Goal: Task Accomplishment & Management: Use online tool/utility

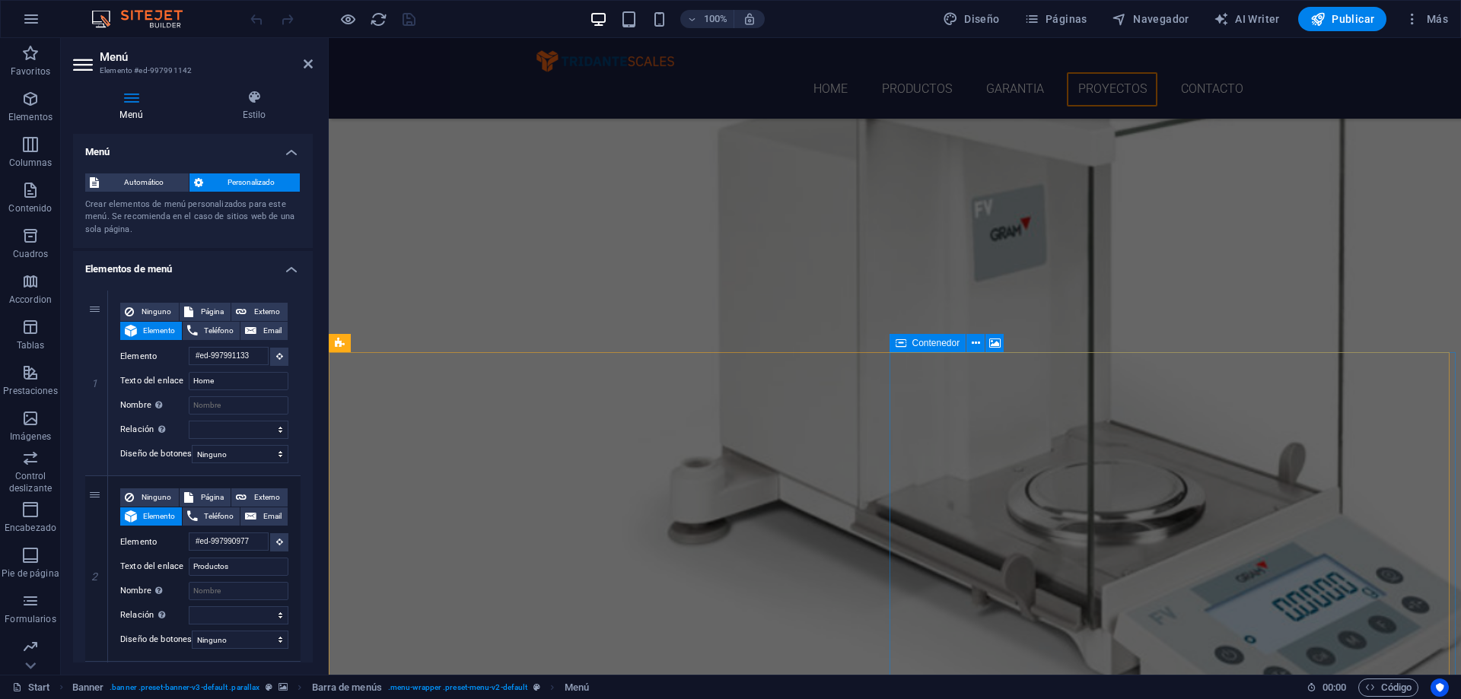
scroll to position [3788, 0]
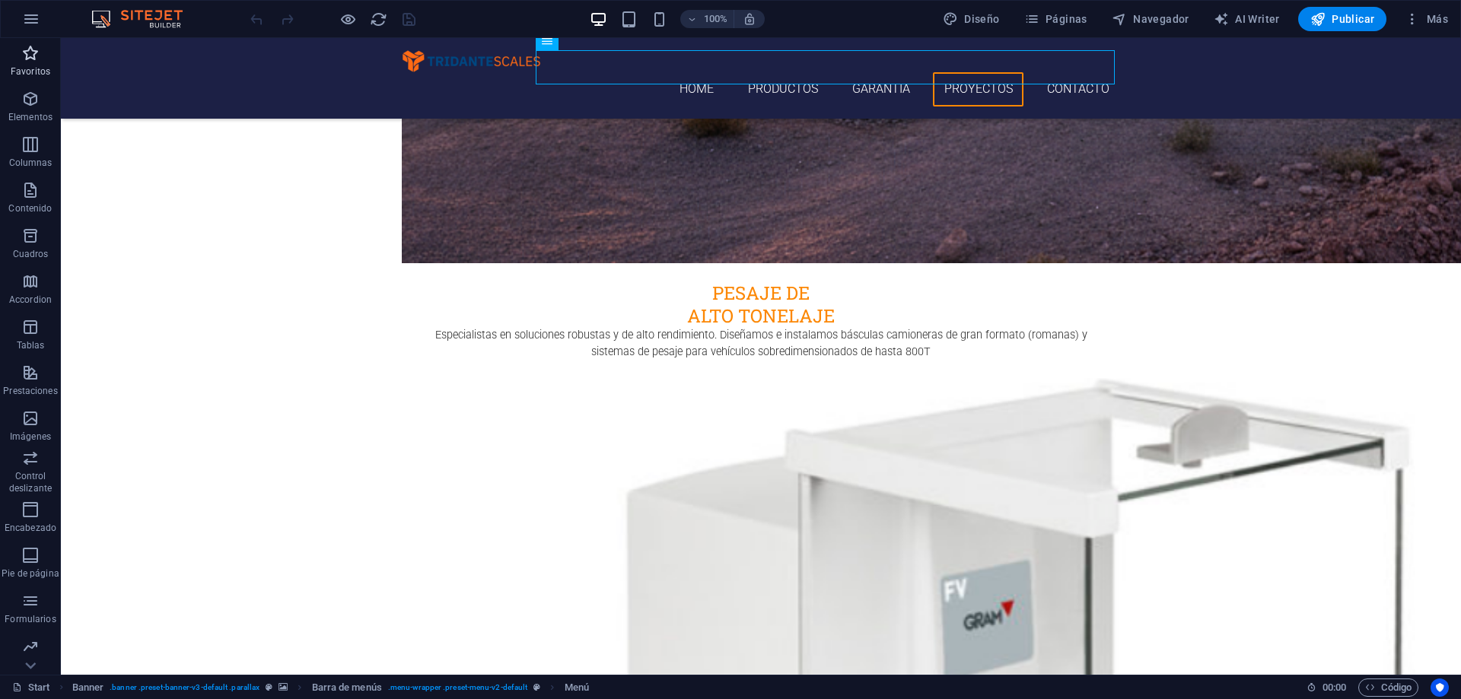
click at [33, 73] on p "Favoritos" at bounding box center [31, 71] width 40 height 12
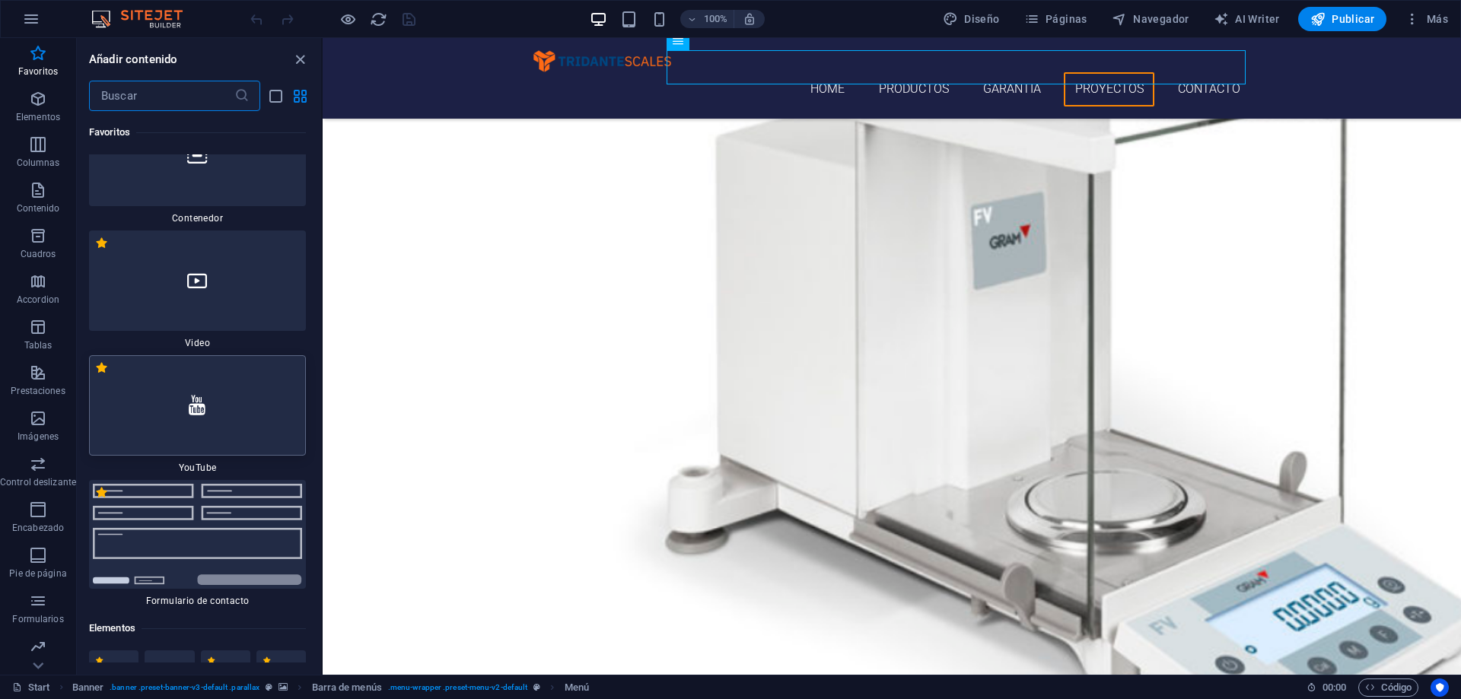
scroll to position [304, 0]
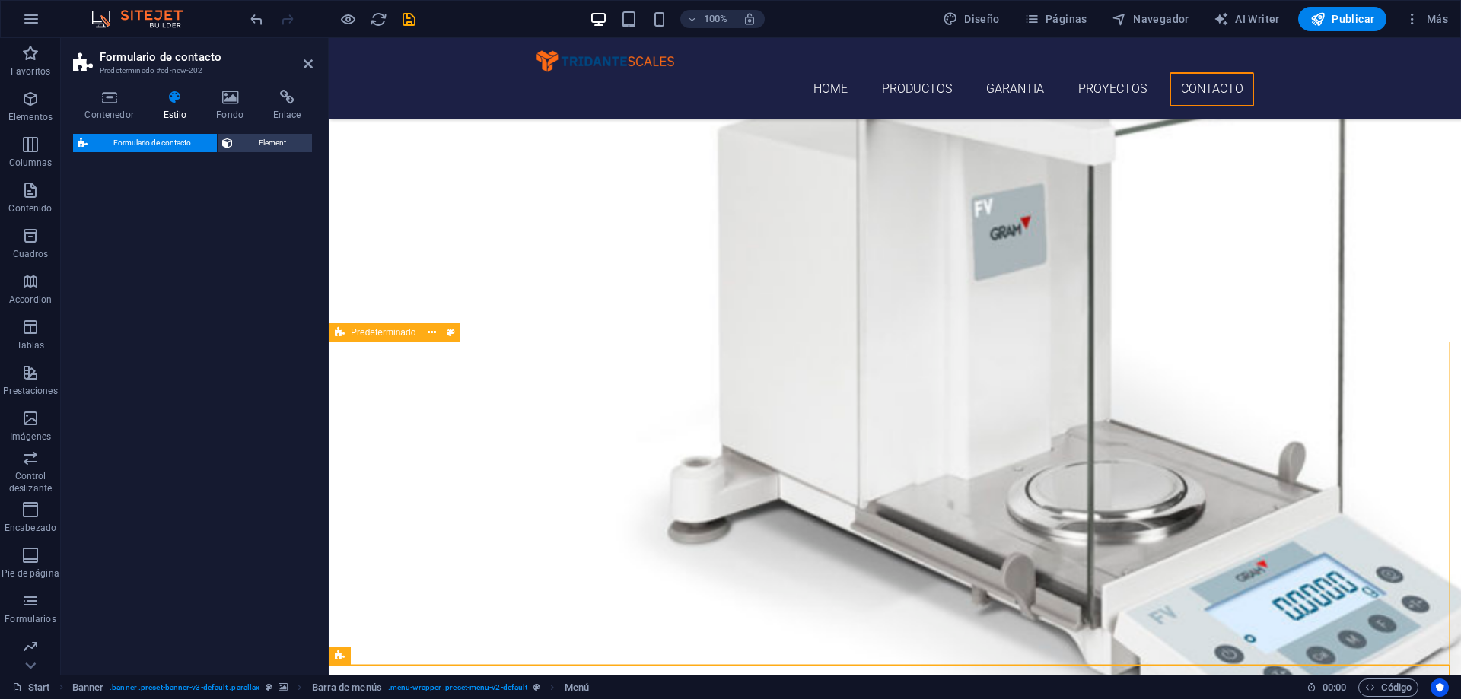
select select "rem"
select select "preset-contact-form-v3-default"
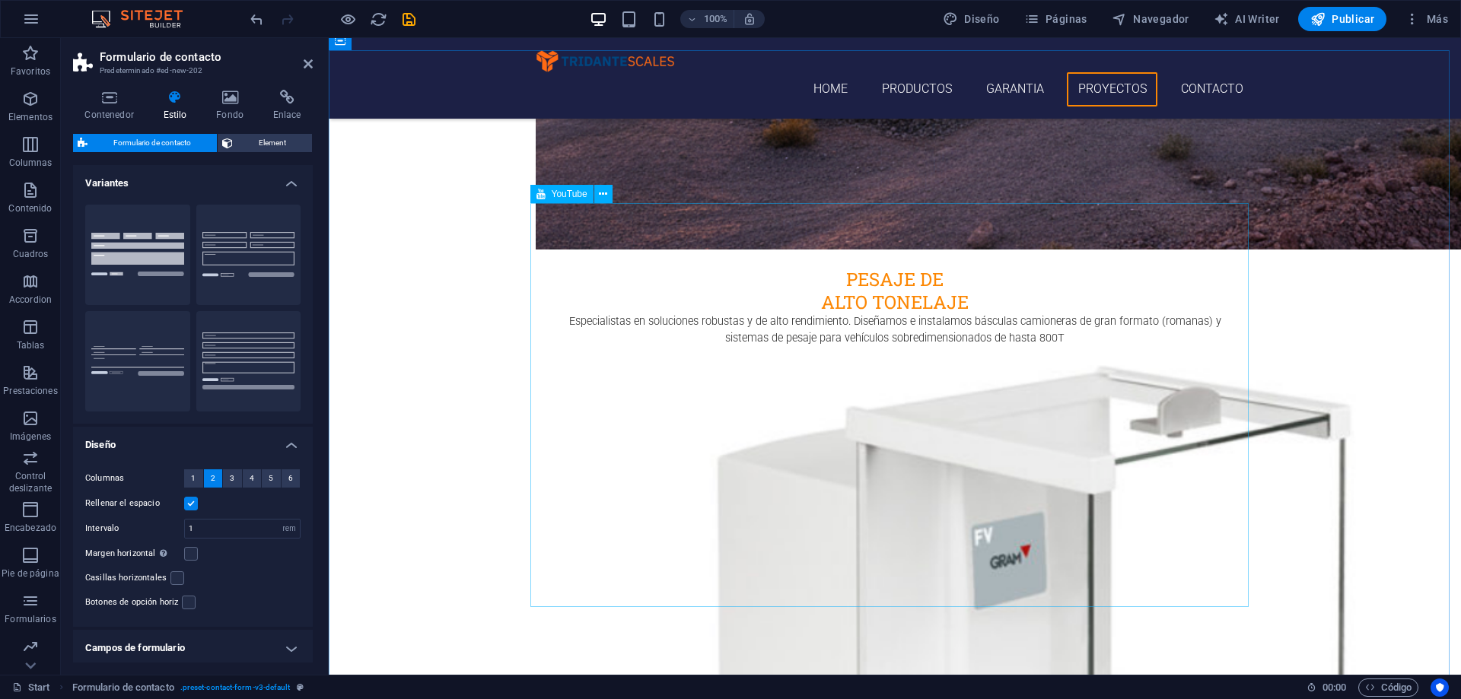
scroll to position [3231, 0]
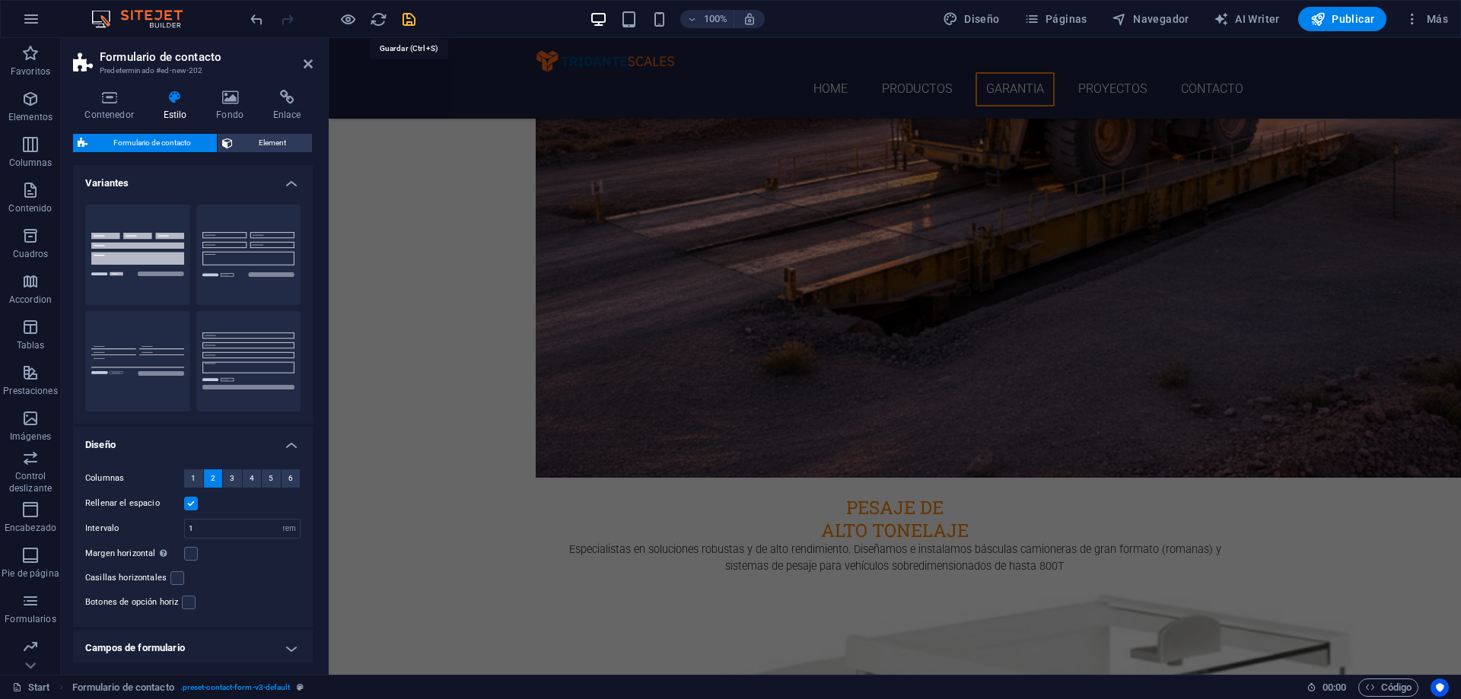
click at [408, 24] on icon "save" at bounding box center [409, 20] width 18 height 18
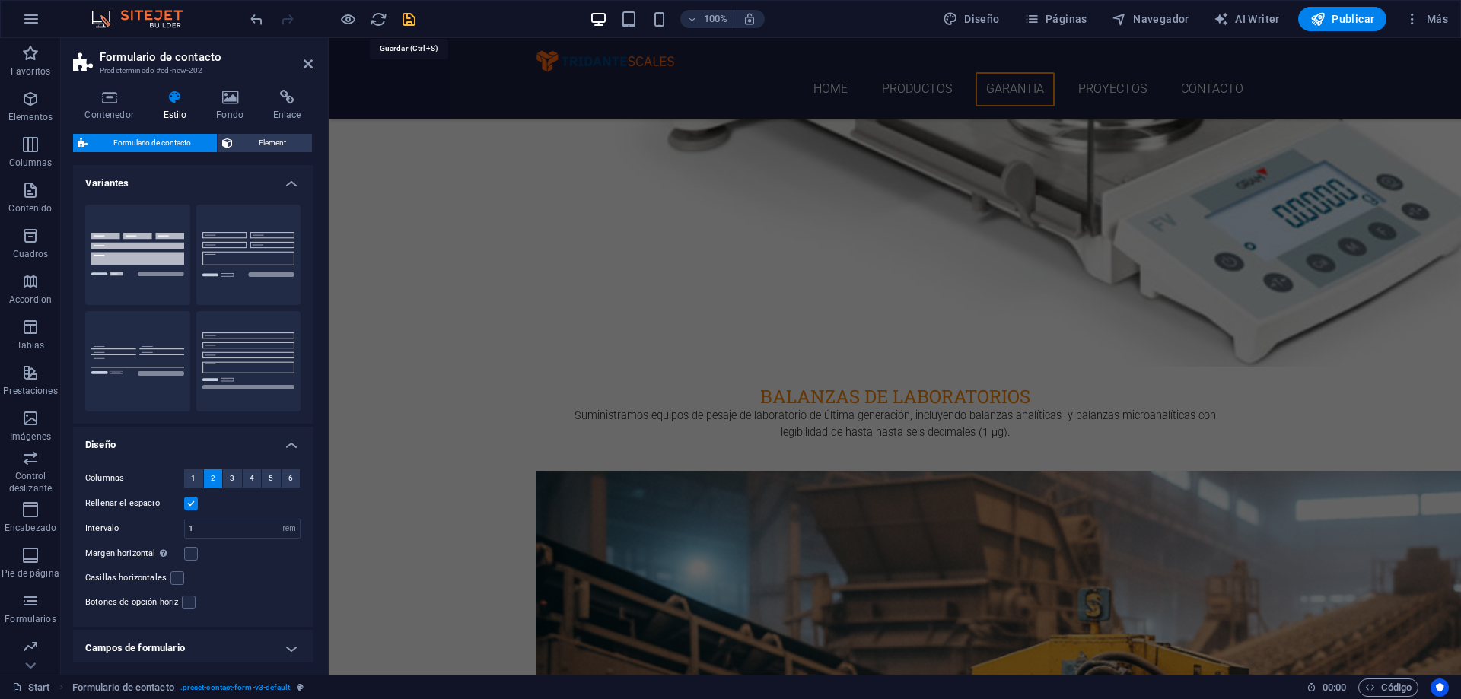
checkbox input "false"
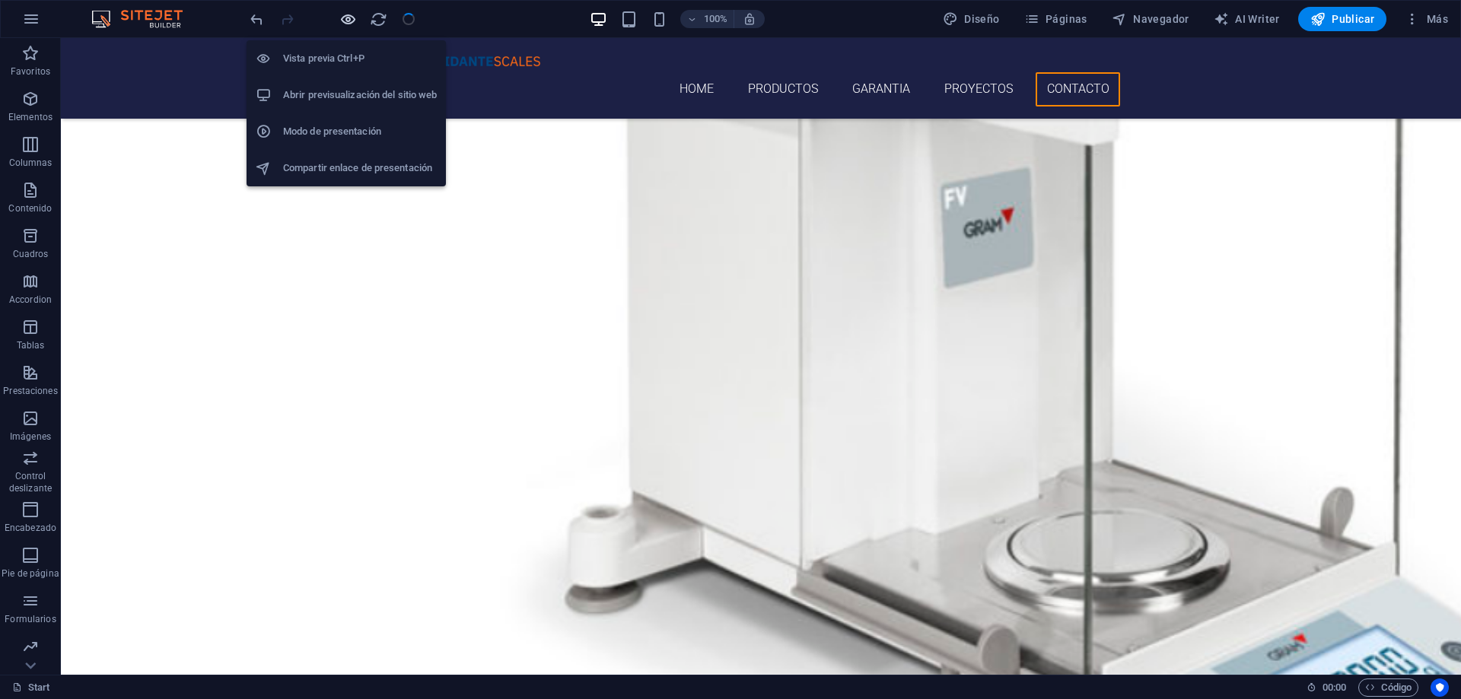
click at [346, 18] on icon "button" at bounding box center [348, 20] width 18 height 18
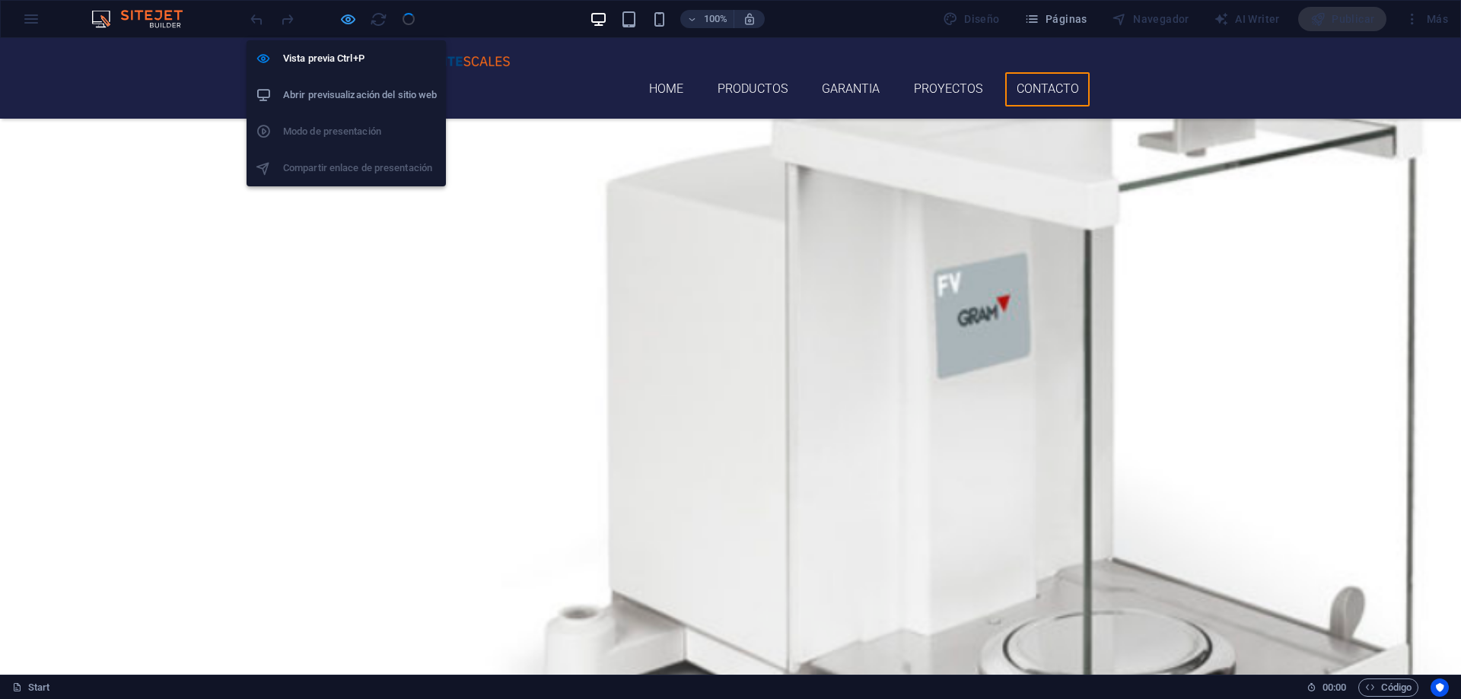
scroll to position [3906, 0]
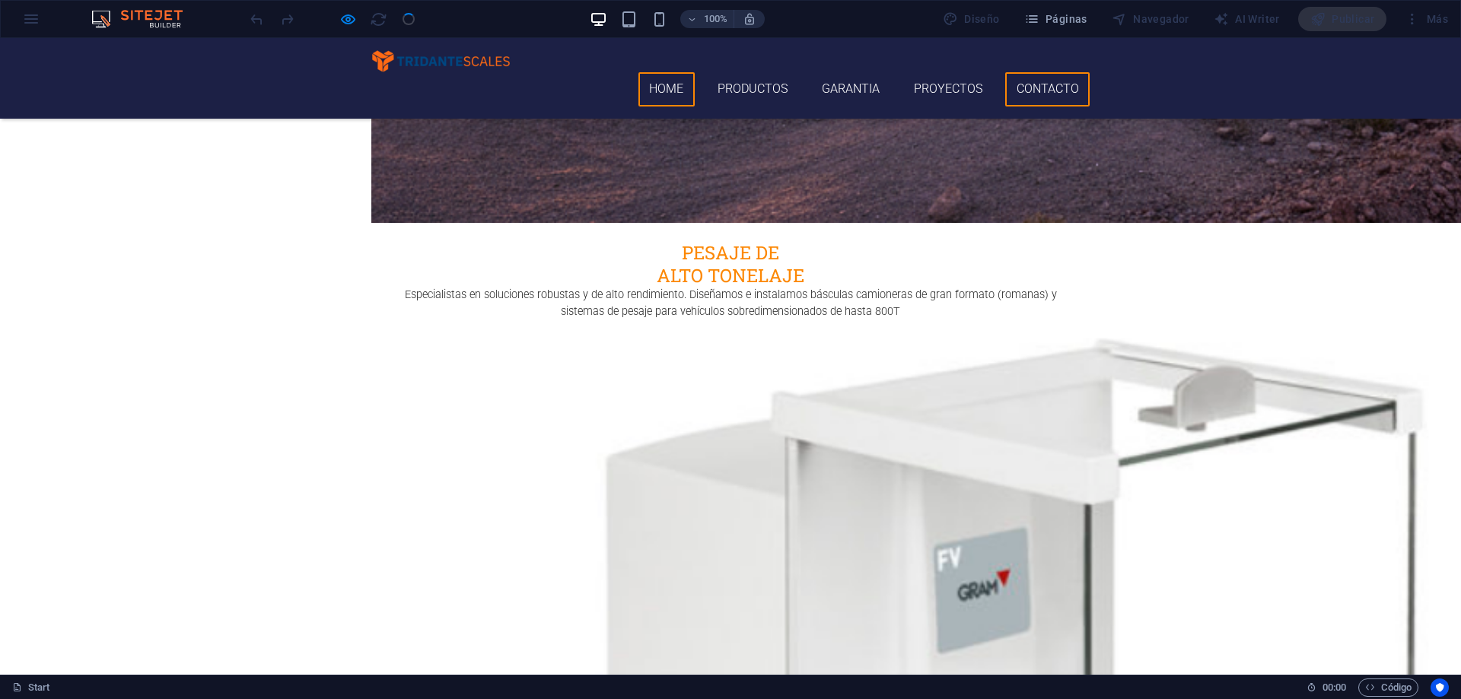
click at [659, 72] on link "Home" at bounding box center [666, 89] width 56 height 34
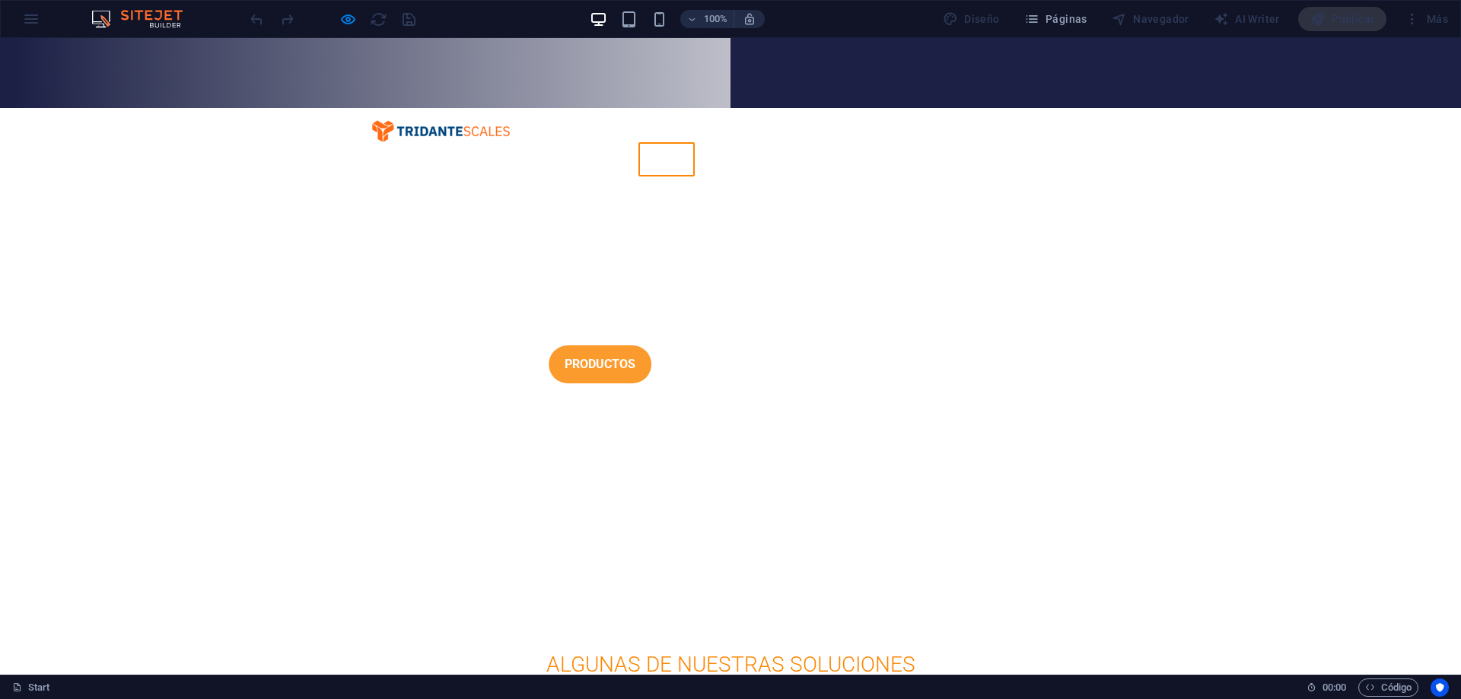
scroll to position [0, 0]
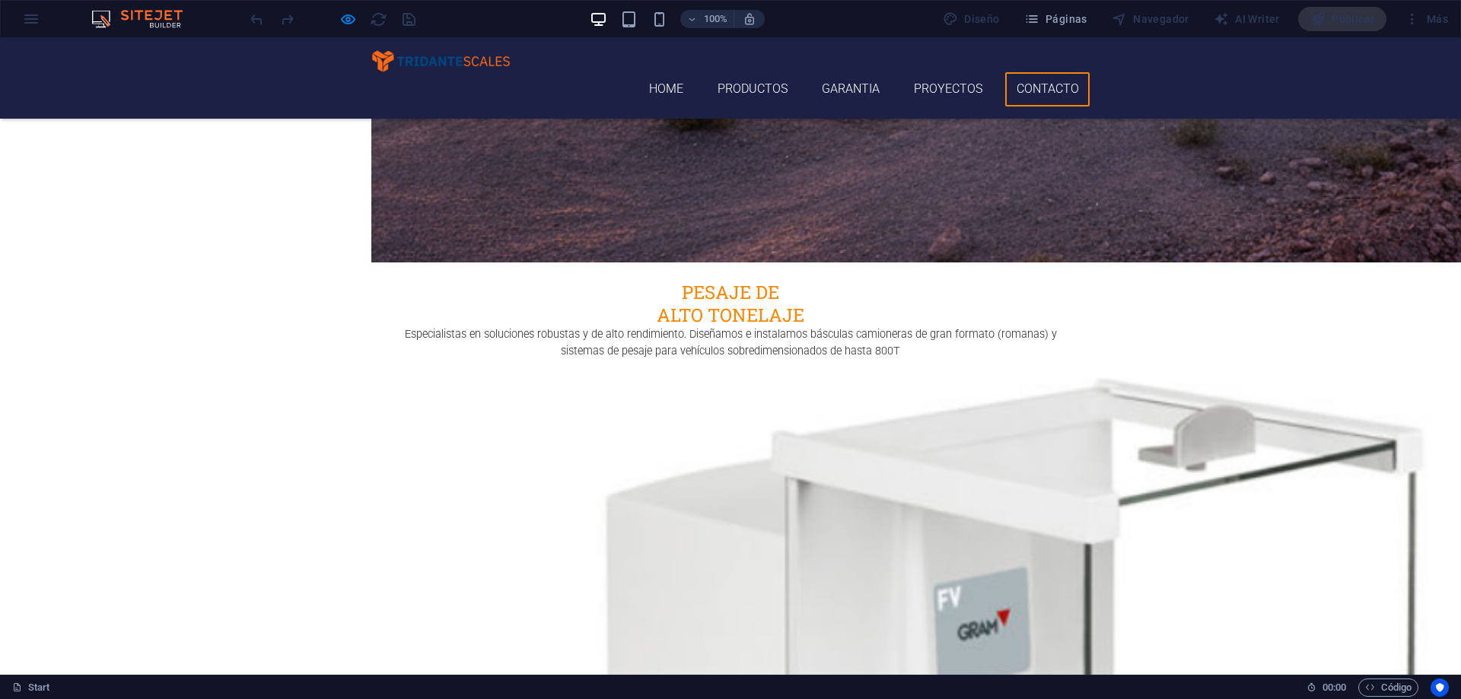
scroll to position [3906, 0]
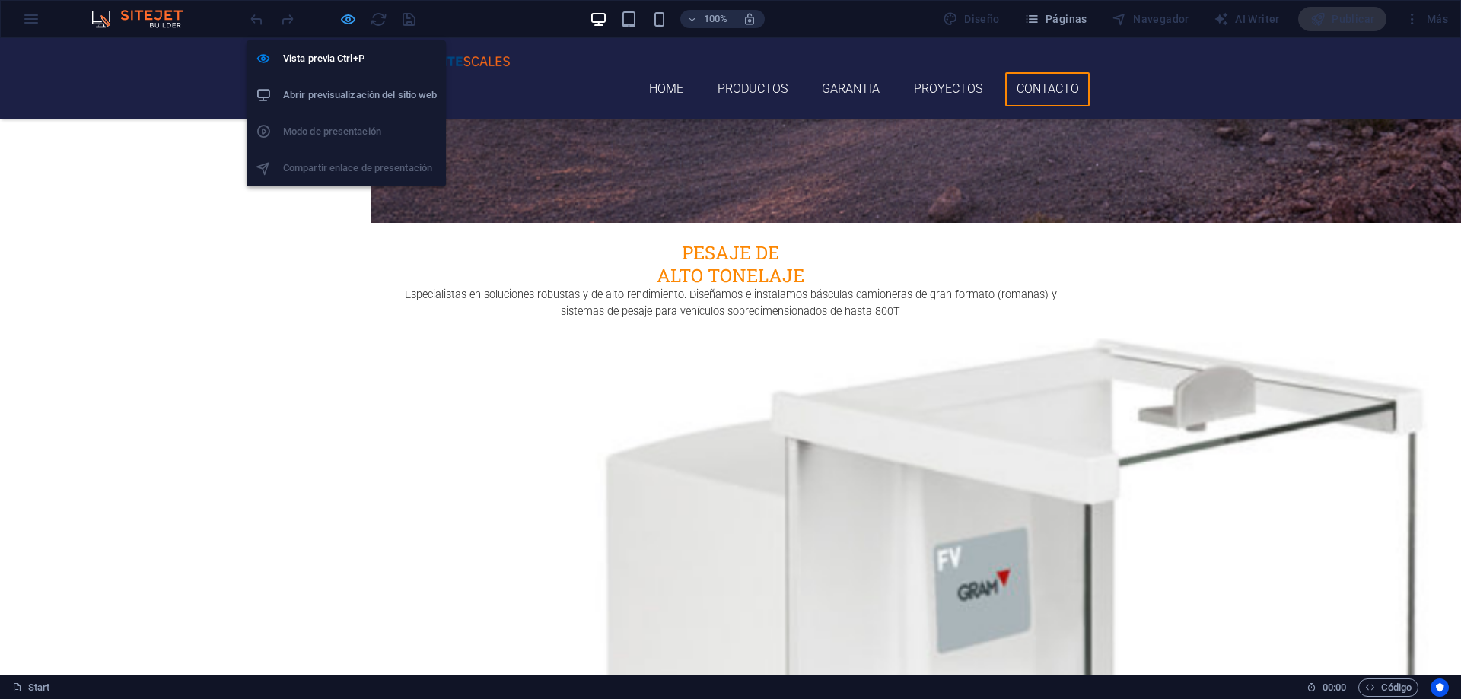
click at [356, 15] on icon "button" at bounding box center [348, 20] width 18 height 18
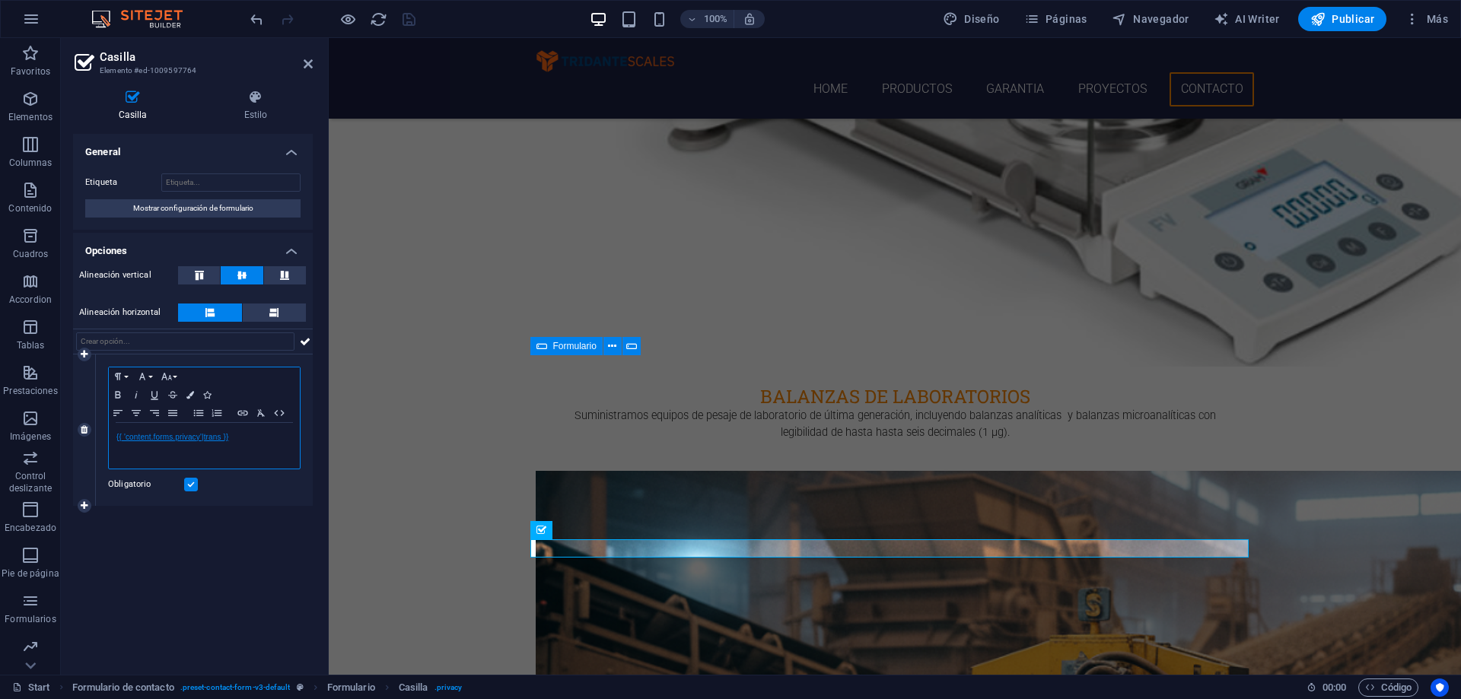
click at [199, 435] on link "{{ 'content.forms.privacy'|trans }}" at bounding box center [172, 437] width 112 height 8
click at [178, 460] on icon "button" at bounding box center [173, 464] width 18 height 18
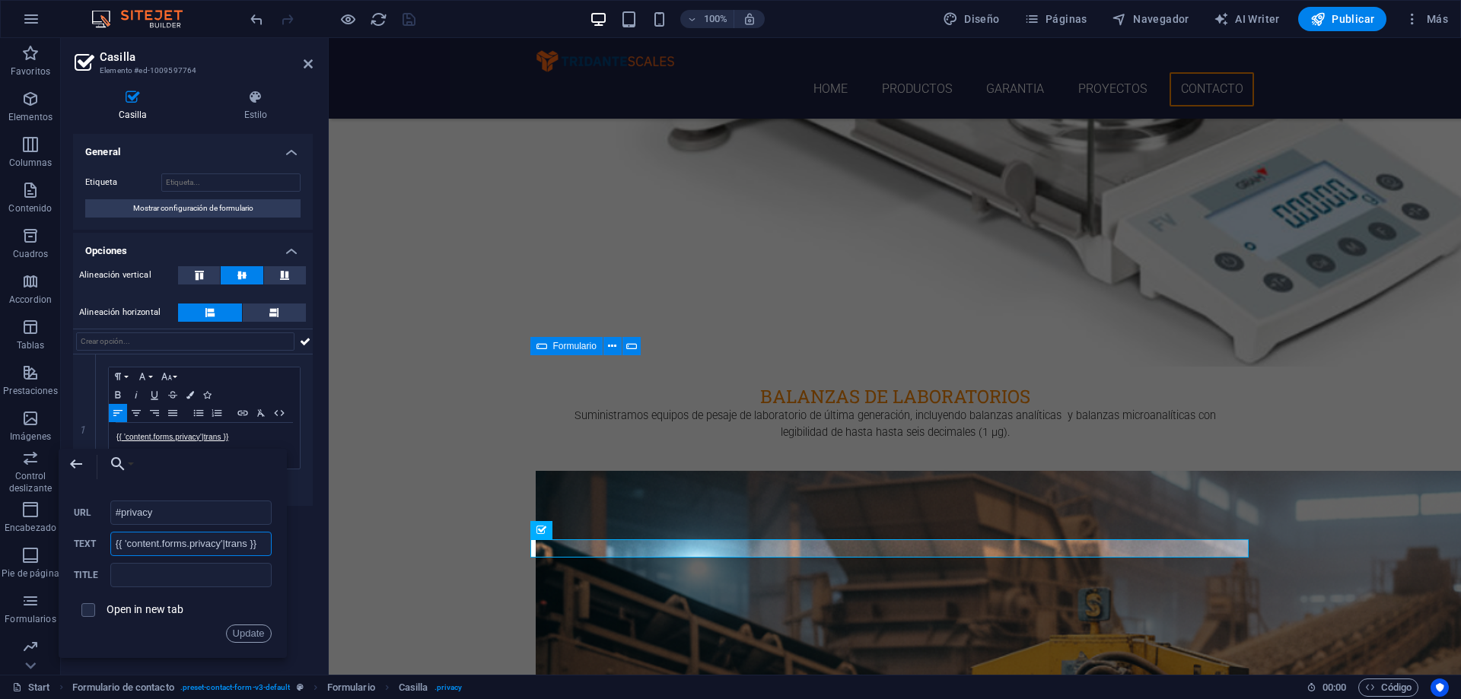
drag, startPoint x: 260, startPoint y: 547, endPoint x: 115, endPoint y: 541, distance: 145.5
click at [115, 541] on input "{{ 'content.forms.privacy'|trans }}" at bounding box center [190, 544] width 161 height 24
drag, startPoint x: 81, startPoint y: 511, endPoint x: 113, endPoint y: 517, distance: 32.4
click at [74, 511] on div "#privacy URL" at bounding box center [173, 513] width 198 height 25
drag, startPoint x: 246, startPoint y: 436, endPoint x: 109, endPoint y: 435, distance: 137.0
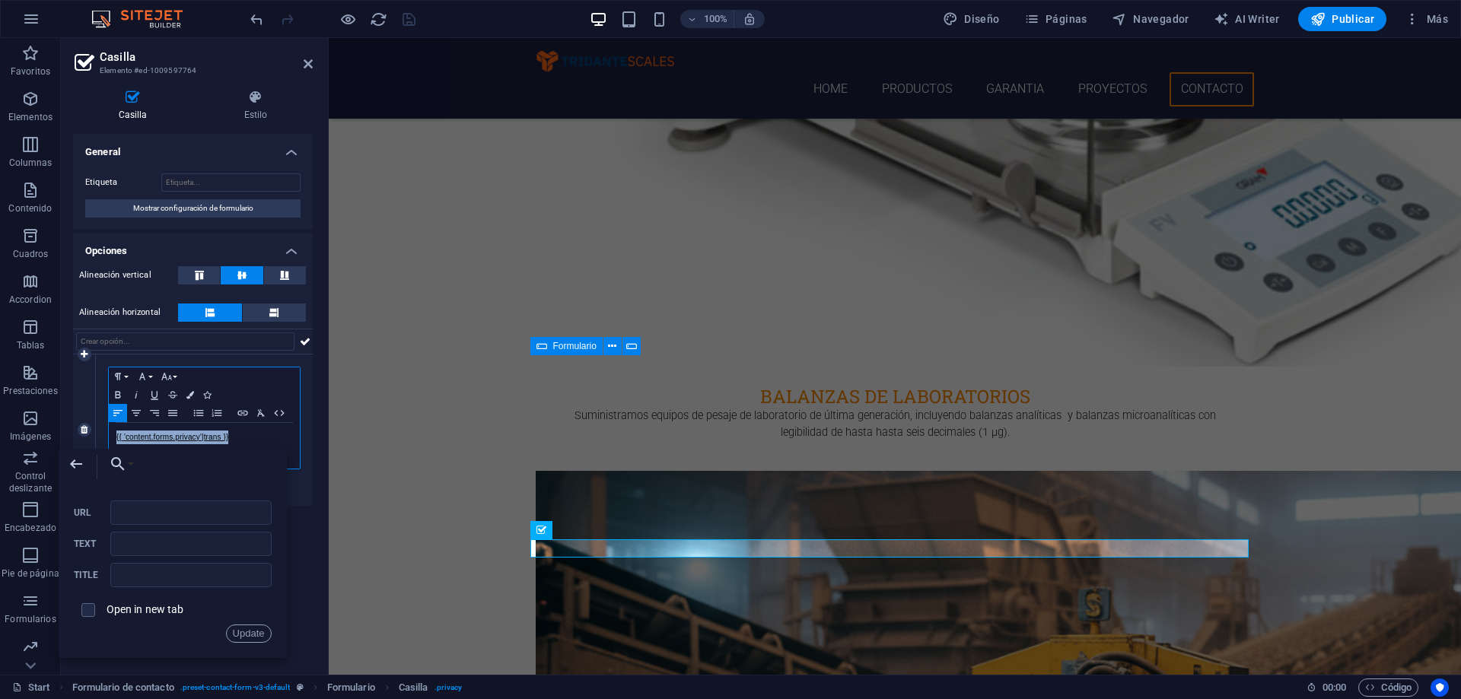
click at [109, 435] on div "{{ 'content.forms.privacy '|trans }}" at bounding box center [204, 446] width 191 height 46
click at [237, 518] on div "General Etiqueta Mostrar configuración de formulario Opciones Alineación vertic…" at bounding box center [193, 398] width 240 height 529
click at [186, 488] on label at bounding box center [191, 485] width 14 height 14
click at [0, 0] on input "Obligatorio" at bounding box center [0, 0] width 0 height 0
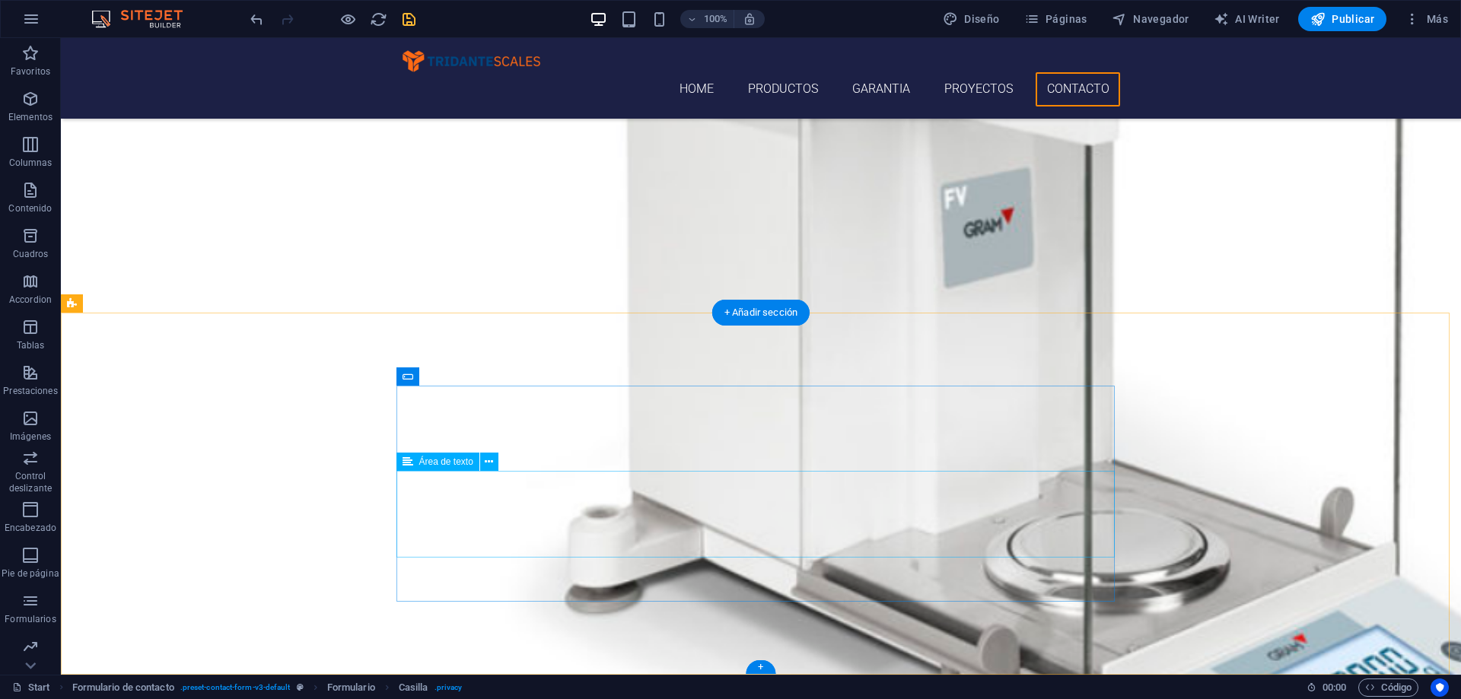
scroll to position [4151, 0]
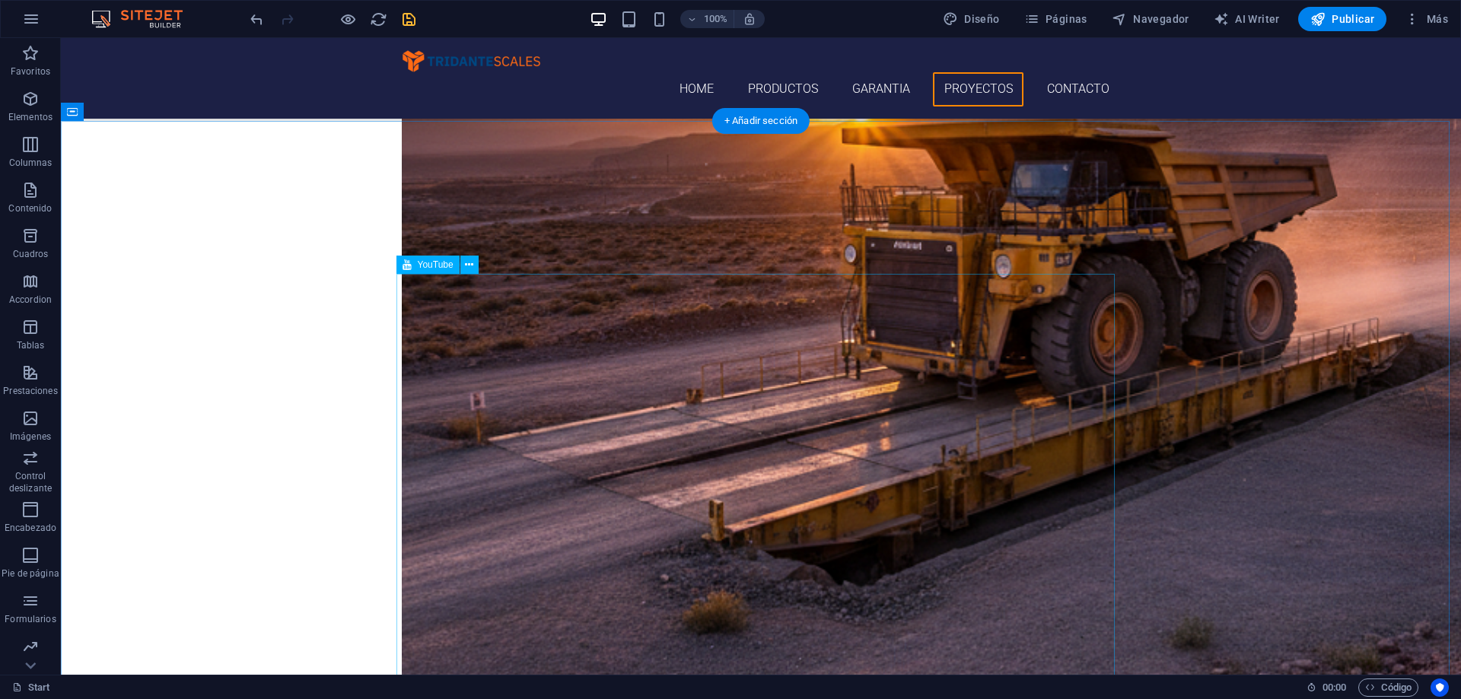
scroll to position [3161, 0]
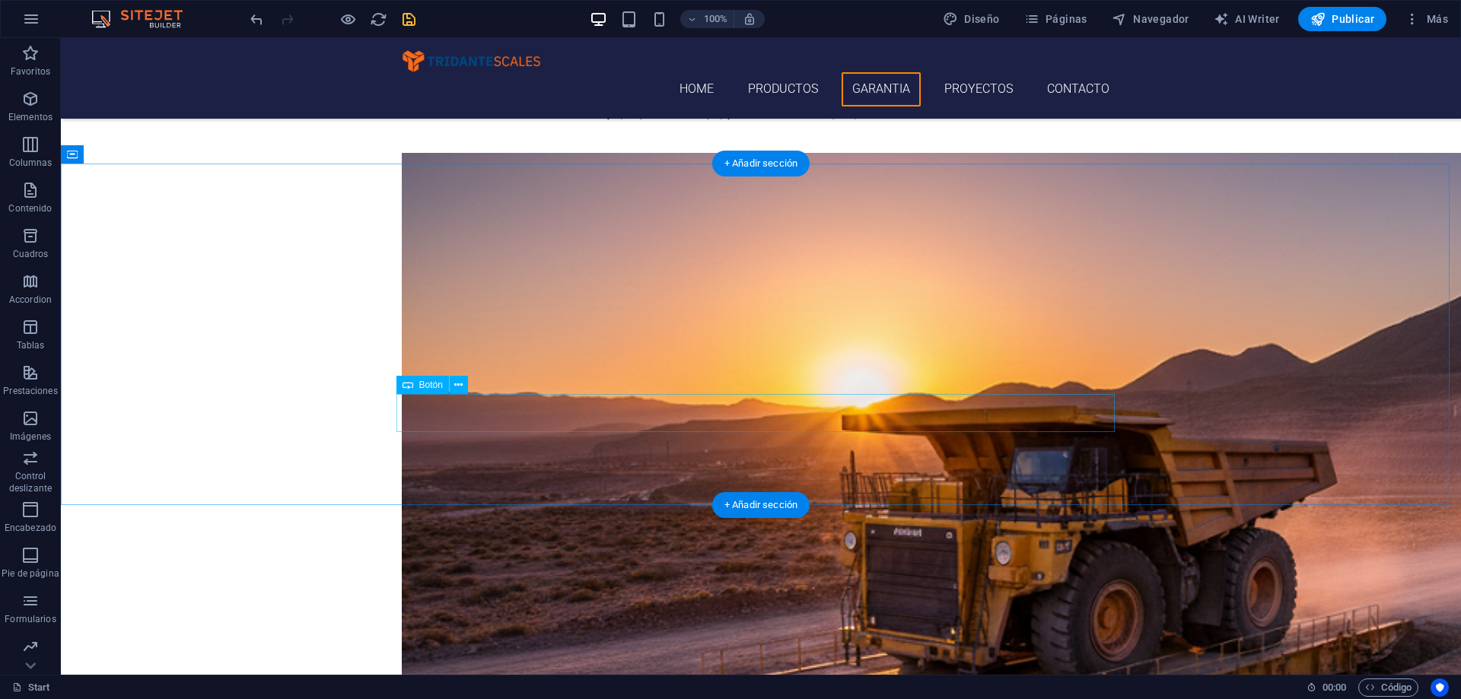
scroll to position [2933, 0]
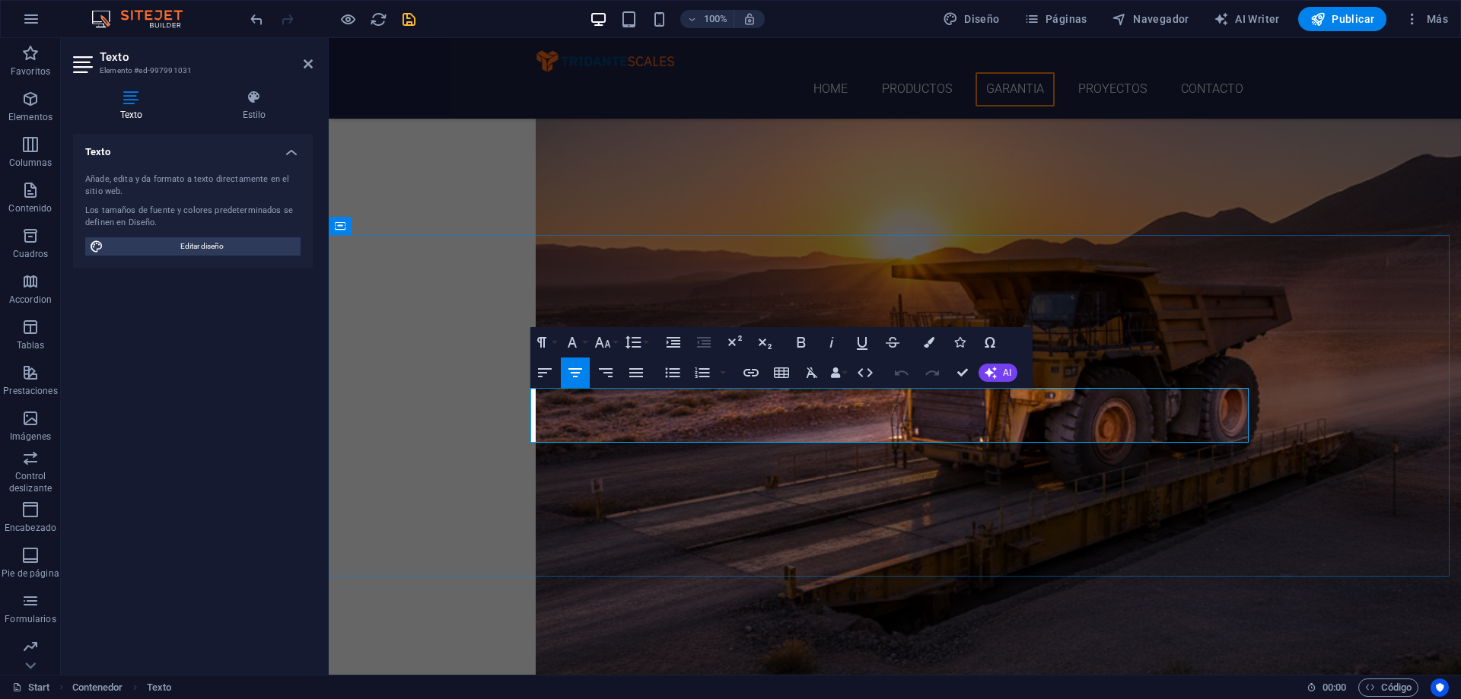
drag, startPoint x: 1054, startPoint y: 416, endPoint x: 1091, endPoint y: 430, distance: 39.3
drag, startPoint x: 1061, startPoint y: 416, endPoint x: 654, endPoint y: 434, distance: 407.5
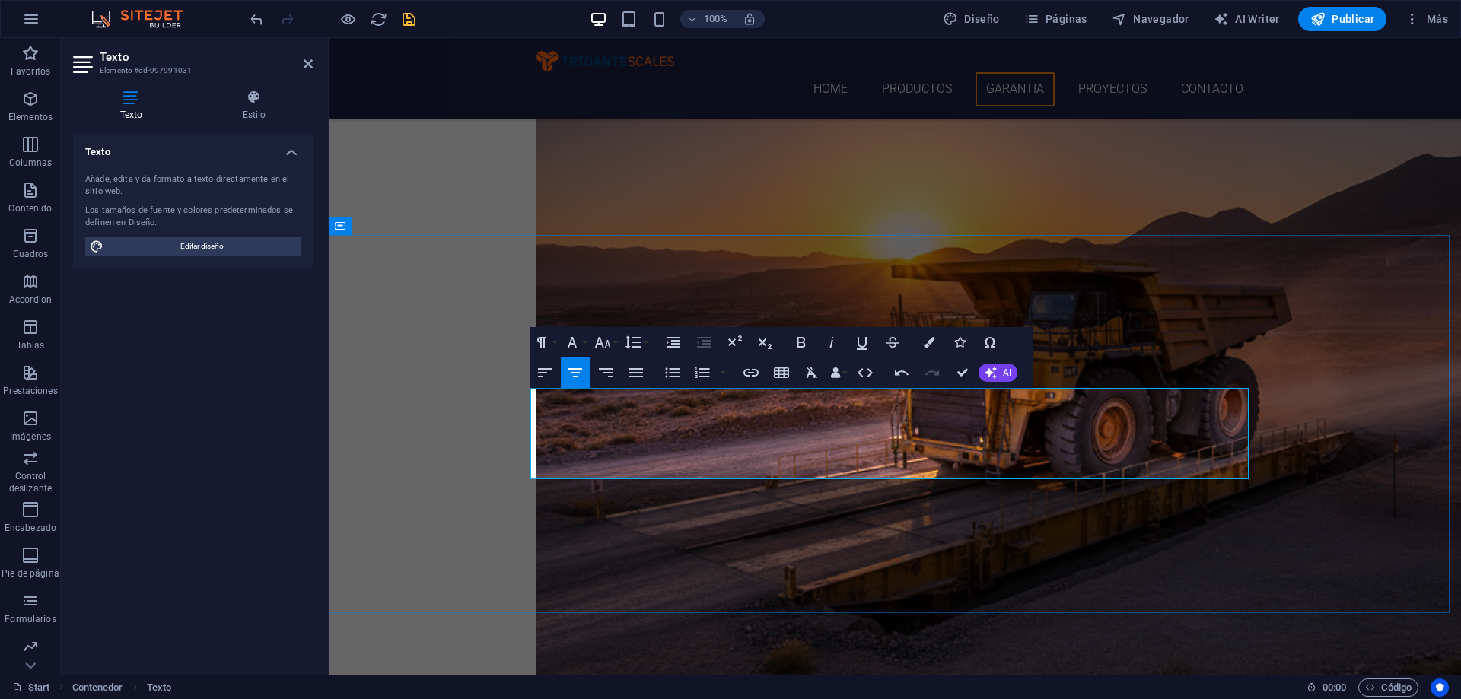
drag, startPoint x: 979, startPoint y: 432, endPoint x: 1000, endPoint y: 450, distance: 27.5
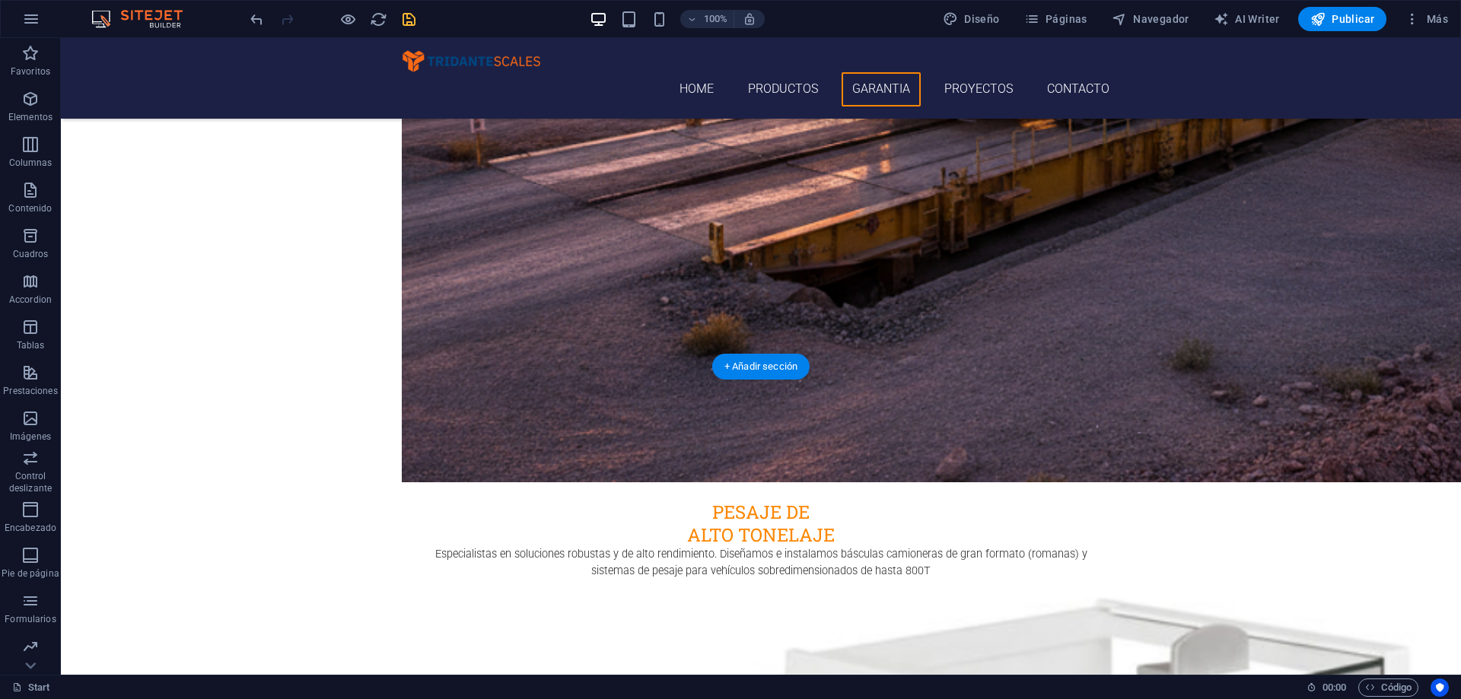
scroll to position [3846, 0]
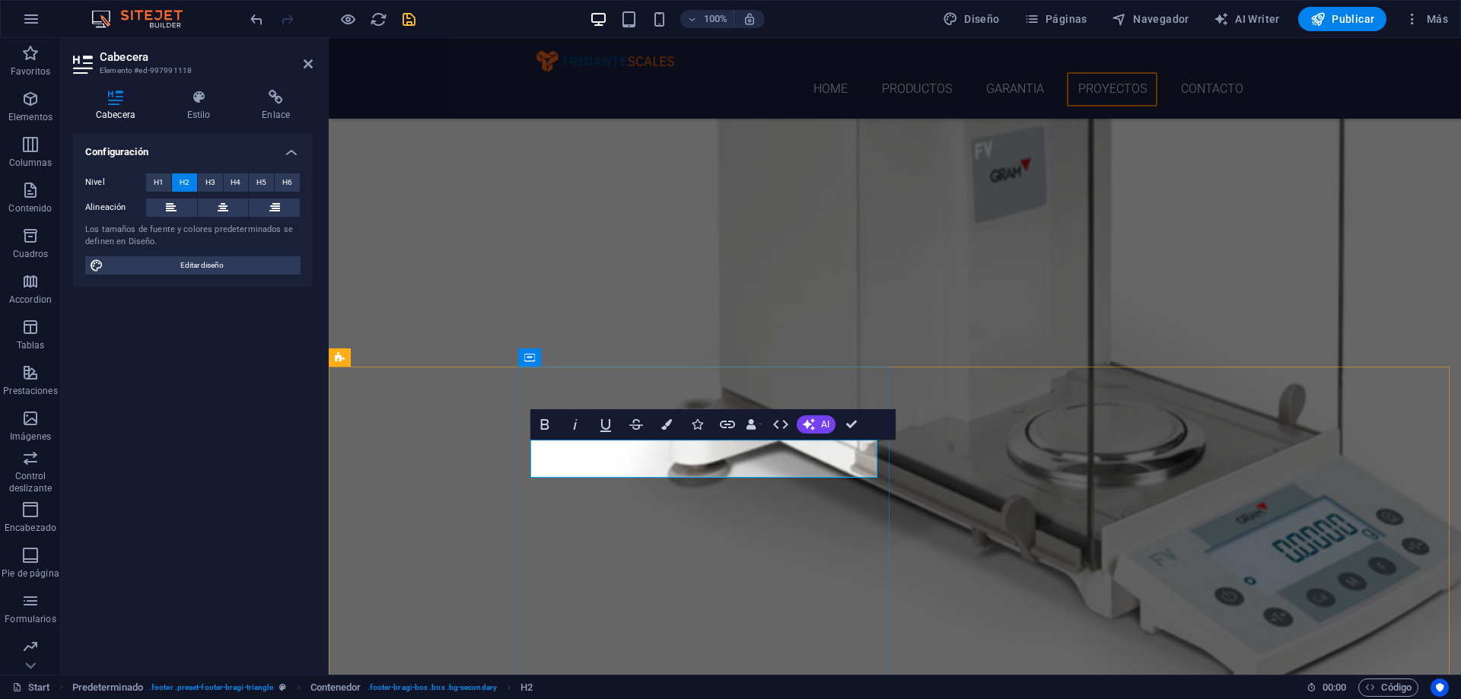
drag, startPoint x: 705, startPoint y: 460, endPoint x: 552, endPoint y: 461, distance: 153.0
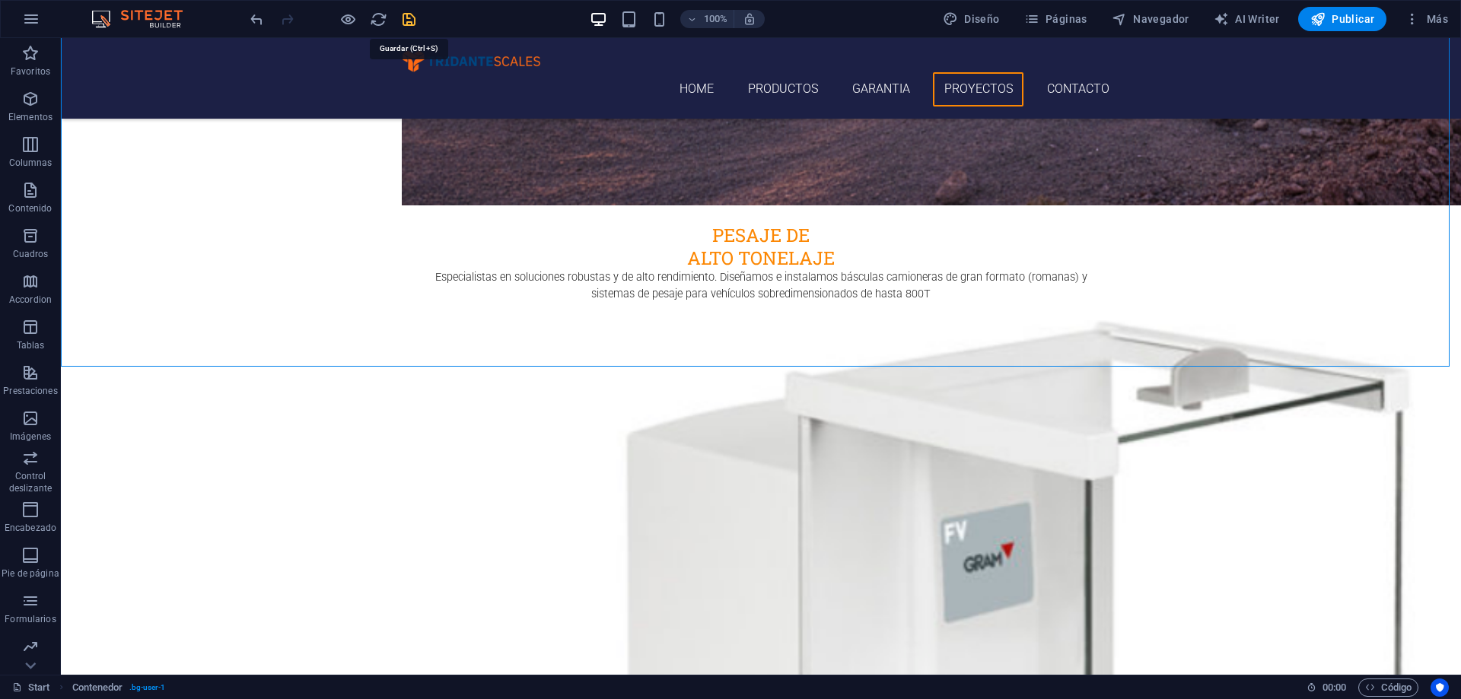
click at [406, 18] on icon "save" at bounding box center [409, 20] width 18 height 18
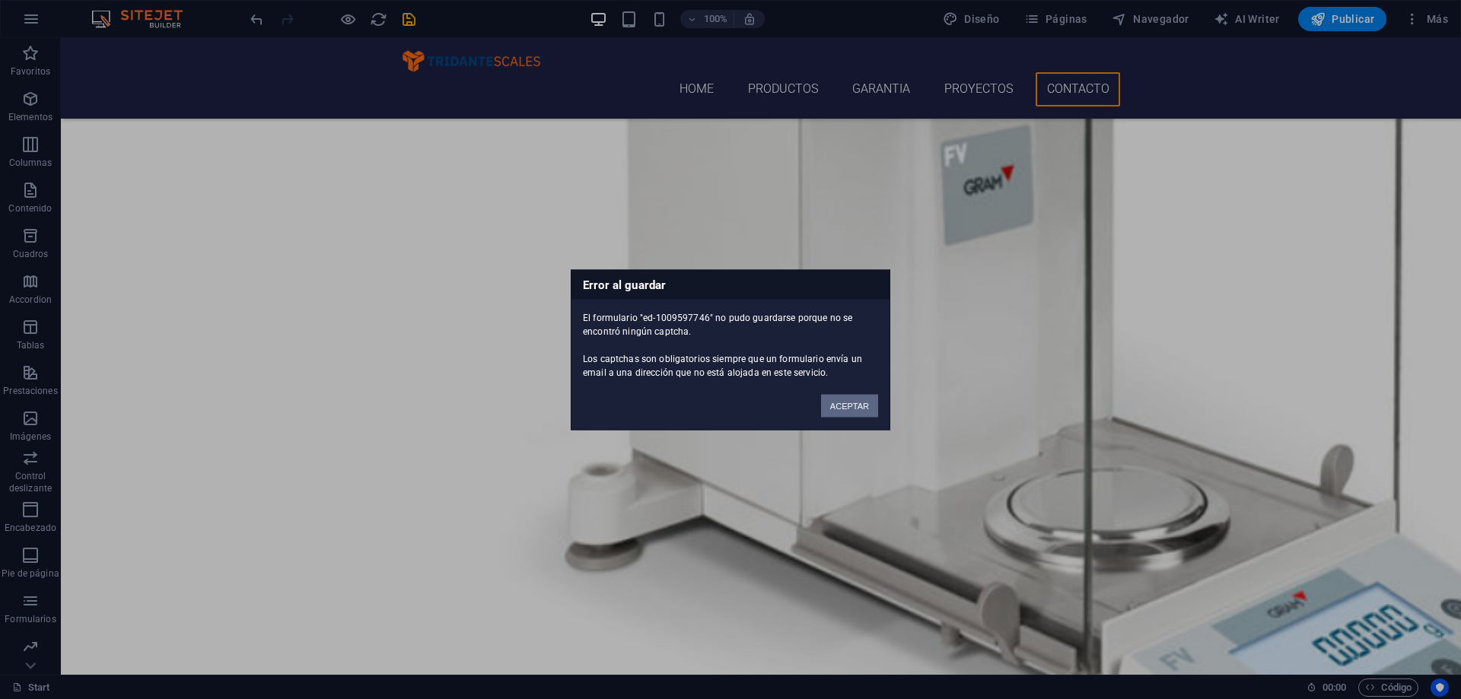
click at [852, 398] on button "ACEPTAR" at bounding box center [849, 405] width 57 height 23
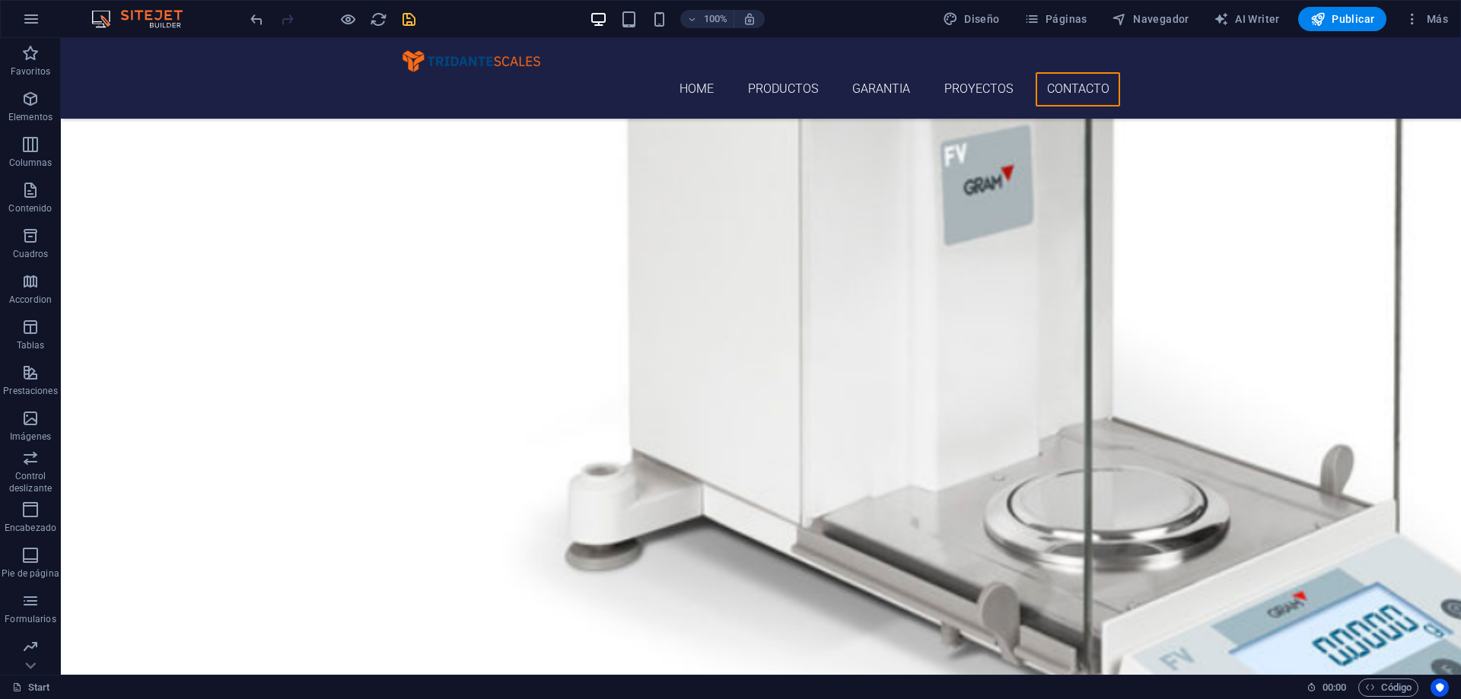
click at [407, 18] on icon "save" at bounding box center [409, 20] width 18 height 18
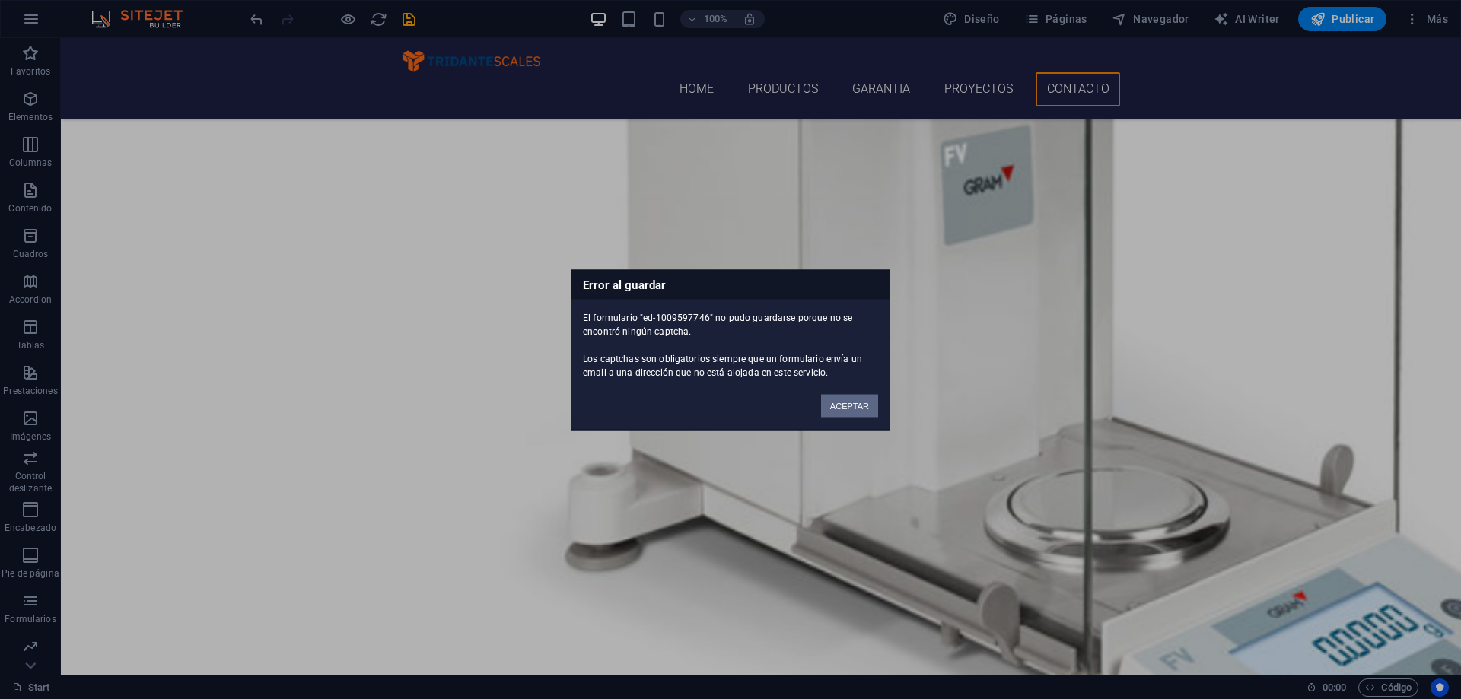
click at [840, 407] on button "ACEPTAR" at bounding box center [849, 405] width 57 height 23
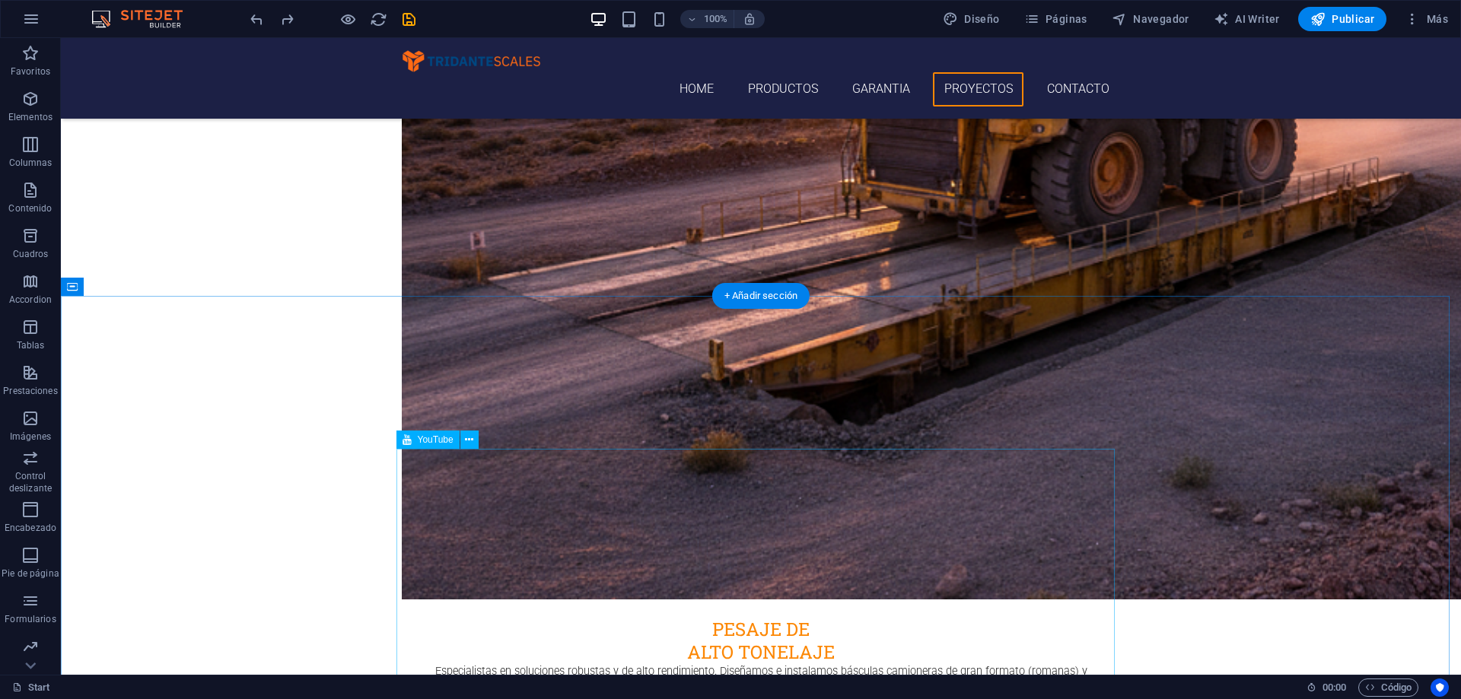
scroll to position [3753, 0]
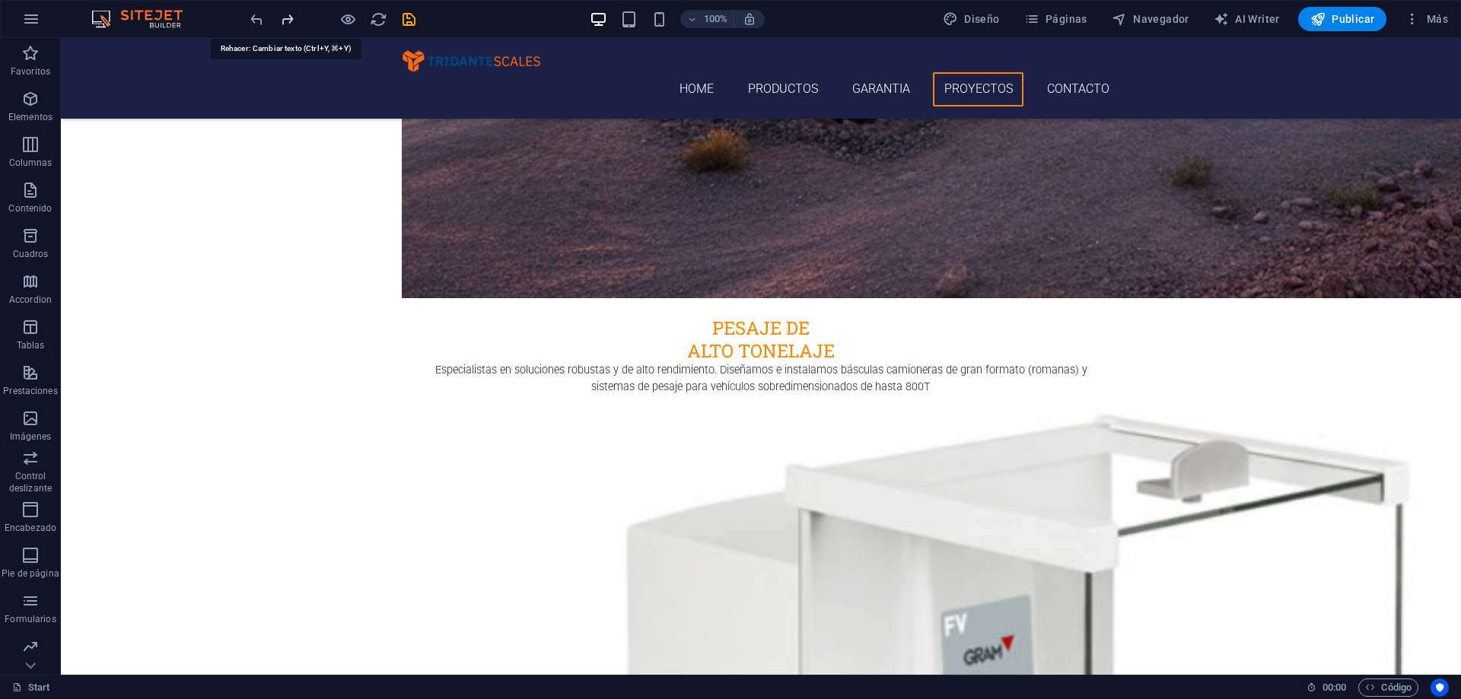
click at [287, 21] on icon "redo" at bounding box center [288, 20] width 18 height 18
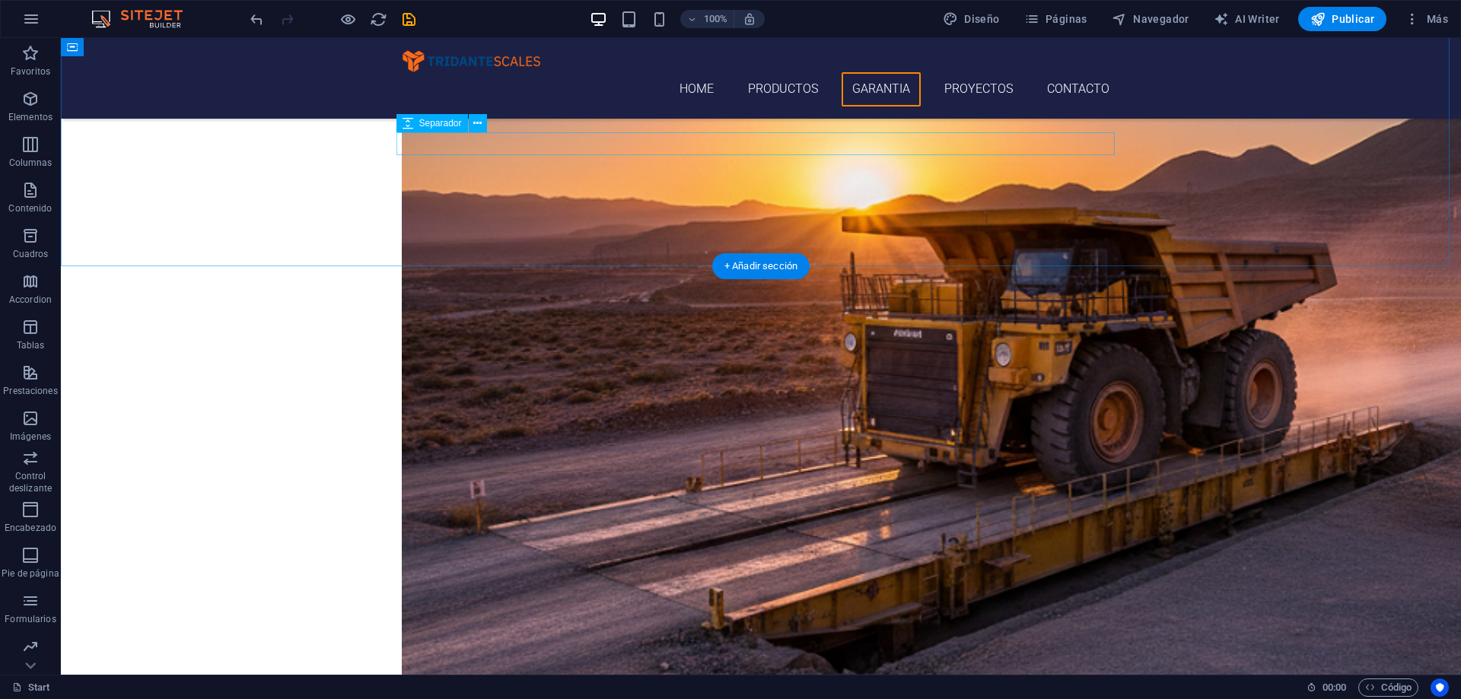
scroll to position [3029, 0]
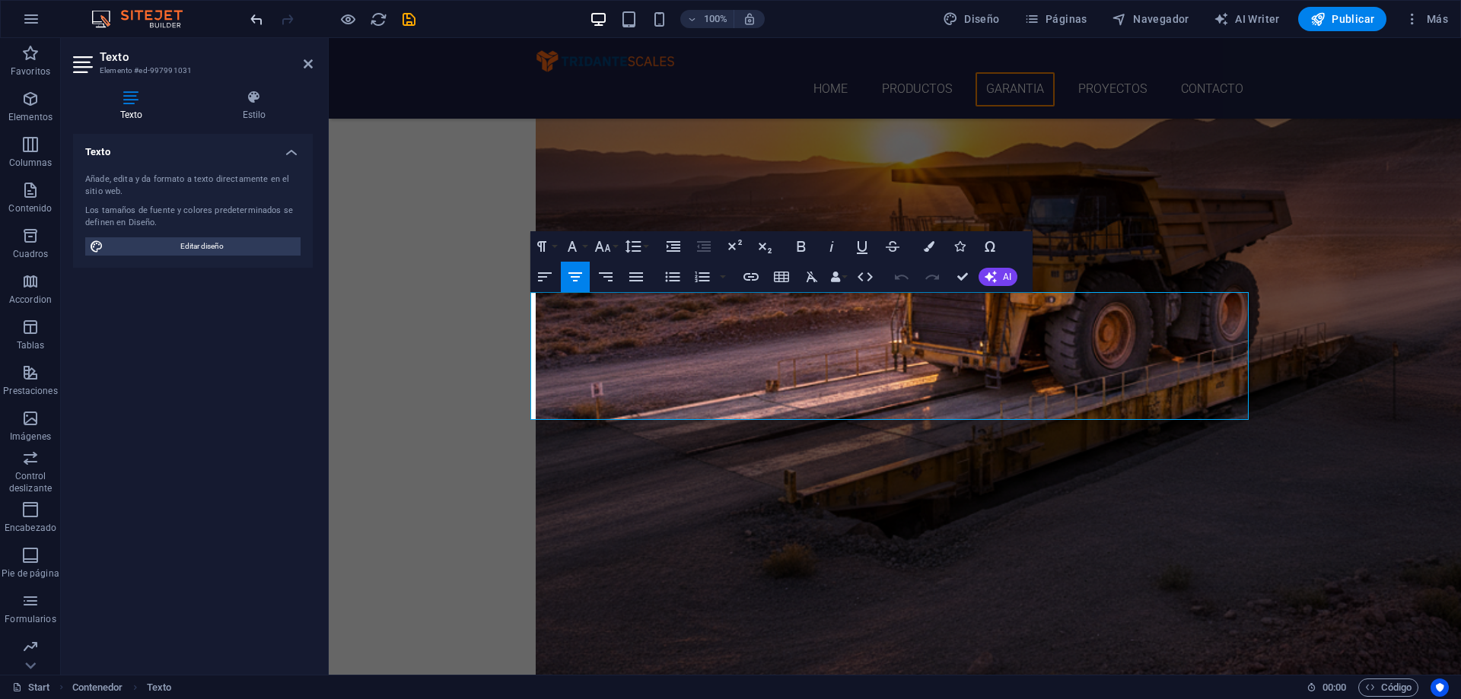
click at [253, 23] on icon "undo" at bounding box center [257, 20] width 18 height 18
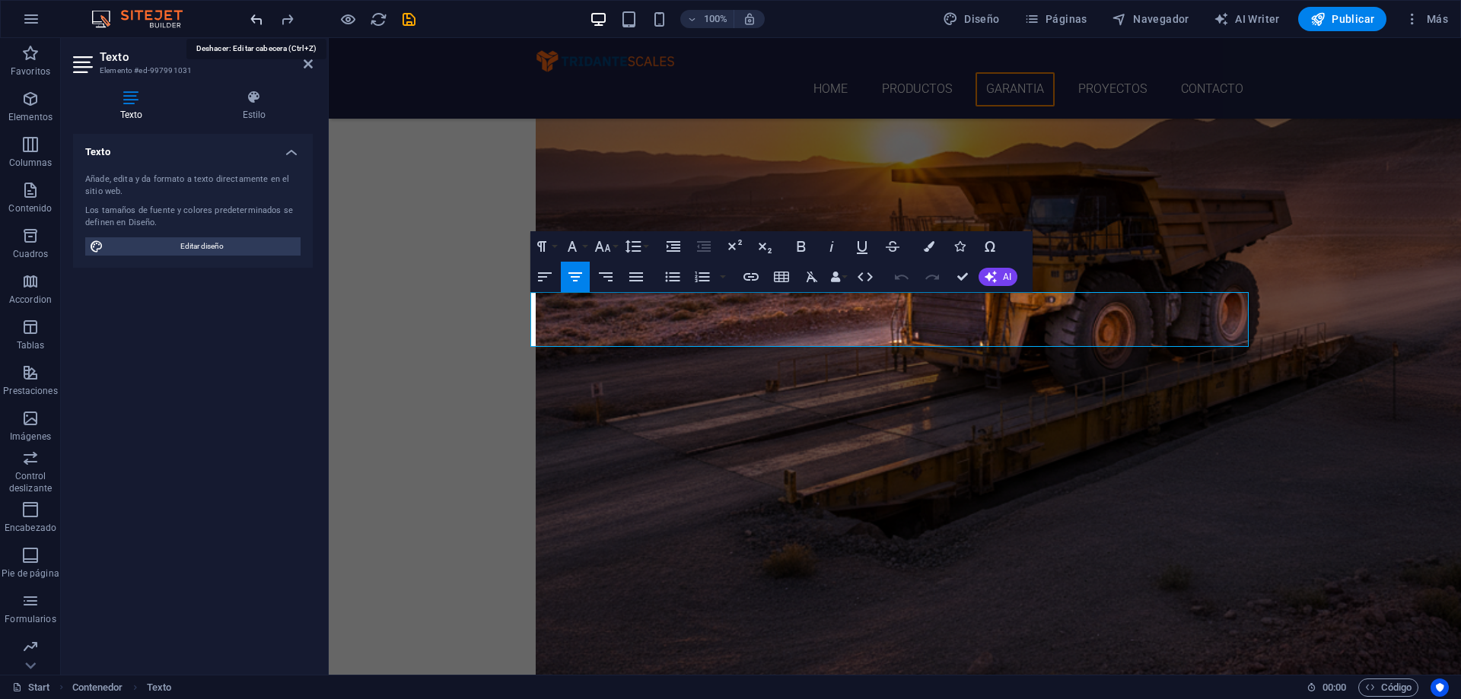
click at [253, 22] on icon "undo" at bounding box center [257, 20] width 18 height 18
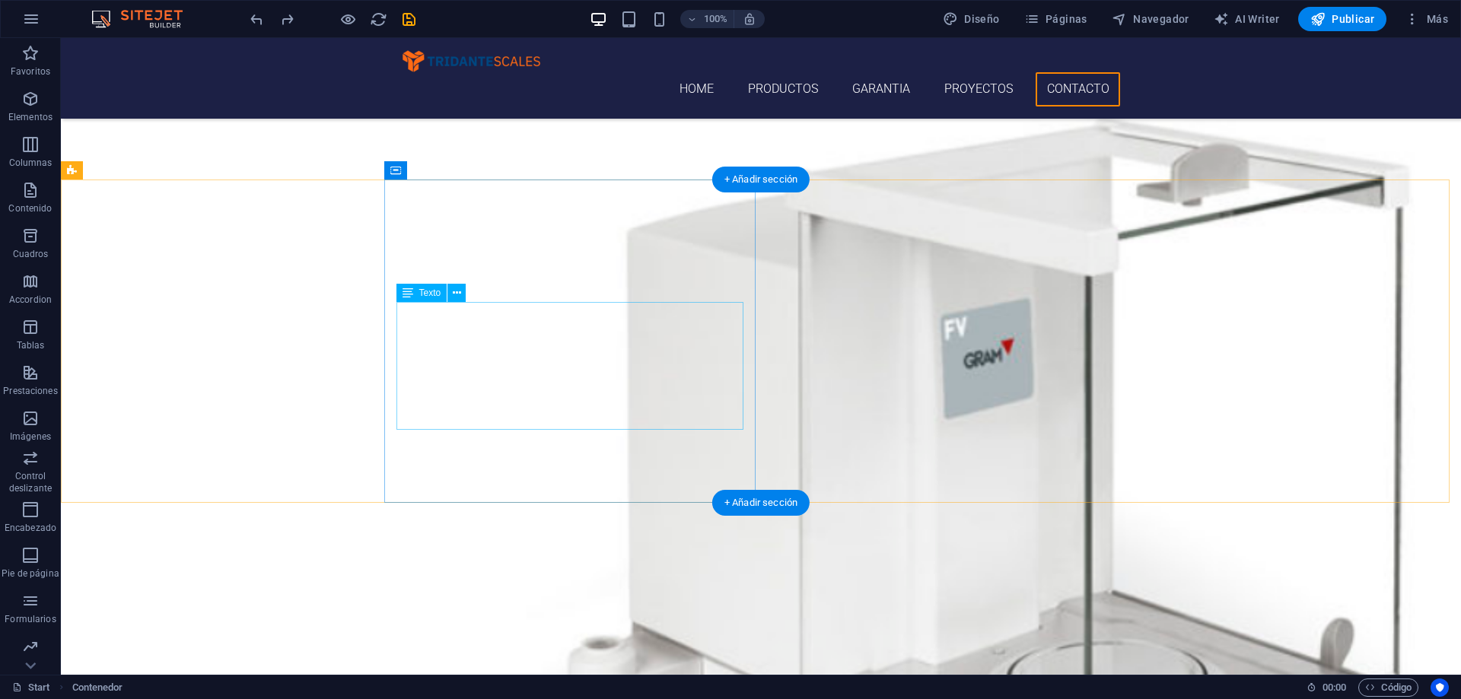
scroll to position [4151, 0]
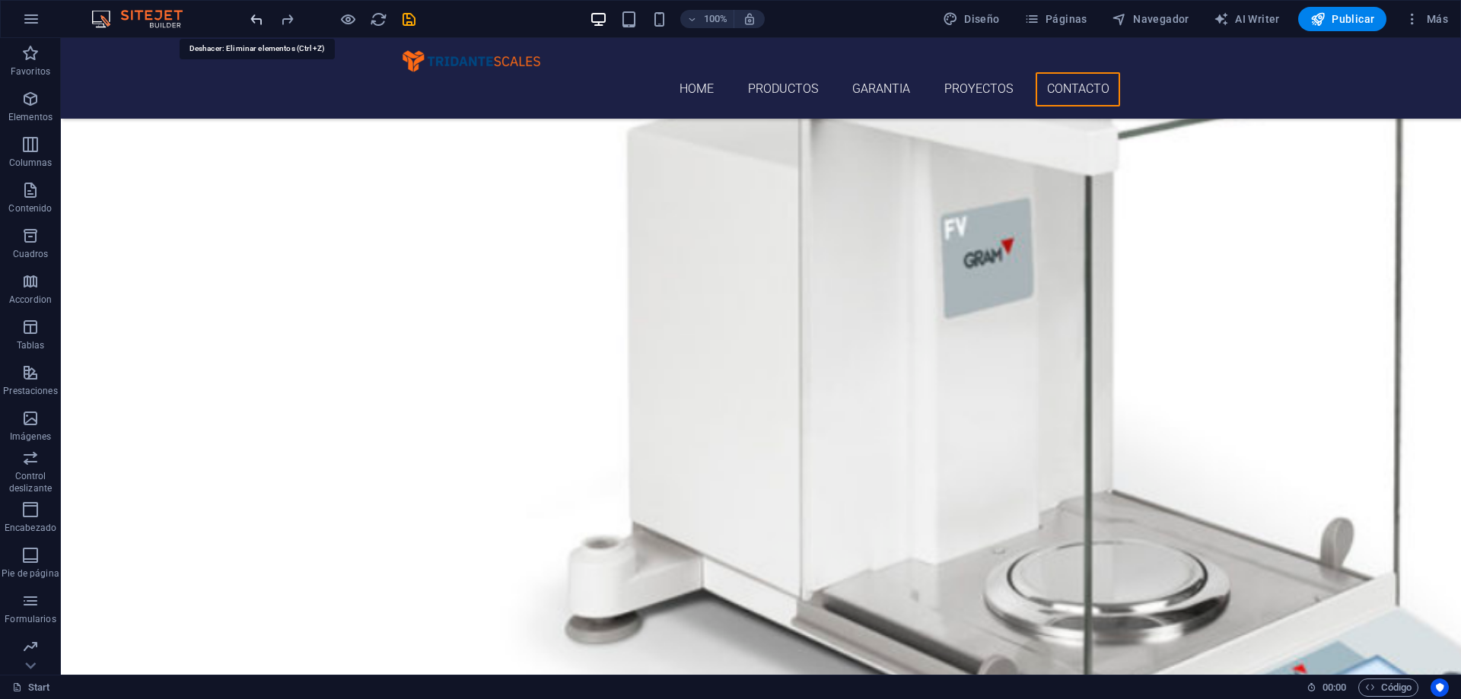
click at [260, 19] on icon "undo" at bounding box center [257, 20] width 18 height 18
click at [410, 19] on icon "save" at bounding box center [409, 20] width 18 height 18
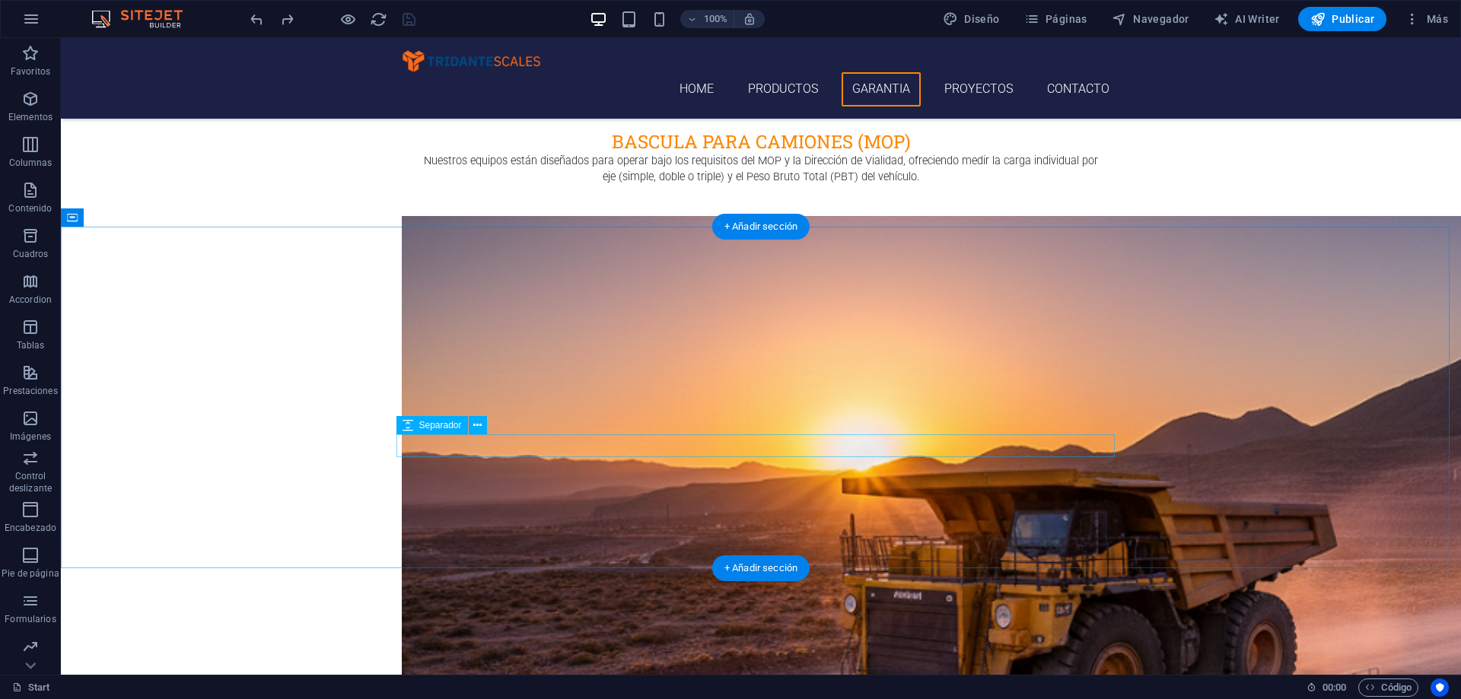
scroll to position [2933, 0]
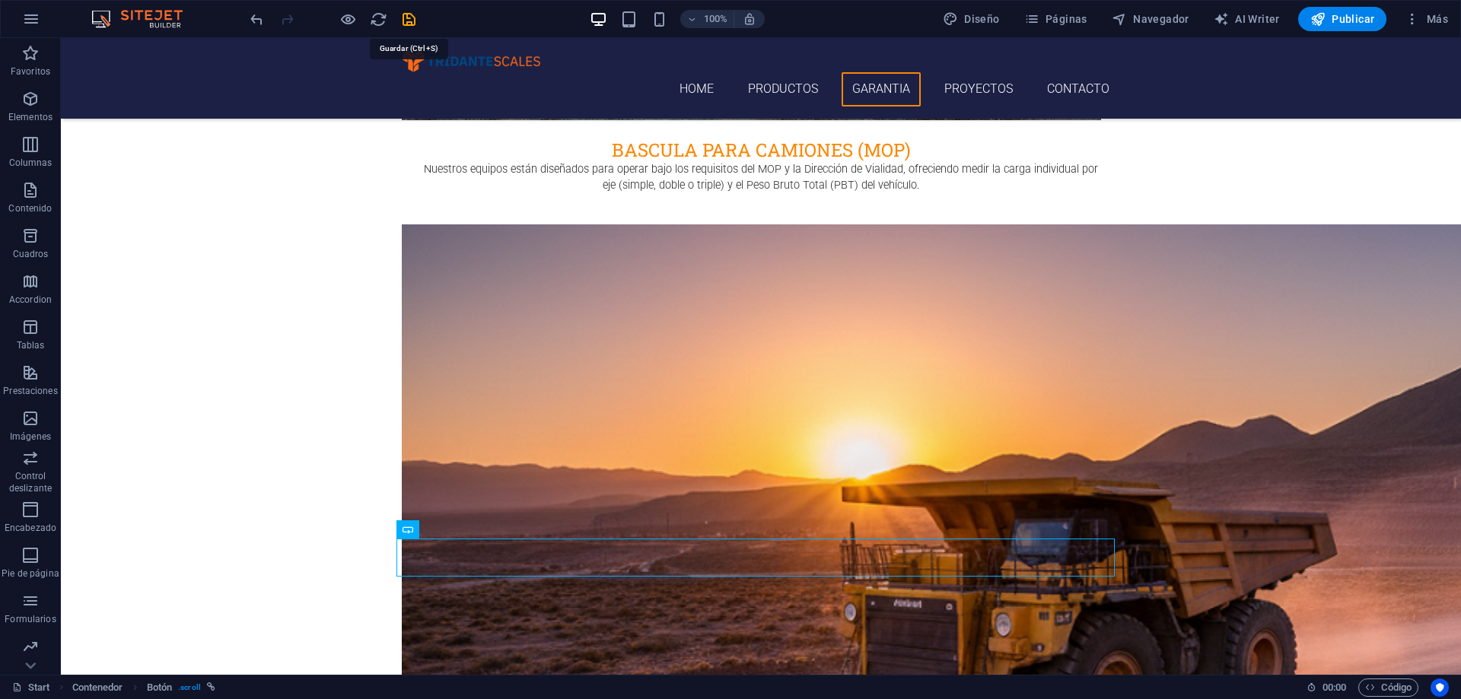
click at [407, 25] on icon "save" at bounding box center [409, 20] width 18 height 18
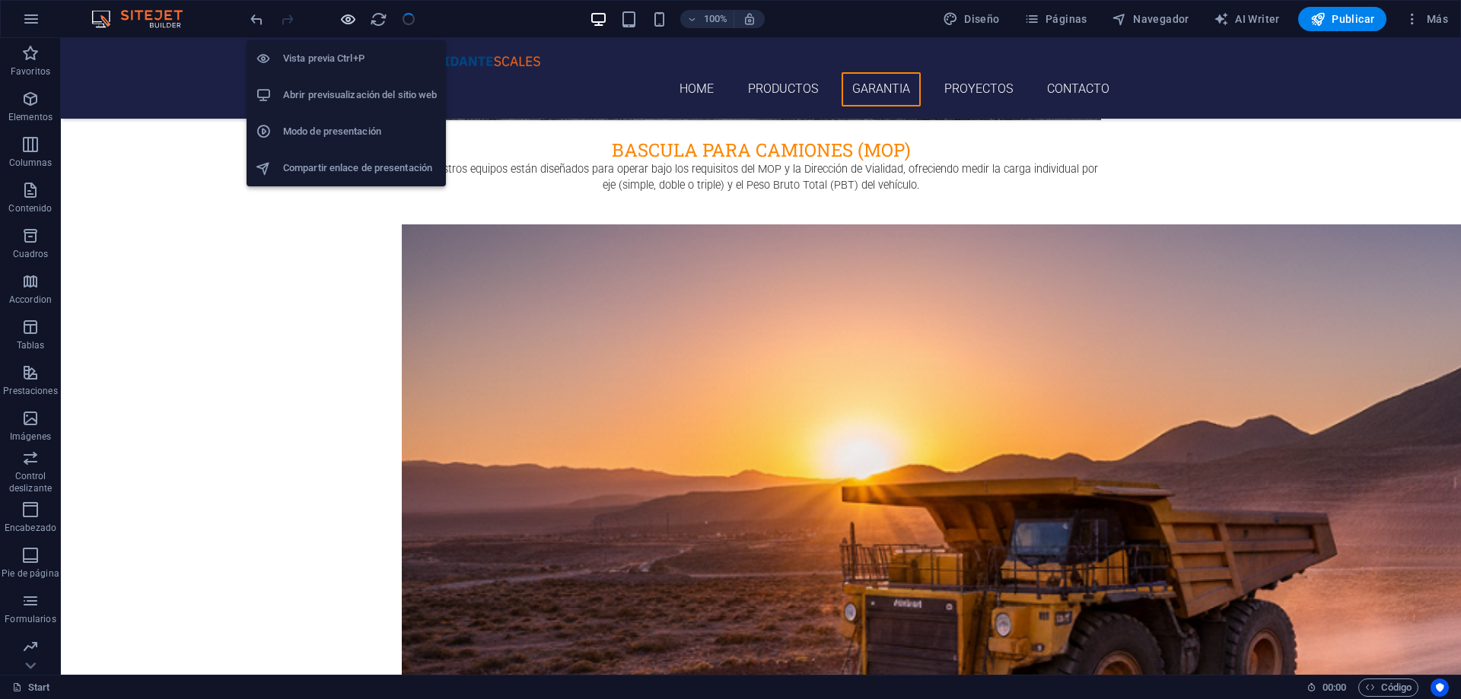
click at [350, 26] on icon "button" at bounding box center [348, 20] width 18 height 18
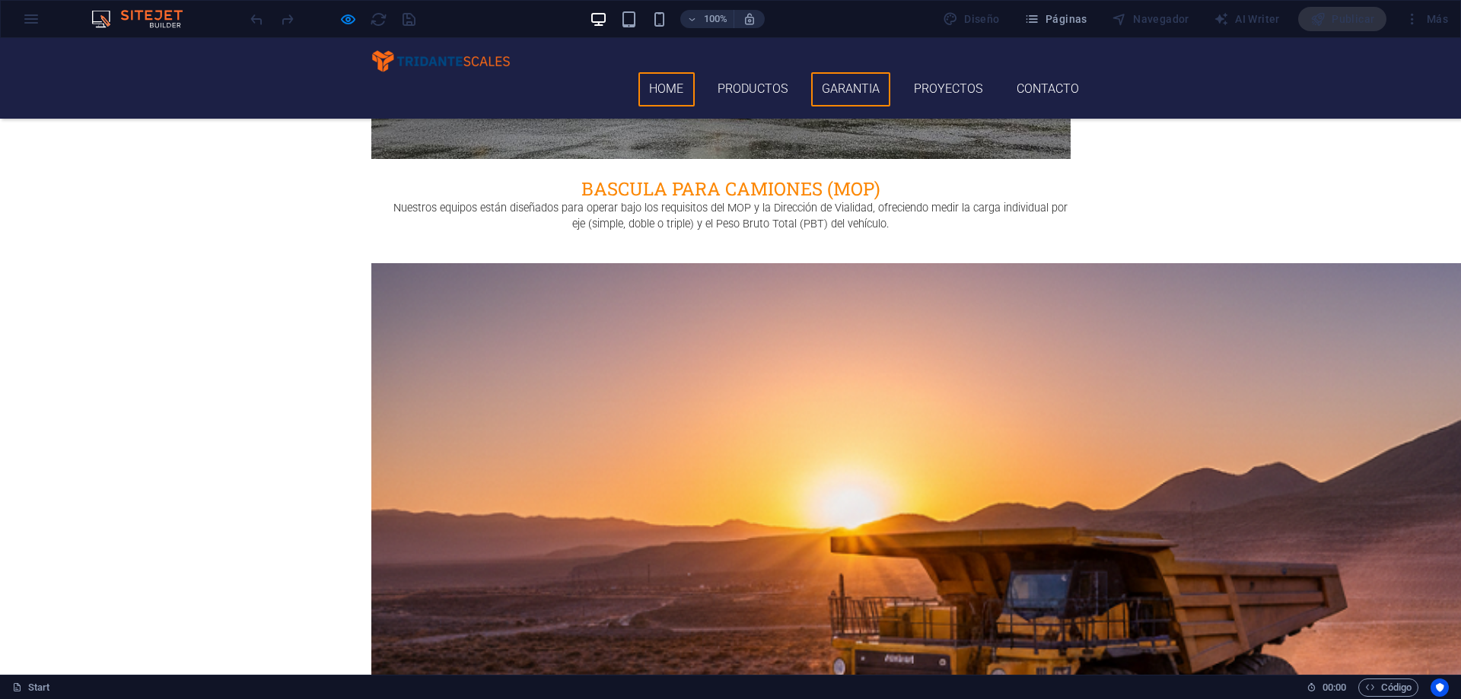
click at [655, 72] on link "Home" at bounding box center [666, 89] width 56 height 34
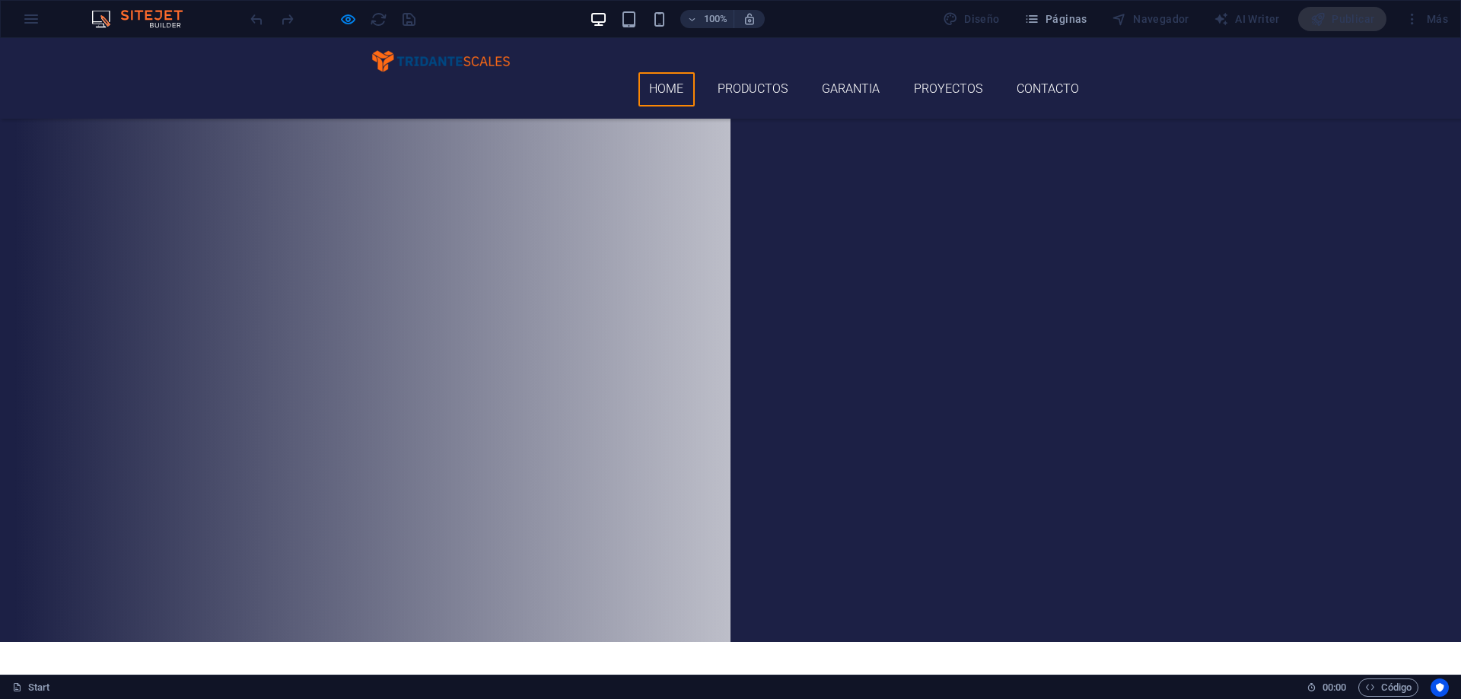
scroll to position [0, 0]
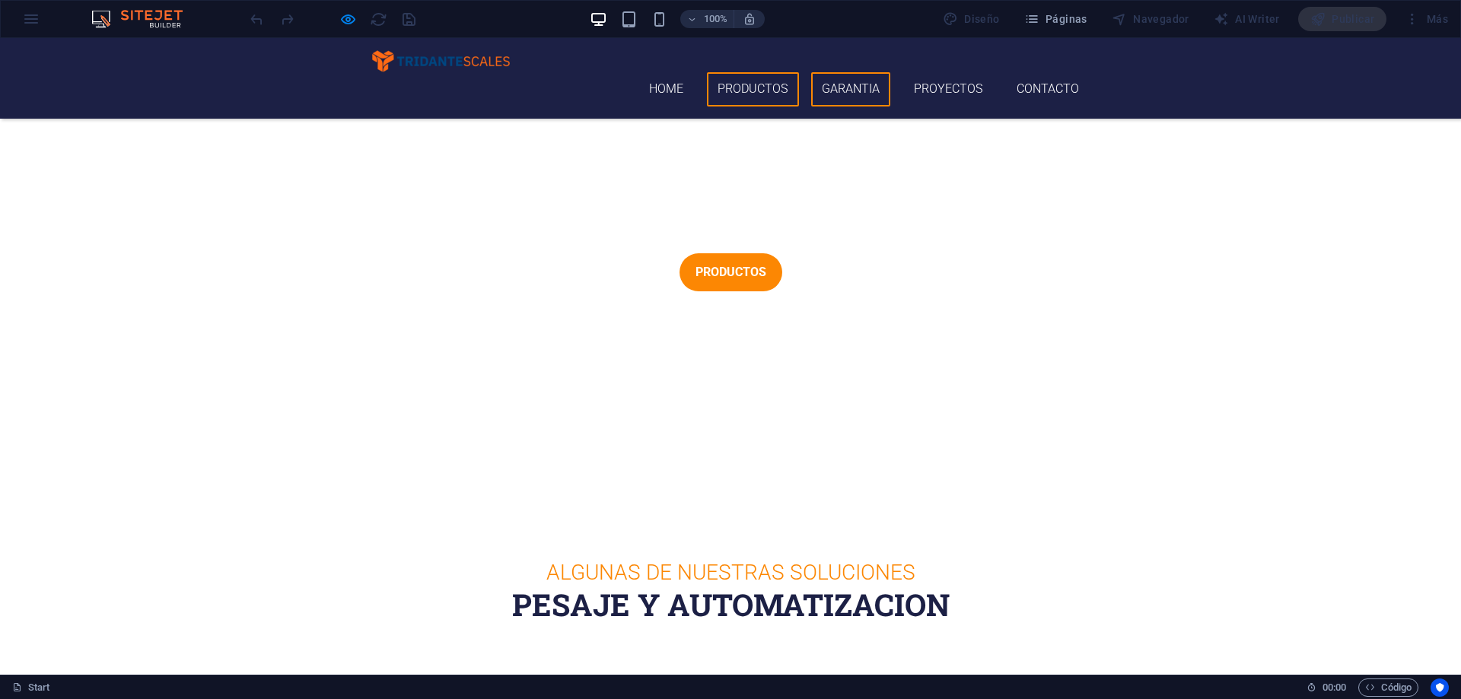
scroll to position [578, 0]
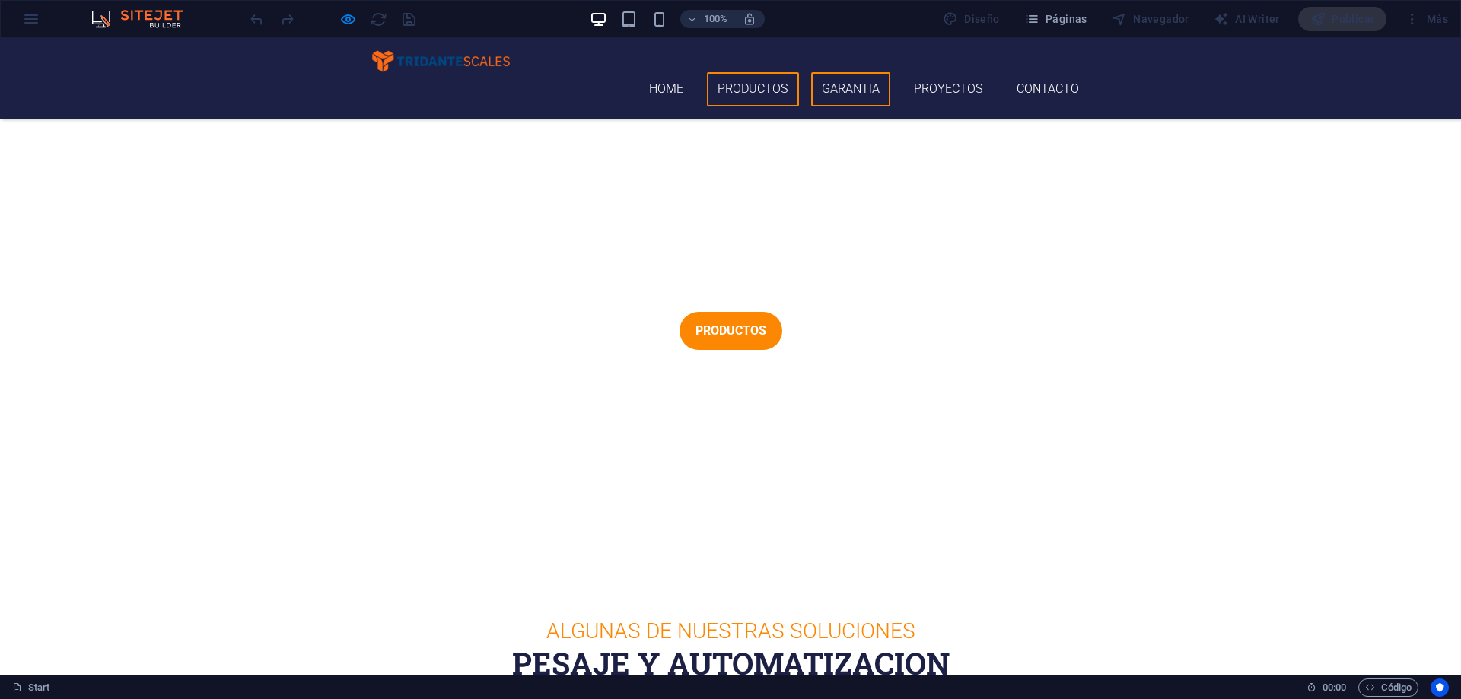
click at [852, 72] on link "Garantia" at bounding box center [851, 89] width 80 height 34
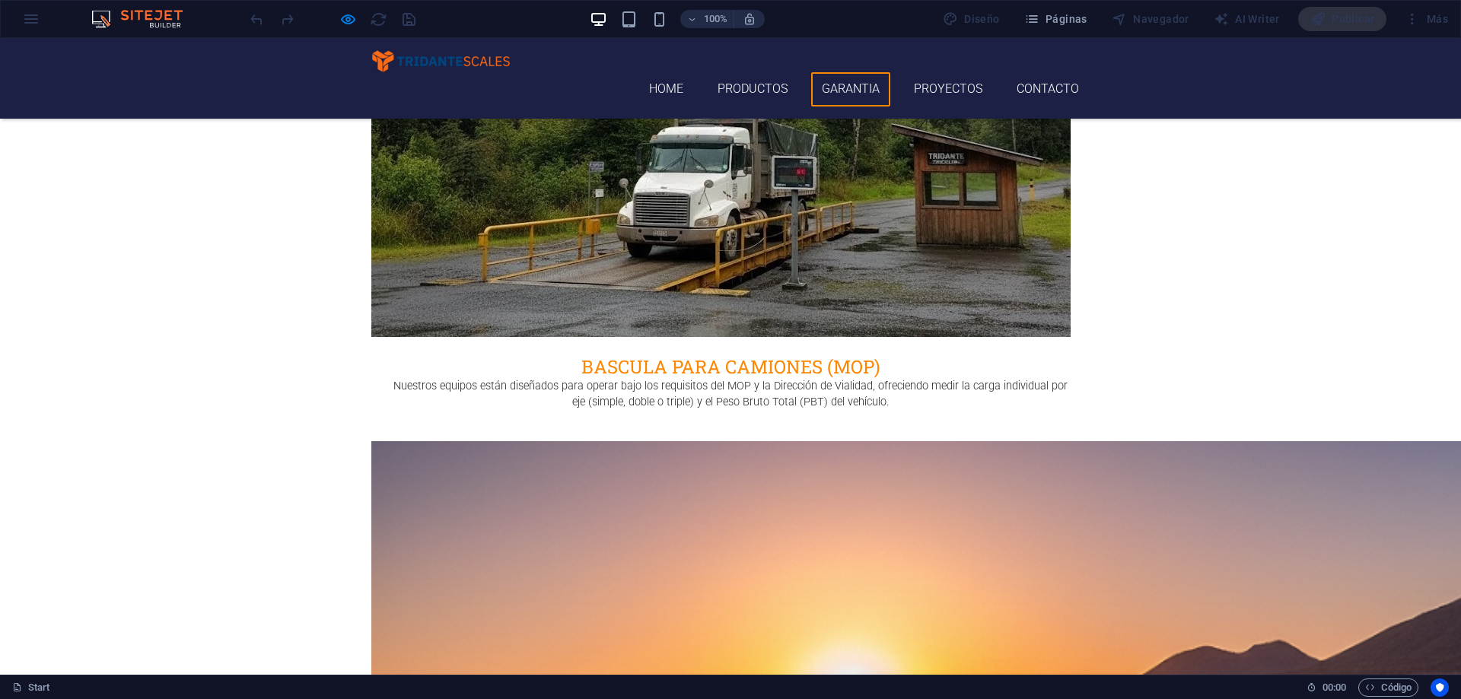
scroll to position [2797, 0]
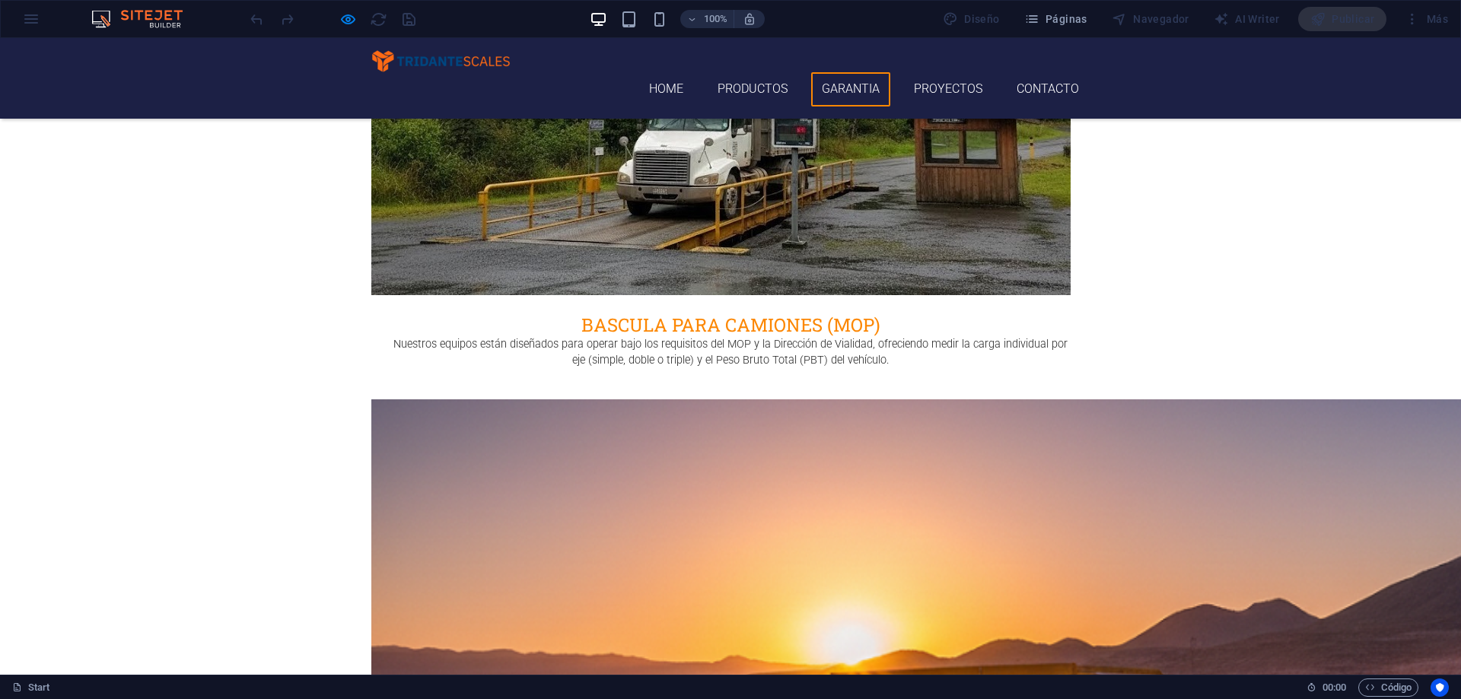
click at [934, 76] on link "Proyectos" at bounding box center [948, 89] width 91 height 34
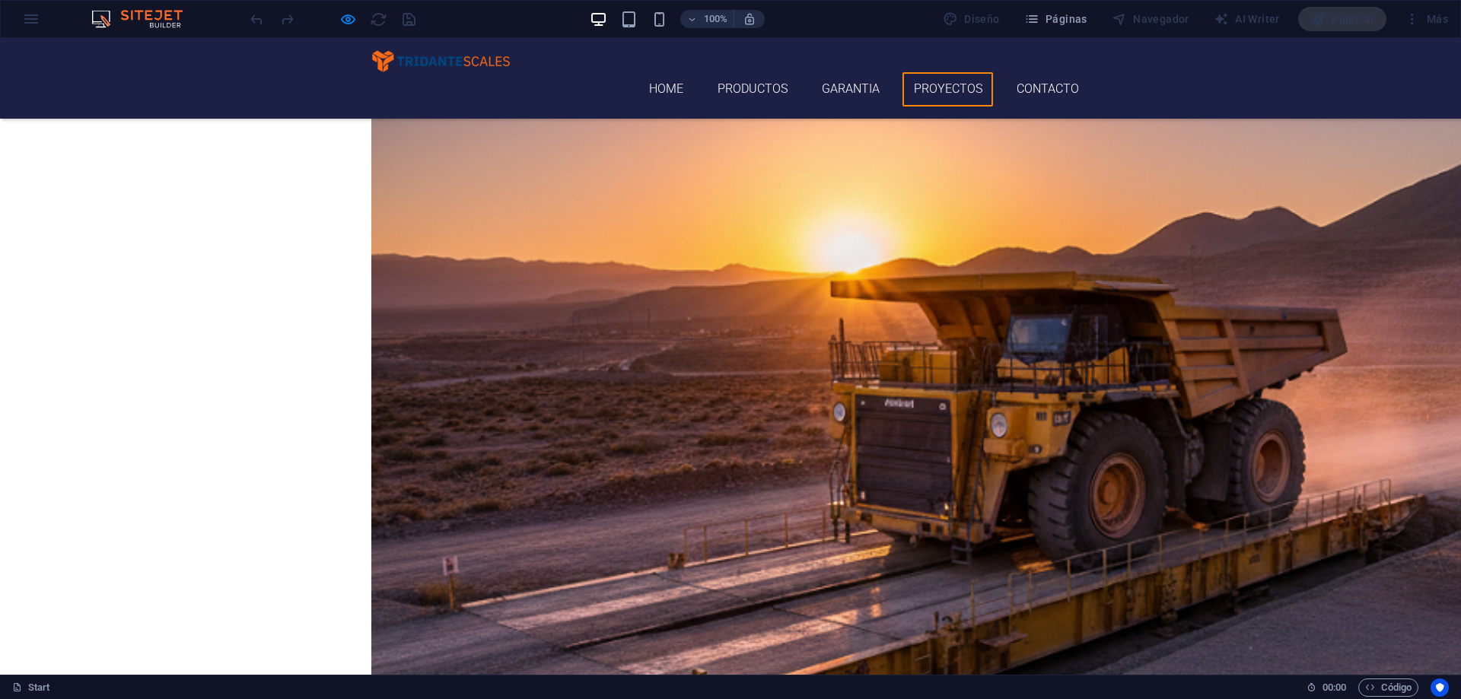
scroll to position [3212, 0]
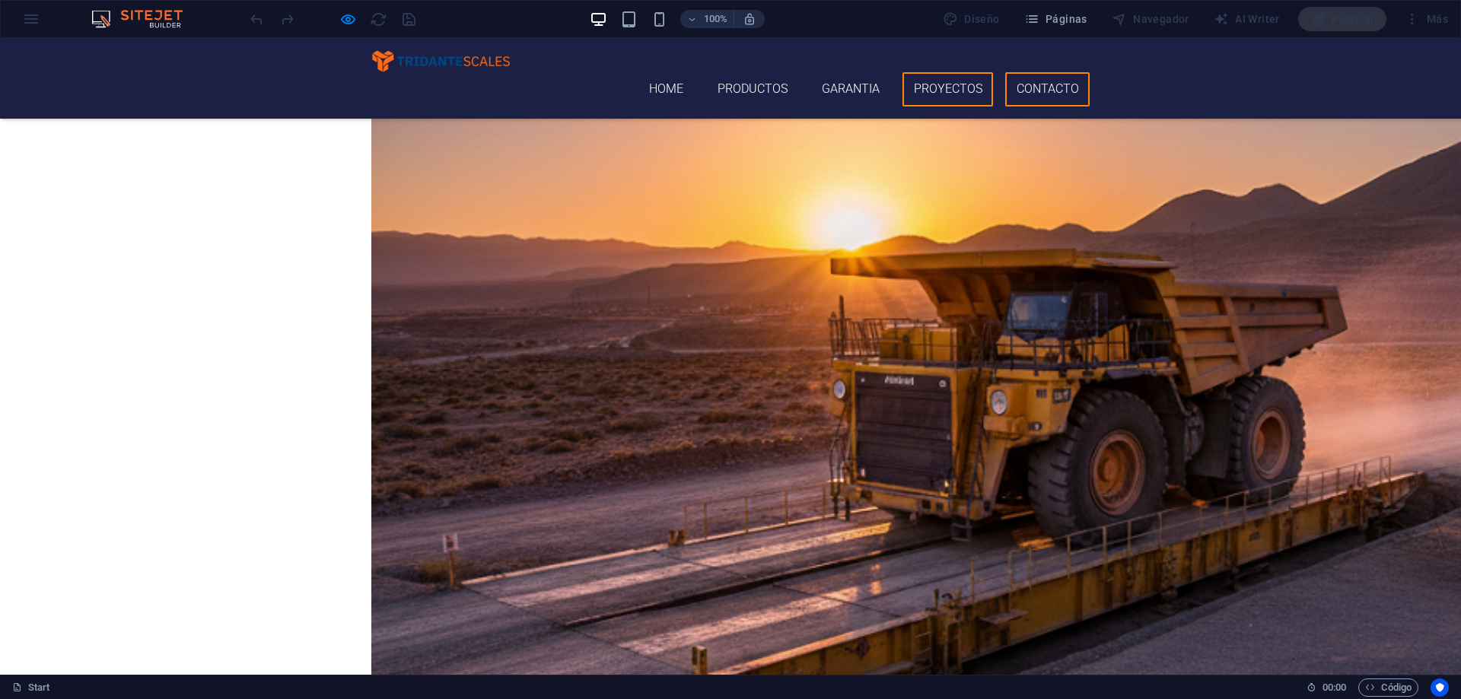
click at [1049, 72] on link "Contacto" at bounding box center [1047, 89] width 84 height 34
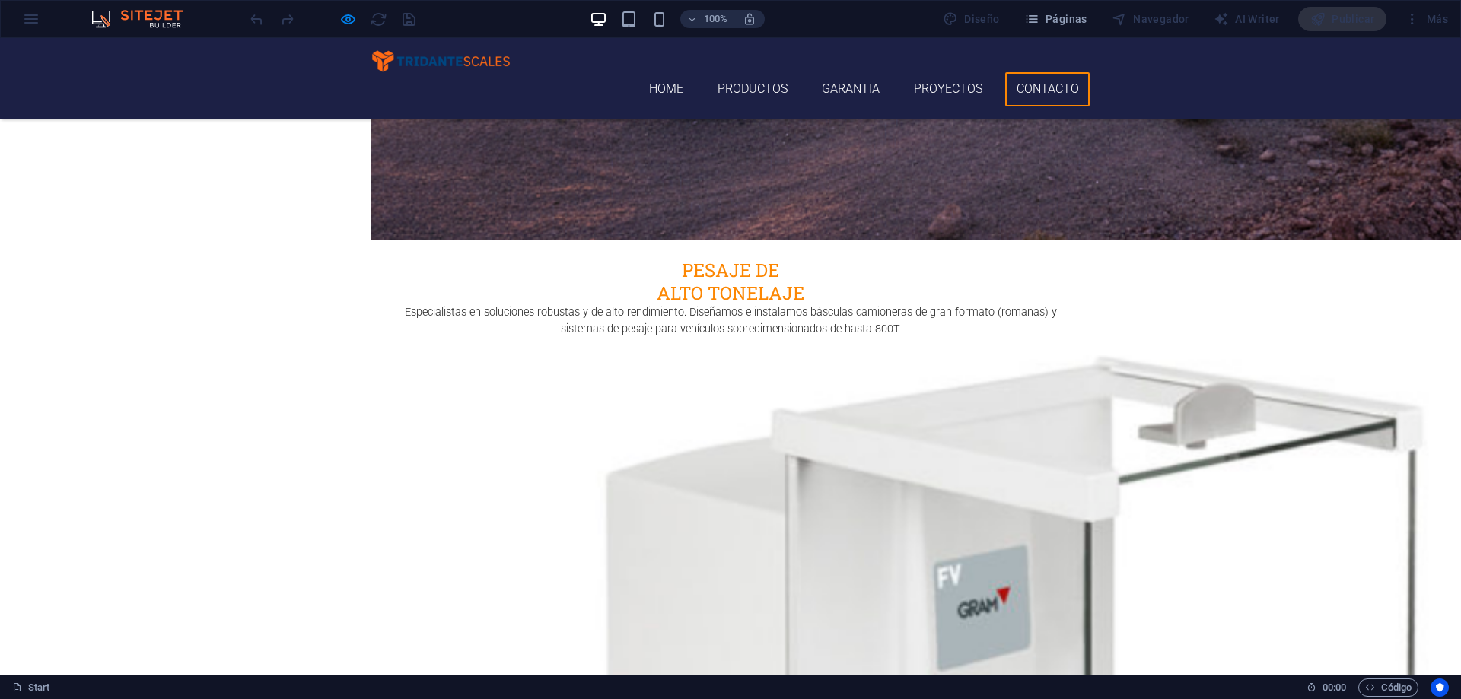
scroll to position [3895, 0]
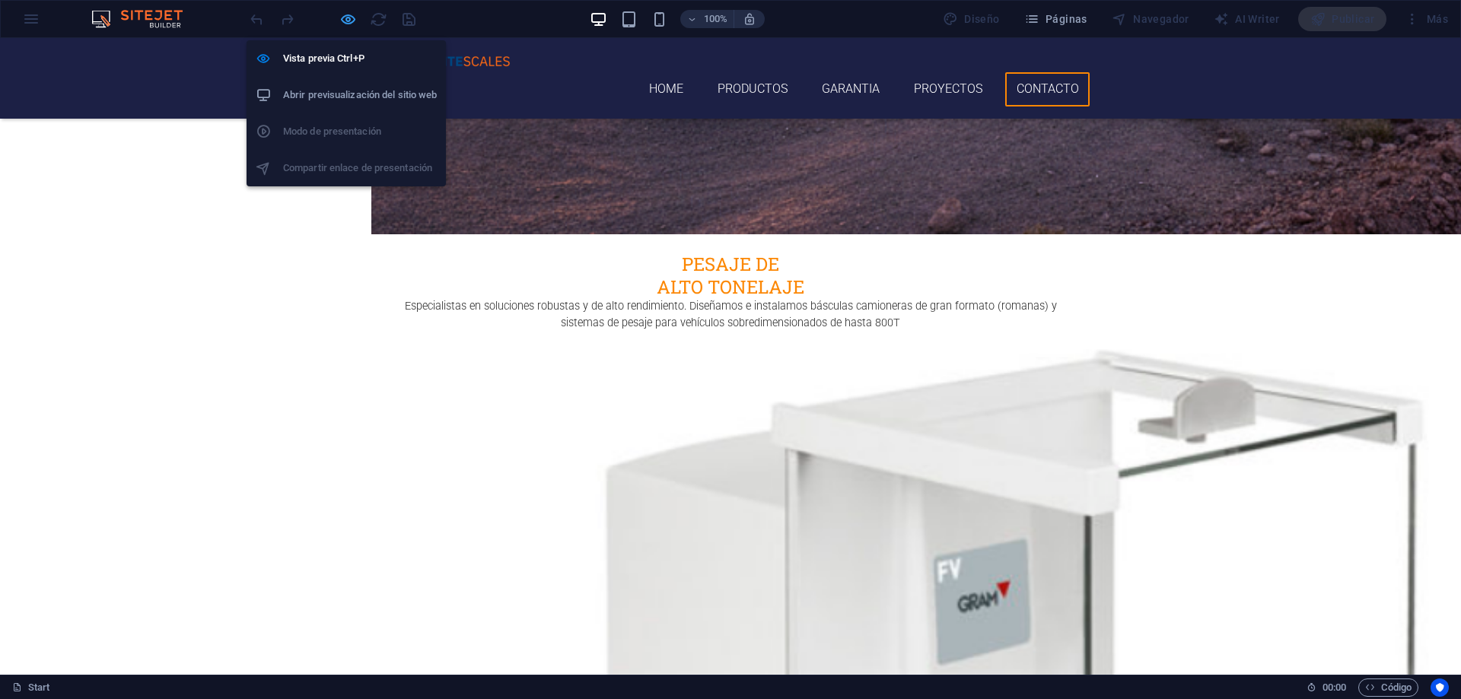
click at [346, 25] on icon "button" at bounding box center [348, 20] width 18 height 18
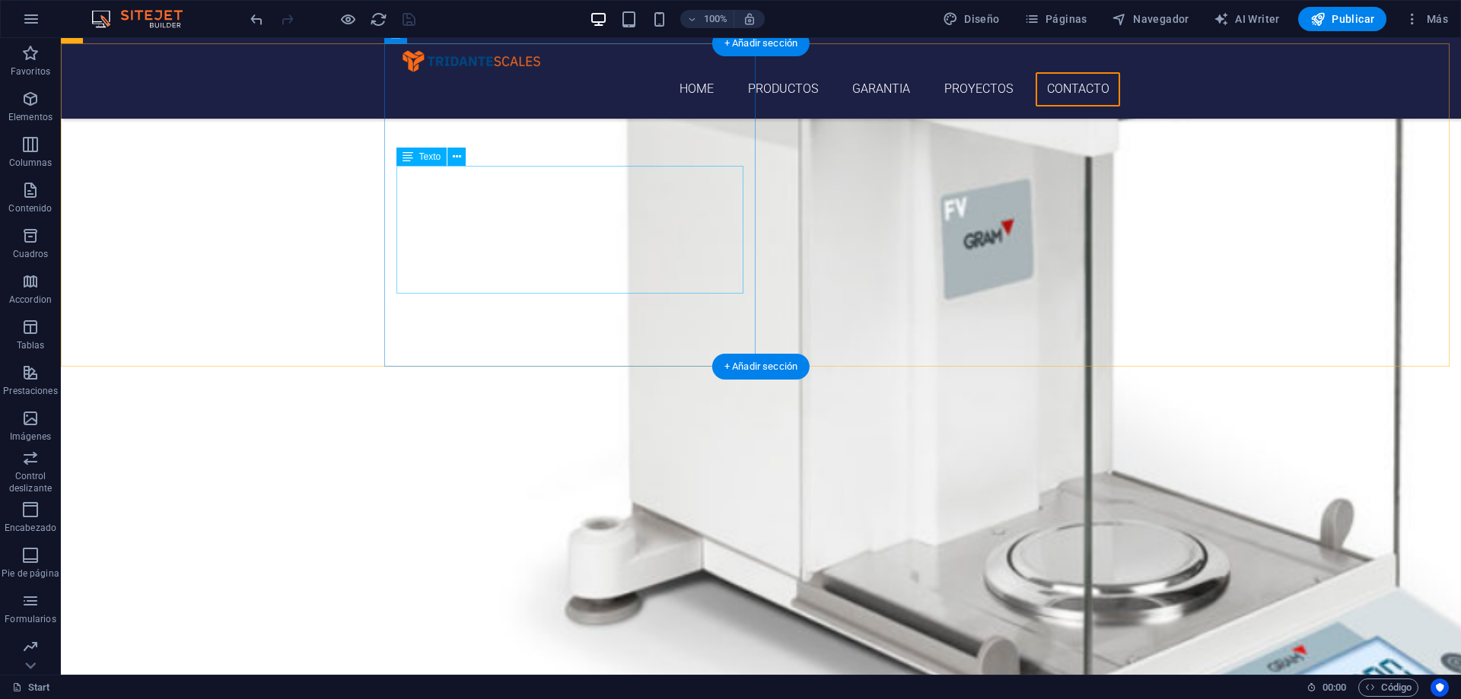
scroll to position [4017, 0]
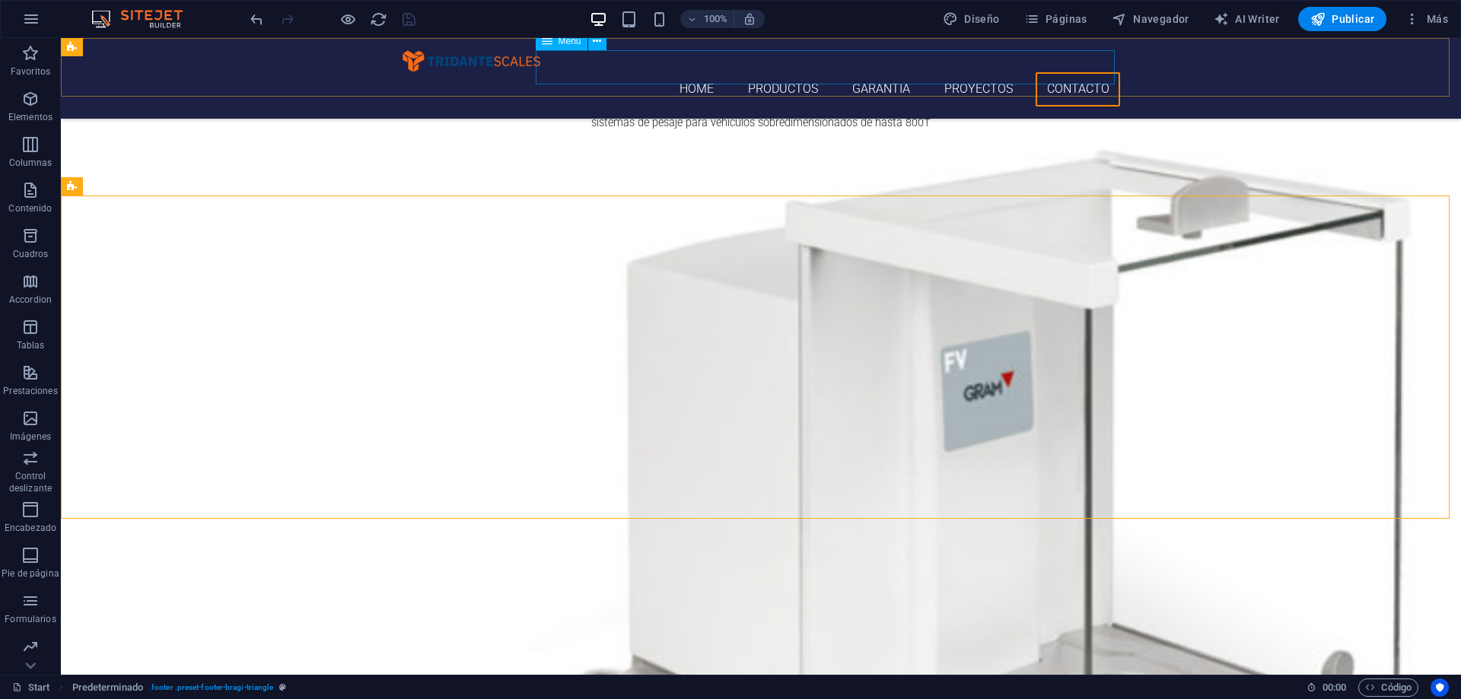
click at [1077, 72] on nav "Home Productos Garantia Proyectos Contacto" at bounding box center [761, 89] width 718 height 34
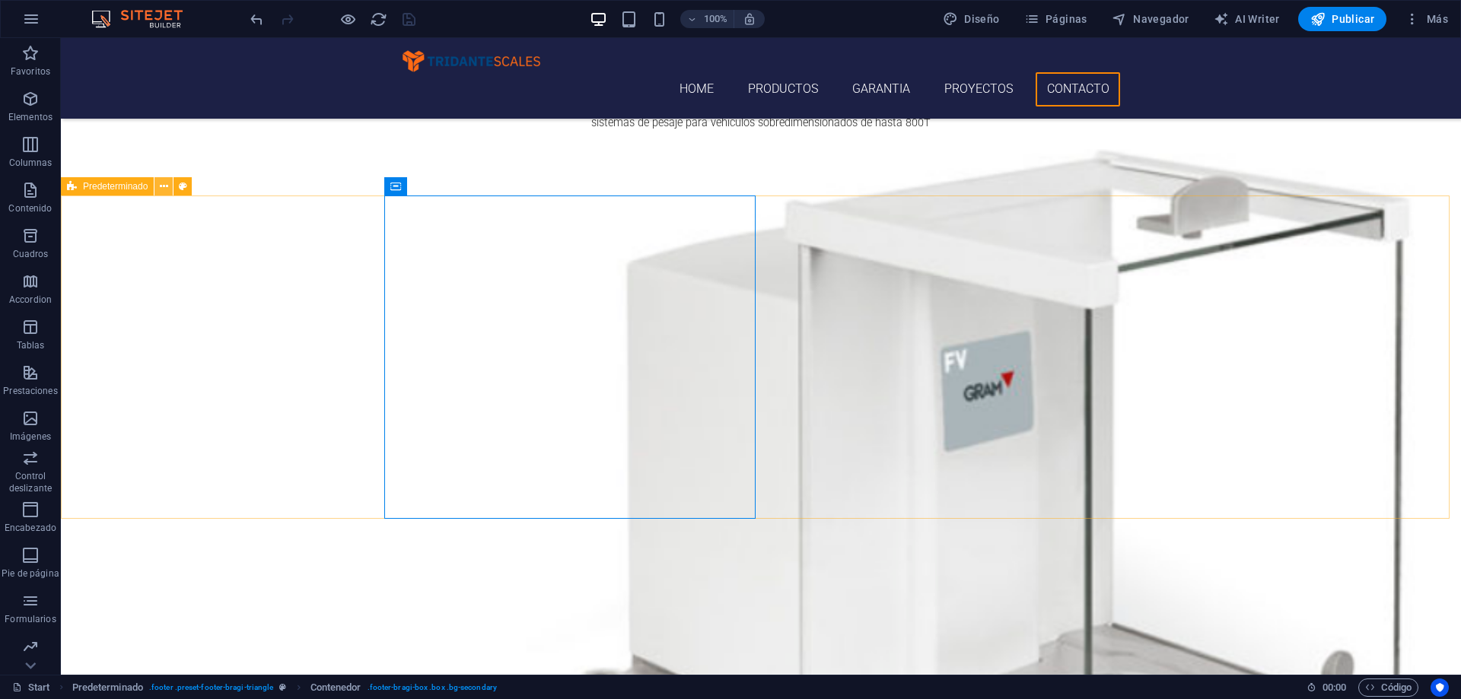
click at [163, 185] on icon at bounding box center [164, 187] width 8 height 16
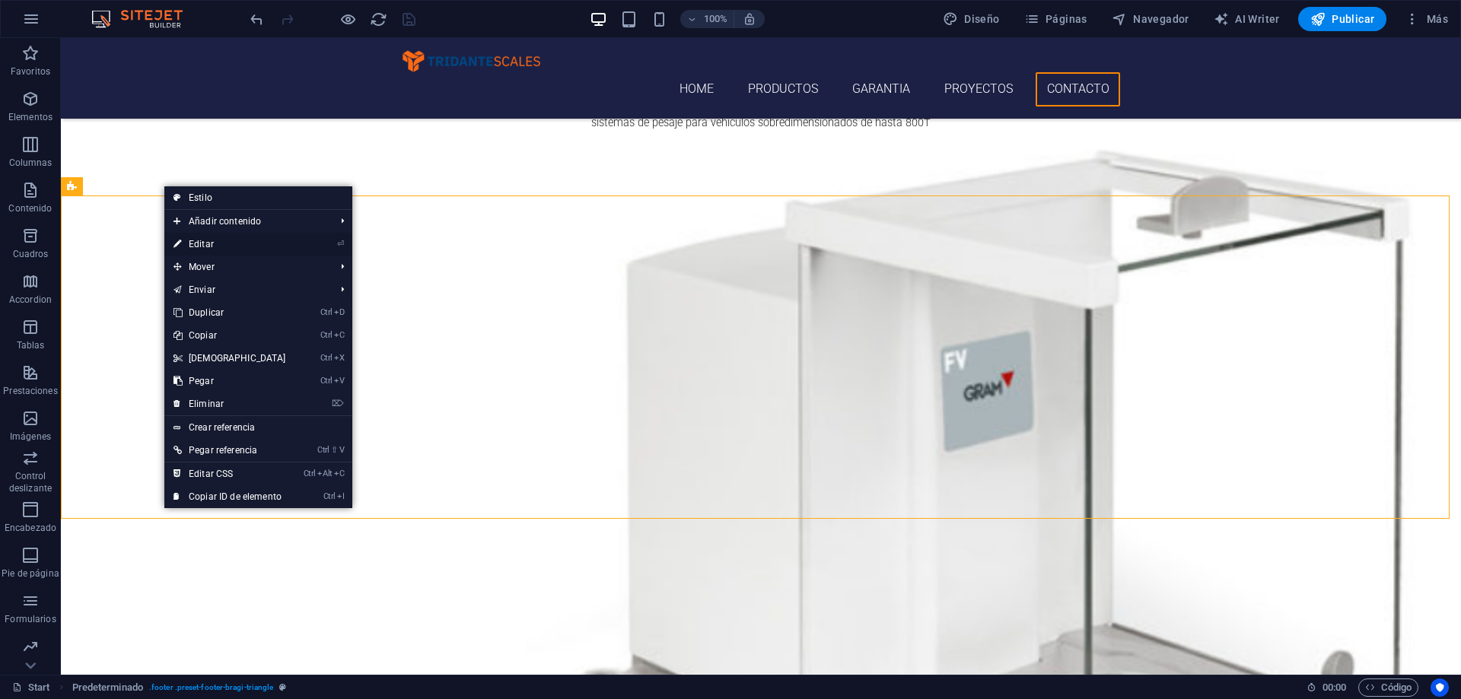
click at [215, 247] on link "⏎ Editar" at bounding box center [229, 244] width 131 height 23
select select "footer"
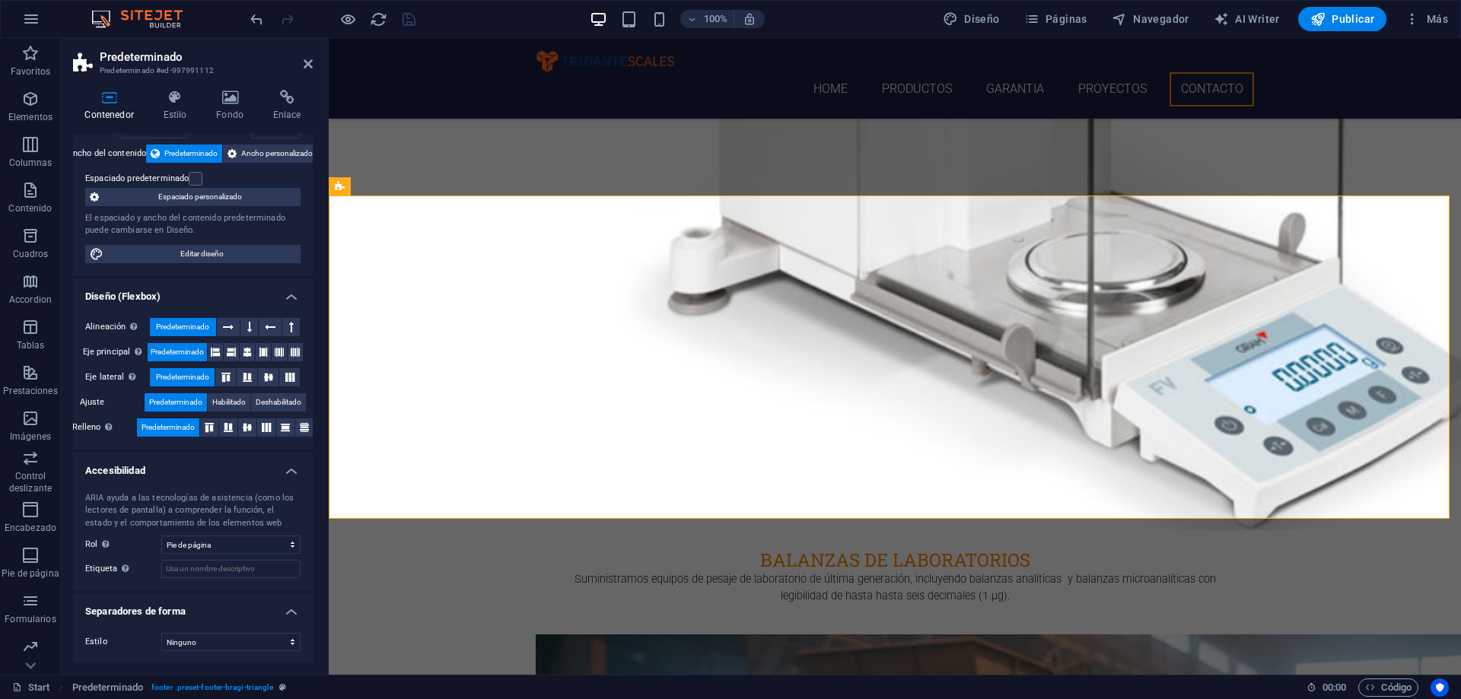
scroll to position [79, 0]
click at [275, 94] on icon at bounding box center [287, 97] width 52 height 15
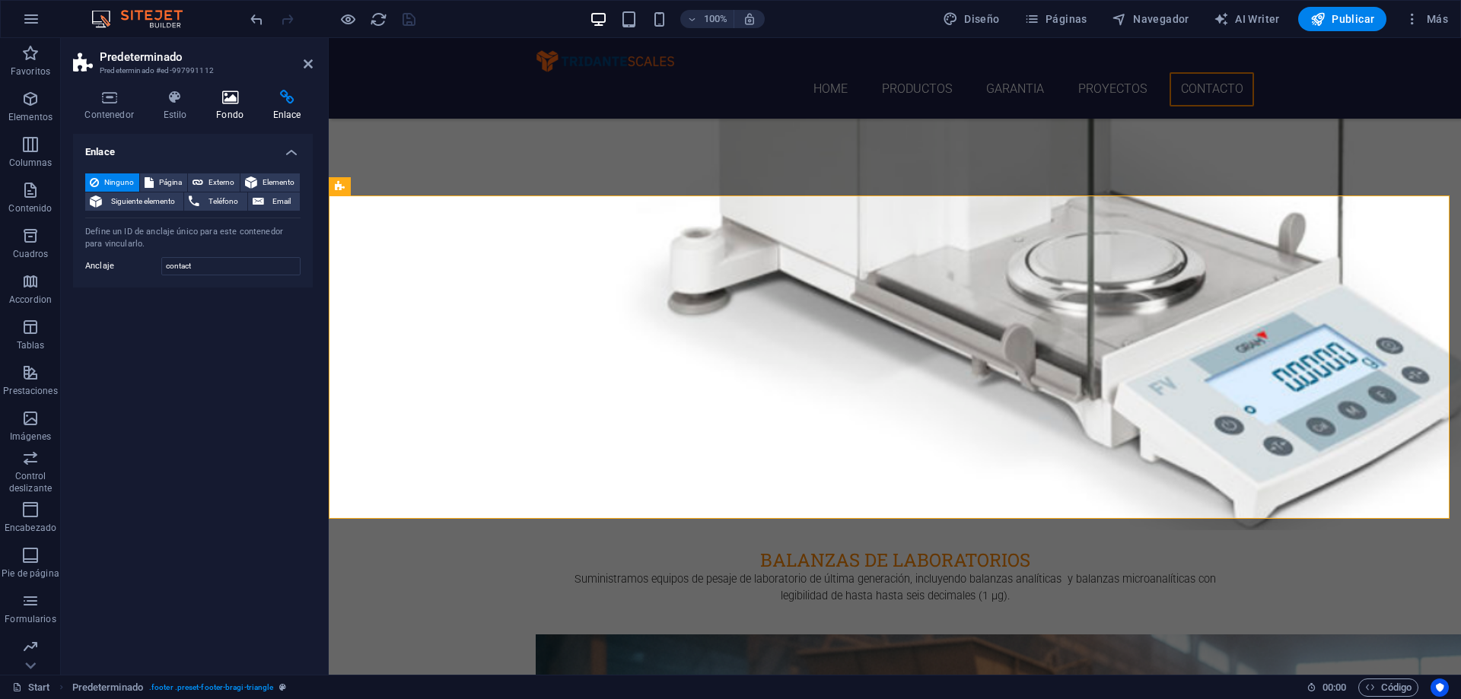
click at [220, 97] on icon at bounding box center [230, 97] width 51 height 15
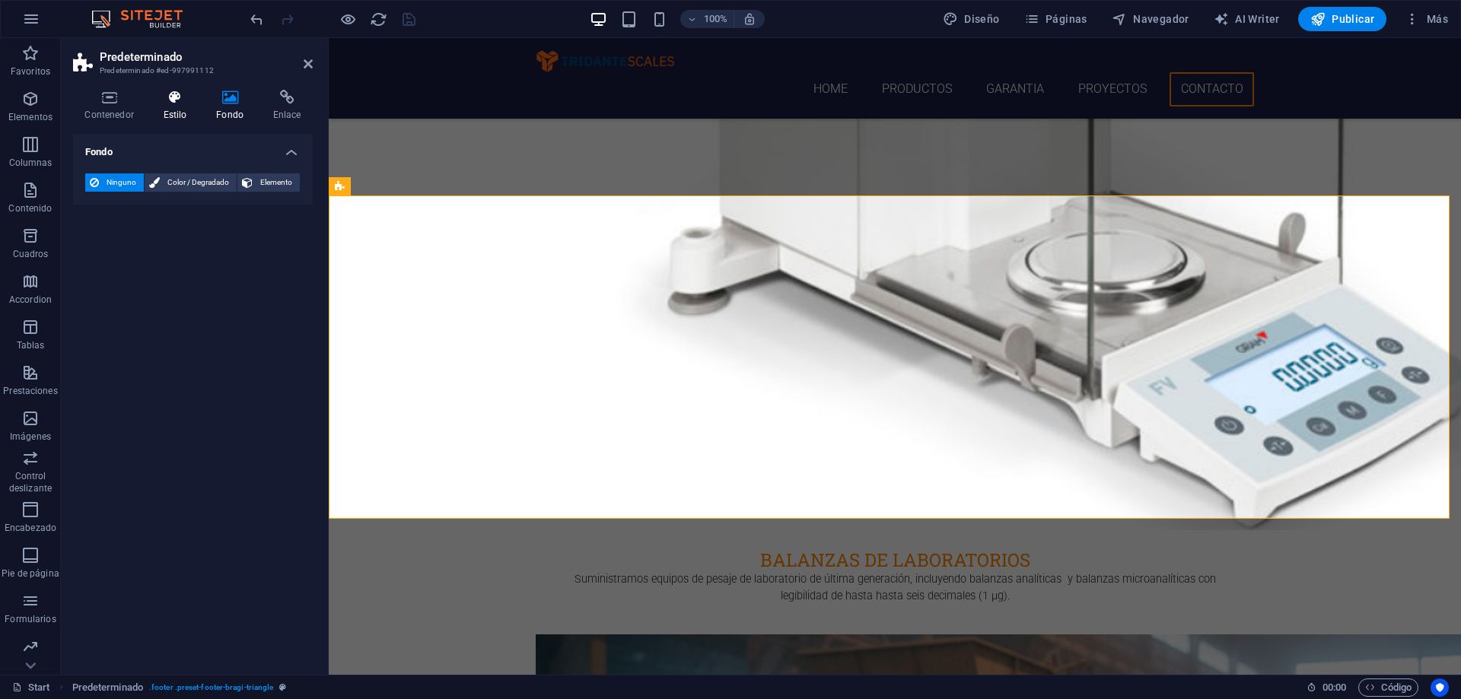
click at [172, 97] on icon at bounding box center [174, 97] width 47 height 15
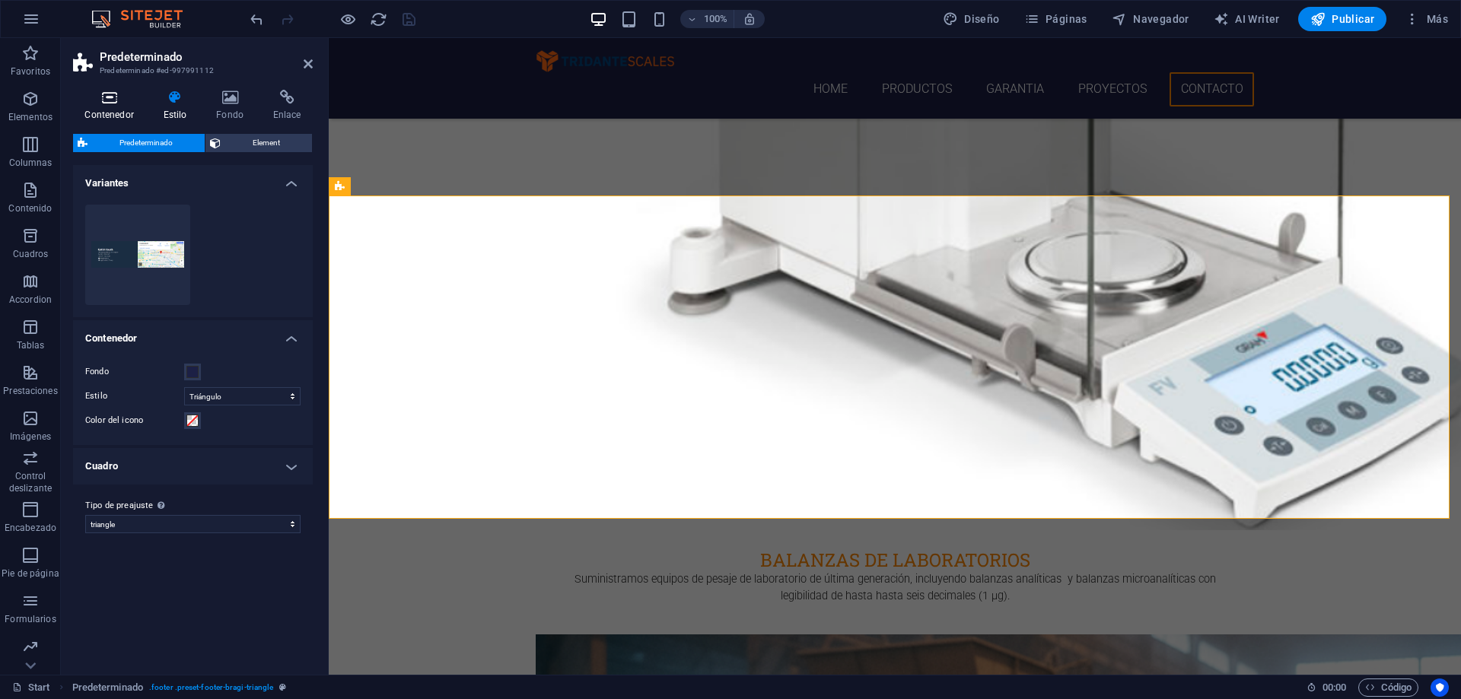
click at [131, 101] on icon at bounding box center [109, 97] width 72 height 15
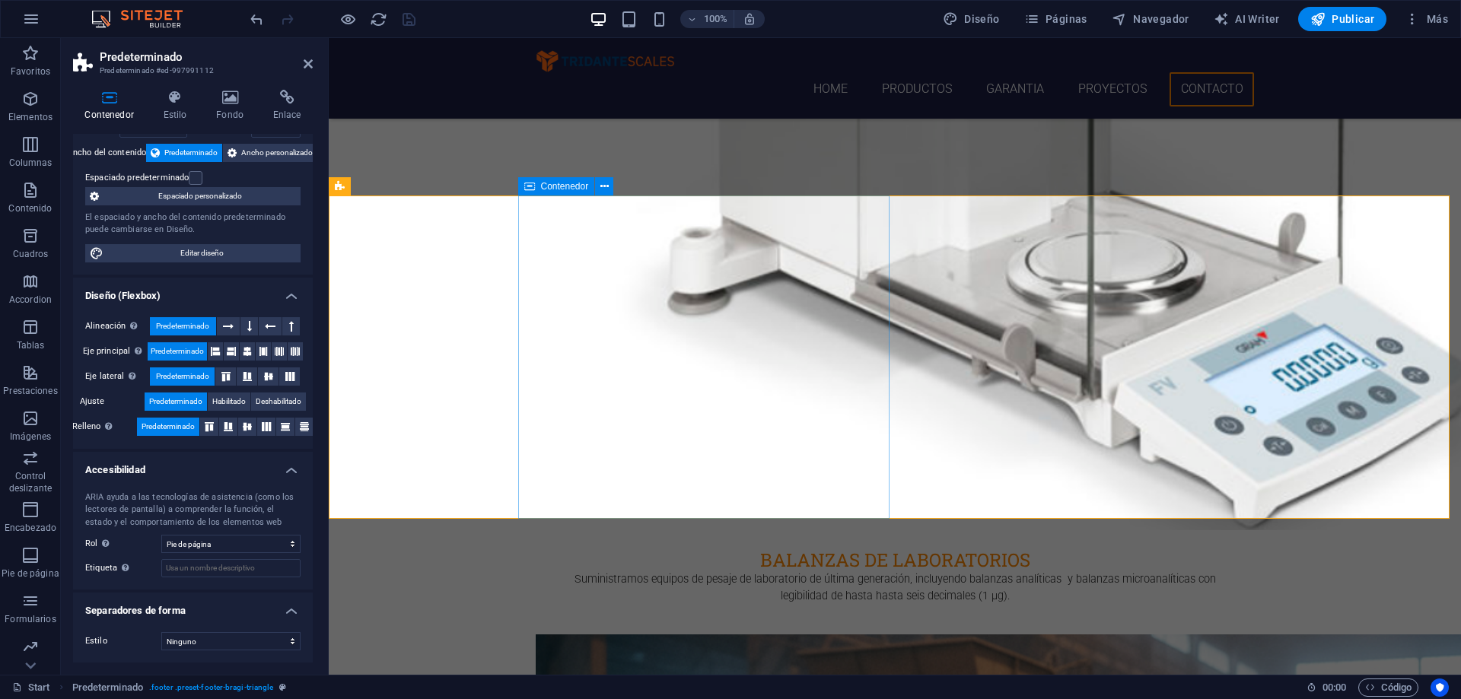
click at [444, 196] on button at bounding box center [450, 186] width 18 height 18
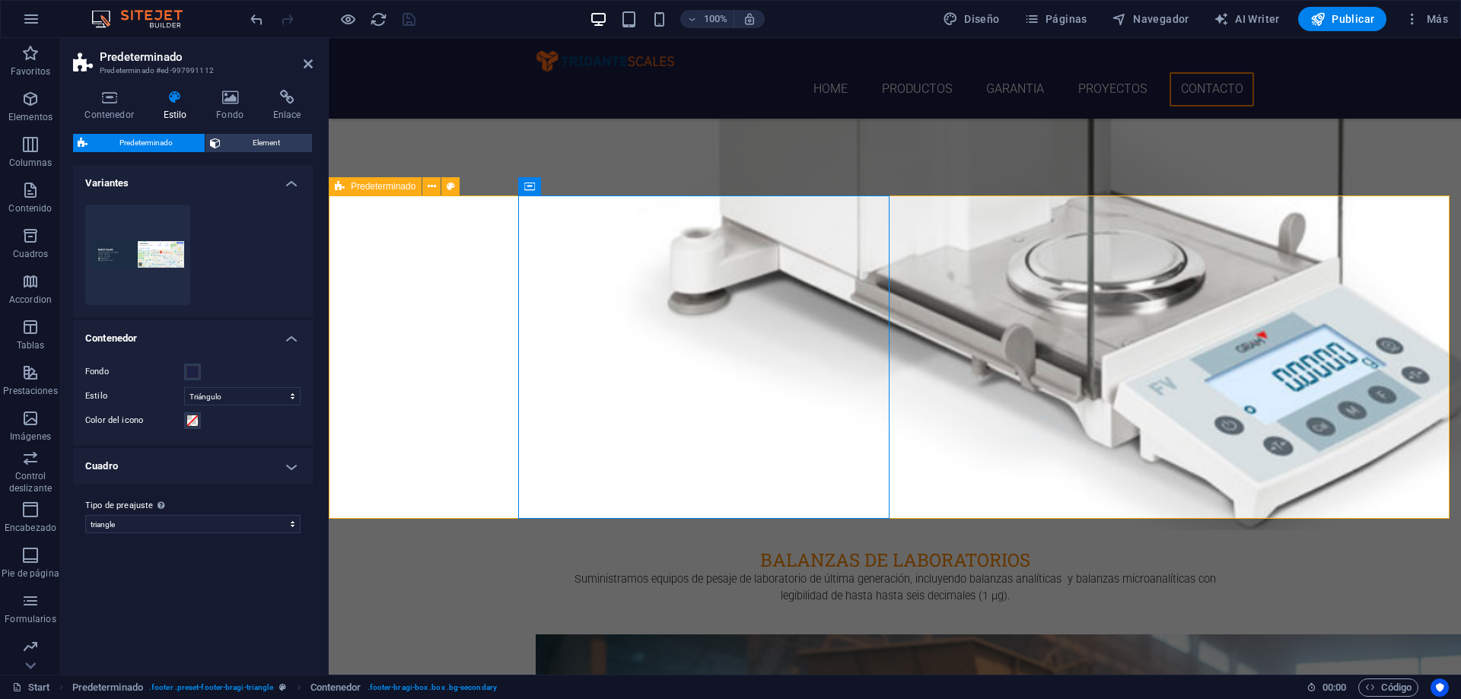
drag, startPoint x: 475, startPoint y: 195, endPoint x: 473, endPoint y: 212, distance: 16.9
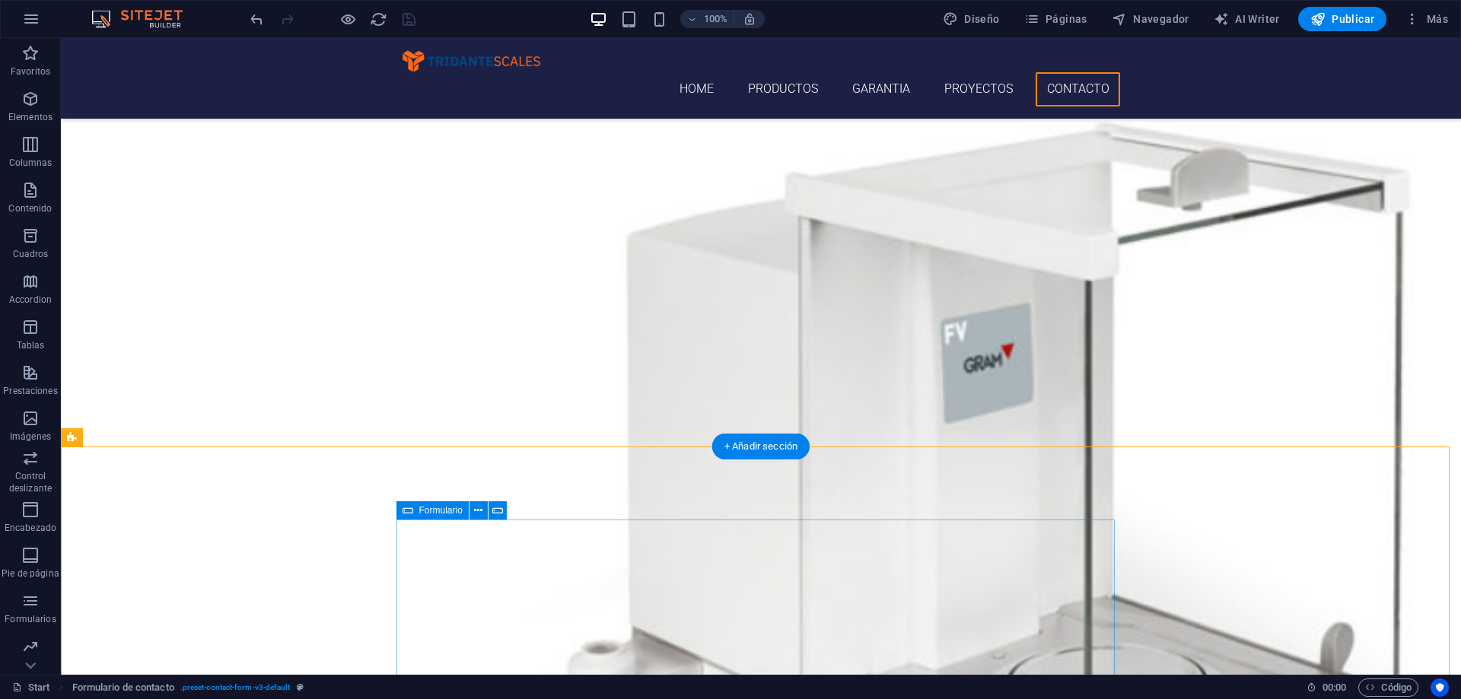
scroll to position [4094, 0]
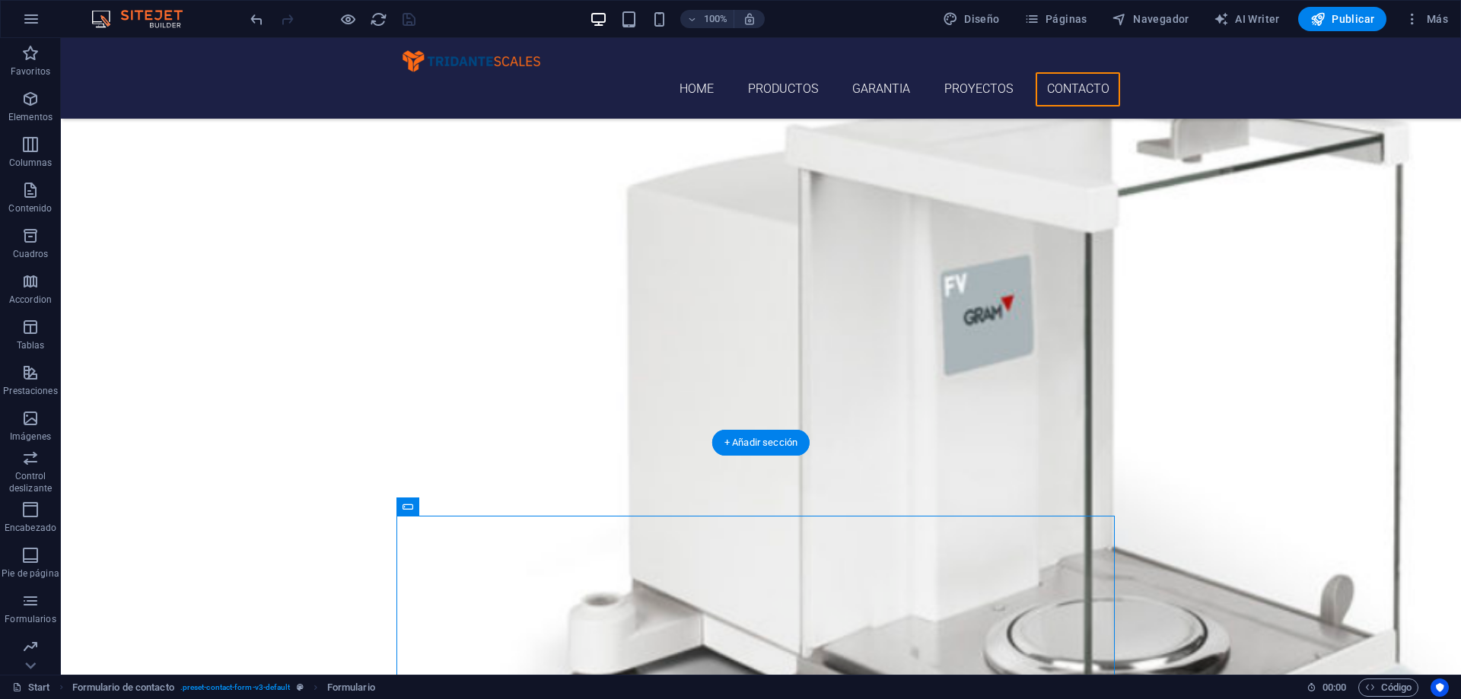
drag, startPoint x: 756, startPoint y: 553, endPoint x: 744, endPoint y: 485, distance: 69.7
select select "rem"
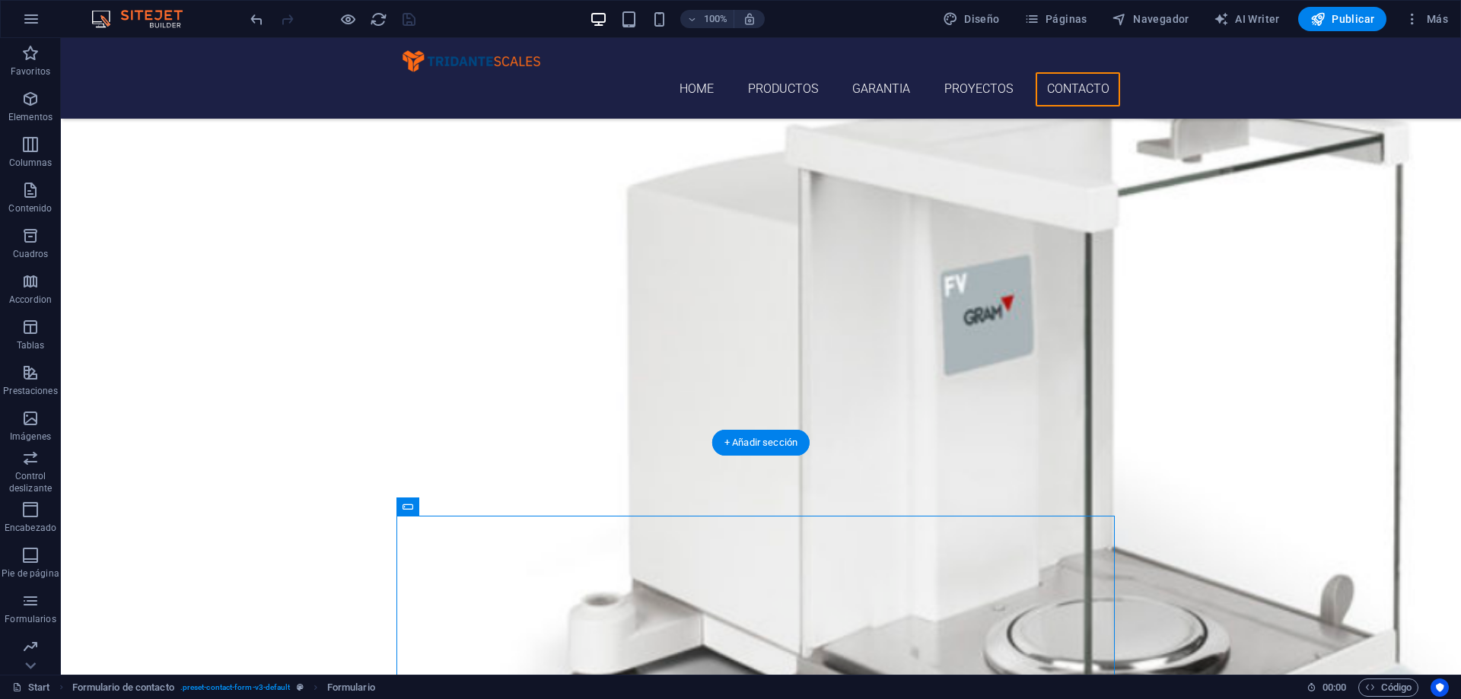
select select "preset-contact-form-v3-default"
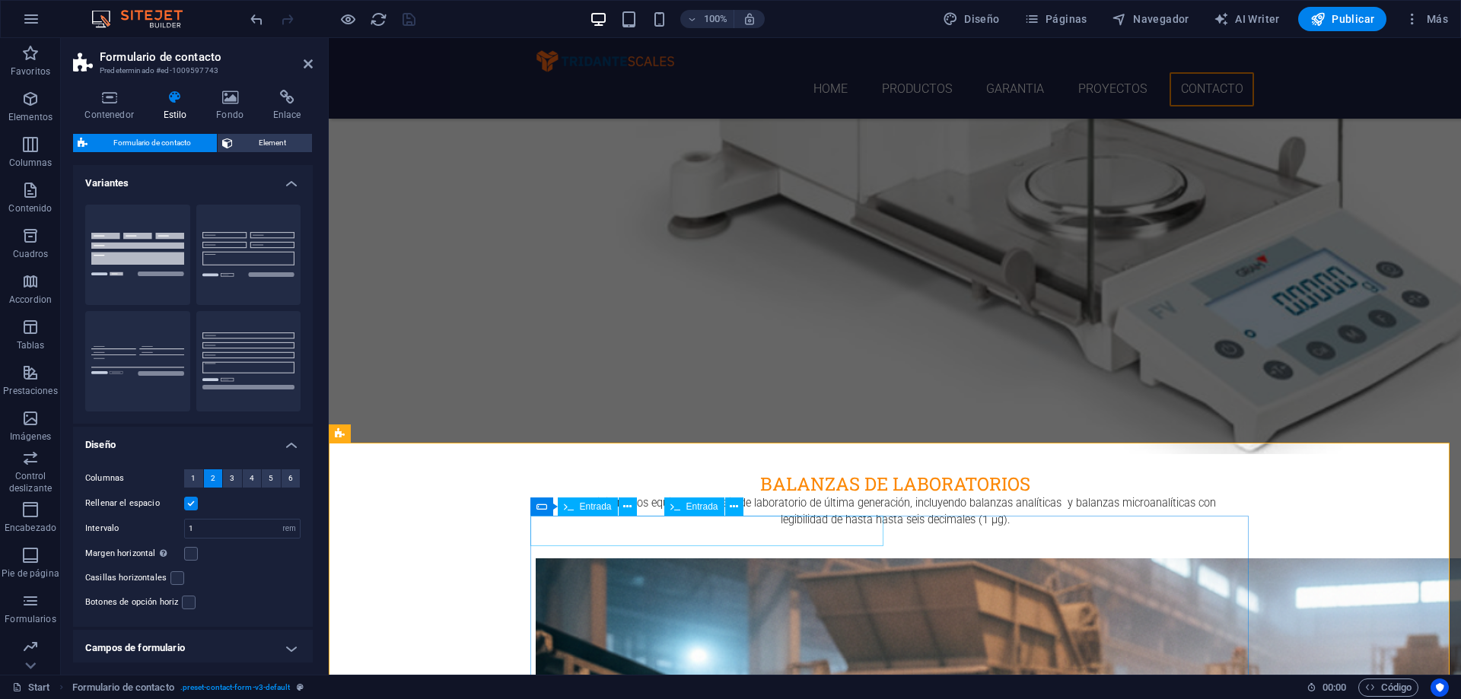
click at [626, 509] on icon at bounding box center [627, 507] width 8 height 16
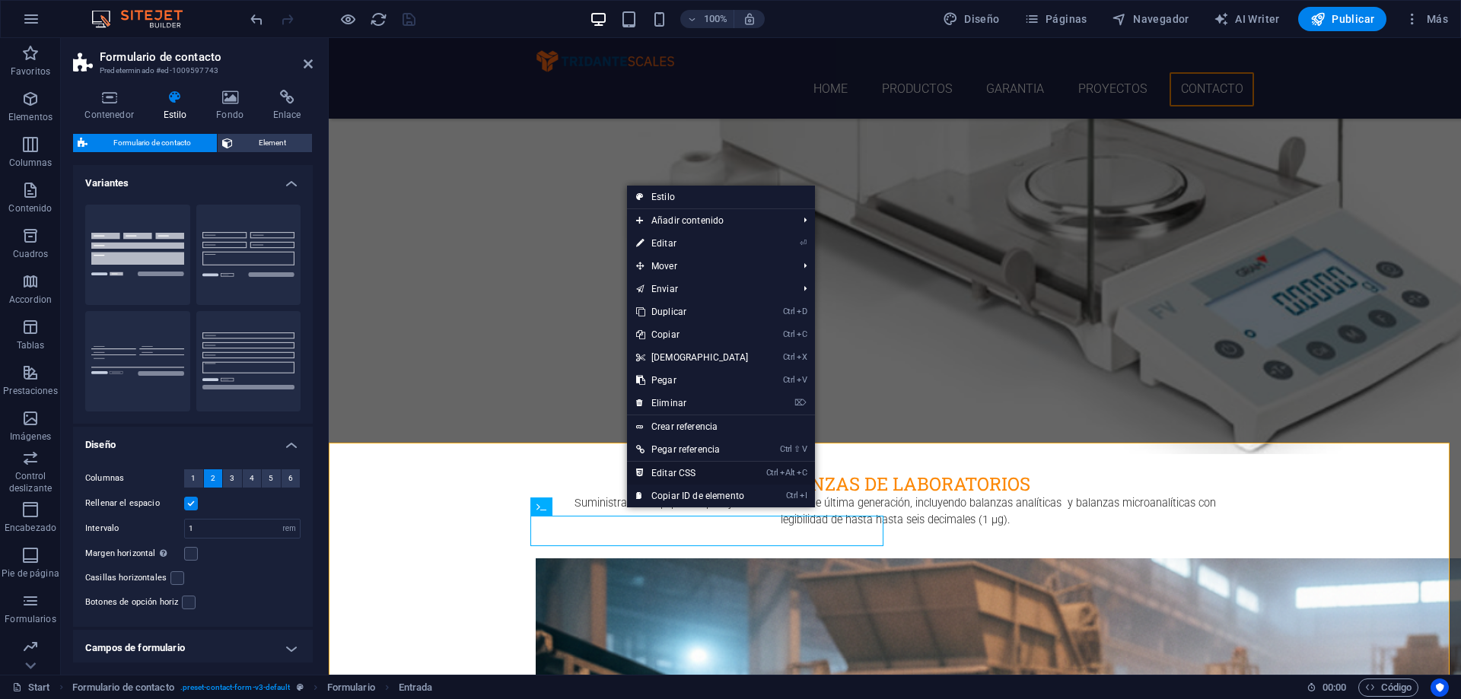
click at [709, 476] on link "Ctrl Alt C Editar CSS" at bounding box center [692, 473] width 131 height 23
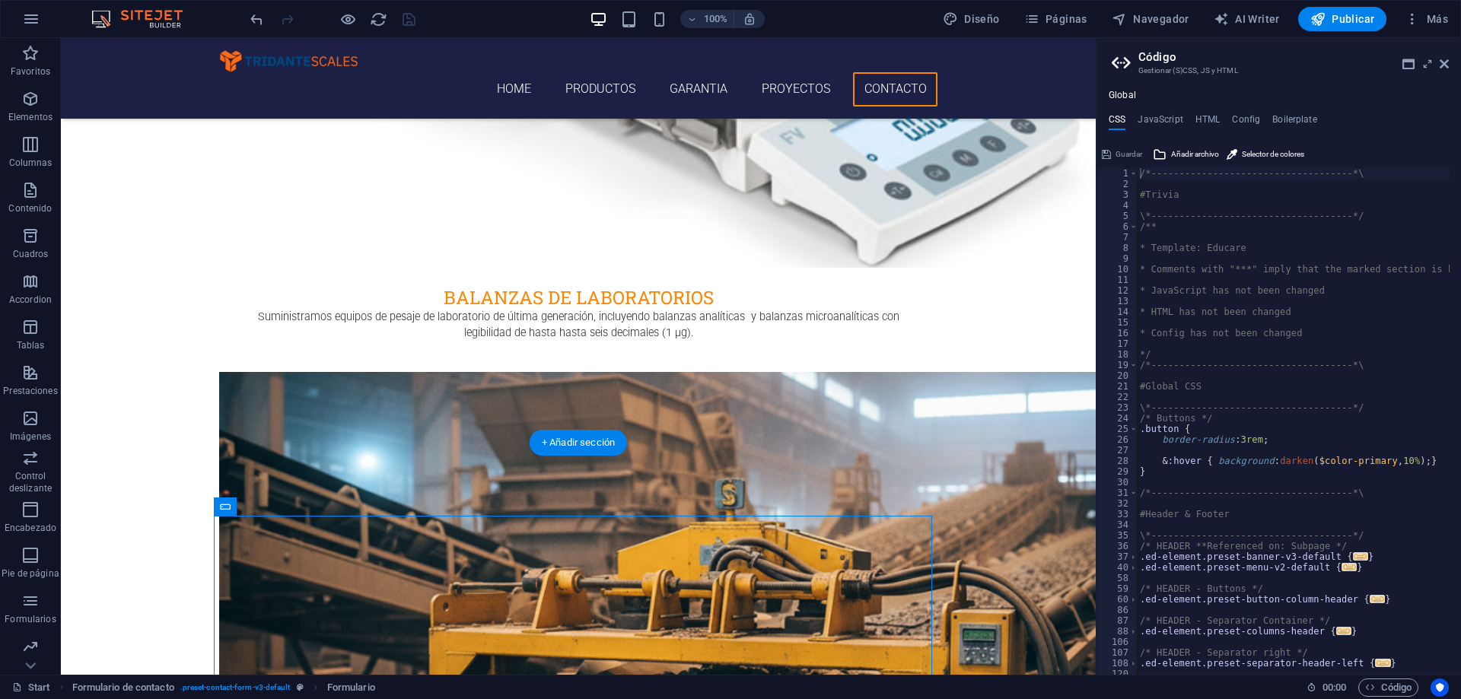
drag, startPoint x: 439, startPoint y: 542, endPoint x: 711, endPoint y: 473, distance: 280.2
click at [1442, 67] on icon at bounding box center [1444, 64] width 9 height 12
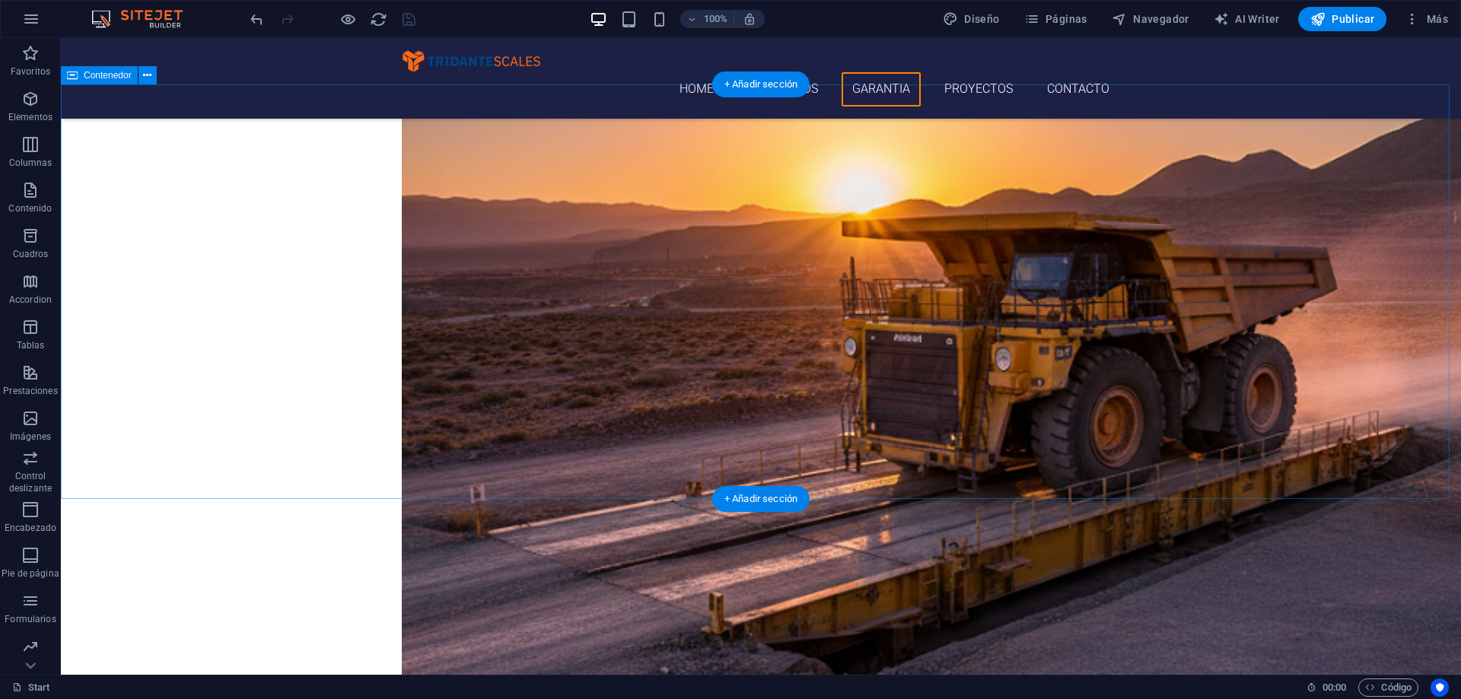
scroll to position [3234, 0]
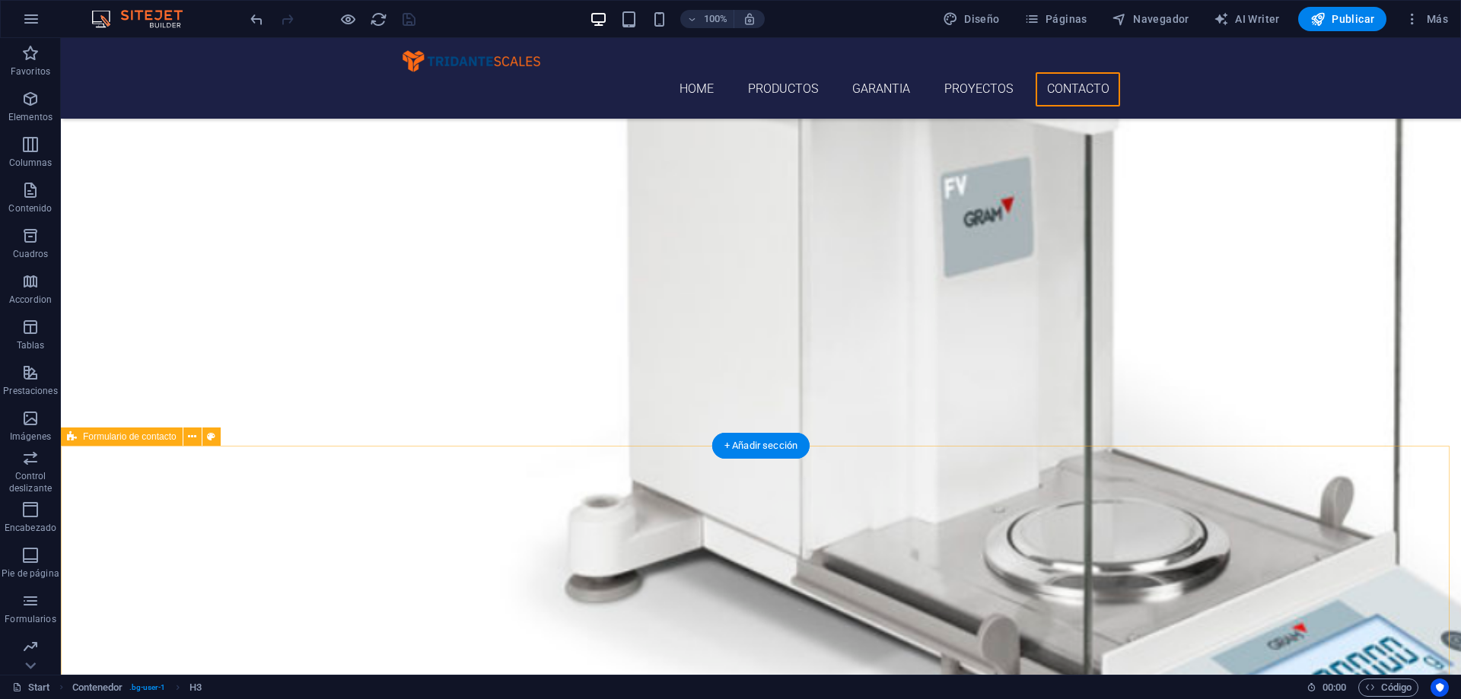
scroll to position [4224, 0]
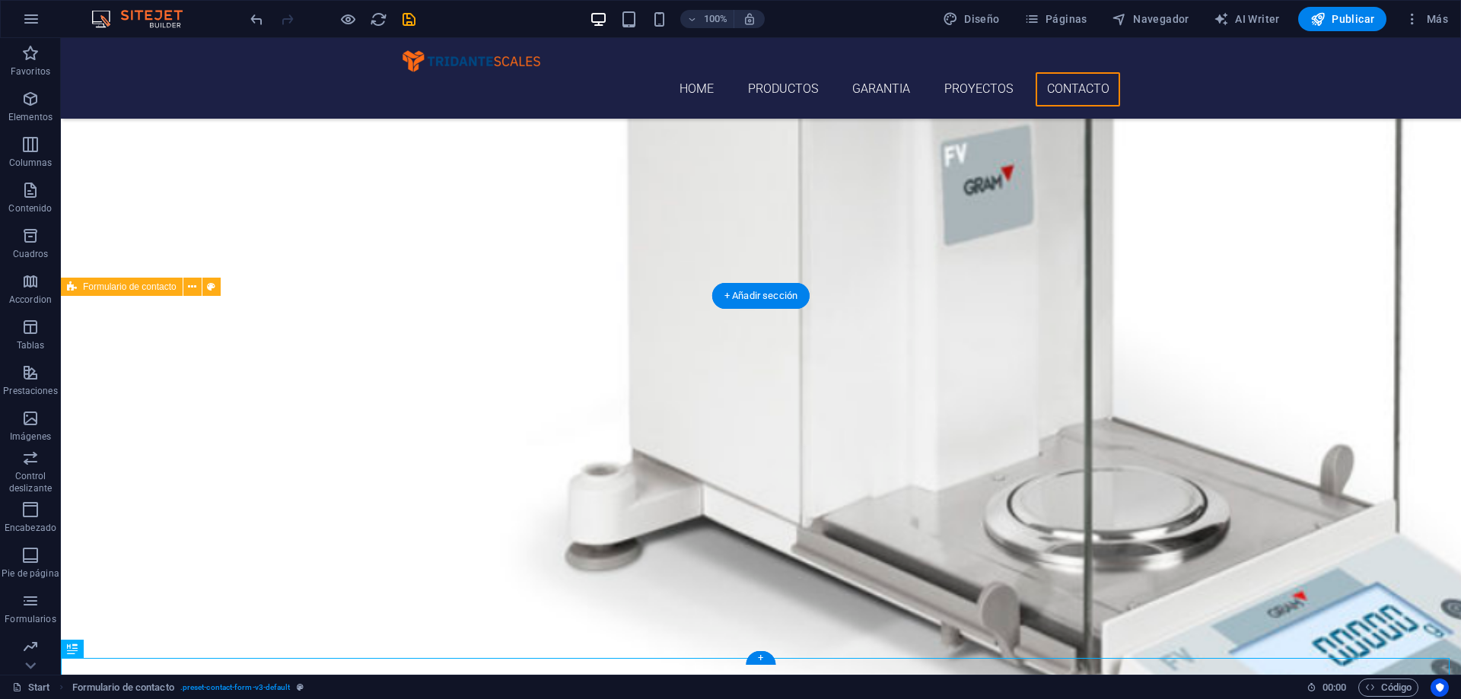
scroll to position [4250, 0]
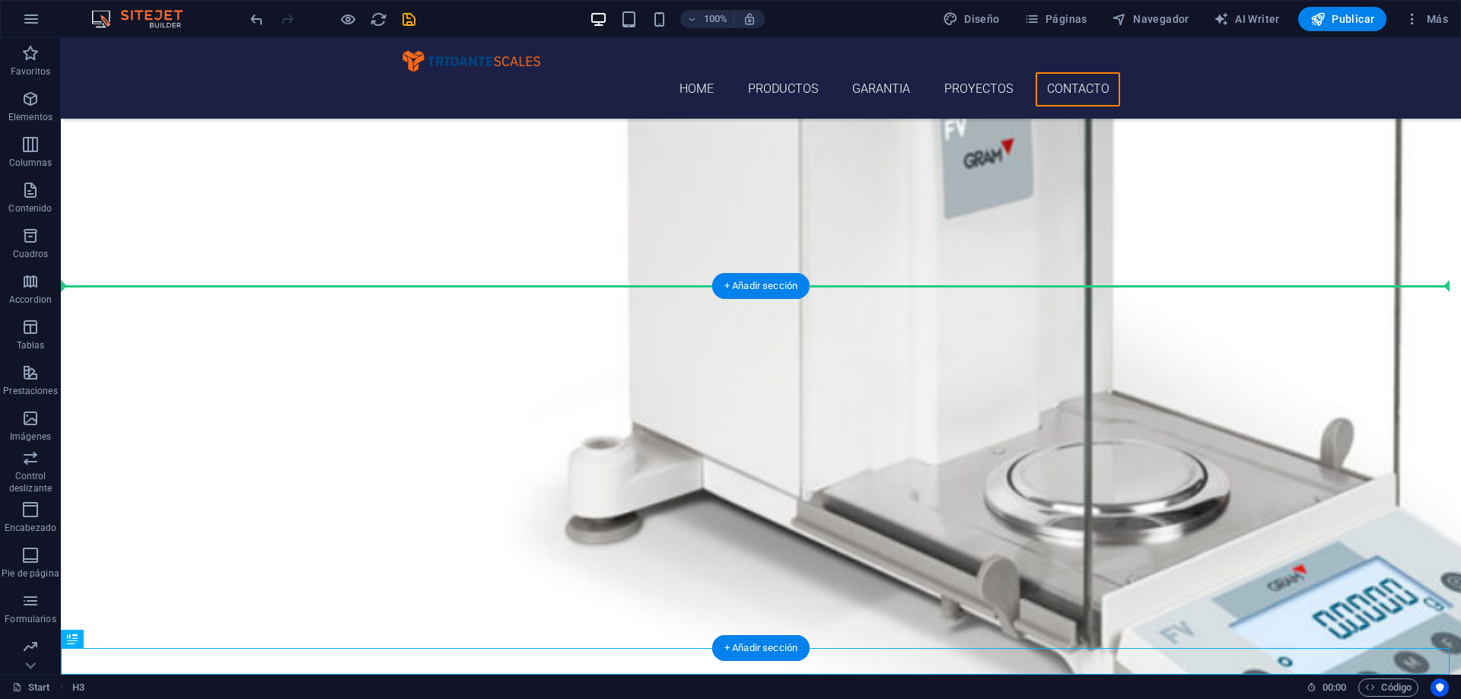
drag, startPoint x: 861, startPoint y: 666, endPoint x: 808, endPoint y: 338, distance: 332.3
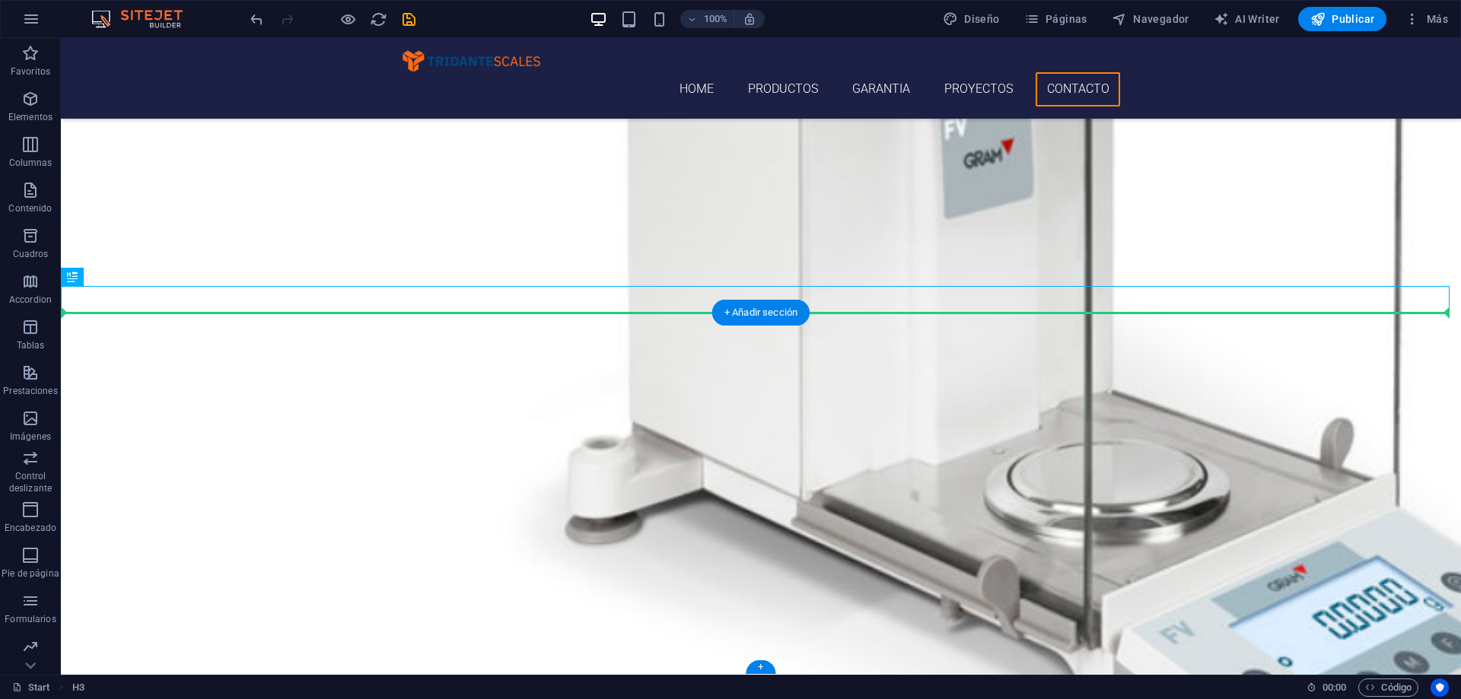
drag, startPoint x: 798, startPoint y: 301, endPoint x: 793, endPoint y: 352, distance: 50.5
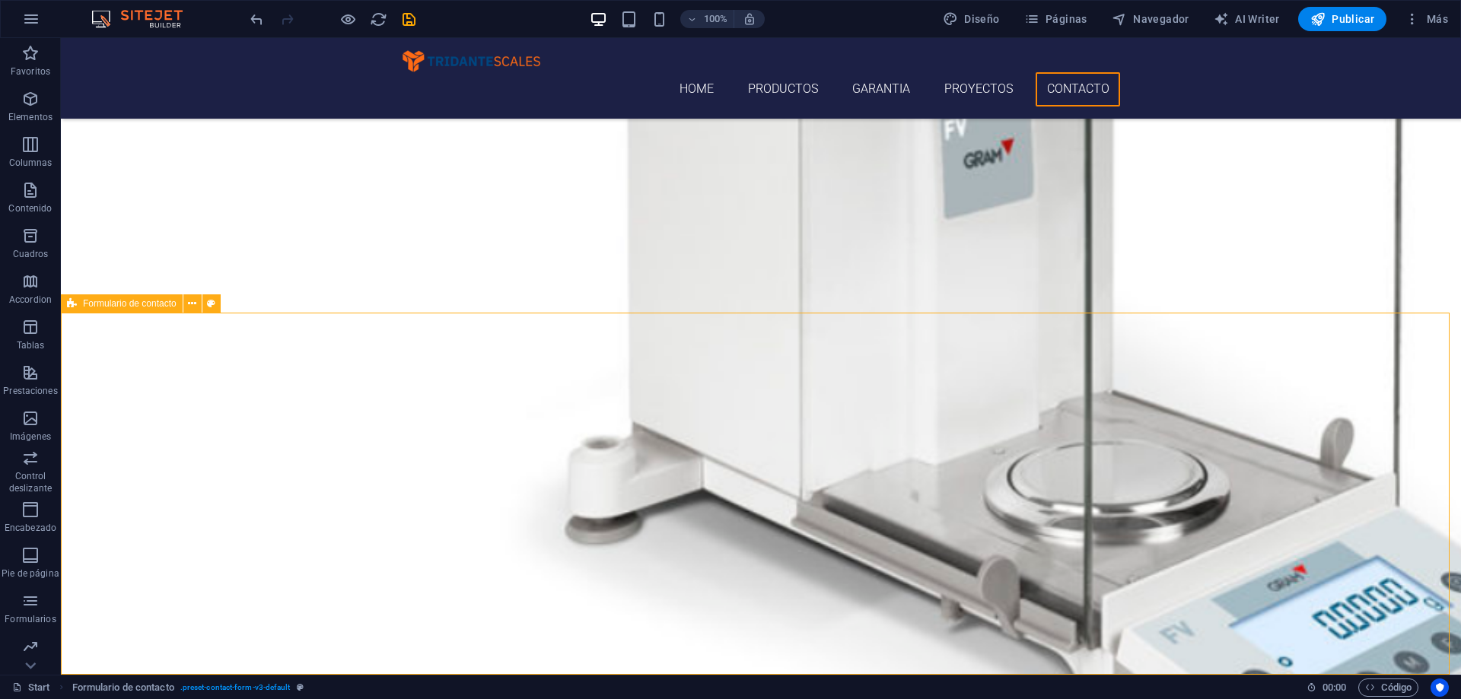
select select "rem"
select select "preset-contact-form-v3-default"
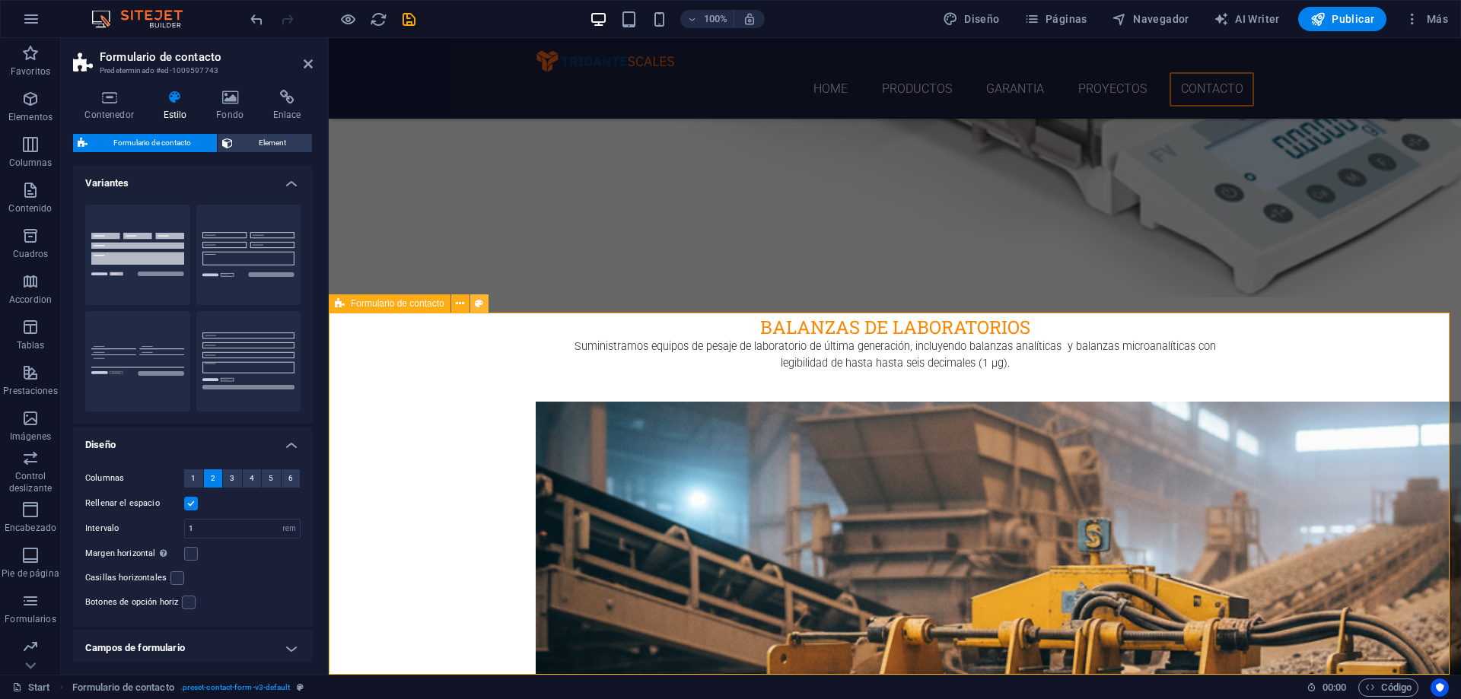
click at [481, 307] on icon at bounding box center [479, 304] width 8 height 16
click at [167, 368] on button "Sin formato" at bounding box center [137, 361] width 105 height 100
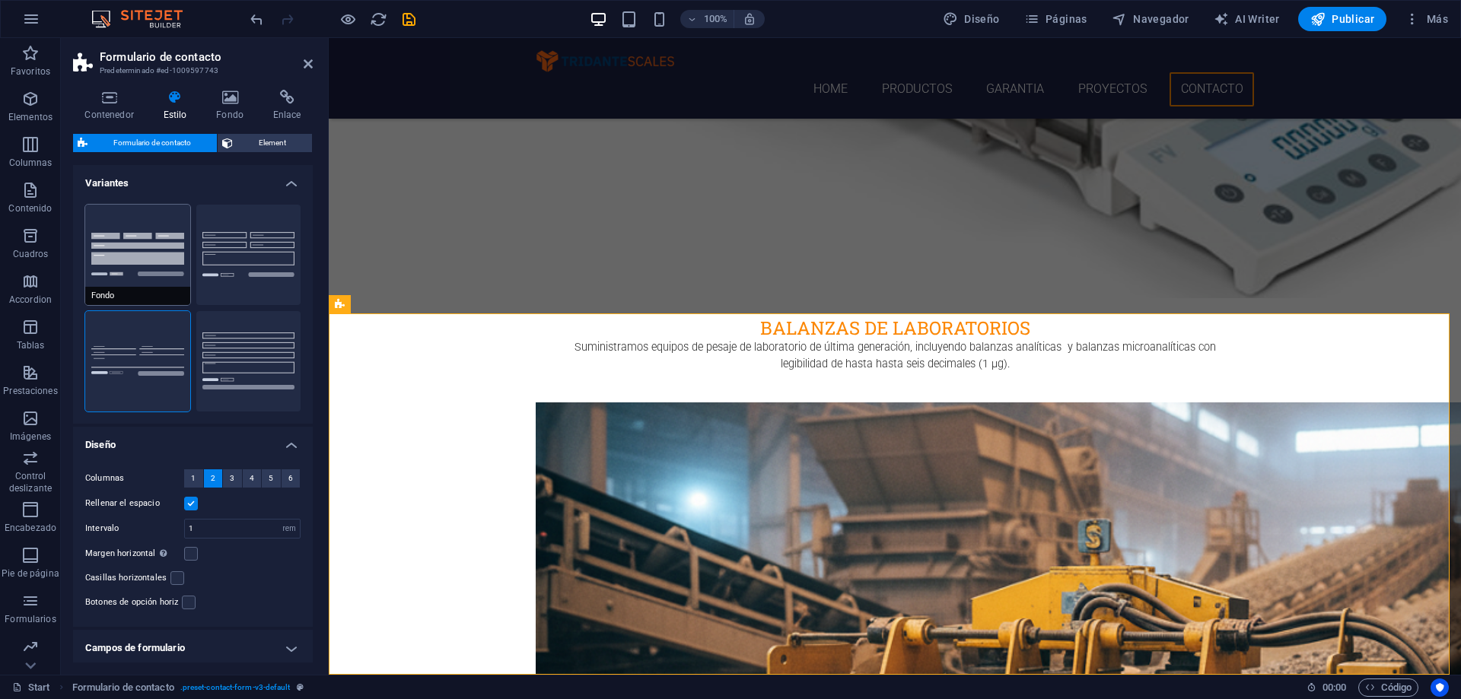
click at [164, 251] on button "Fondo" at bounding box center [137, 255] width 105 height 100
click at [248, 245] on button "Predeterminado" at bounding box center [248, 255] width 105 height 100
click at [283, 367] on button "Fila" at bounding box center [248, 361] width 105 height 100
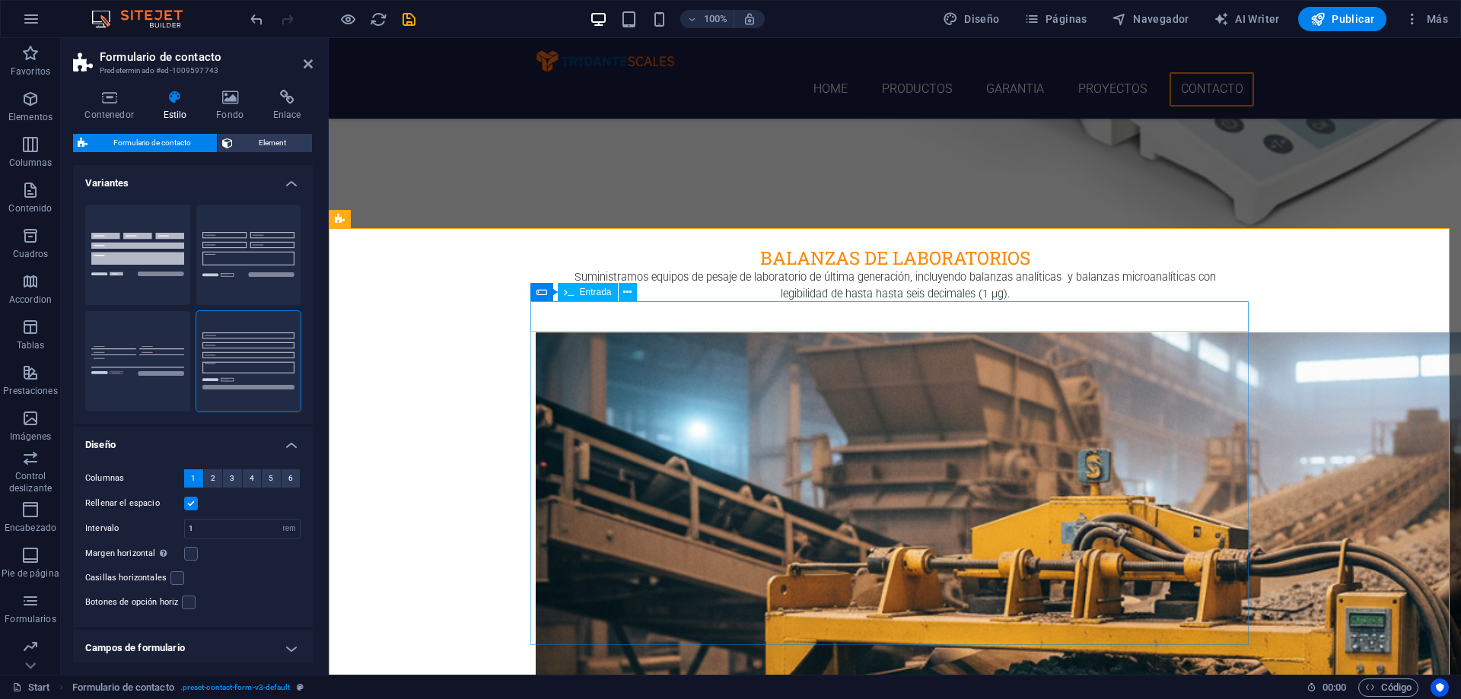
scroll to position [4226, 0]
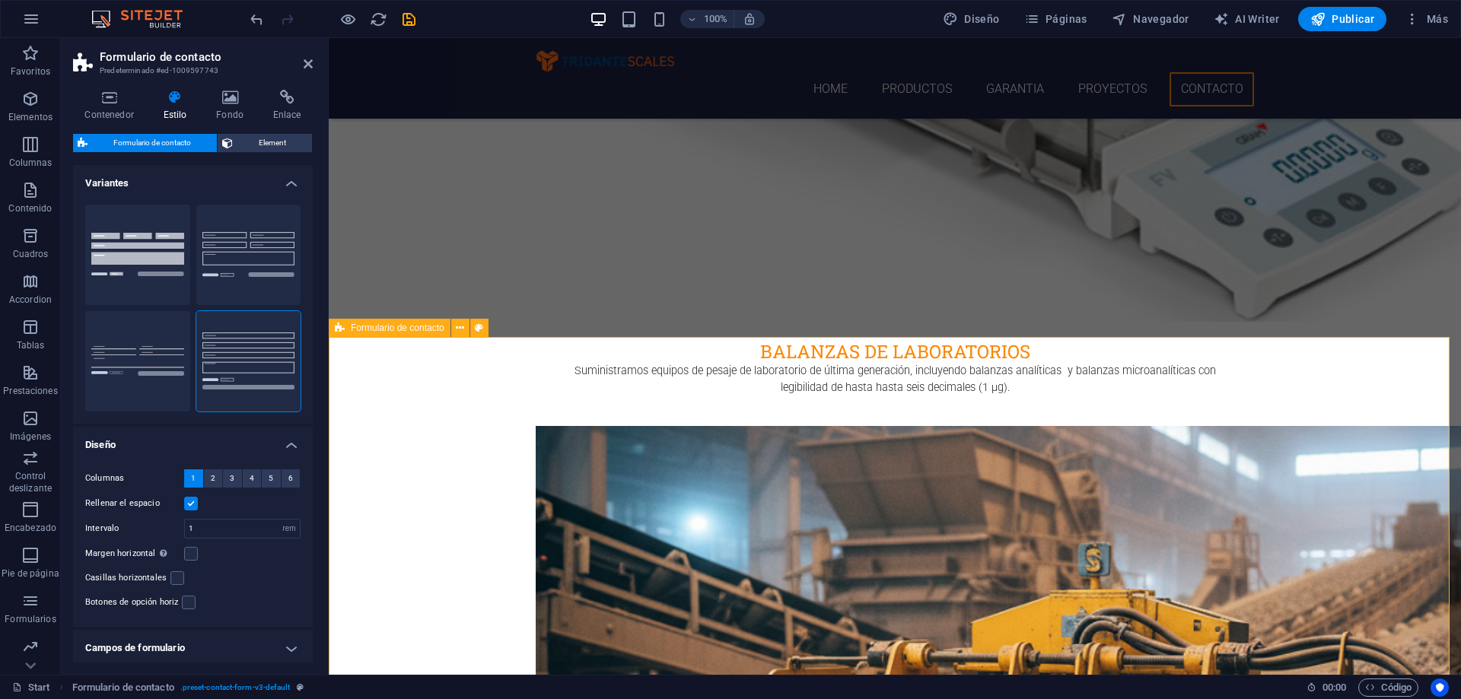
click at [256, 258] on button "Predeterminado" at bounding box center [248, 255] width 105 height 100
click at [193, 556] on label at bounding box center [191, 554] width 14 height 14
click at [0, 0] on input "Margen horizontal Solo si el "Ancho del contenido" de los contenedores no se ha…" at bounding box center [0, 0] width 0 height 0
click at [193, 556] on label at bounding box center [191, 554] width 14 height 14
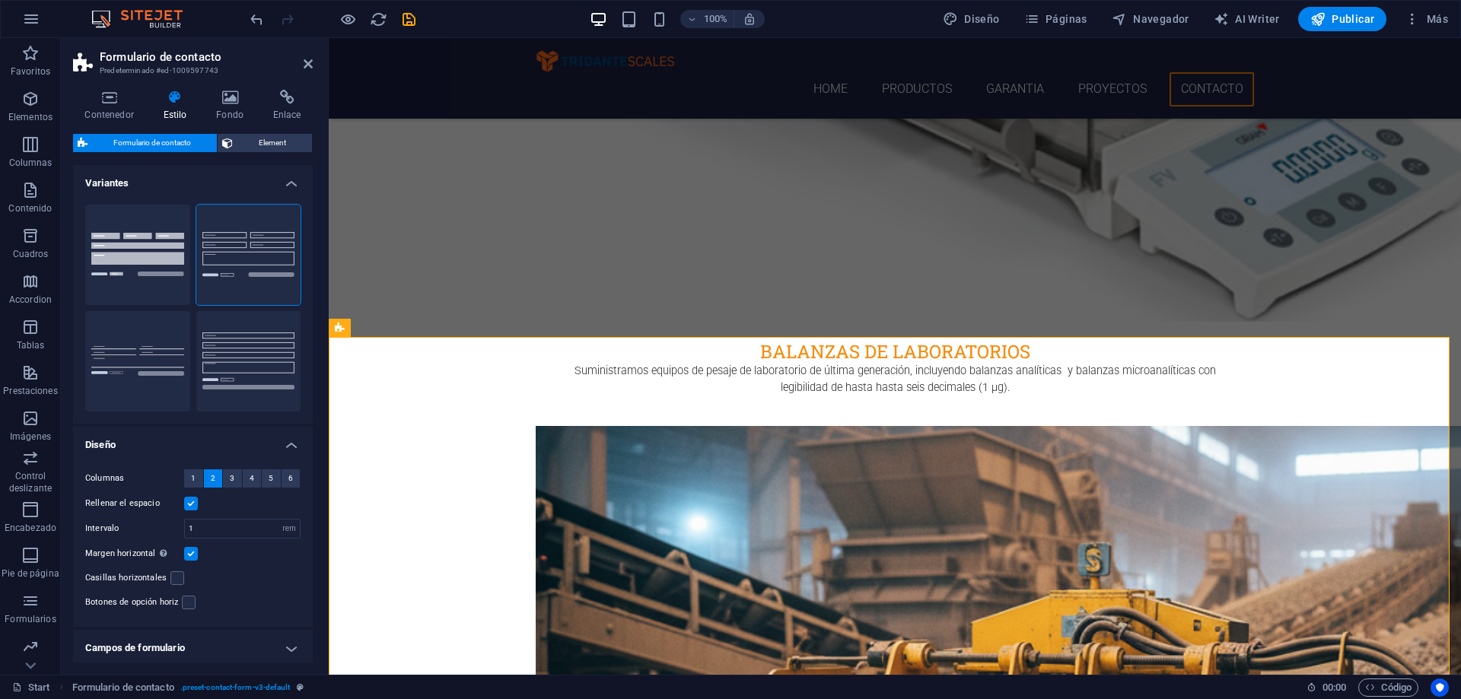
click at [0, 0] on input "Margen horizontal Solo si el "Ancho del contenido" de los contenedores no se ha…" at bounding box center [0, 0] width 0 height 0
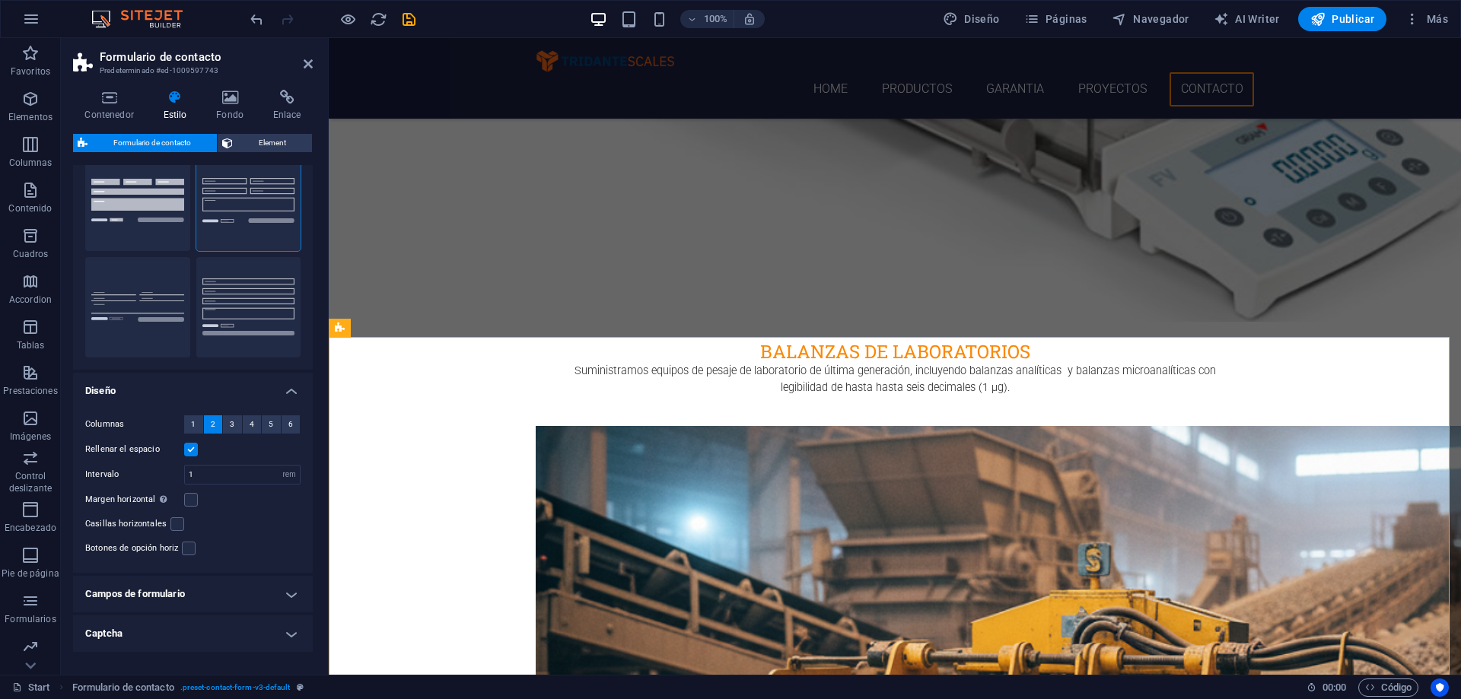
scroll to position [76, 0]
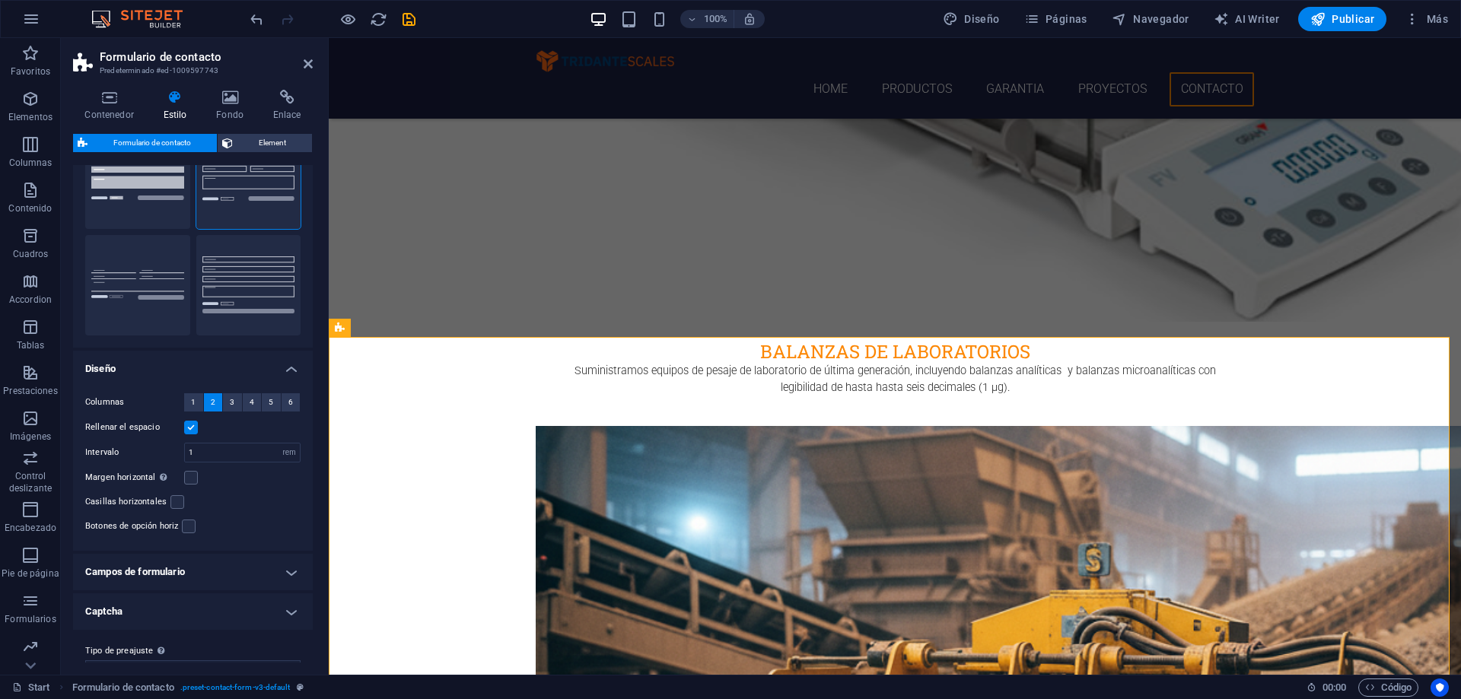
click at [292, 571] on h4 "Campos de formulario" at bounding box center [193, 572] width 240 height 37
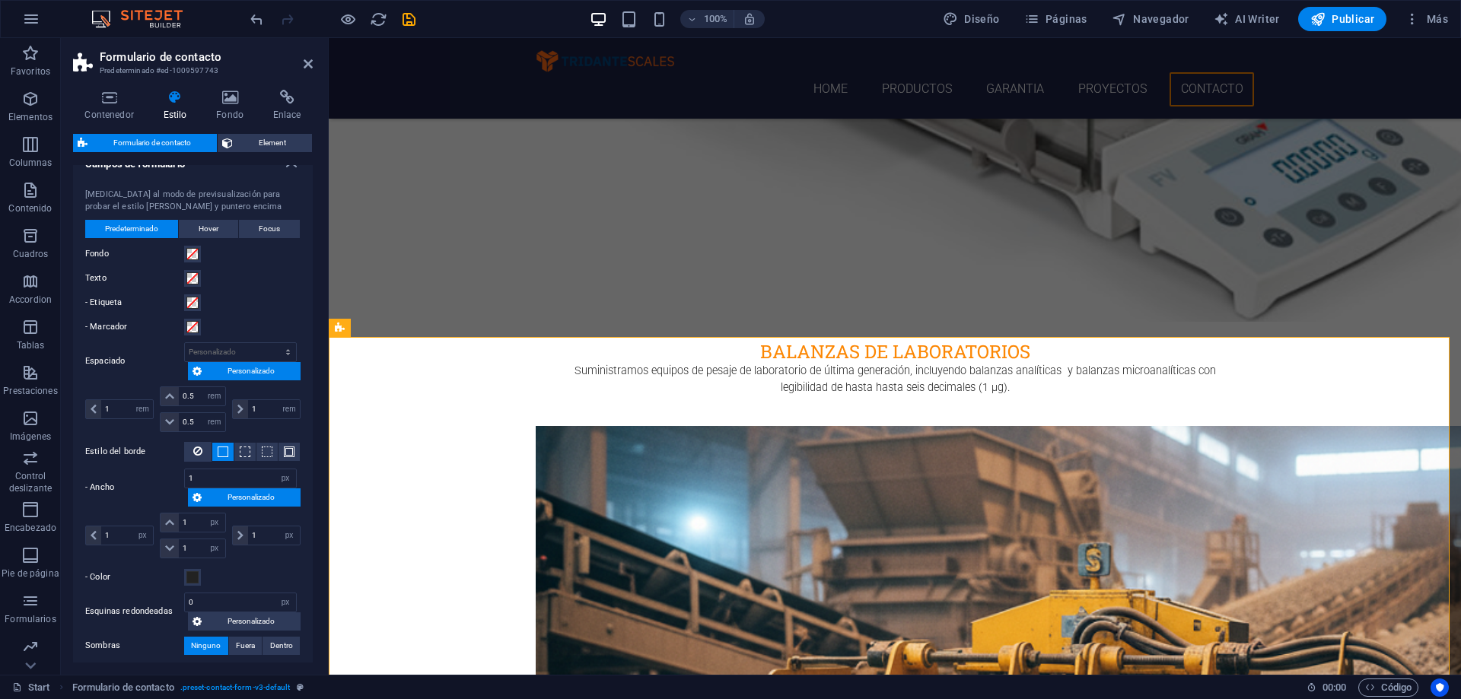
scroll to position [533, 0]
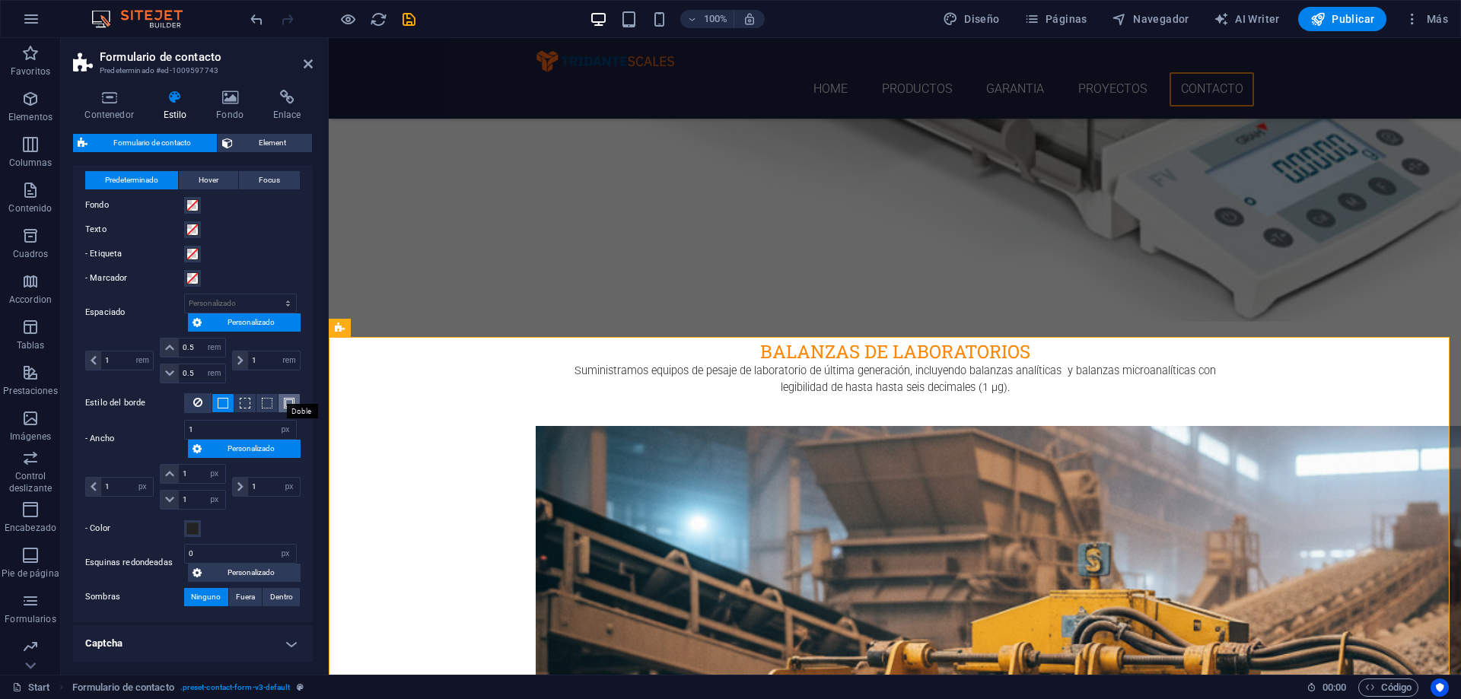
click at [285, 400] on span at bounding box center [289, 403] width 11 height 11
click at [199, 404] on icon at bounding box center [197, 402] width 9 height 18
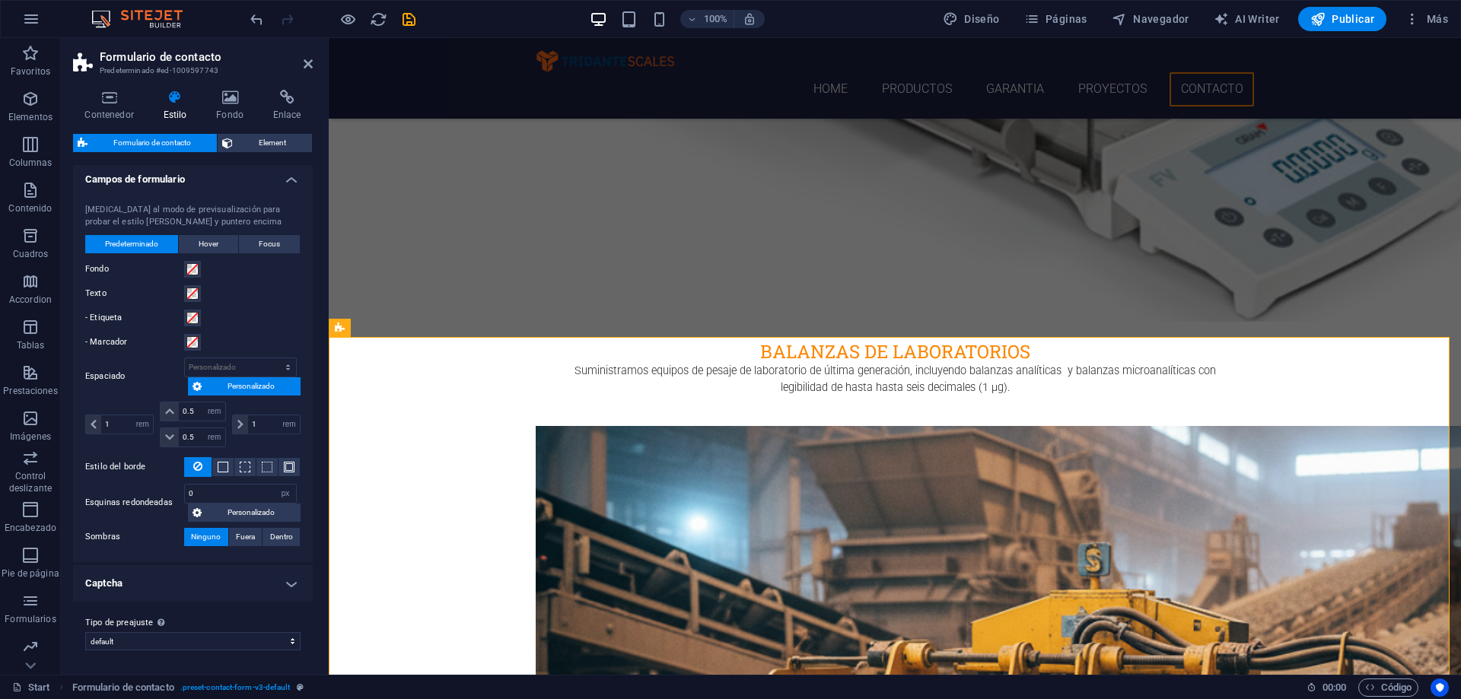
scroll to position [469, 0]
click at [221, 460] on span at bounding box center [222, 467] width 3 height 18
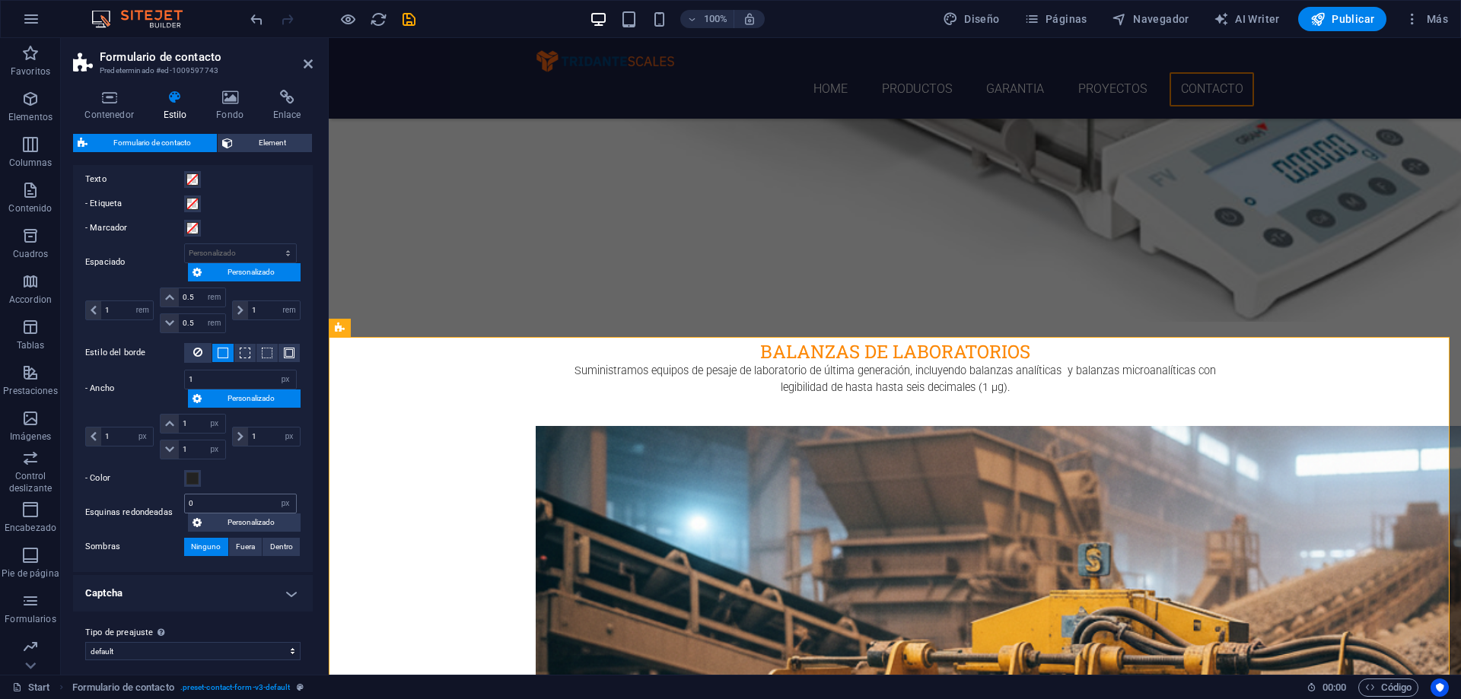
scroll to position [593, 0]
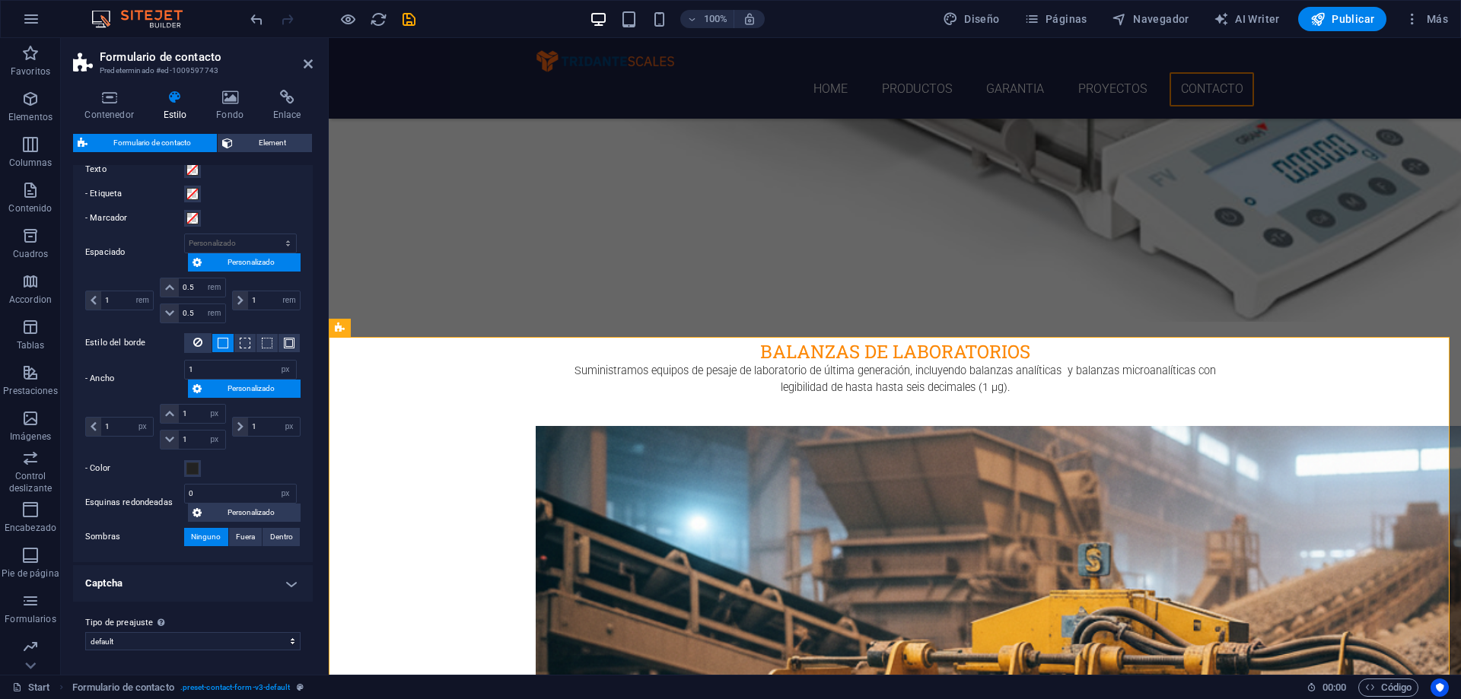
click at [278, 584] on h4 "Captcha" at bounding box center [193, 583] width 240 height 37
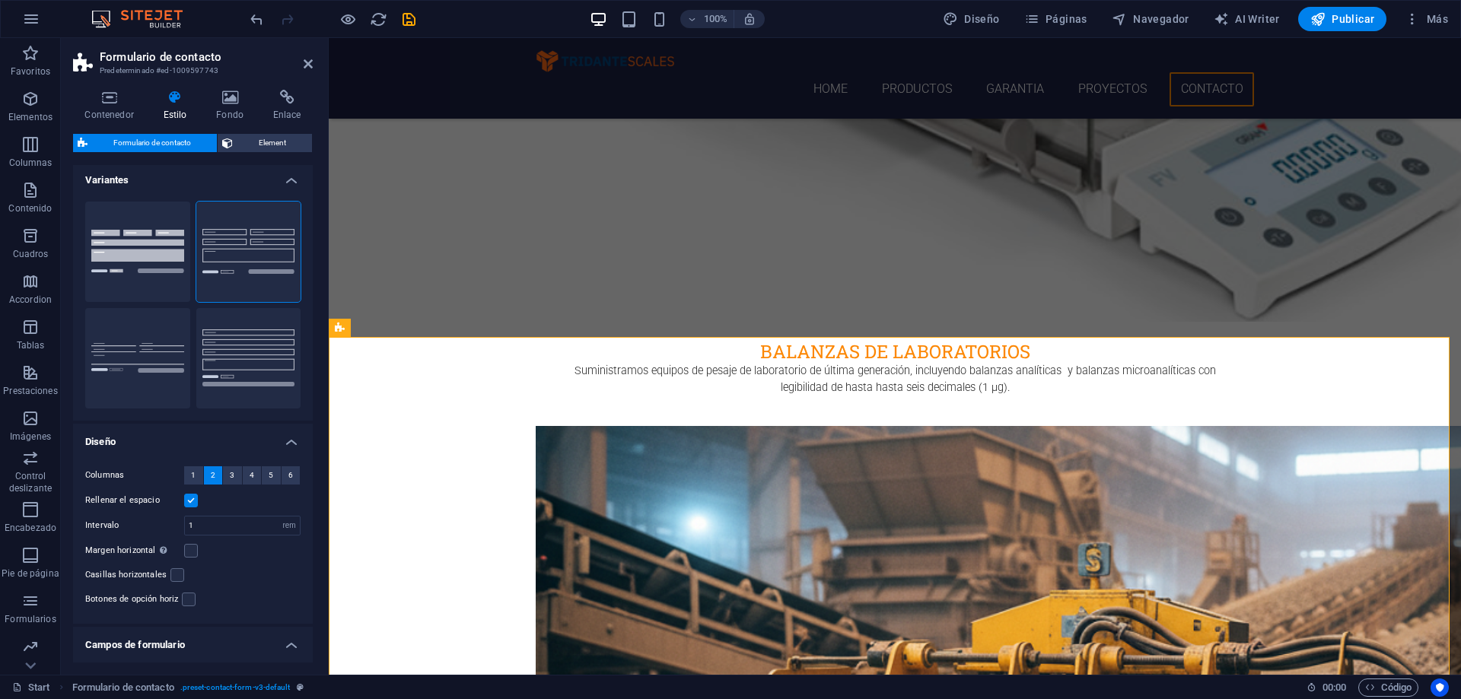
scroll to position [0, 0]
click at [255, 150] on span "Element" at bounding box center [272, 143] width 70 height 18
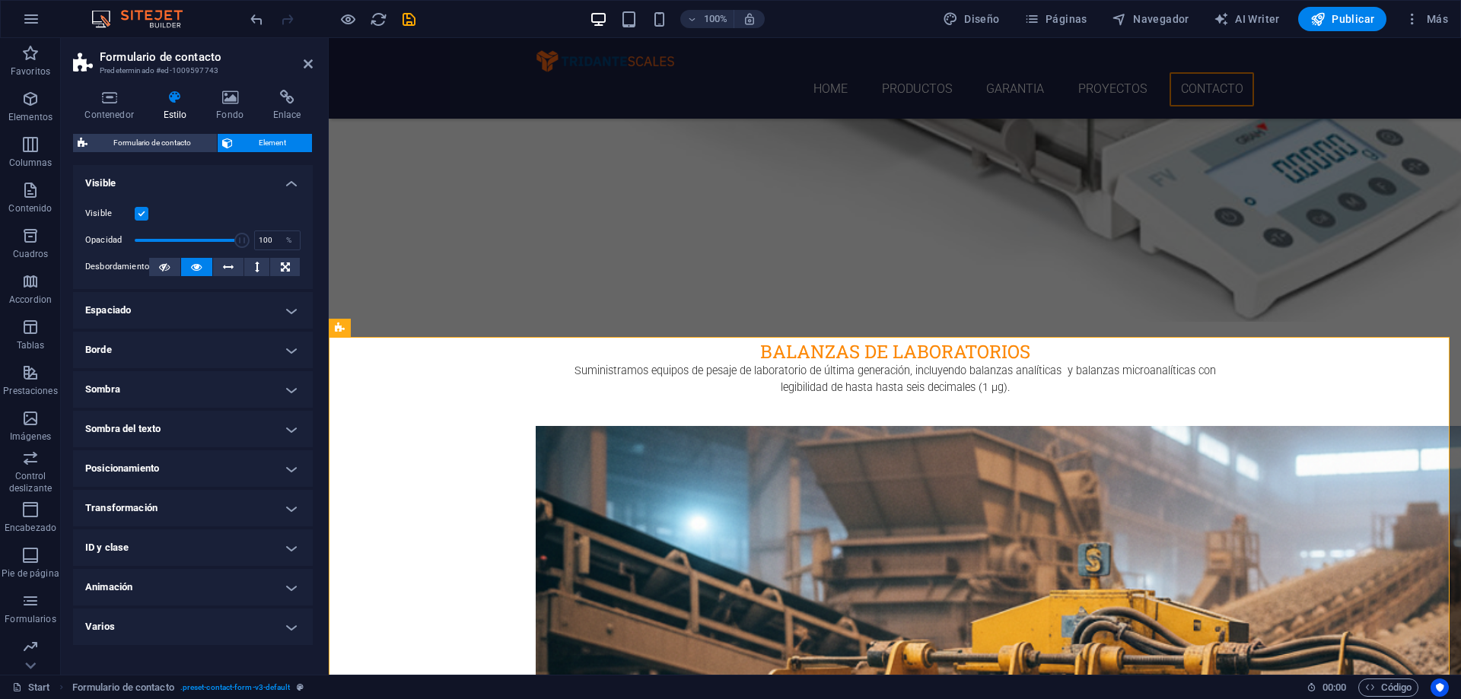
click at [232, 309] on h4 "Espaciado" at bounding box center [193, 310] width 240 height 37
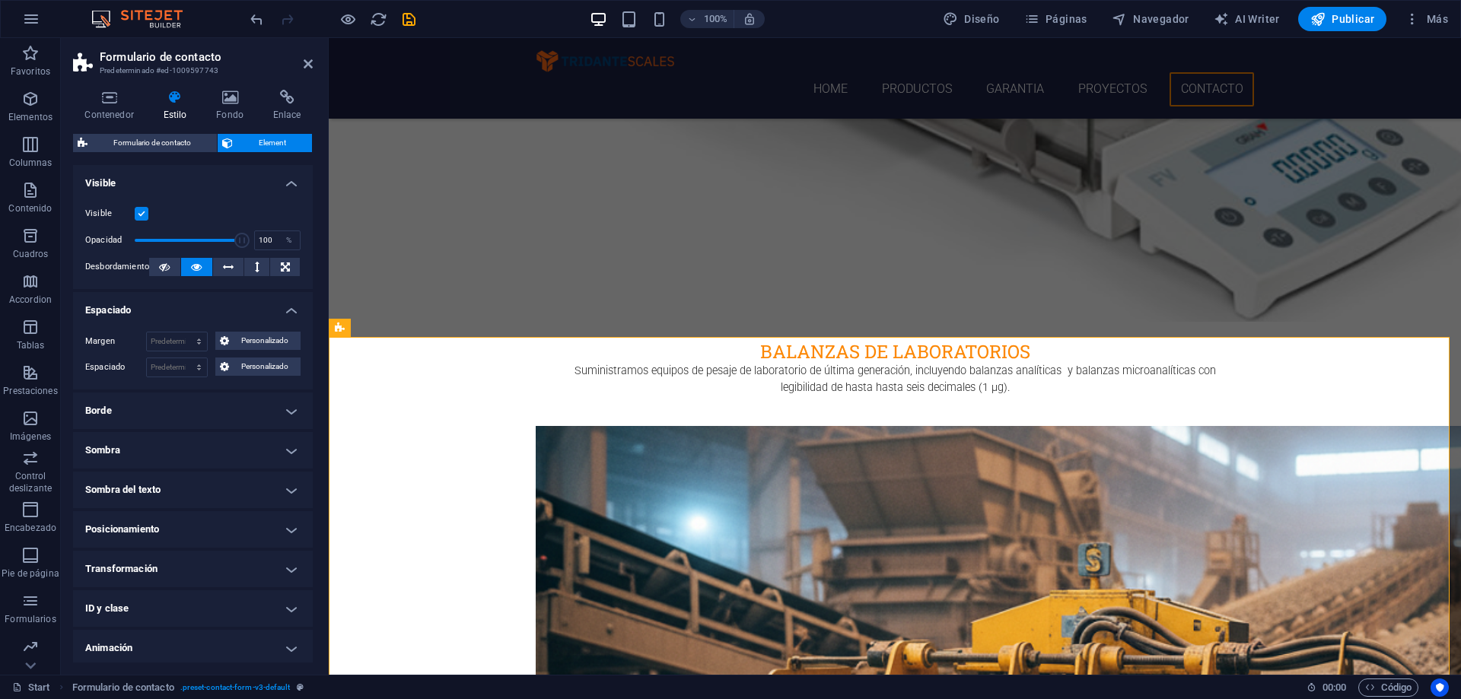
click at [141, 413] on h4 "Borde" at bounding box center [193, 411] width 240 height 37
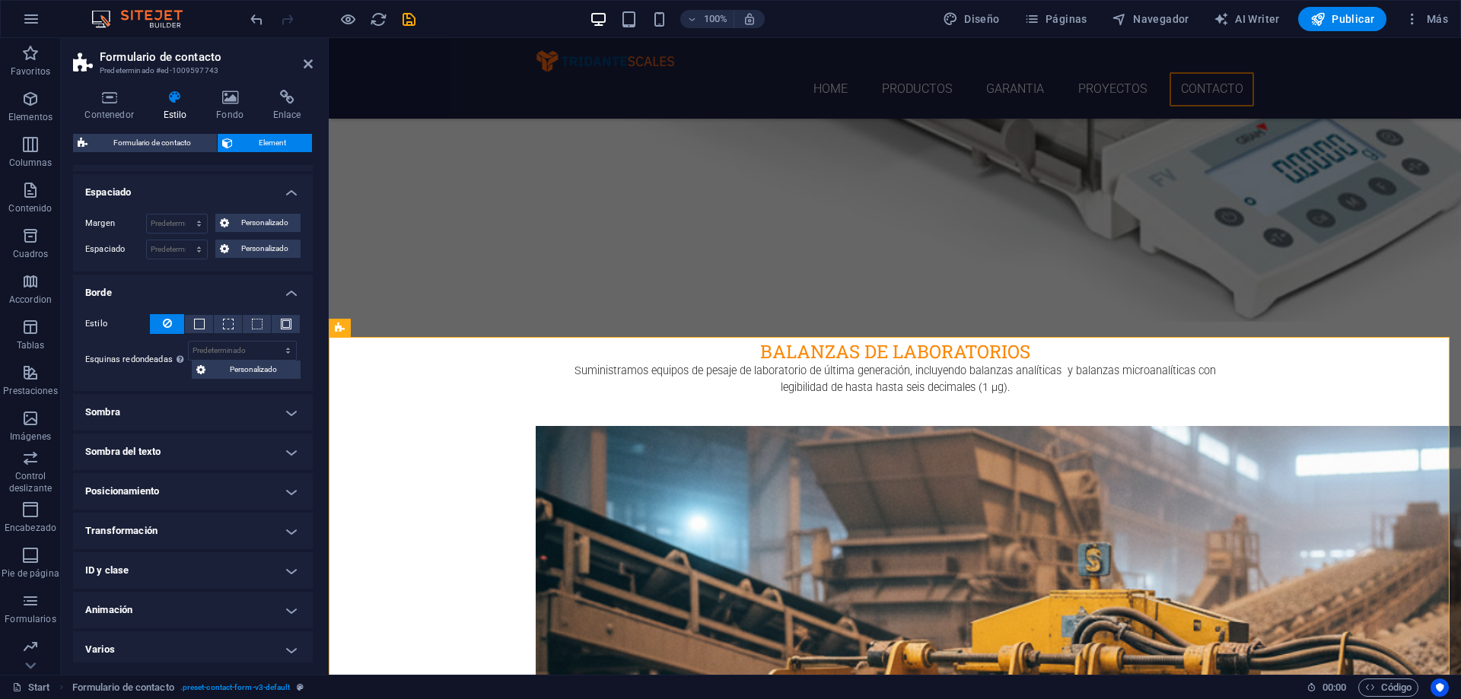
scroll to position [123, 0]
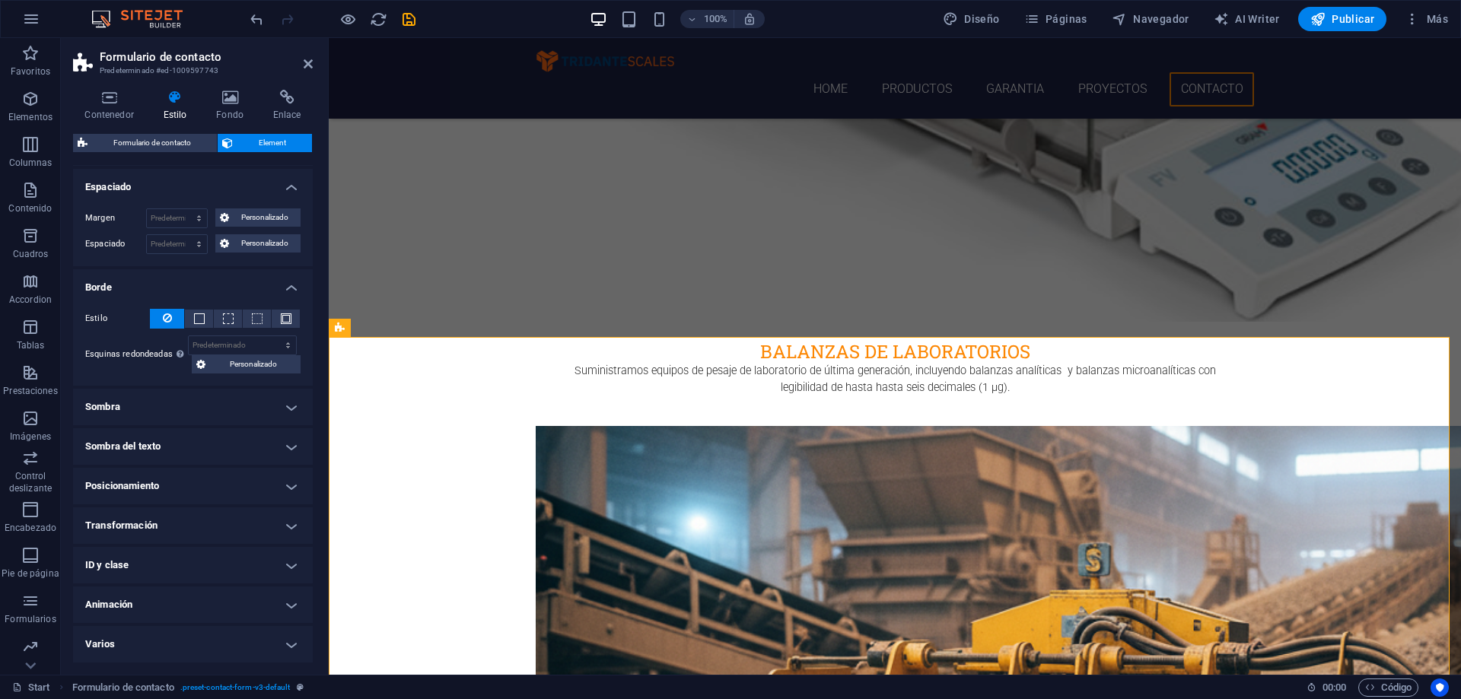
click at [187, 396] on h4 "Sombra" at bounding box center [193, 407] width 240 height 37
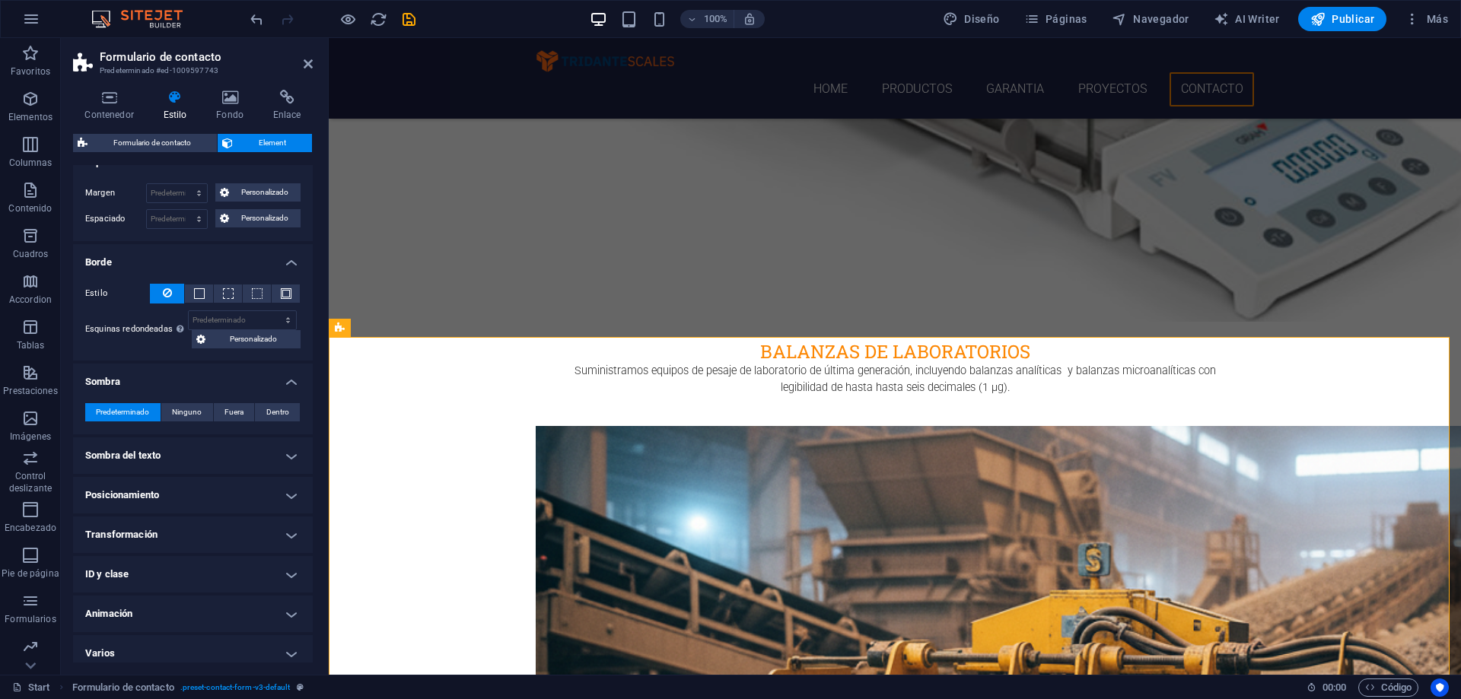
scroll to position [158, 0]
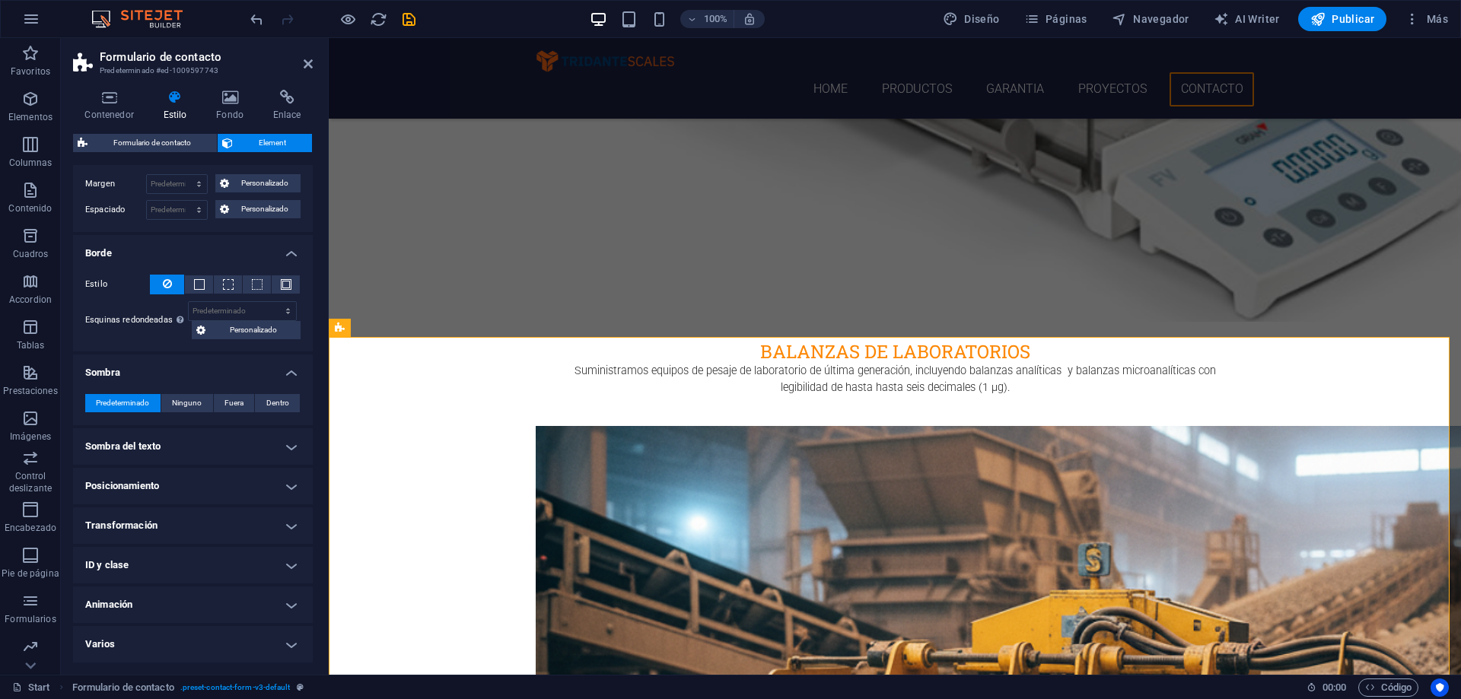
click at [160, 522] on h4 "Transformación" at bounding box center [193, 526] width 240 height 37
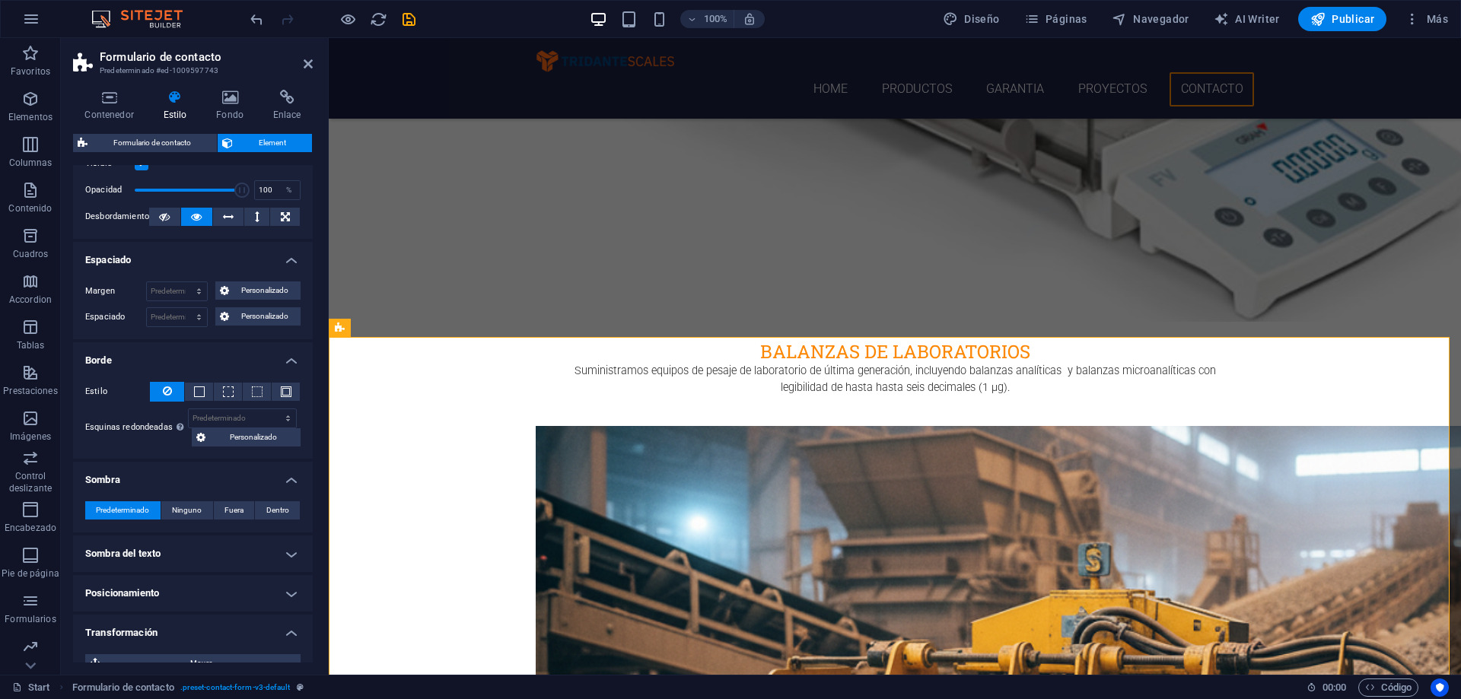
scroll to position [0, 0]
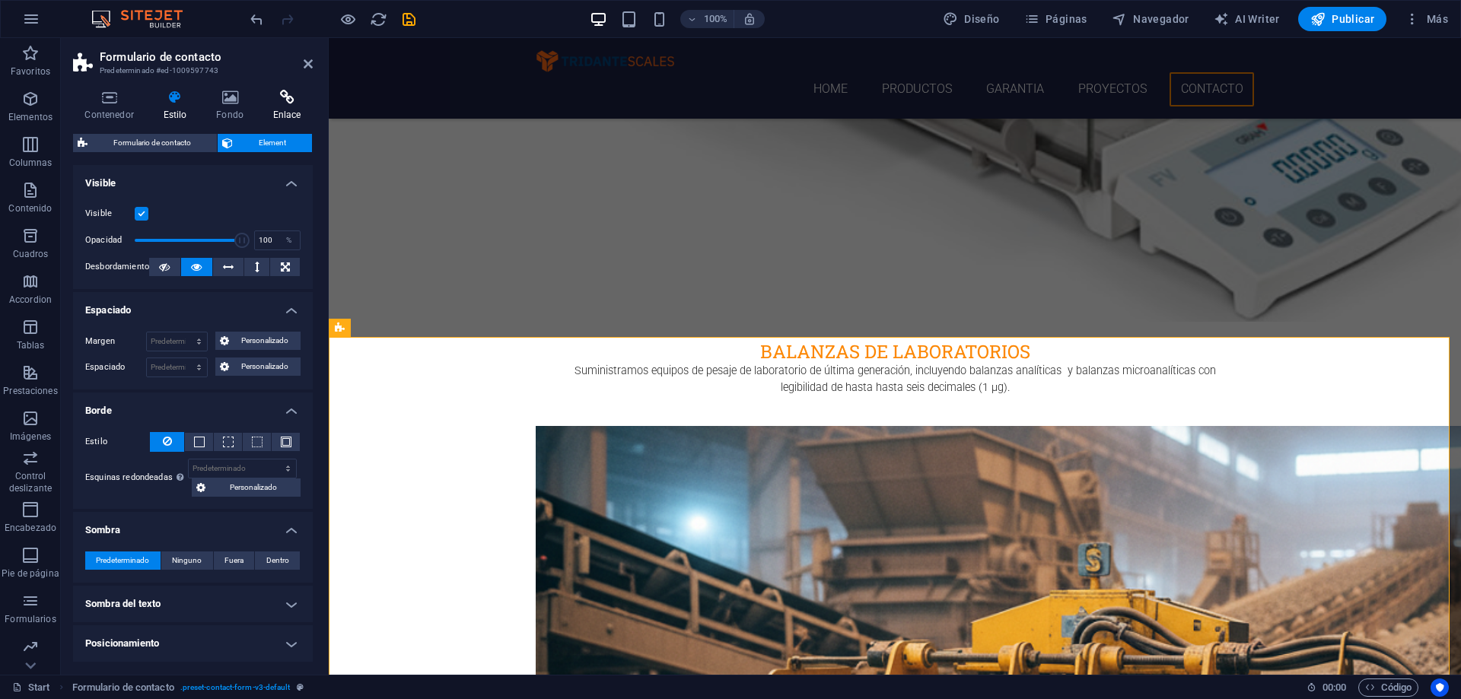
click at [275, 99] on icon at bounding box center [287, 97] width 52 height 15
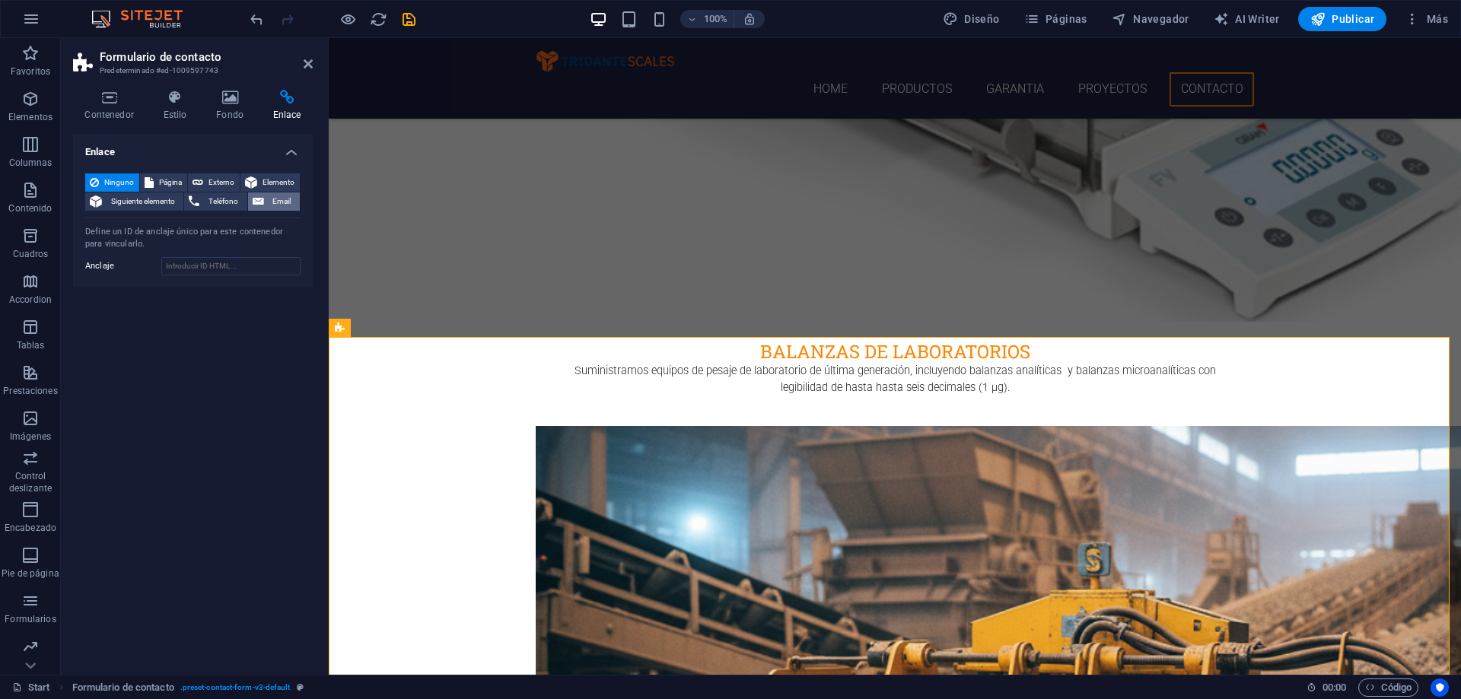
click at [286, 200] on span "Email" at bounding box center [282, 202] width 27 height 18
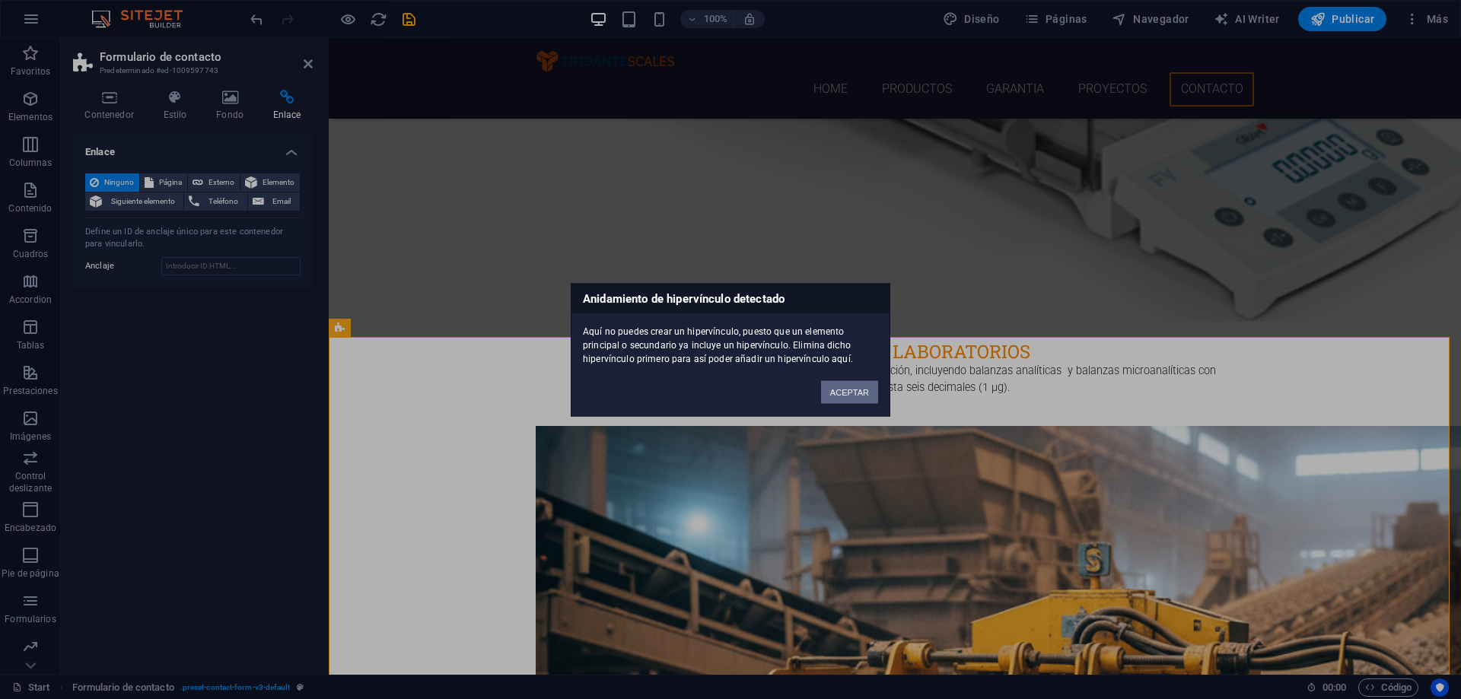
click at [836, 387] on button "ACEPTAR" at bounding box center [849, 392] width 57 height 23
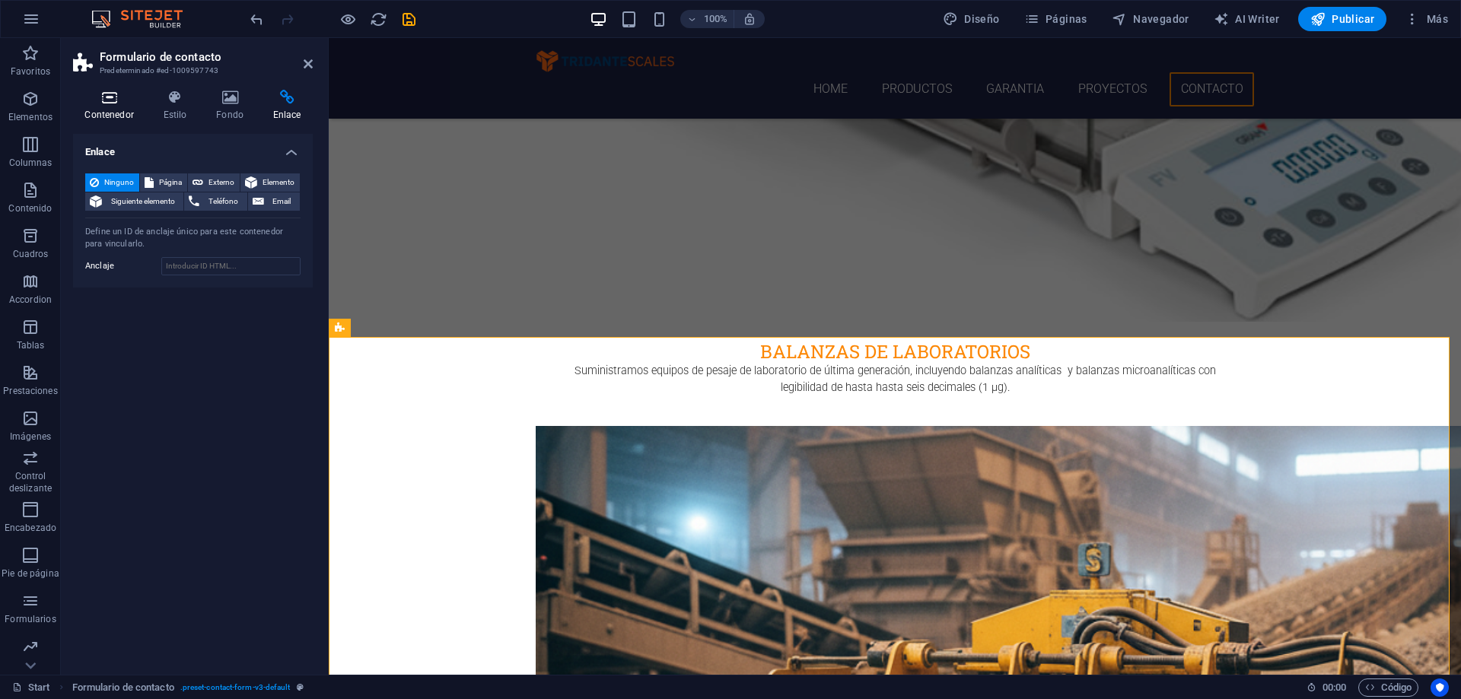
click at [100, 98] on icon at bounding box center [109, 97] width 72 height 15
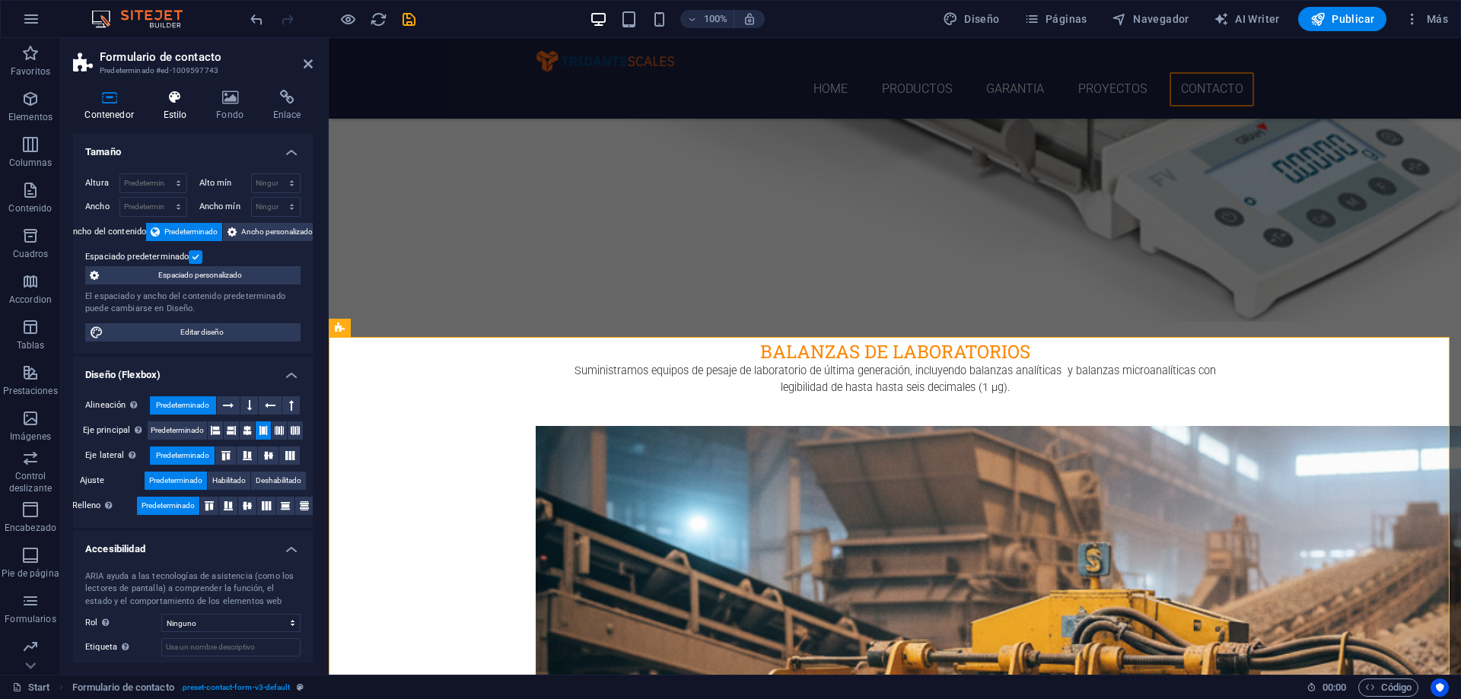
click at [177, 98] on icon at bounding box center [174, 97] width 47 height 15
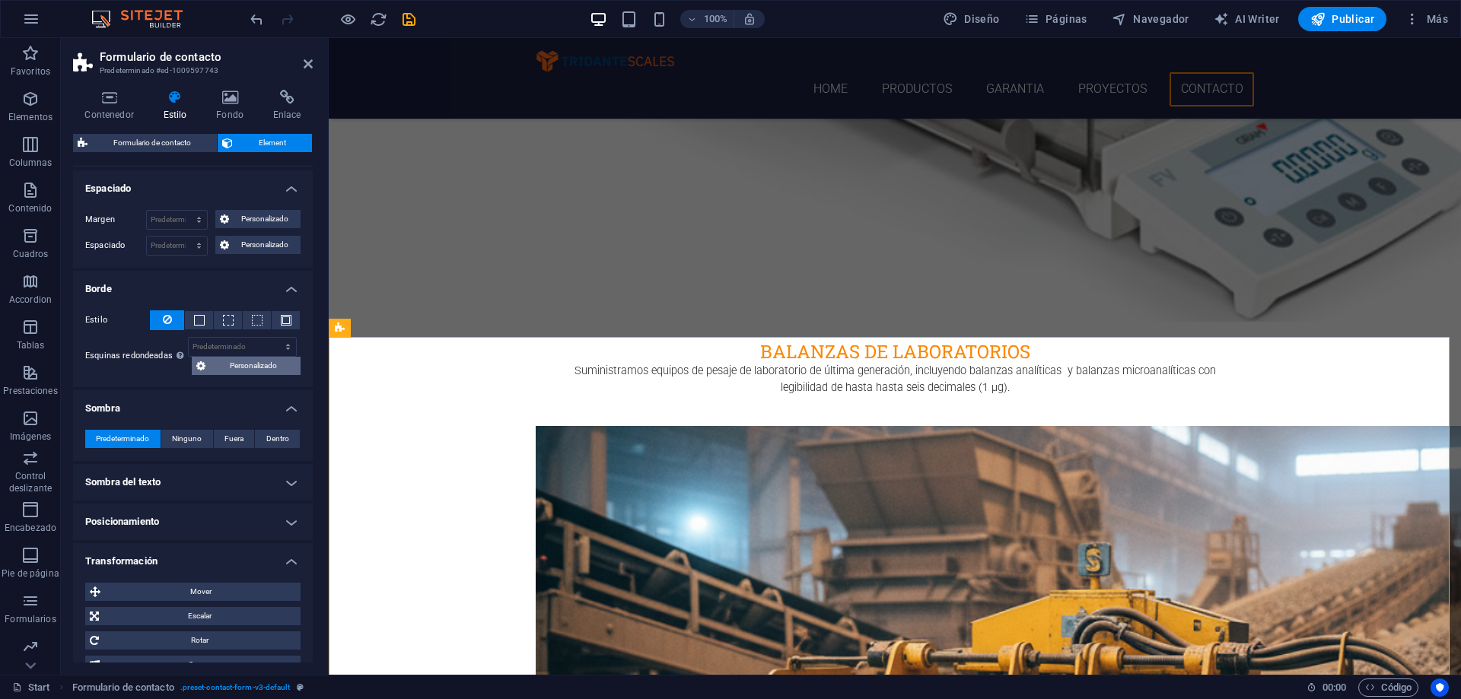
scroll to position [264, 0]
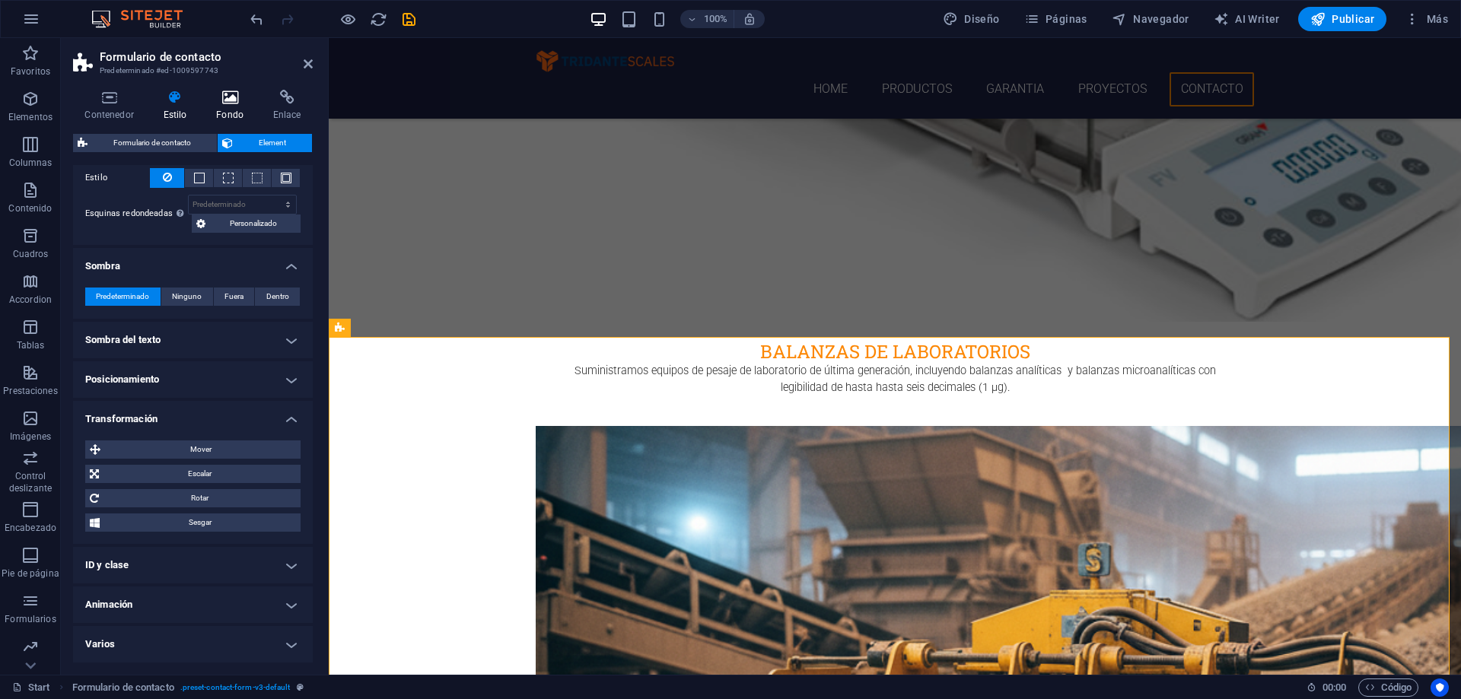
click at [244, 97] on icon at bounding box center [230, 97] width 51 height 15
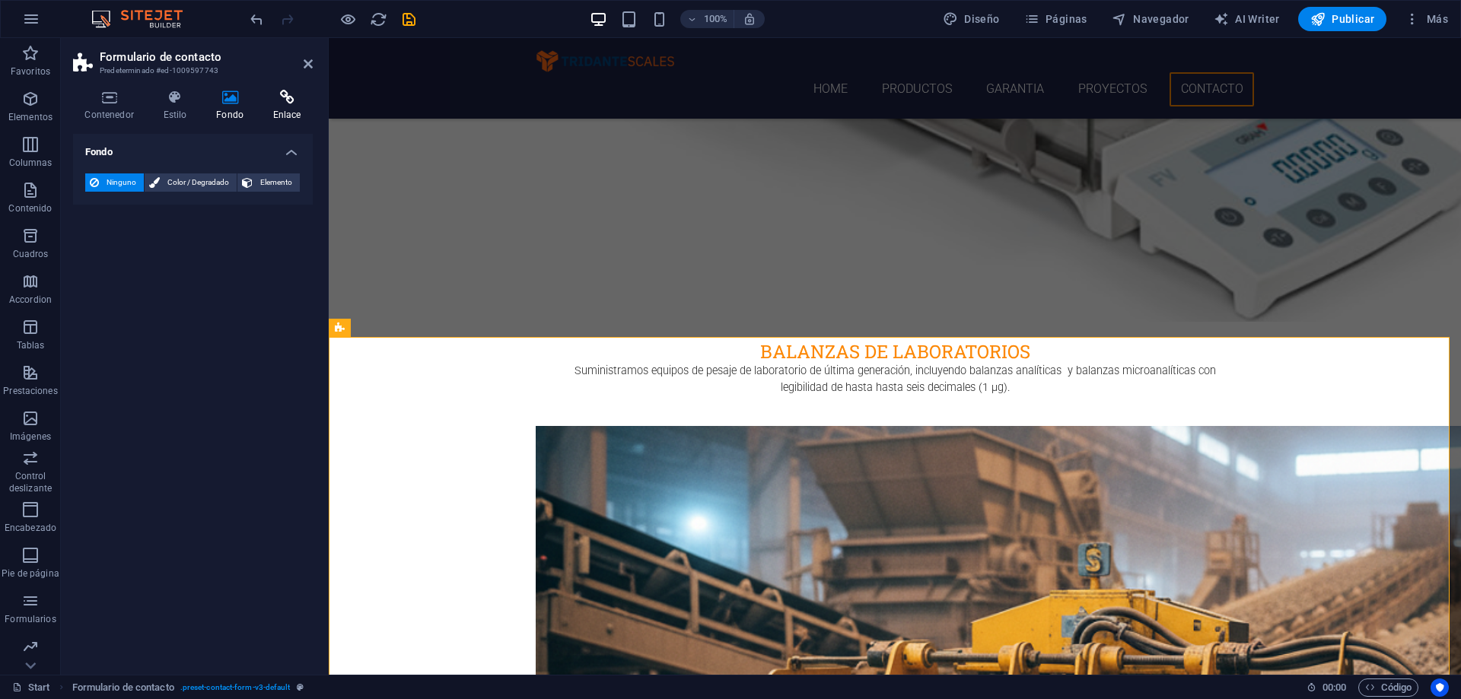
click at [284, 110] on h4 "Enlace" at bounding box center [287, 106] width 52 height 32
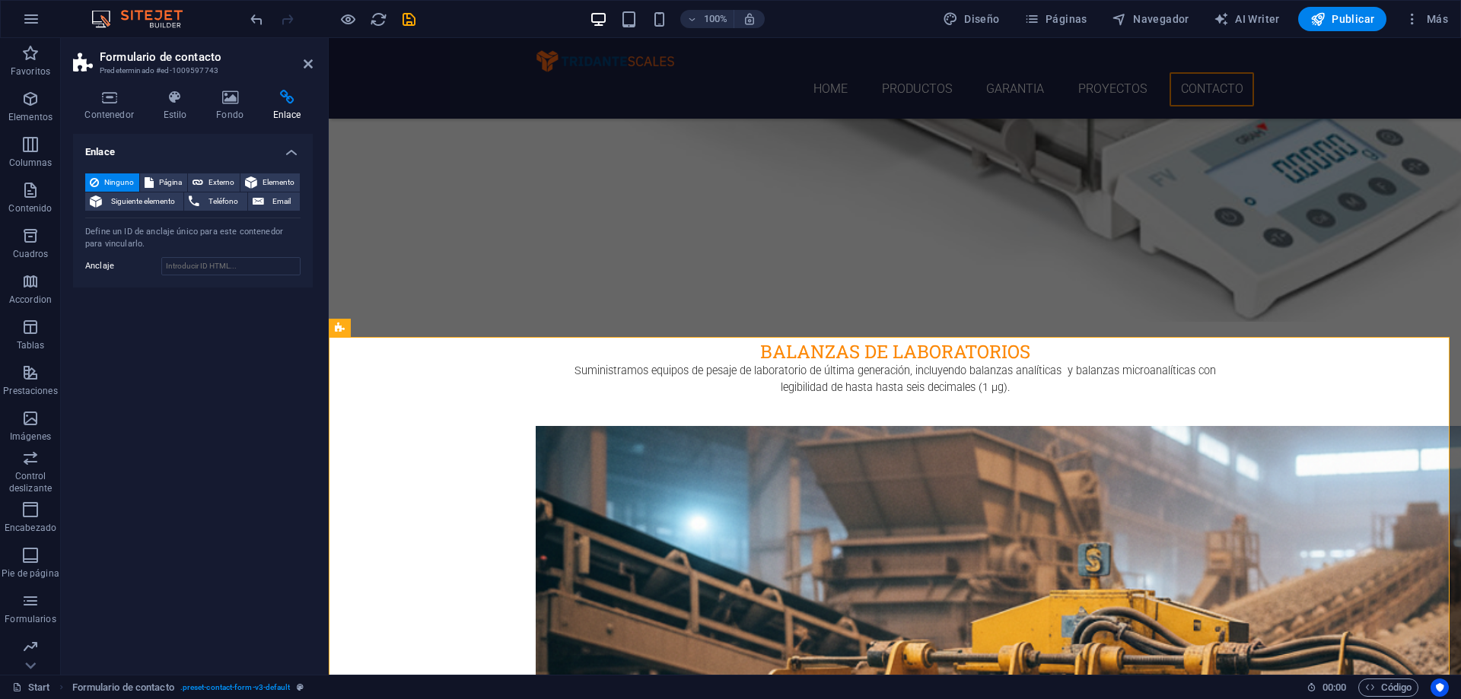
click at [215, 350] on div "Enlace Ninguno Página Externo Elemento Siguiente elemento Teléfono Email Página…" at bounding box center [193, 398] width 240 height 529
click at [308, 63] on icon at bounding box center [308, 64] width 9 height 12
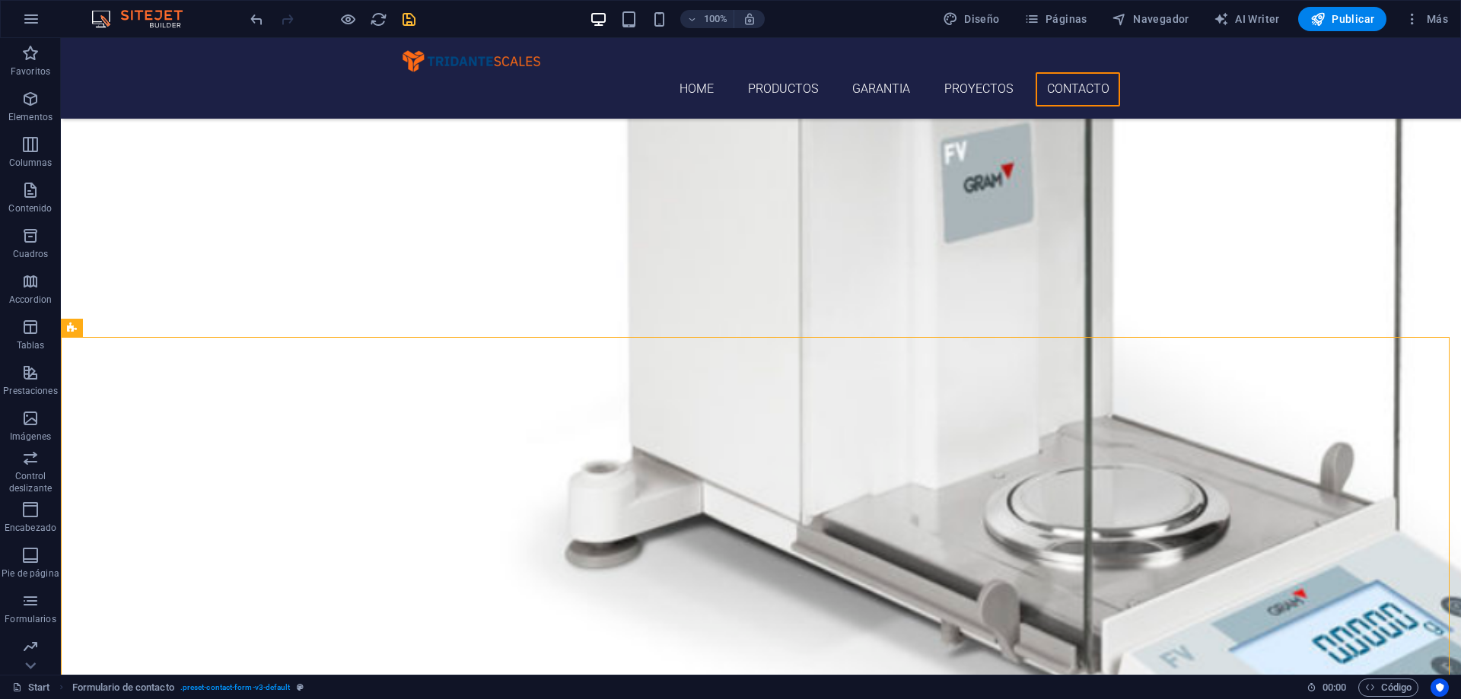
click at [412, 24] on icon "save" at bounding box center [409, 20] width 18 height 18
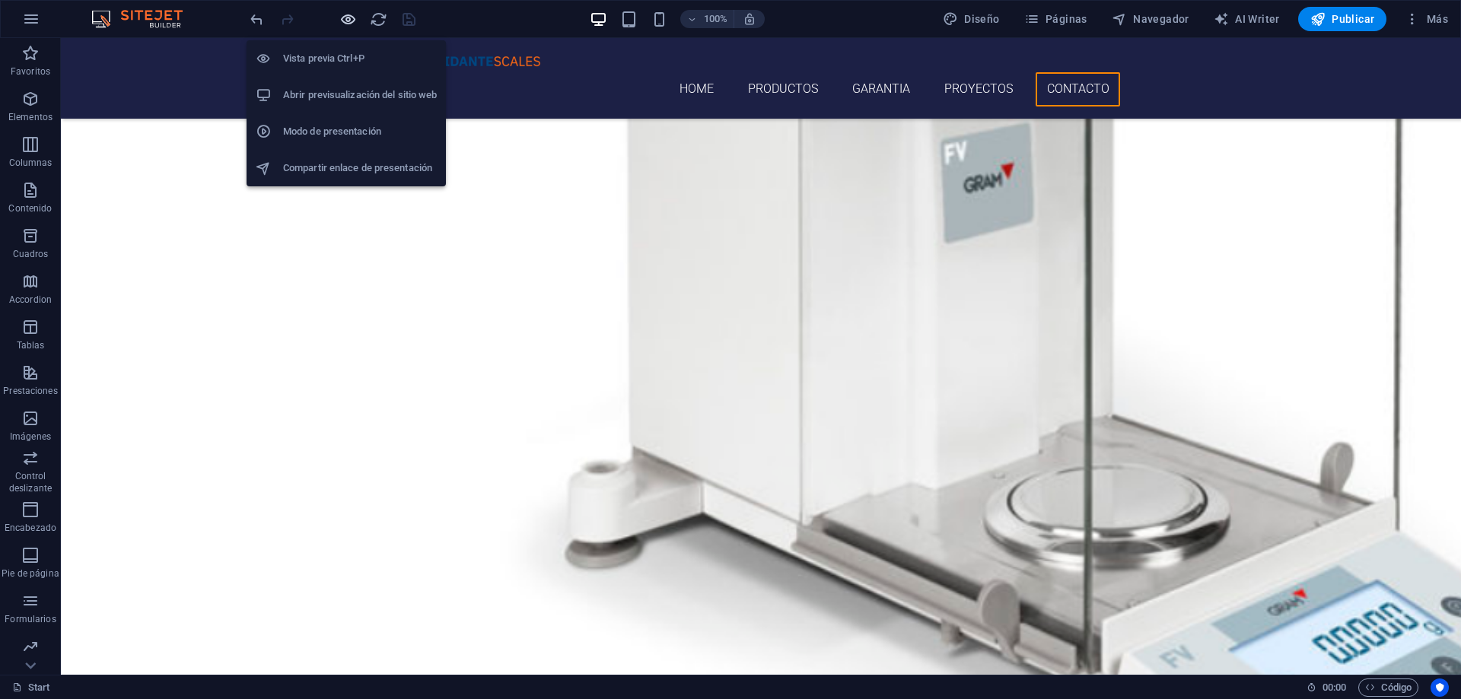
click at [351, 18] on icon "button" at bounding box center [348, 20] width 18 height 18
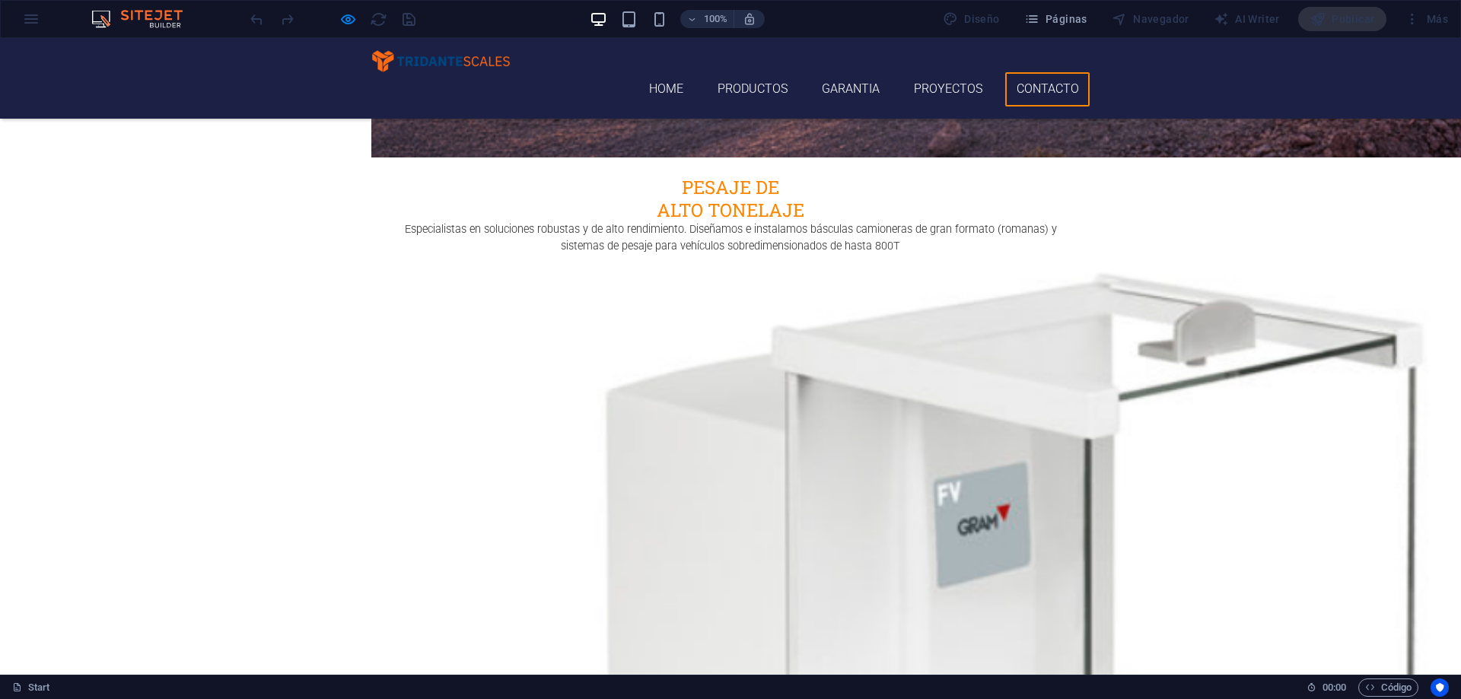
scroll to position [3976, 0]
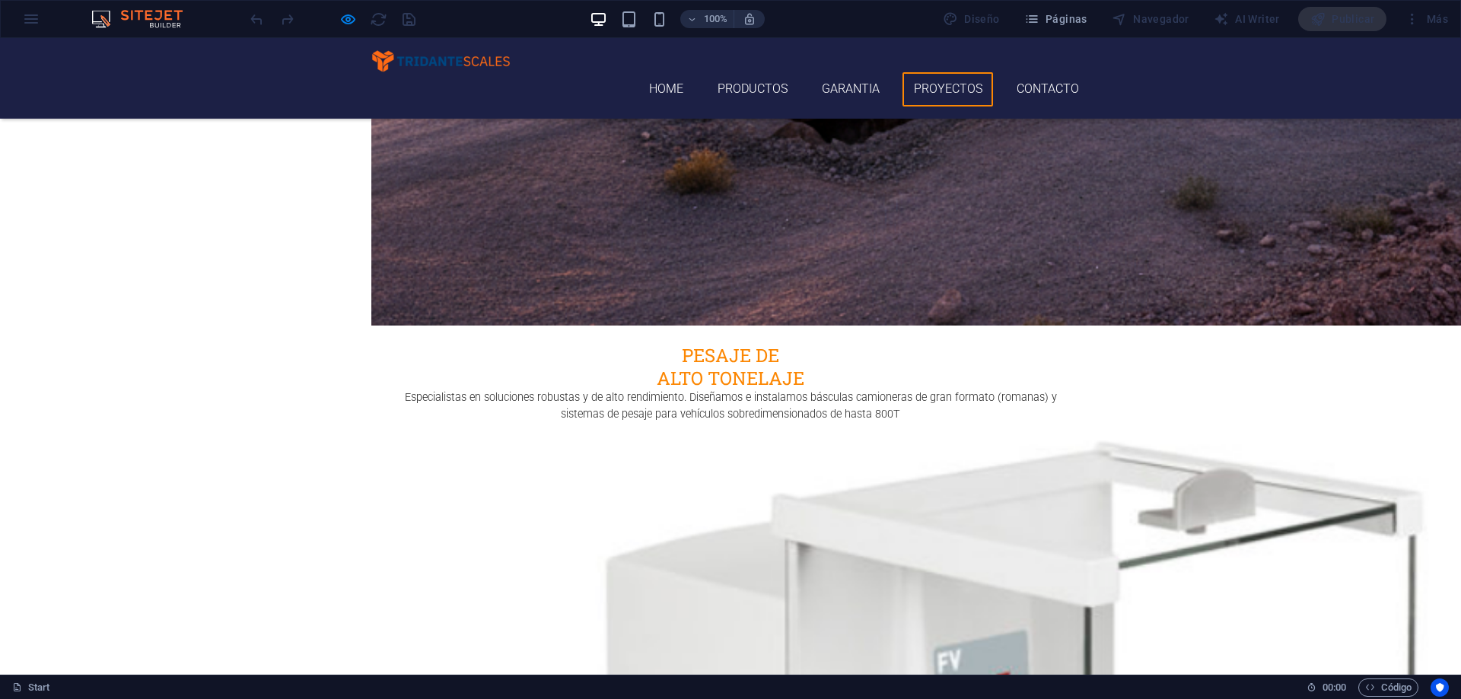
scroll to position [3595, 0]
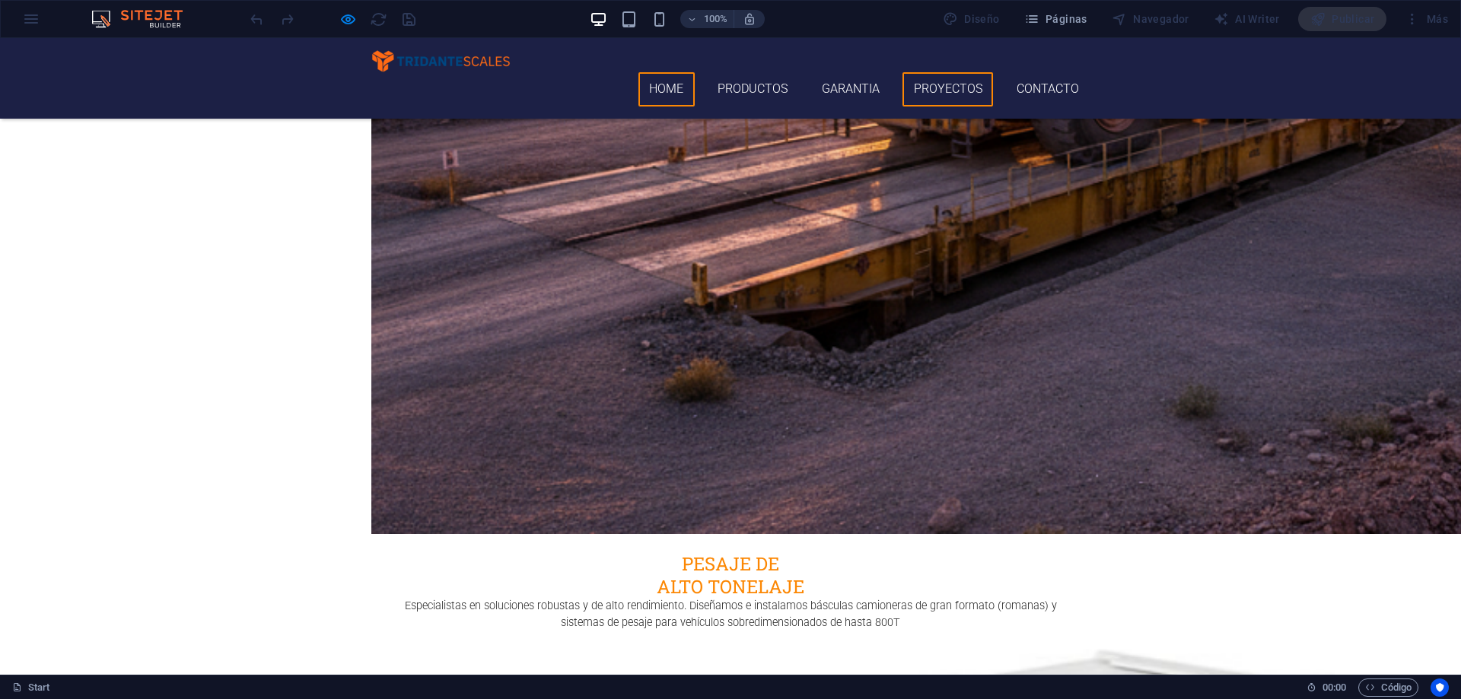
click at [675, 72] on link "Home" at bounding box center [666, 89] width 56 height 34
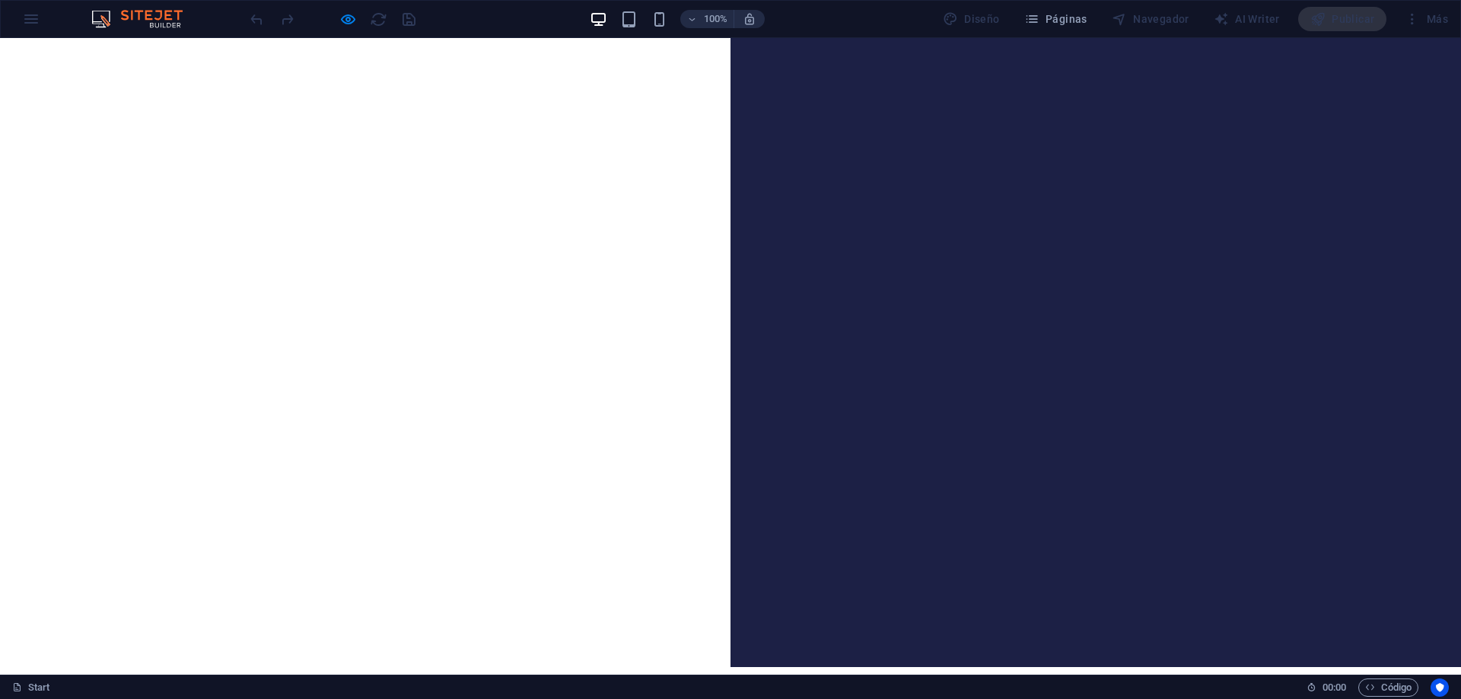
scroll to position [0, 0]
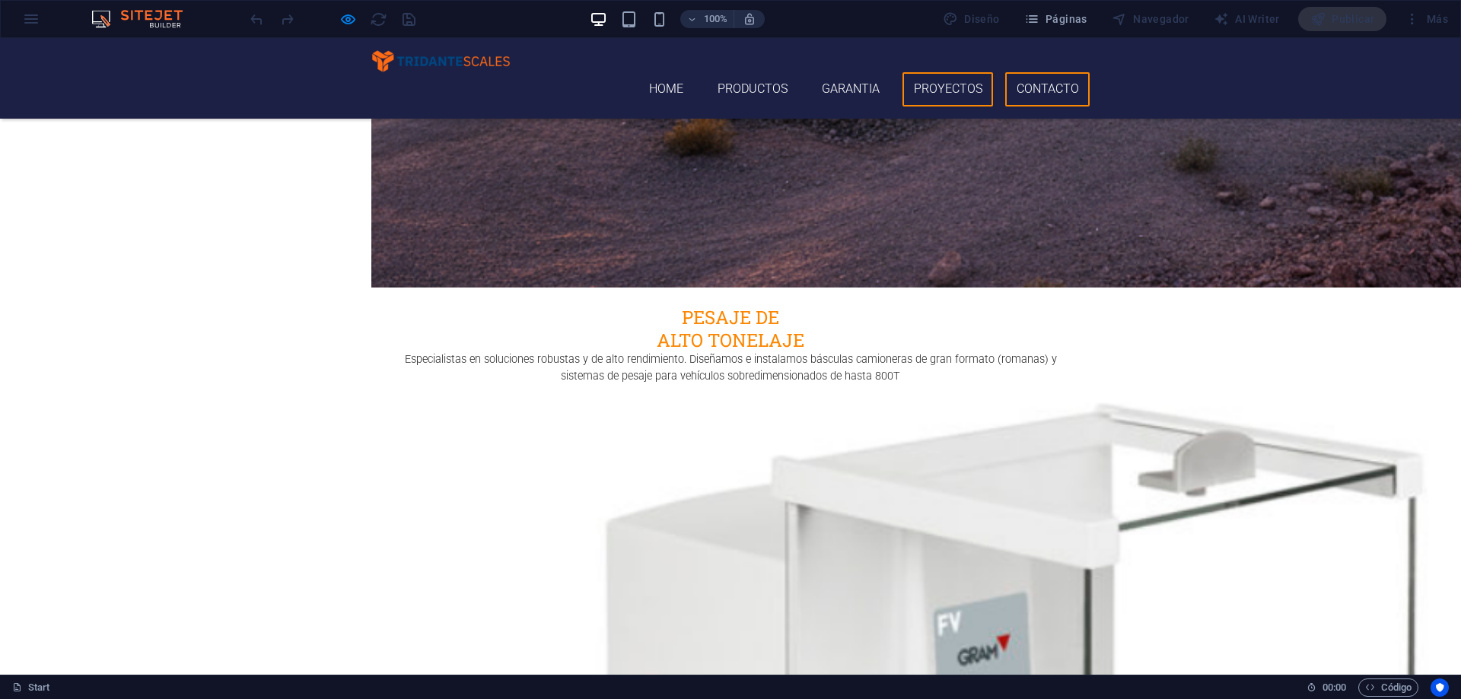
click at [913, 73] on link "Proyectos" at bounding box center [948, 89] width 91 height 34
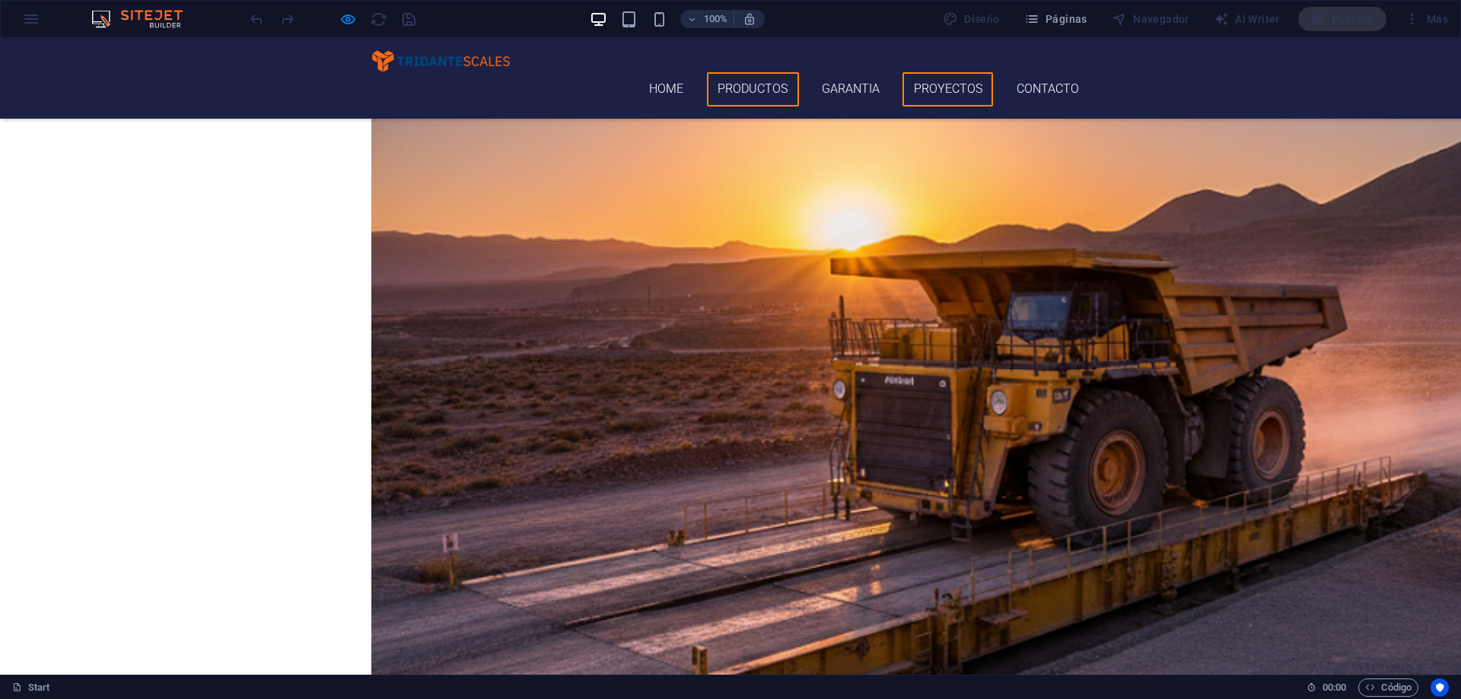
click at [753, 72] on link "Productos" at bounding box center [753, 89] width 92 height 34
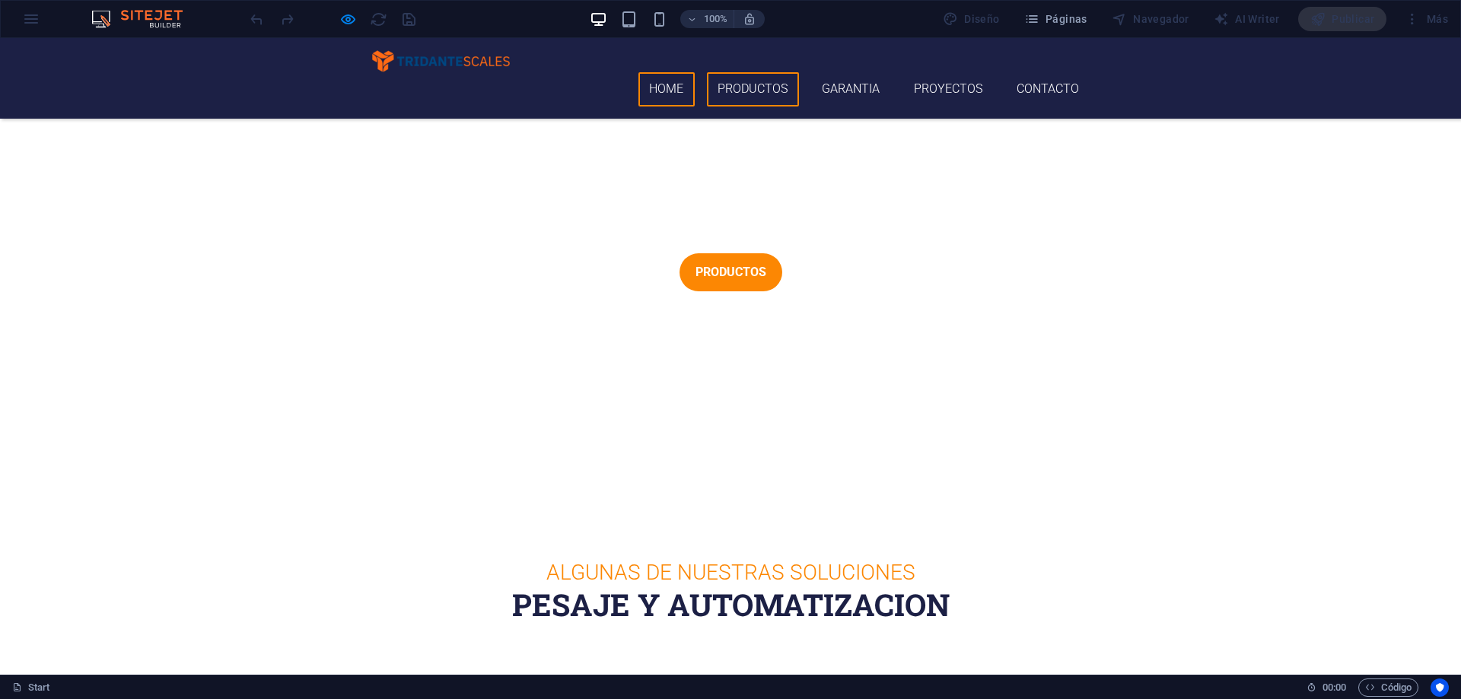
click at [676, 72] on link "Home" at bounding box center [666, 89] width 56 height 34
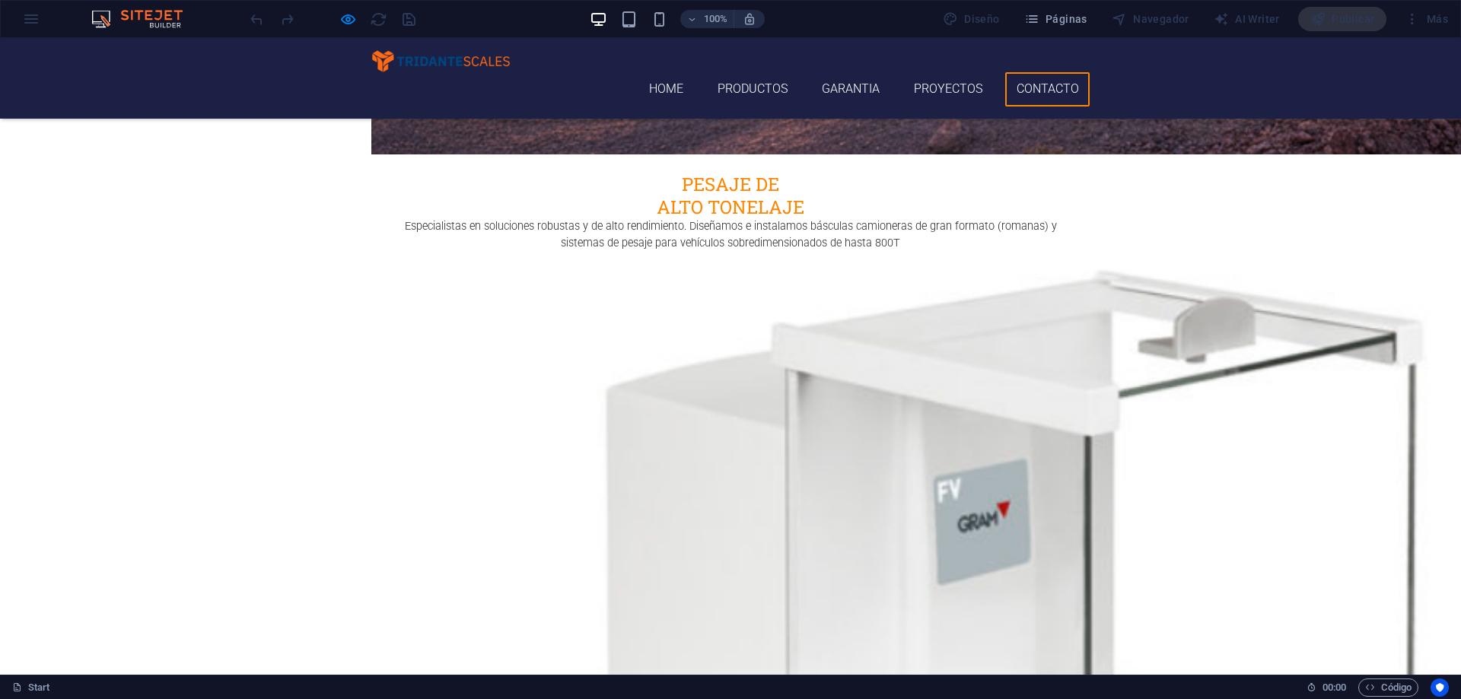
scroll to position [3976, 0]
drag, startPoint x: 809, startPoint y: 307, endPoint x: 543, endPoint y: 312, distance: 266.4
drag, startPoint x: 592, startPoint y: 301, endPoint x: 826, endPoint y: 304, distance: 233.7
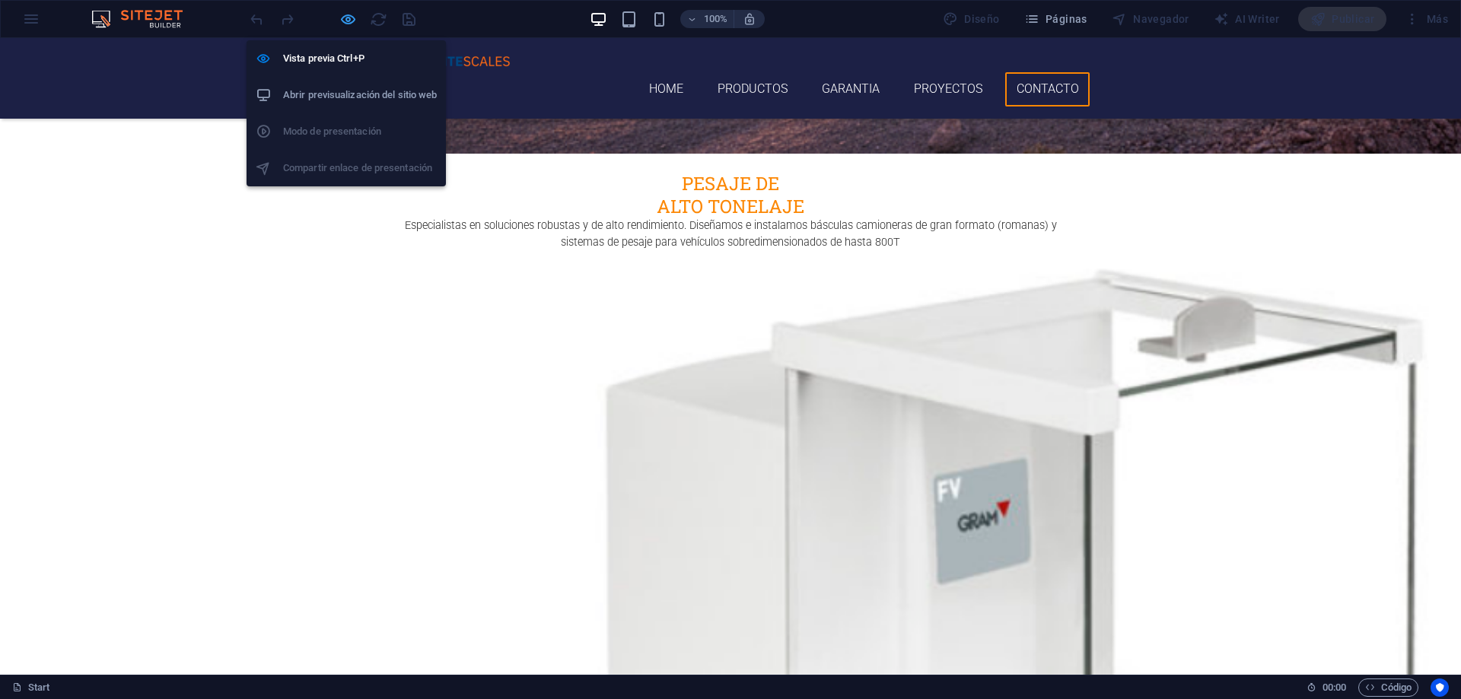
click at [344, 18] on icon "button" at bounding box center [348, 20] width 18 height 18
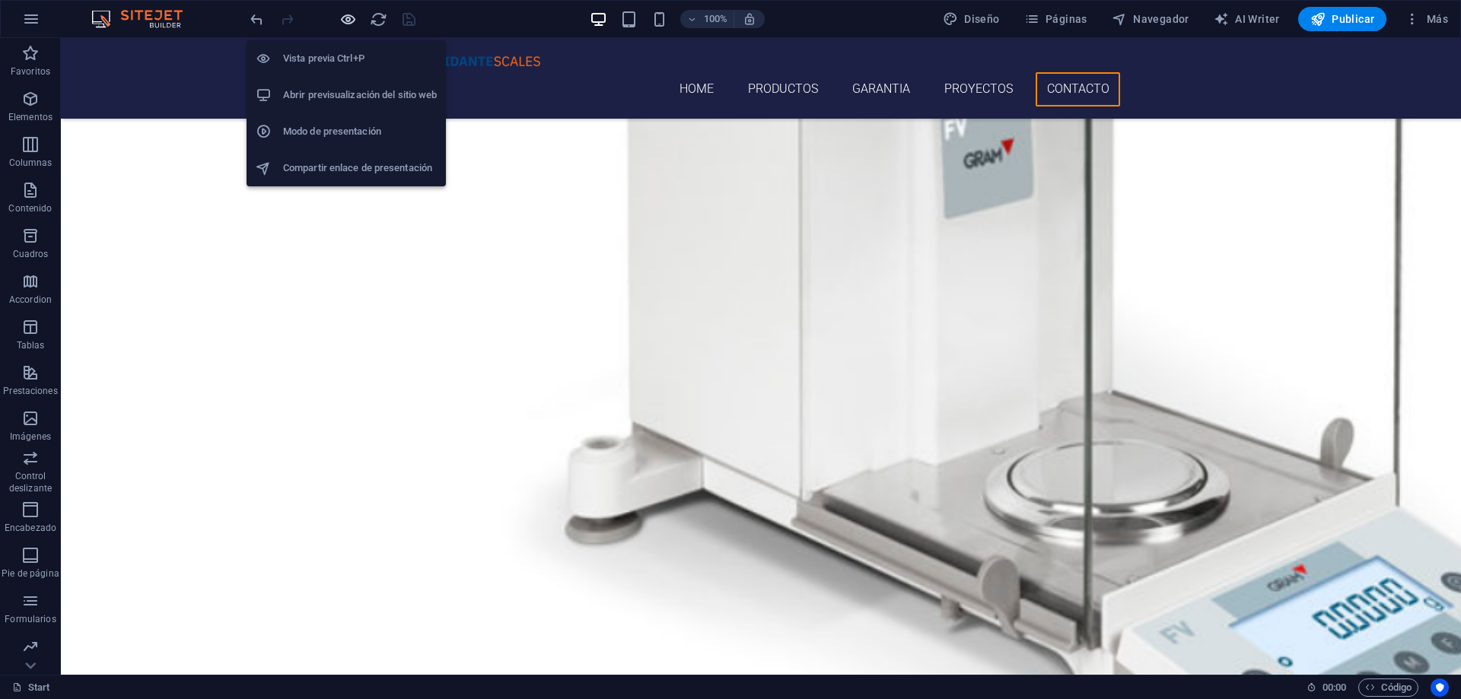
click at [342, 20] on icon "button" at bounding box center [348, 20] width 18 height 18
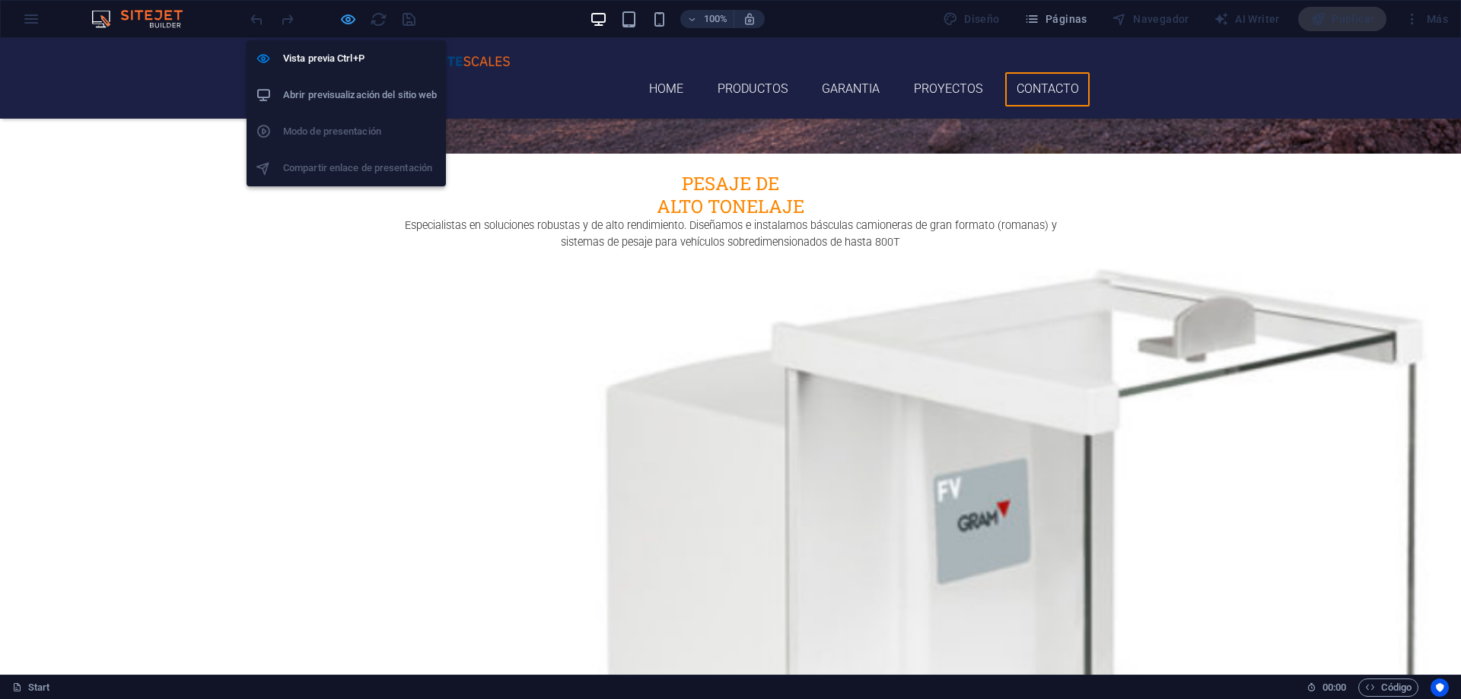
click at [350, 21] on icon "button" at bounding box center [348, 20] width 18 height 18
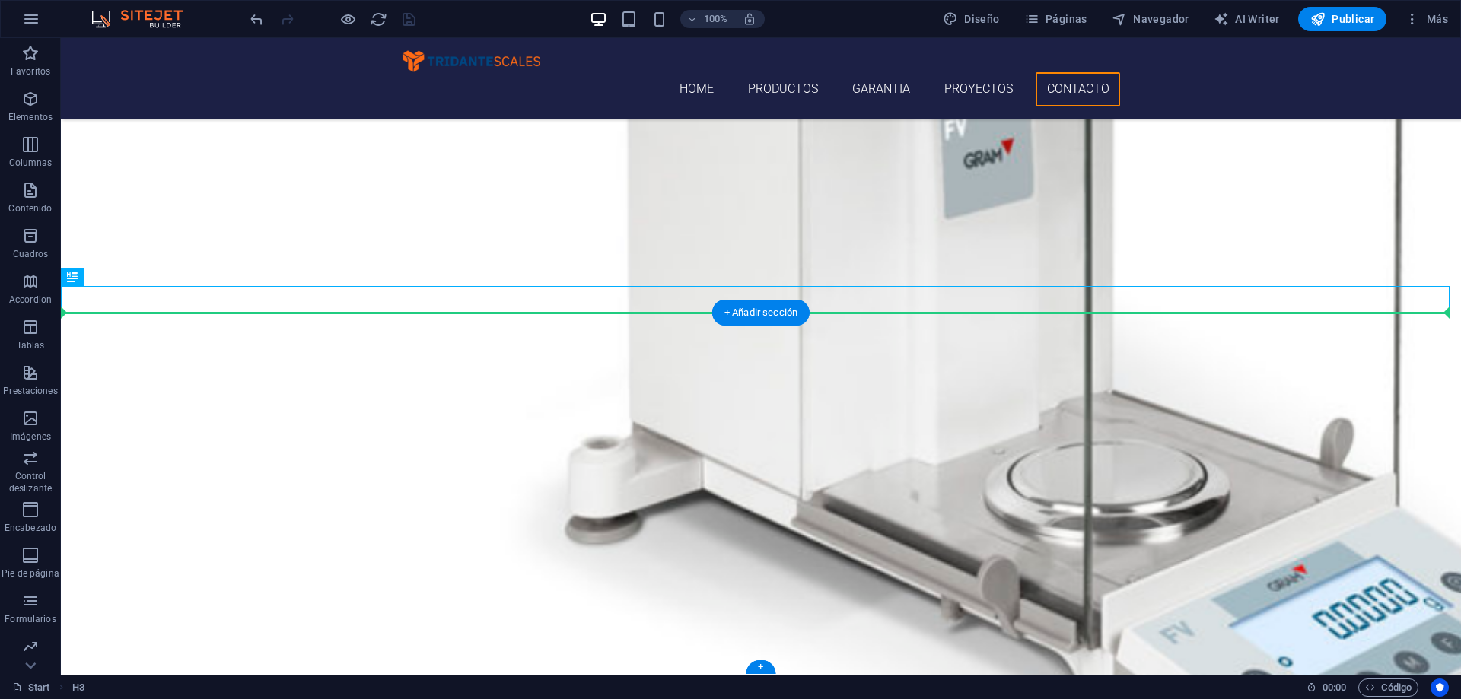
drag, startPoint x: 693, startPoint y: 299, endPoint x: 702, endPoint y: 346, distance: 47.3
drag, startPoint x: 683, startPoint y: 298, endPoint x: 665, endPoint y: 367, distance: 71.6
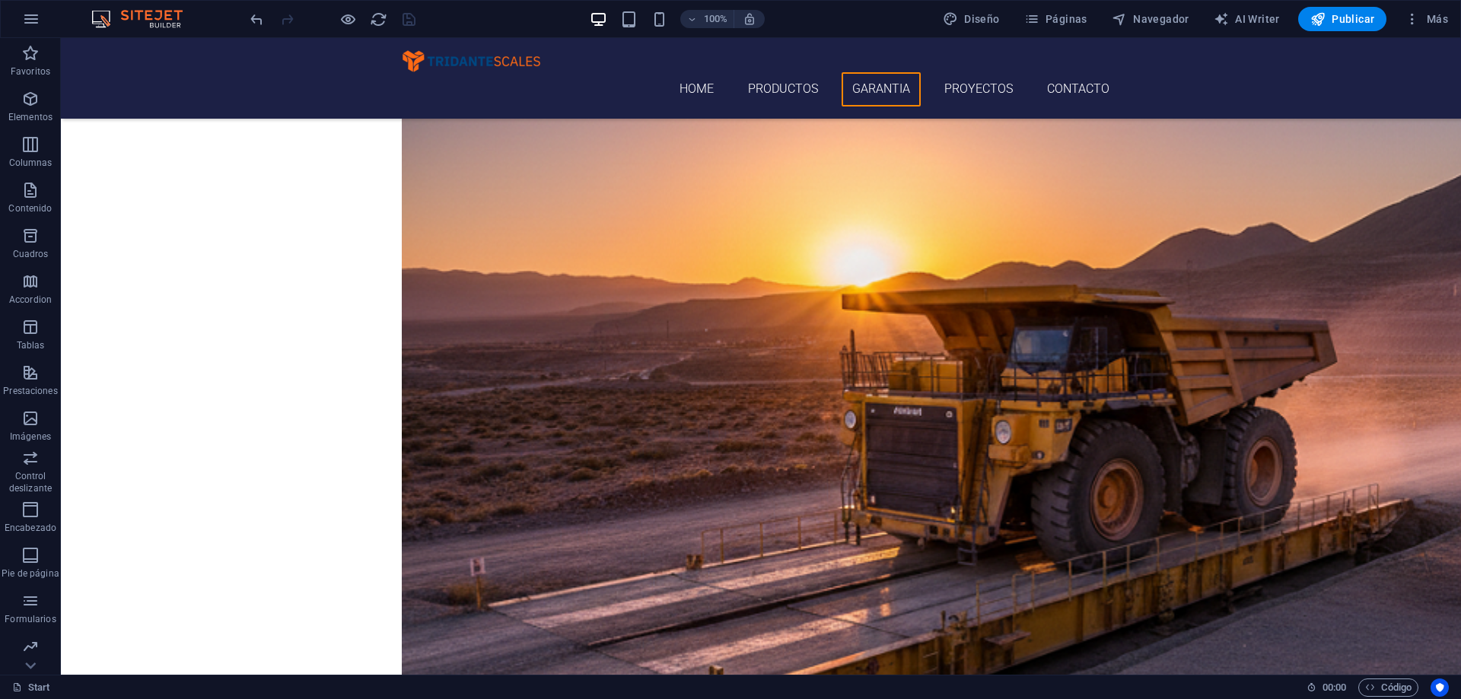
scroll to position [3185, 0]
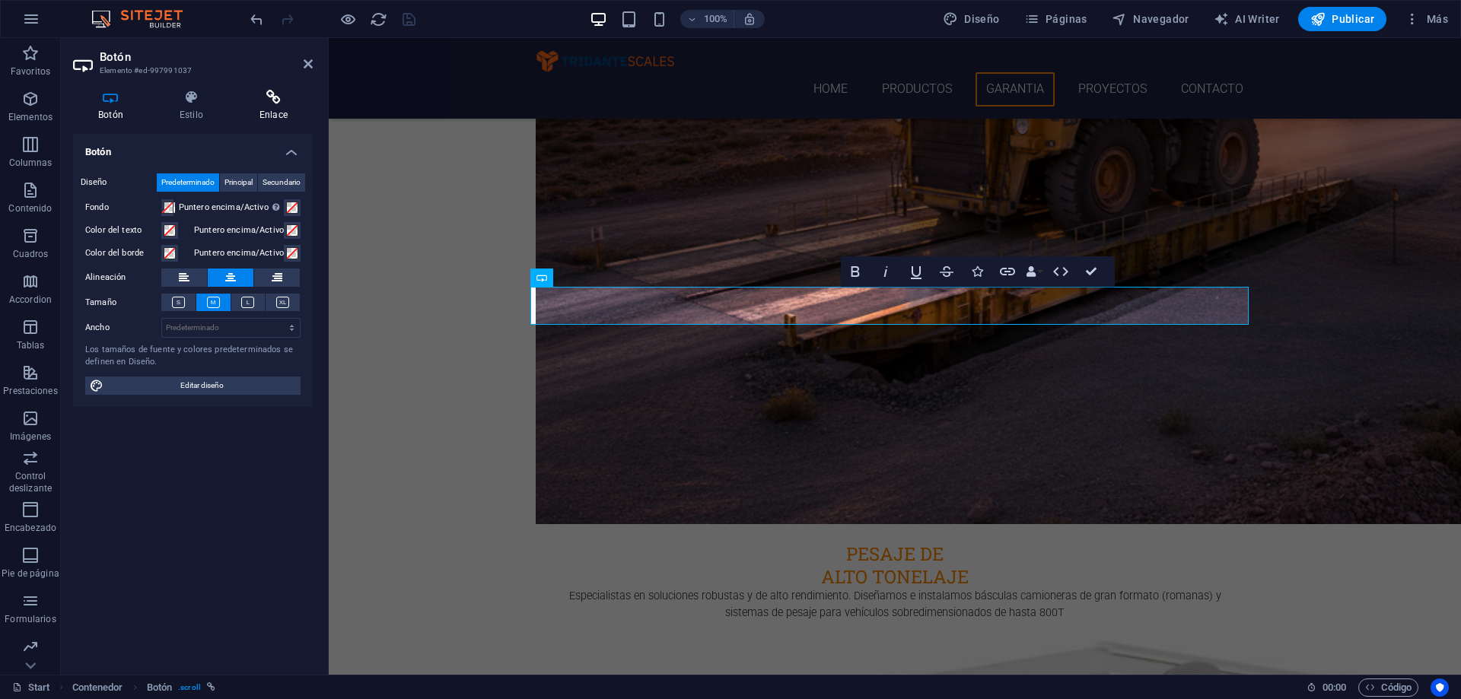
click at [279, 112] on h4 "Enlace" at bounding box center [273, 106] width 78 height 32
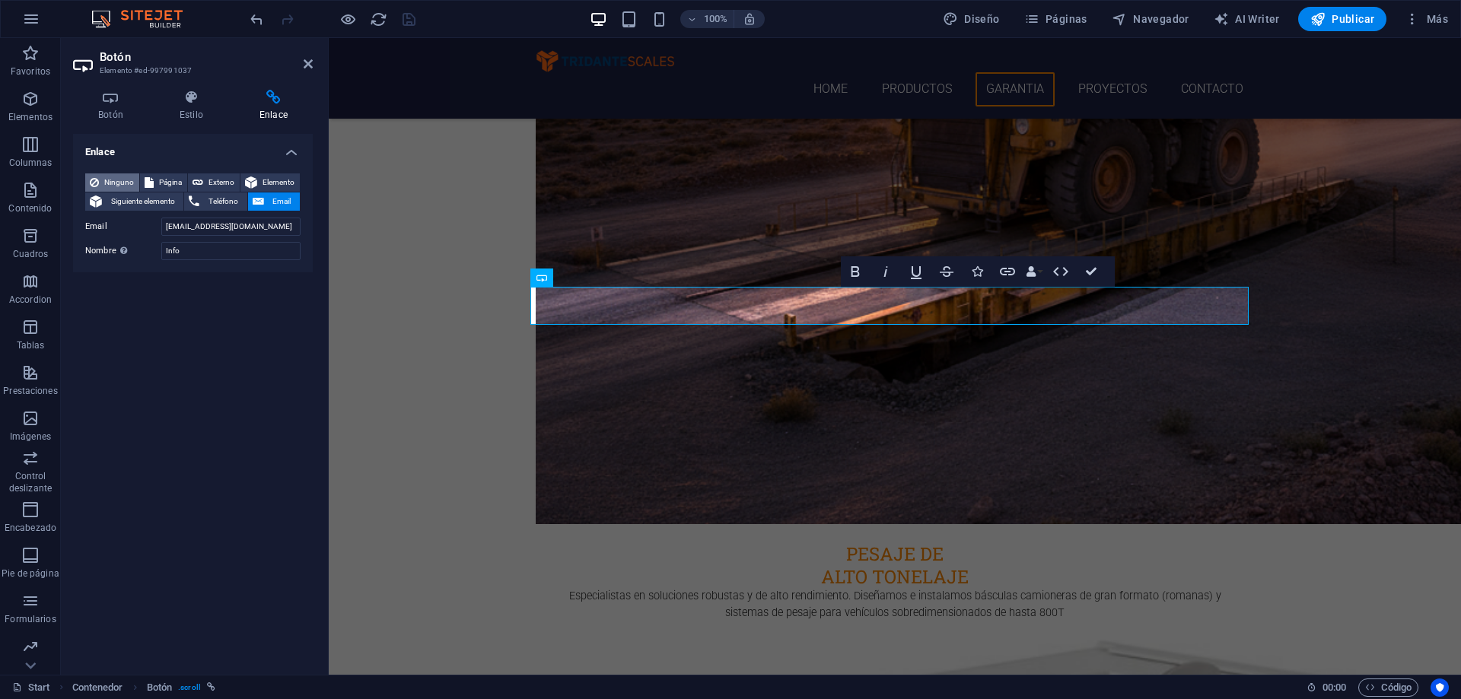
click at [106, 186] on span "Ninguno" at bounding box center [118, 183] width 31 height 18
click at [308, 62] on icon at bounding box center [308, 64] width 9 height 12
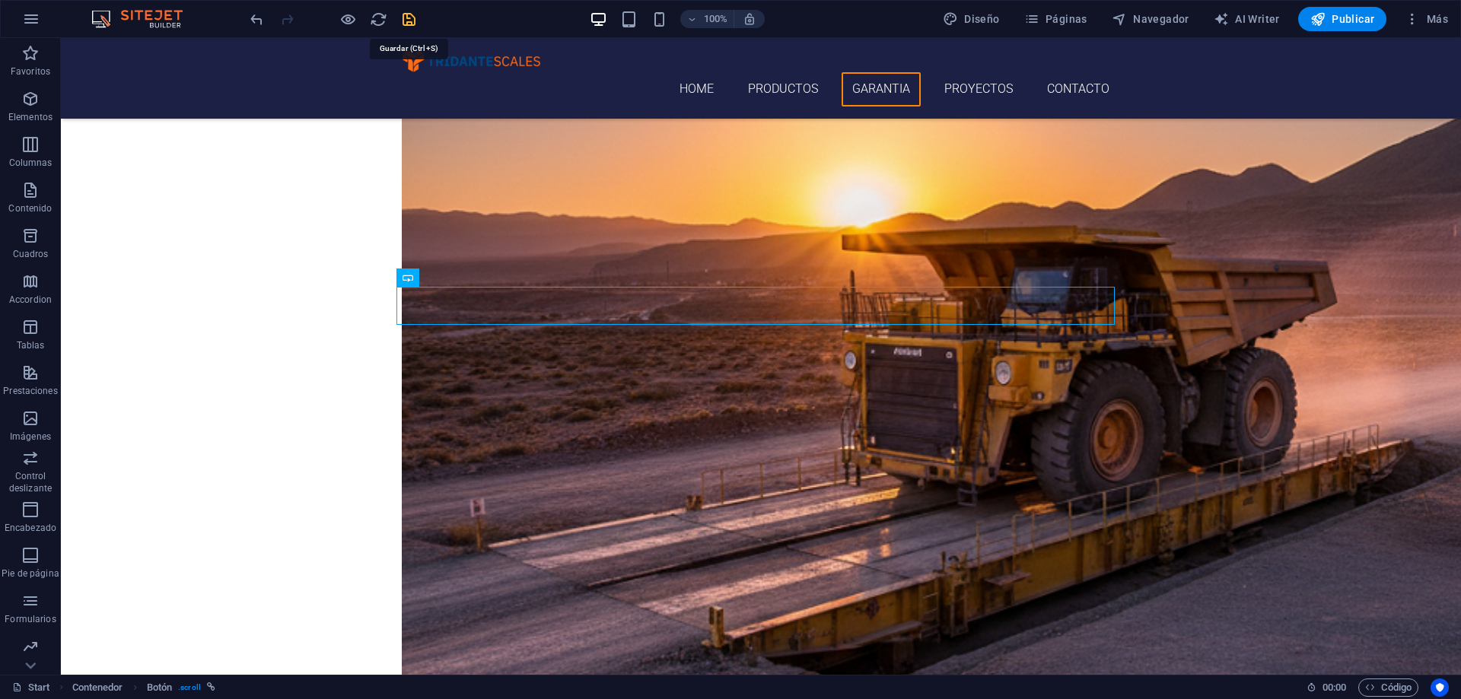
click at [400, 21] on icon "save" at bounding box center [409, 20] width 18 height 18
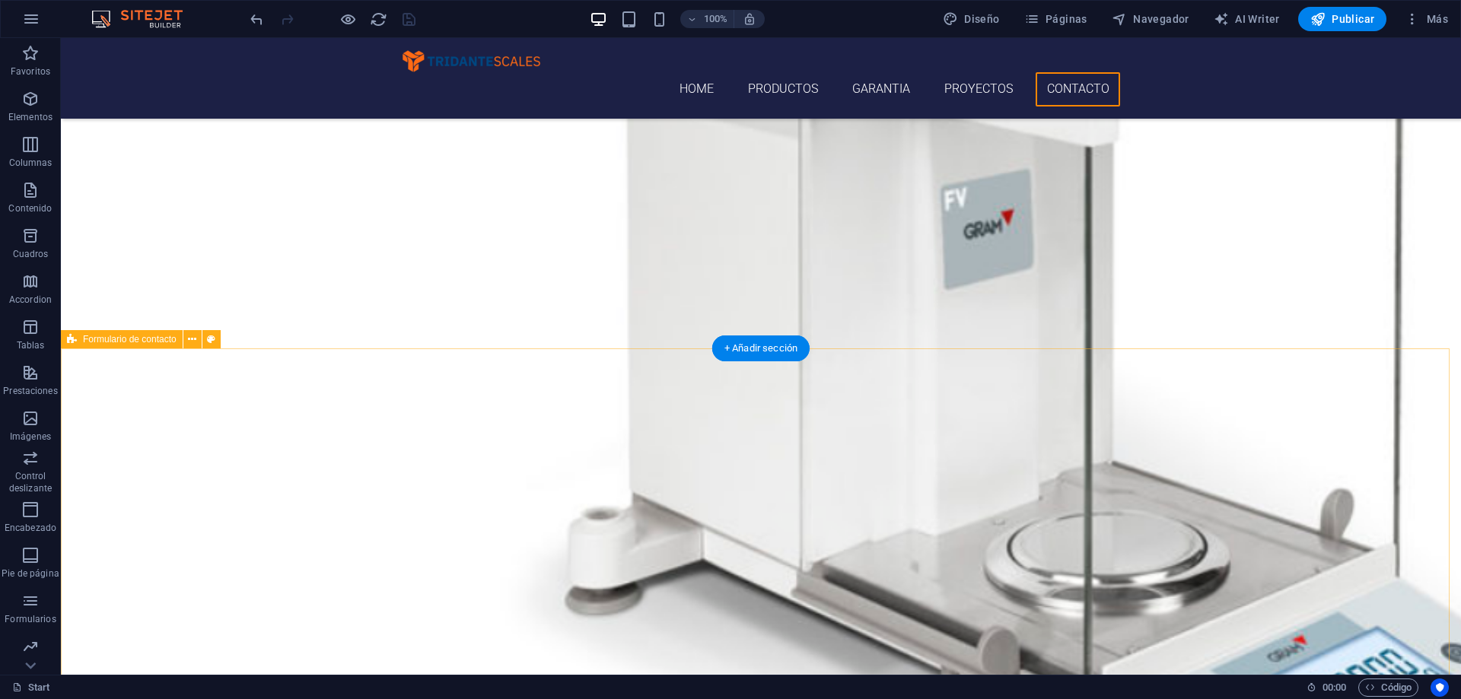
scroll to position [4250, 0]
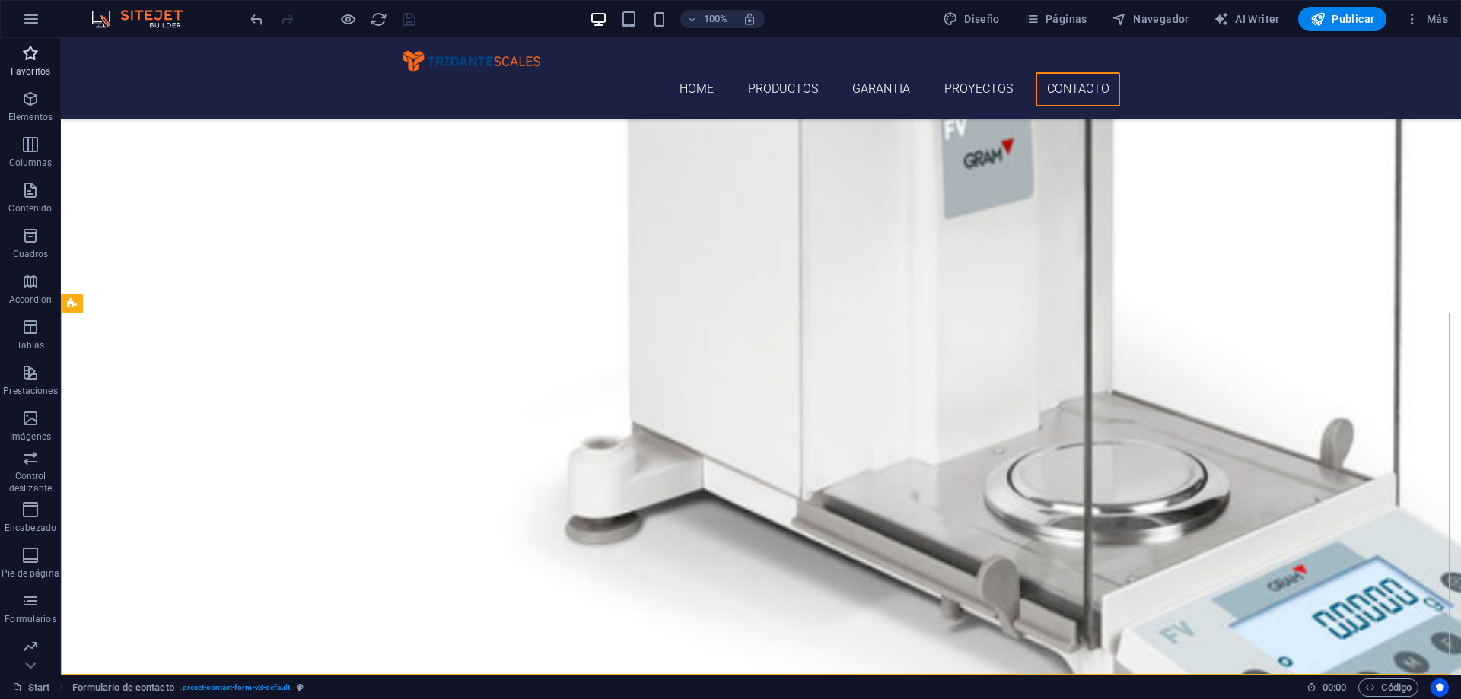
click at [24, 64] on span "Favoritos" at bounding box center [30, 62] width 61 height 37
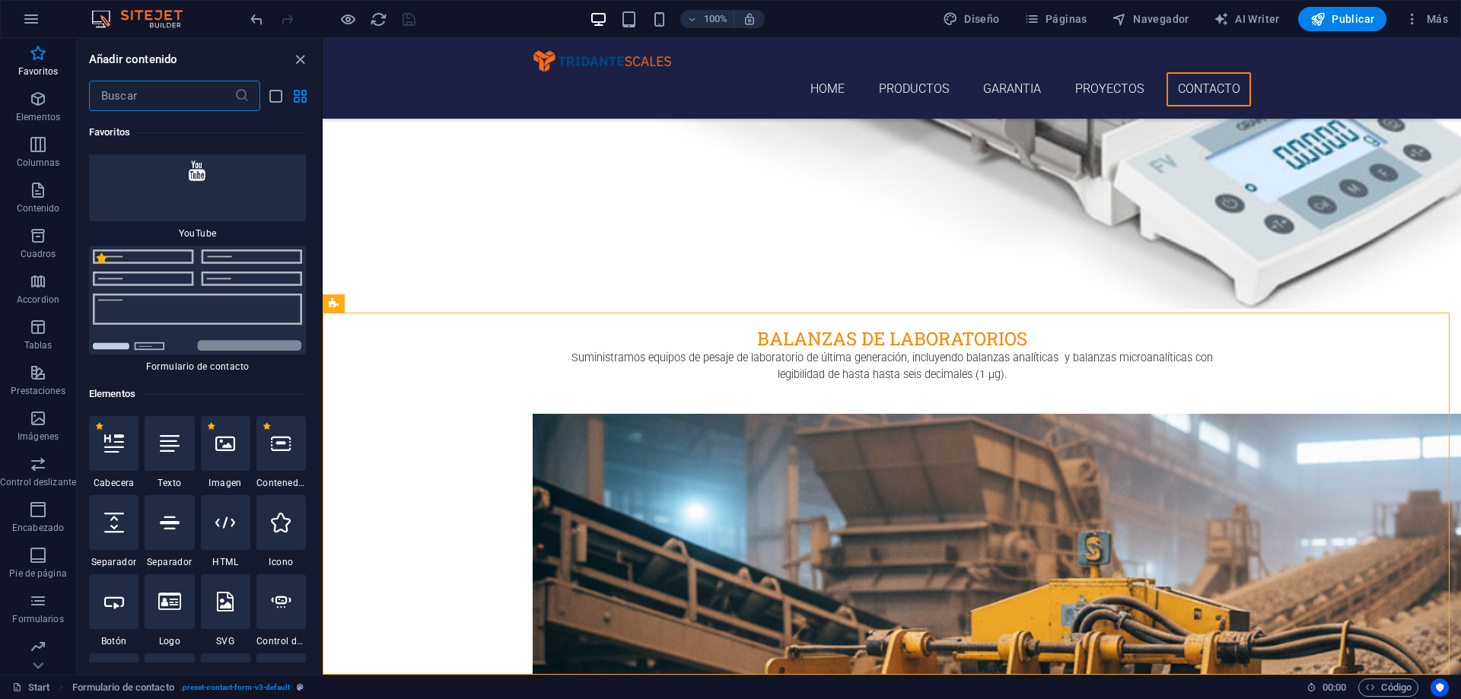
scroll to position [609, 0]
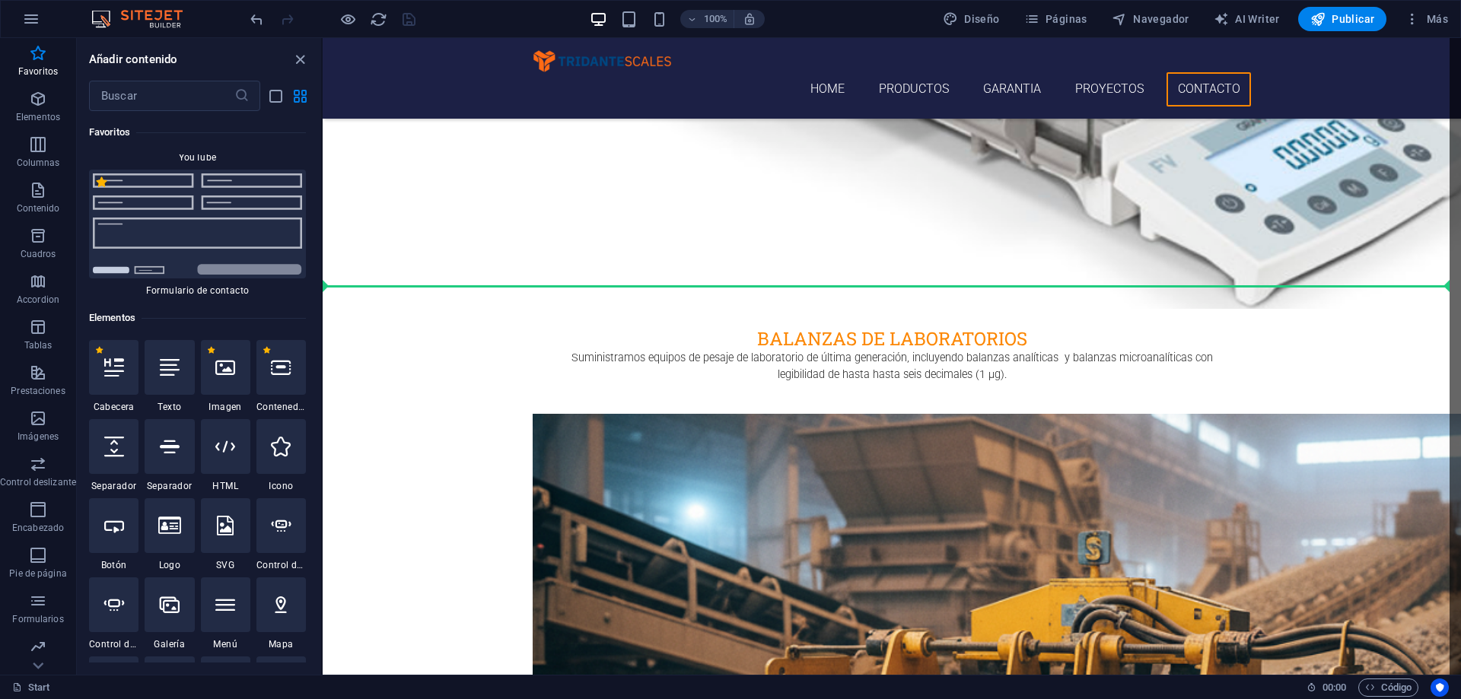
select select "px"
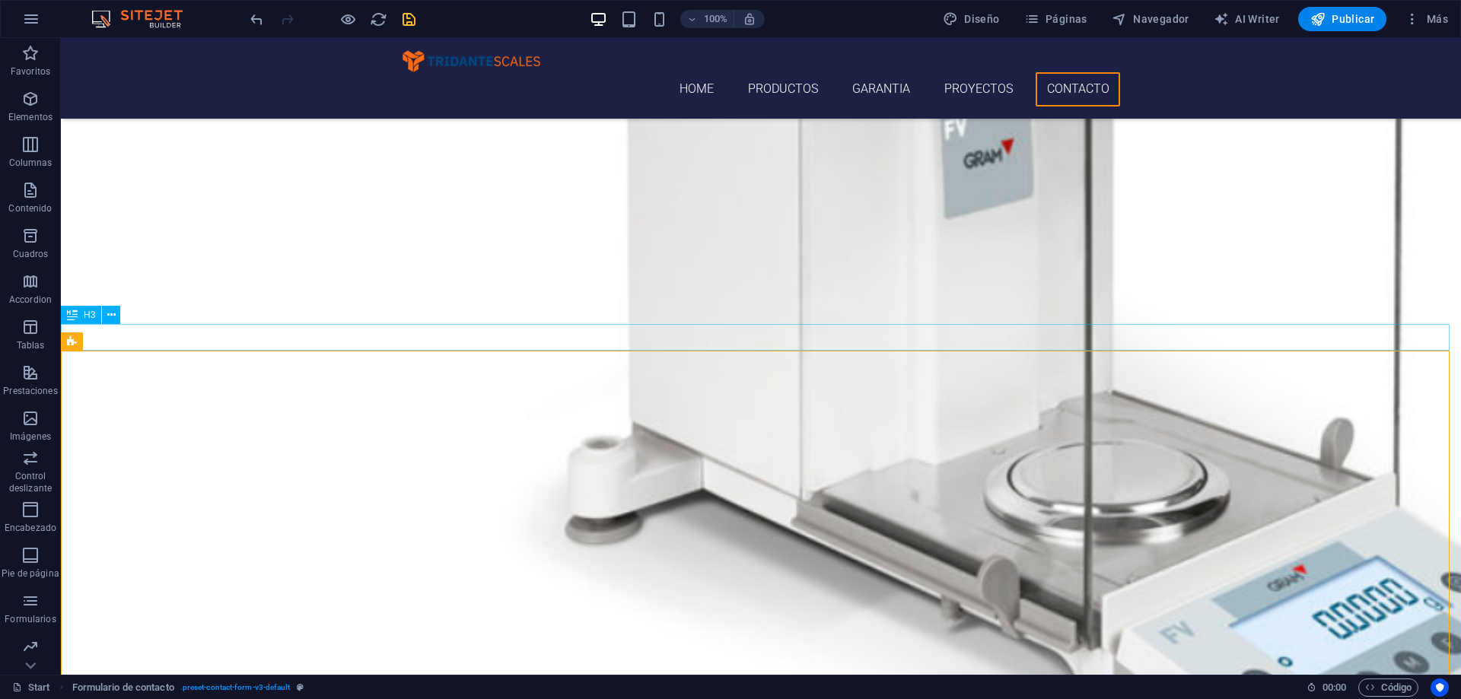
drag, startPoint x: 821, startPoint y: 343, endPoint x: 553, endPoint y: 343, distance: 268.6
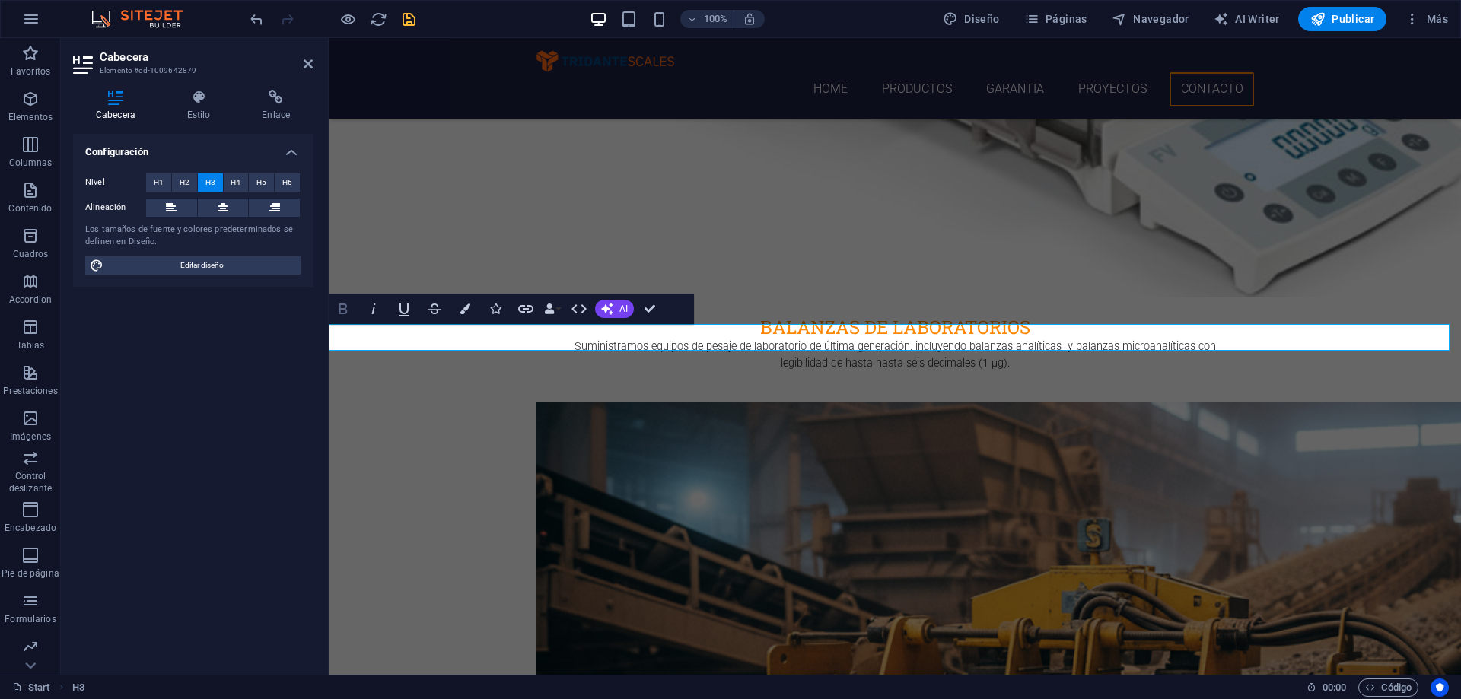
click at [340, 307] on icon "button" at bounding box center [343, 309] width 18 height 18
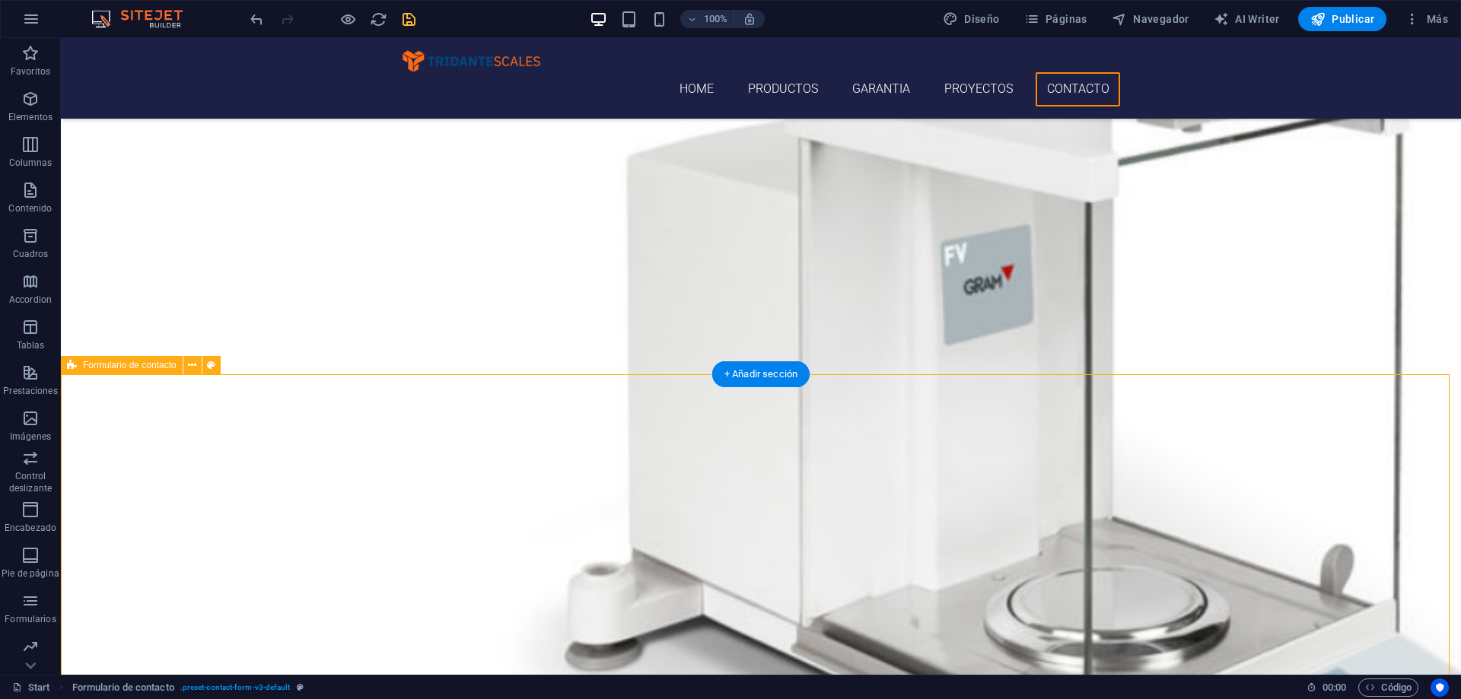
scroll to position [4288, 0]
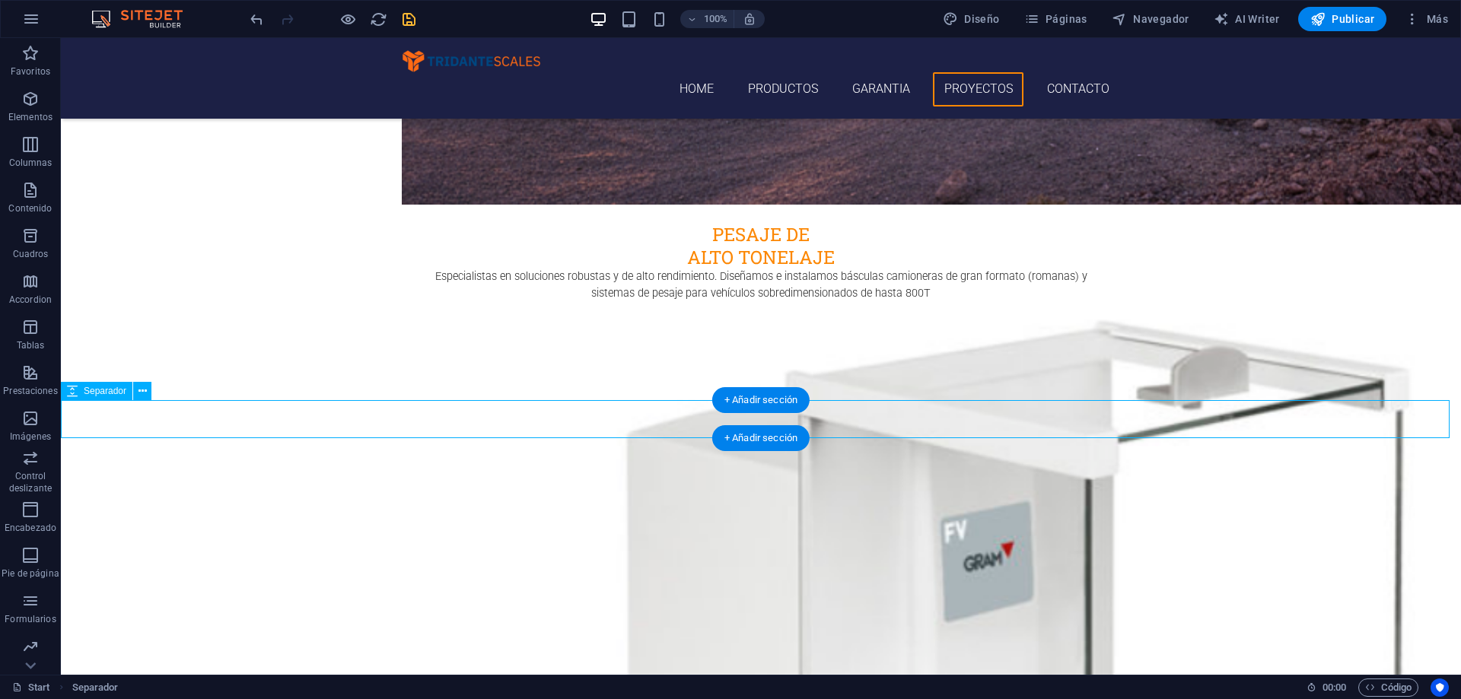
scroll to position [4136, 0]
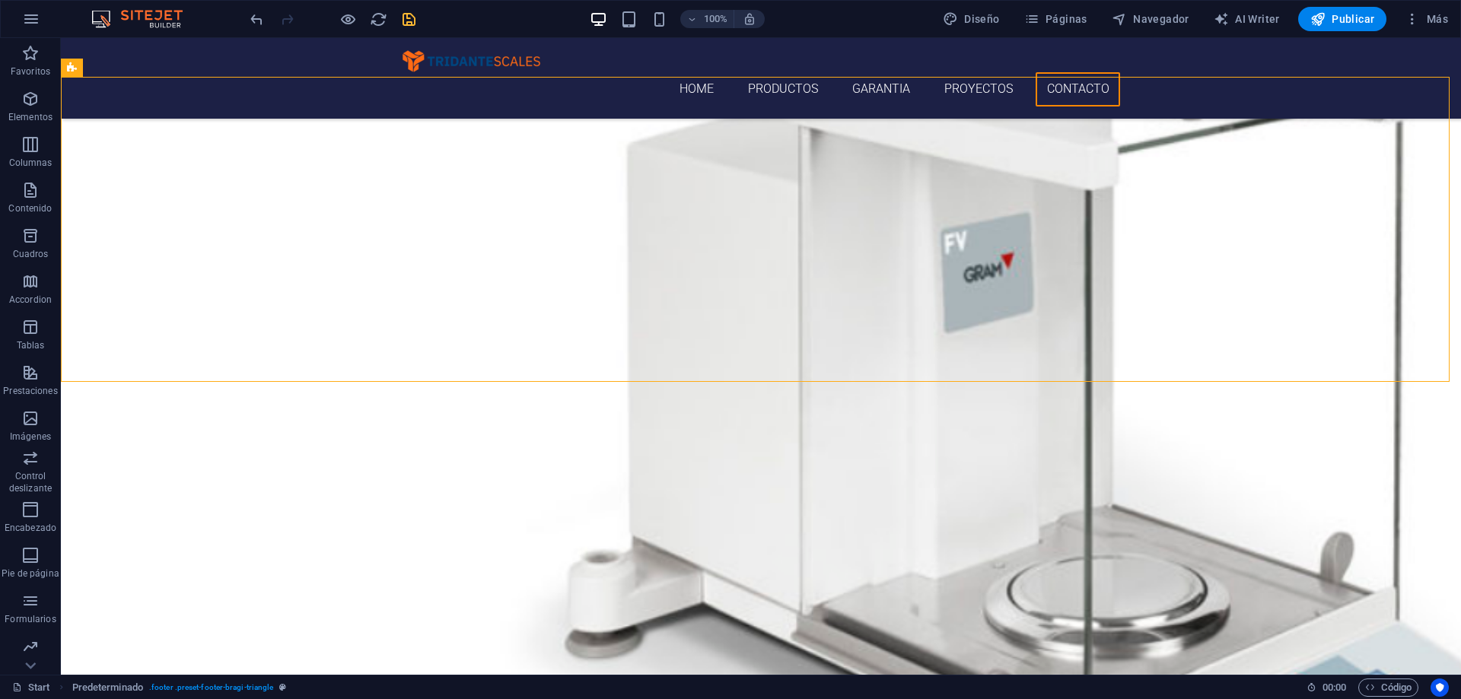
click at [410, 21] on icon "save" at bounding box center [409, 20] width 18 height 18
click at [373, 18] on icon "reload" at bounding box center [379, 20] width 18 height 18
click at [347, 8] on div at bounding box center [332, 19] width 170 height 24
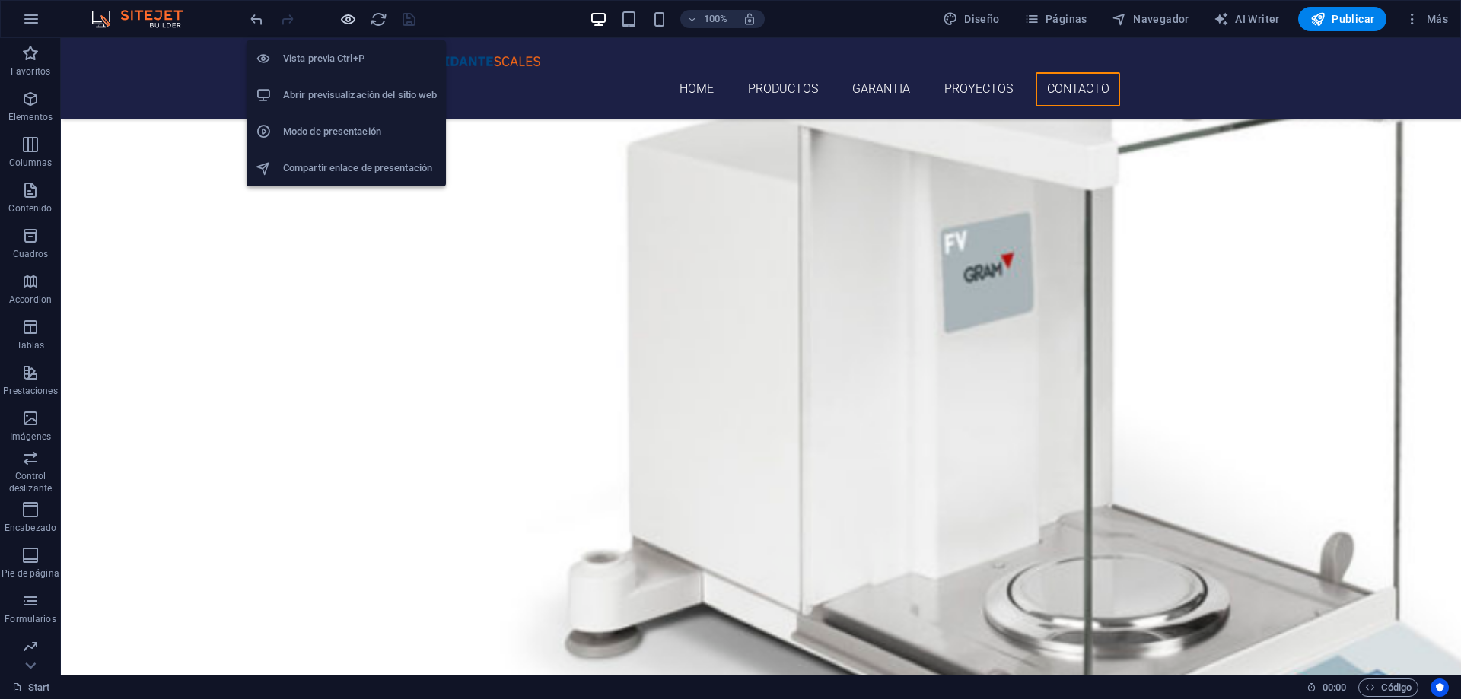
click at [345, 21] on icon "button" at bounding box center [348, 20] width 18 height 18
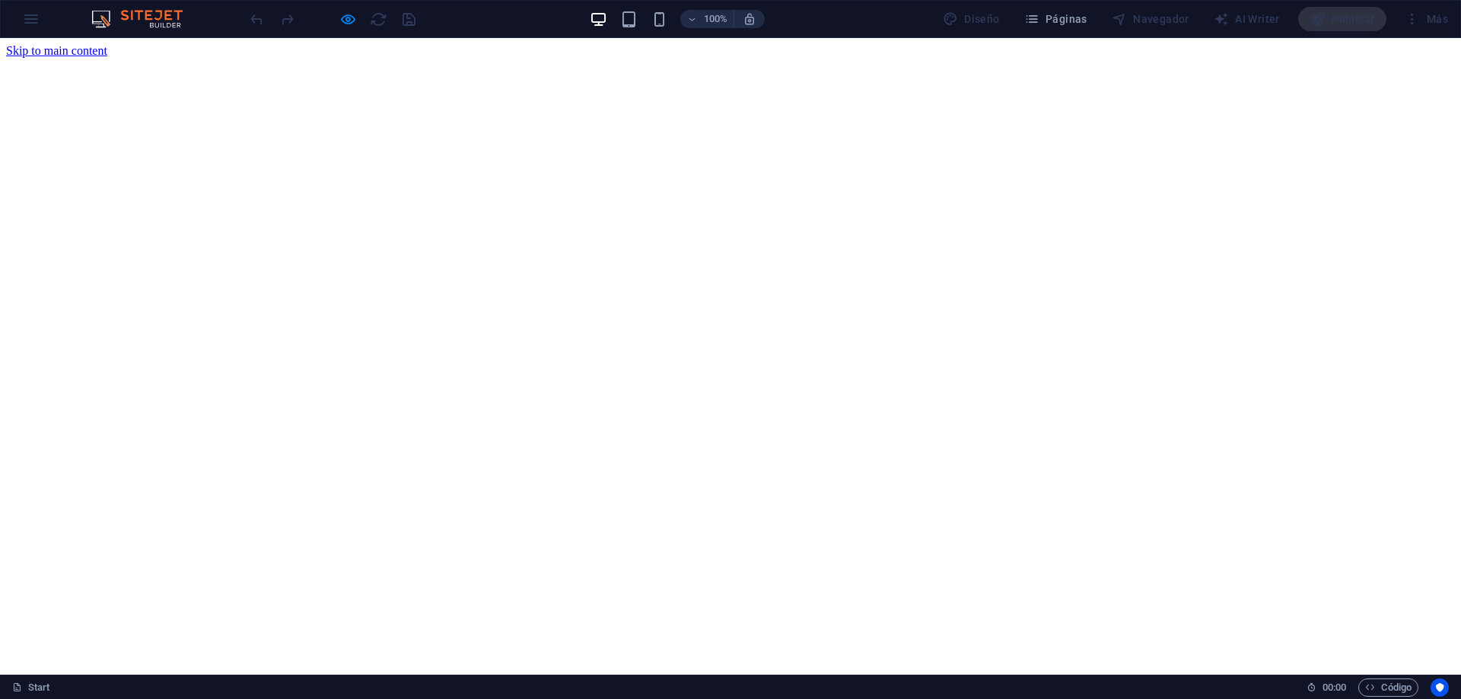
scroll to position [0, 0]
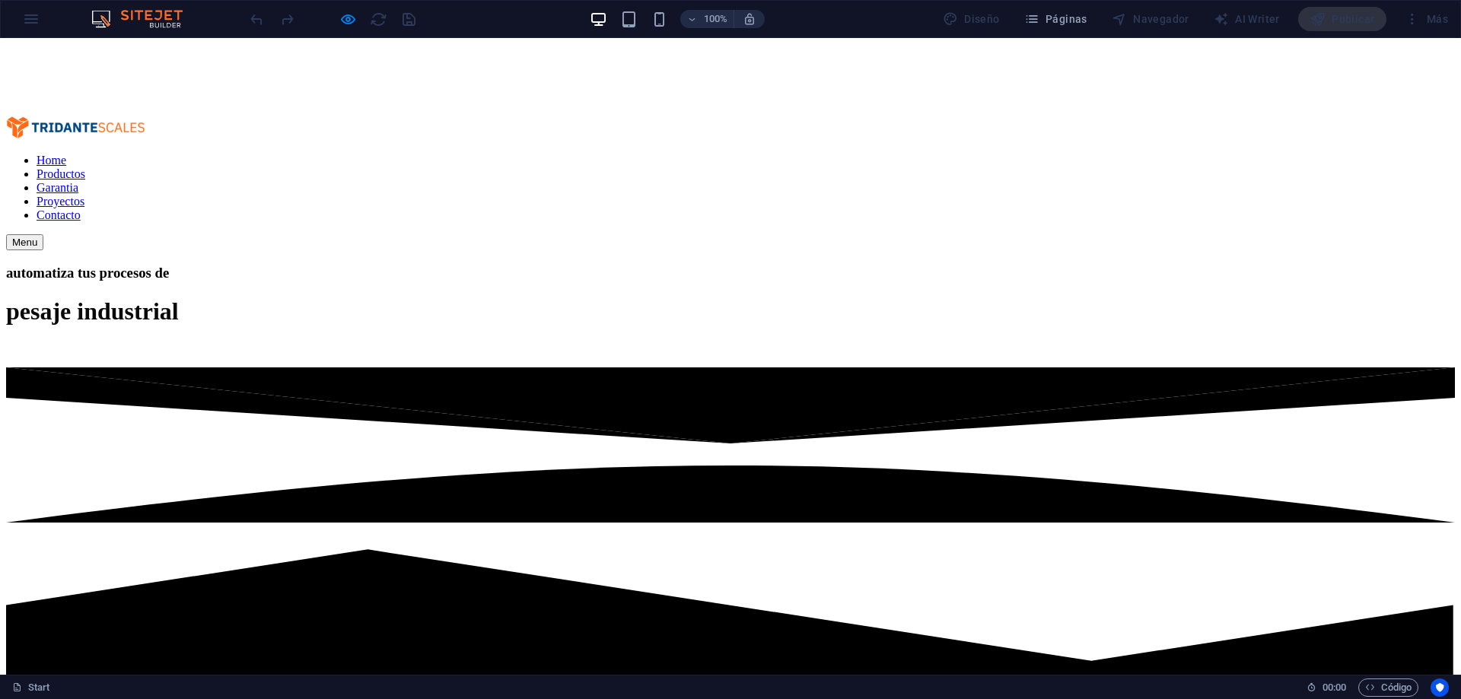
click at [78, 181] on link "Garantia" at bounding box center [58, 187] width 42 height 13
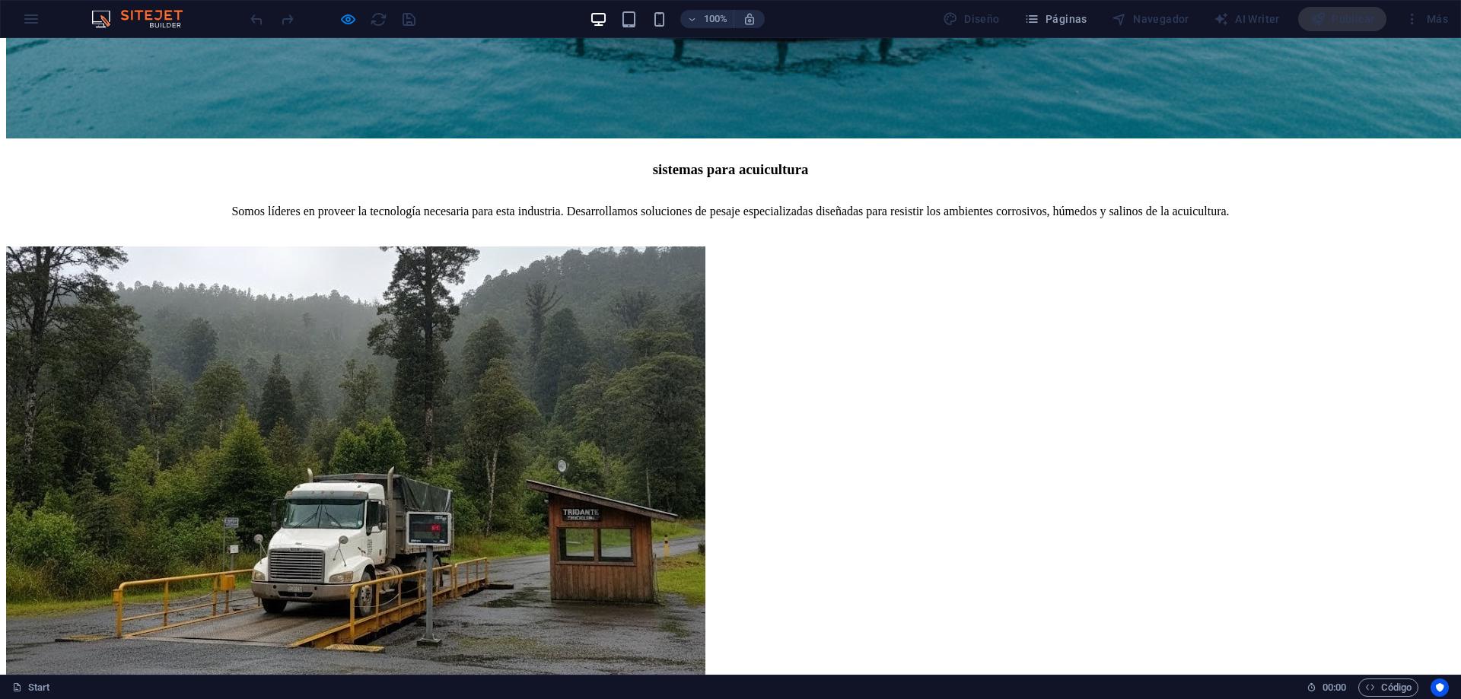
scroll to position [2801, 0]
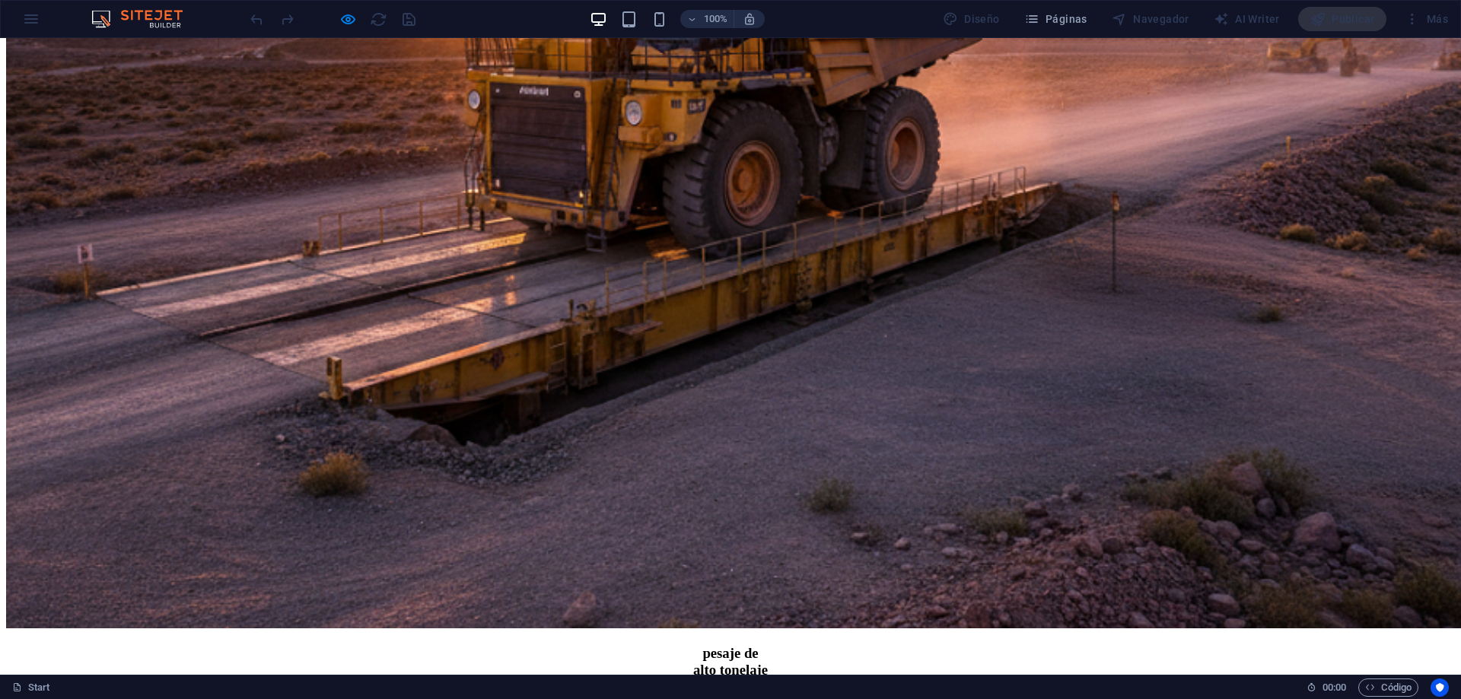
scroll to position [3998, 0]
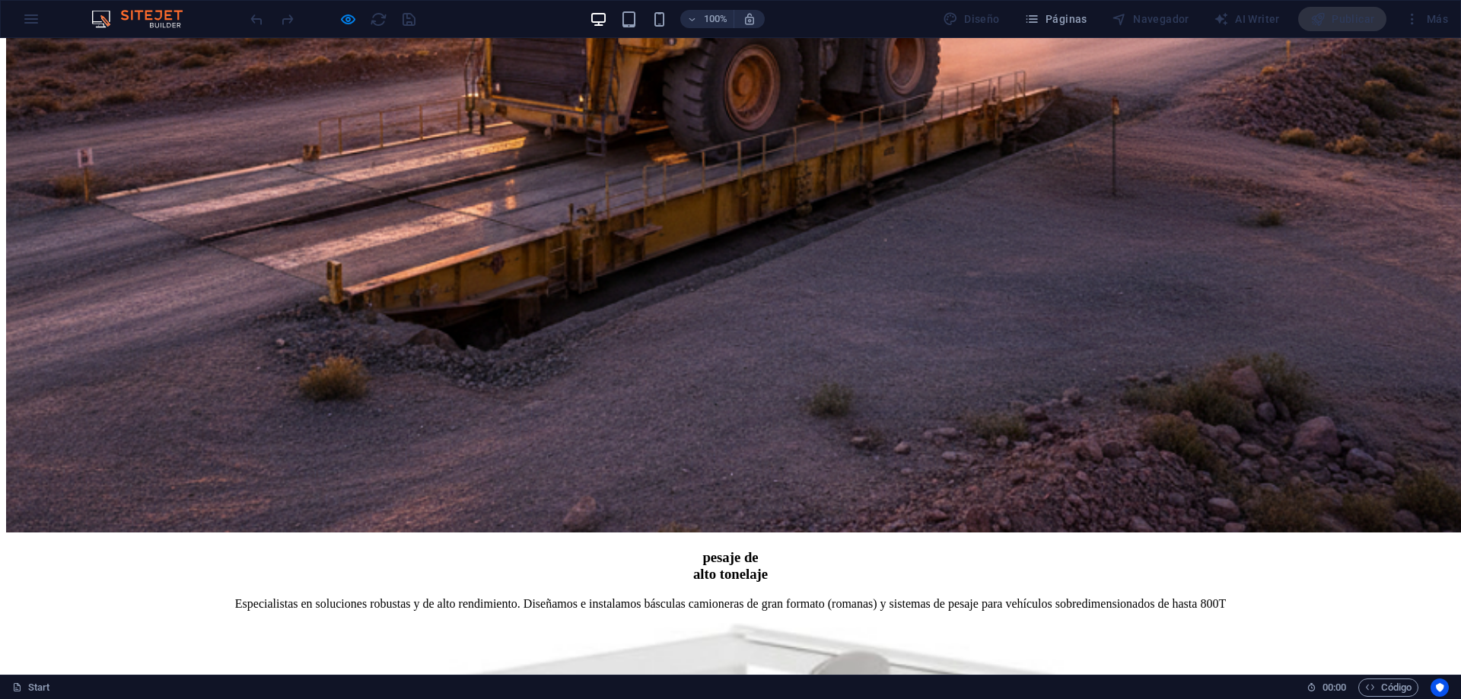
drag, startPoint x: 443, startPoint y: 518, endPoint x: 437, endPoint y: 511, distance: 9.2
drag, startPoint x: 463, startPoint y: 396, endPoint x: 547, endPoint y: 395, distance: 84.5
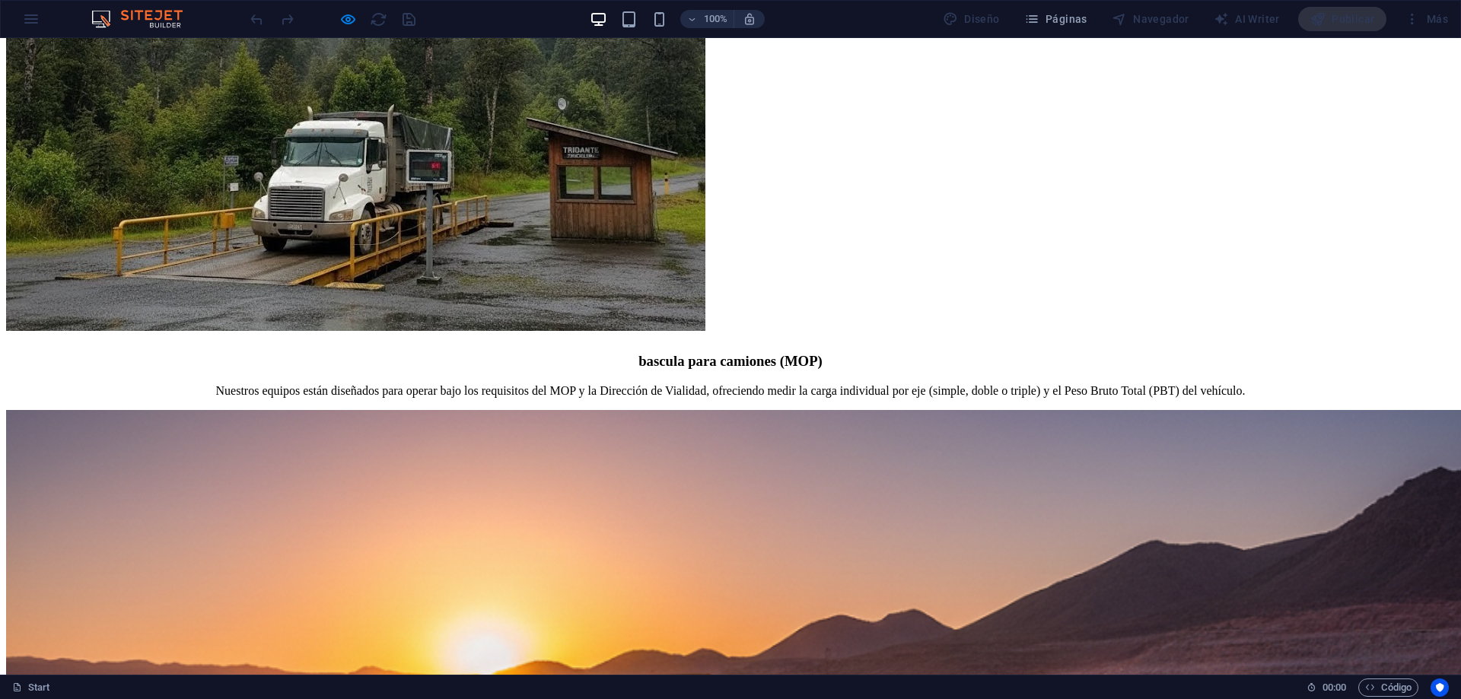
scroll to position [3087, 0]
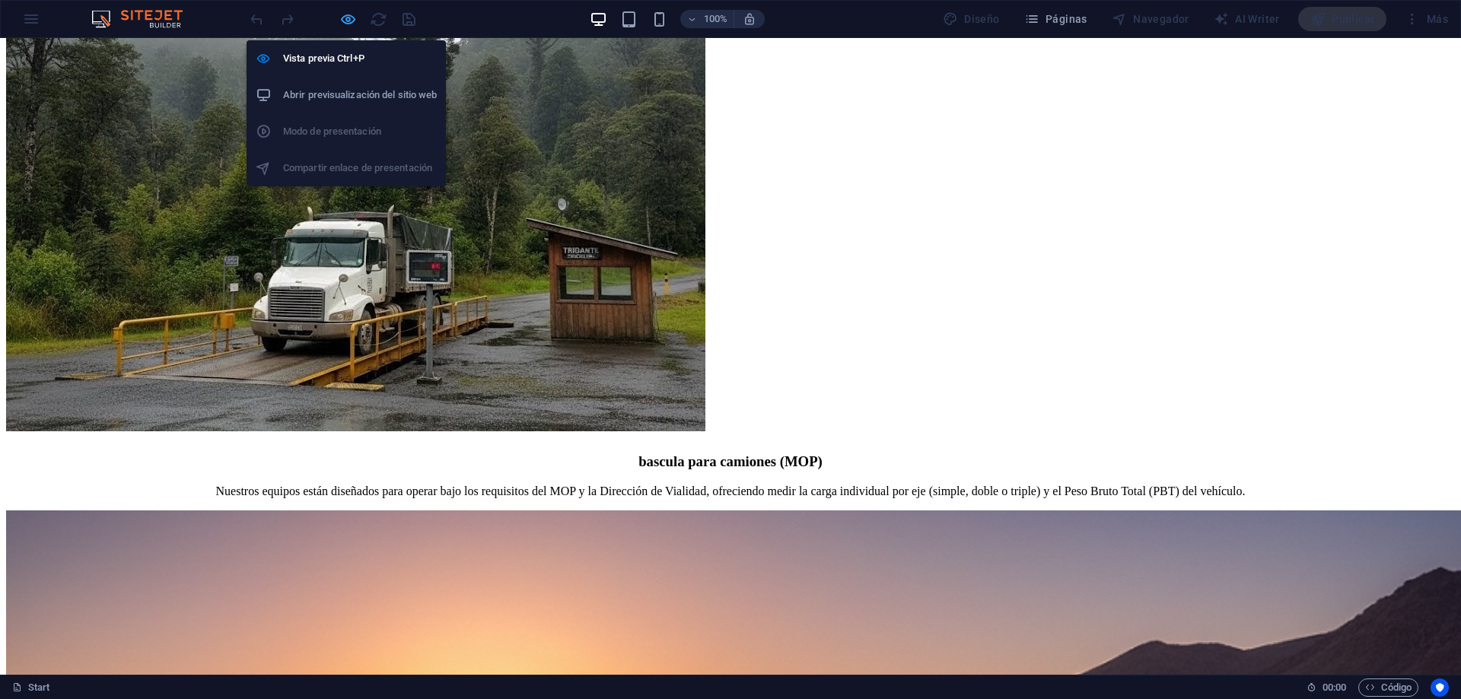
click at [343, 19] on icon "button" at bounding box center [348, 20] width 18 height 18
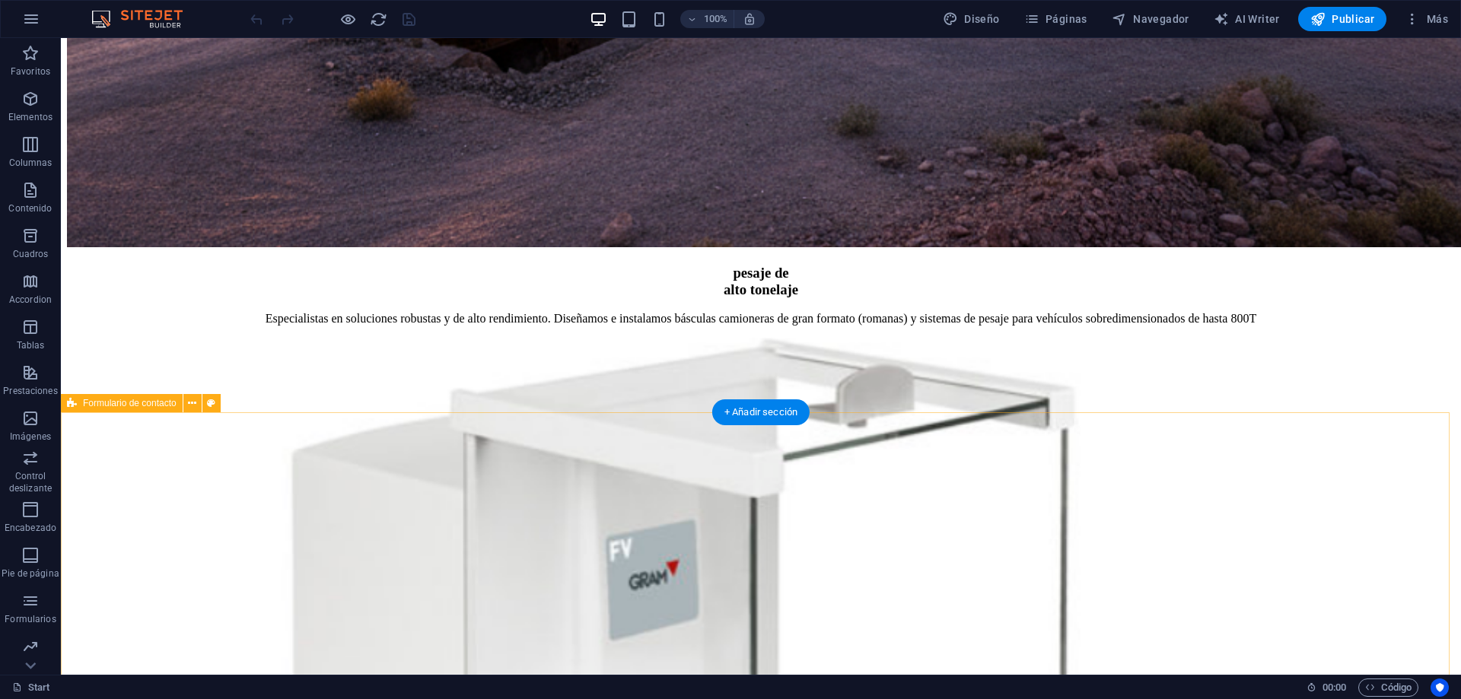
scroll to position [4194, 0]
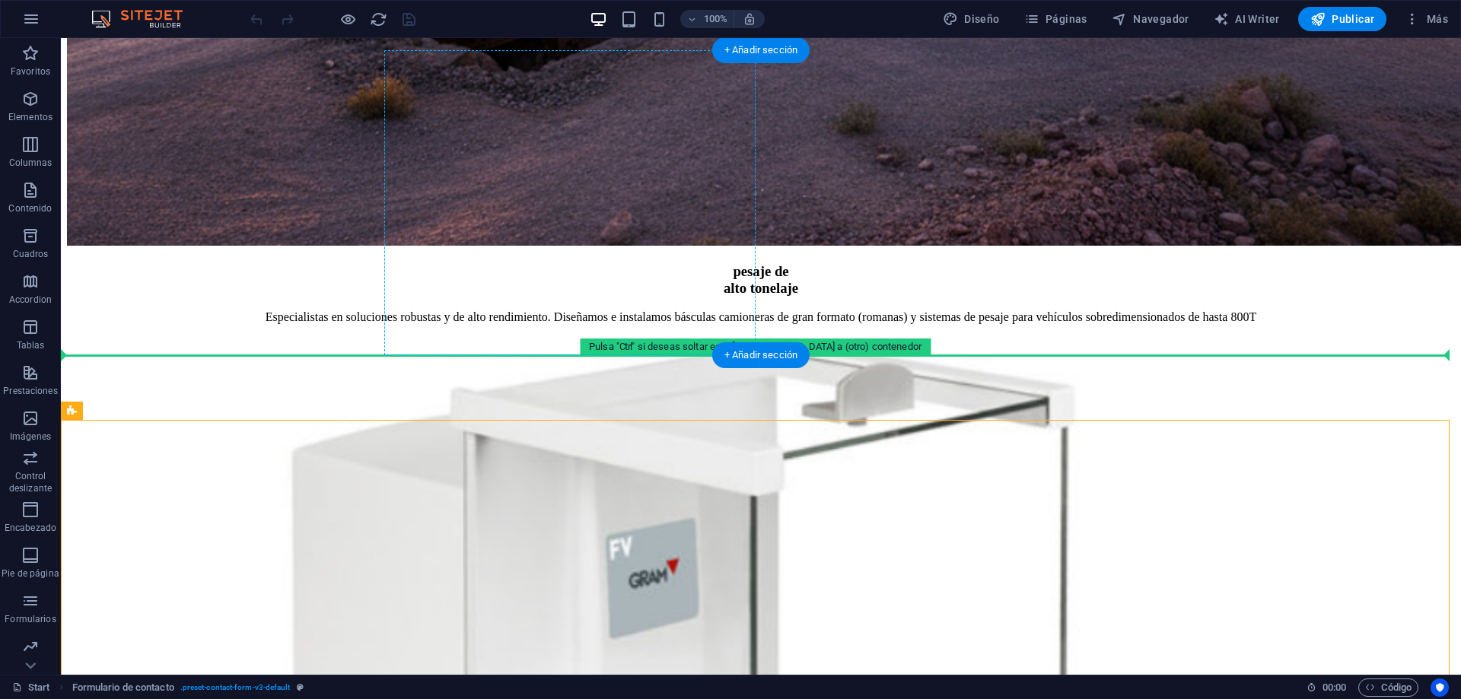
scroll to position [3966, 0]
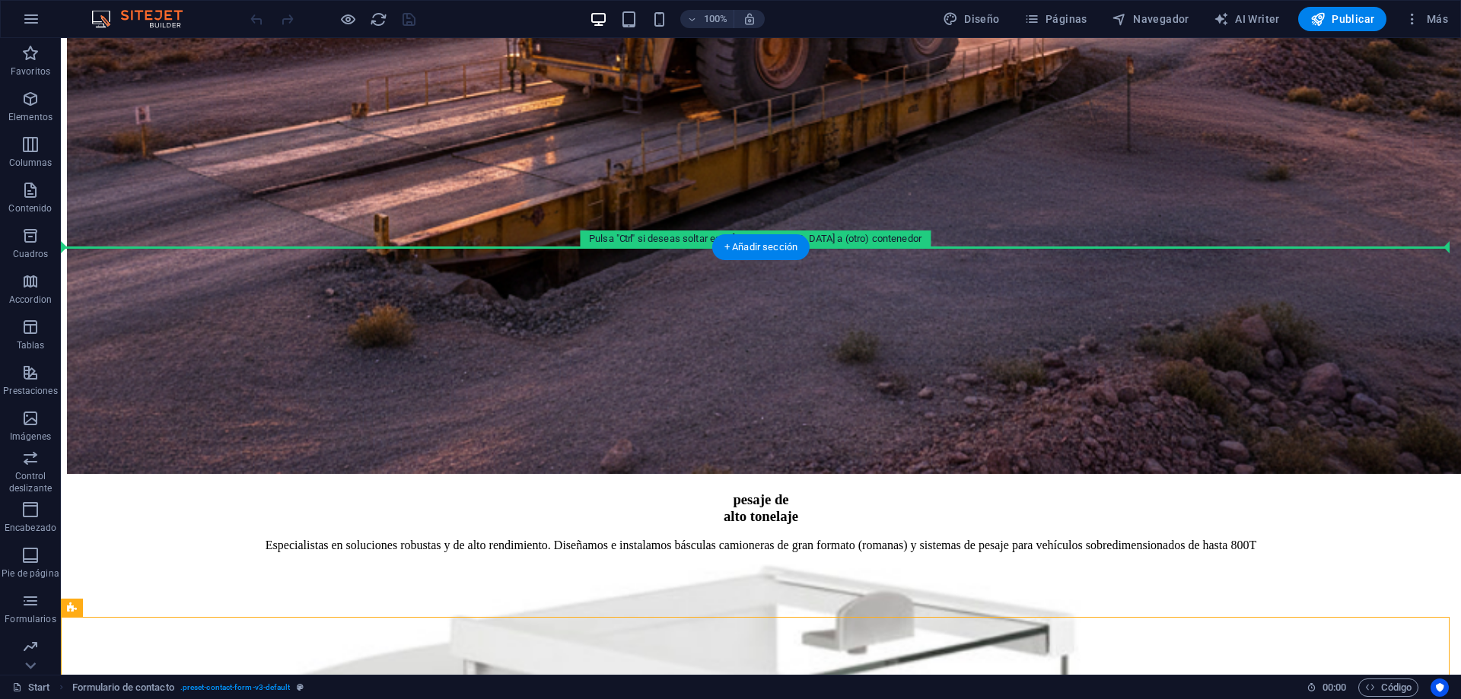
drag, startPoint x: 365, startPoint y: 463, endPoint x: 619, endPoint y: 215, distance: 354.1
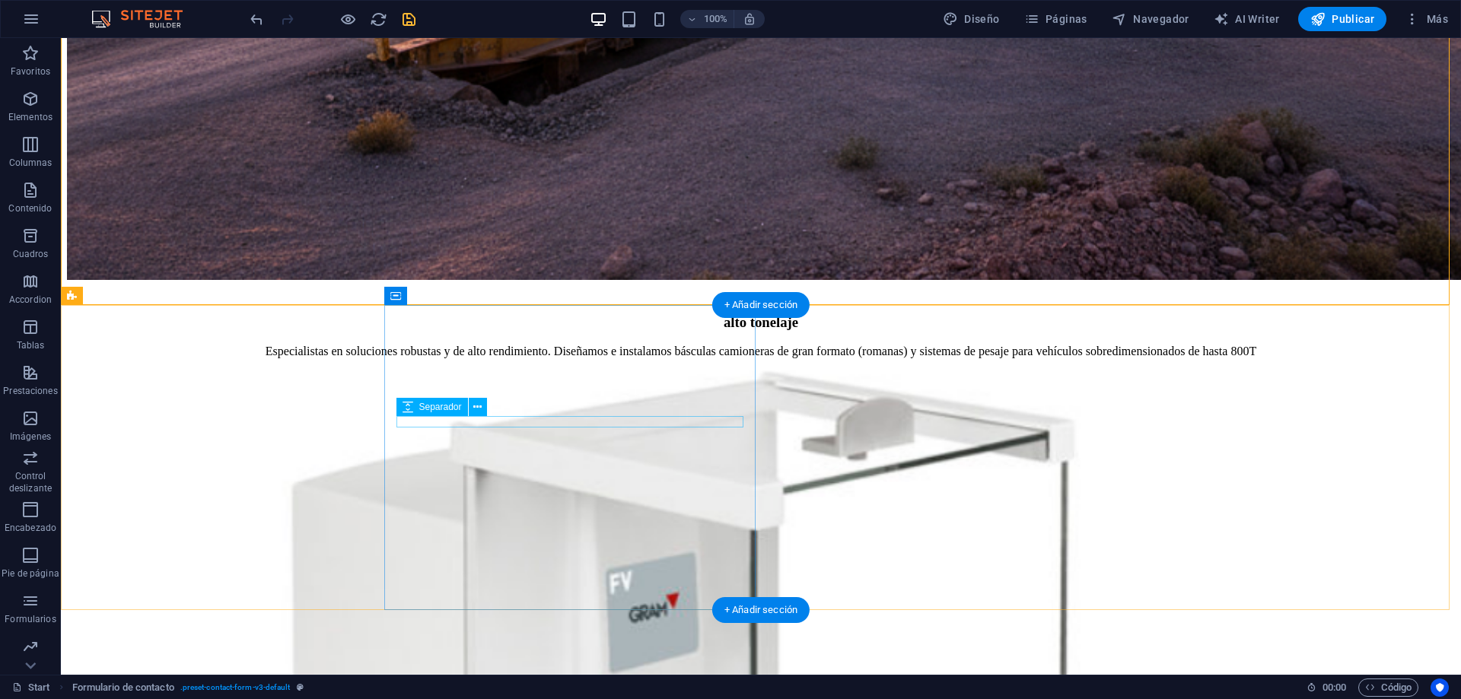
scroll to position [4270, 0]
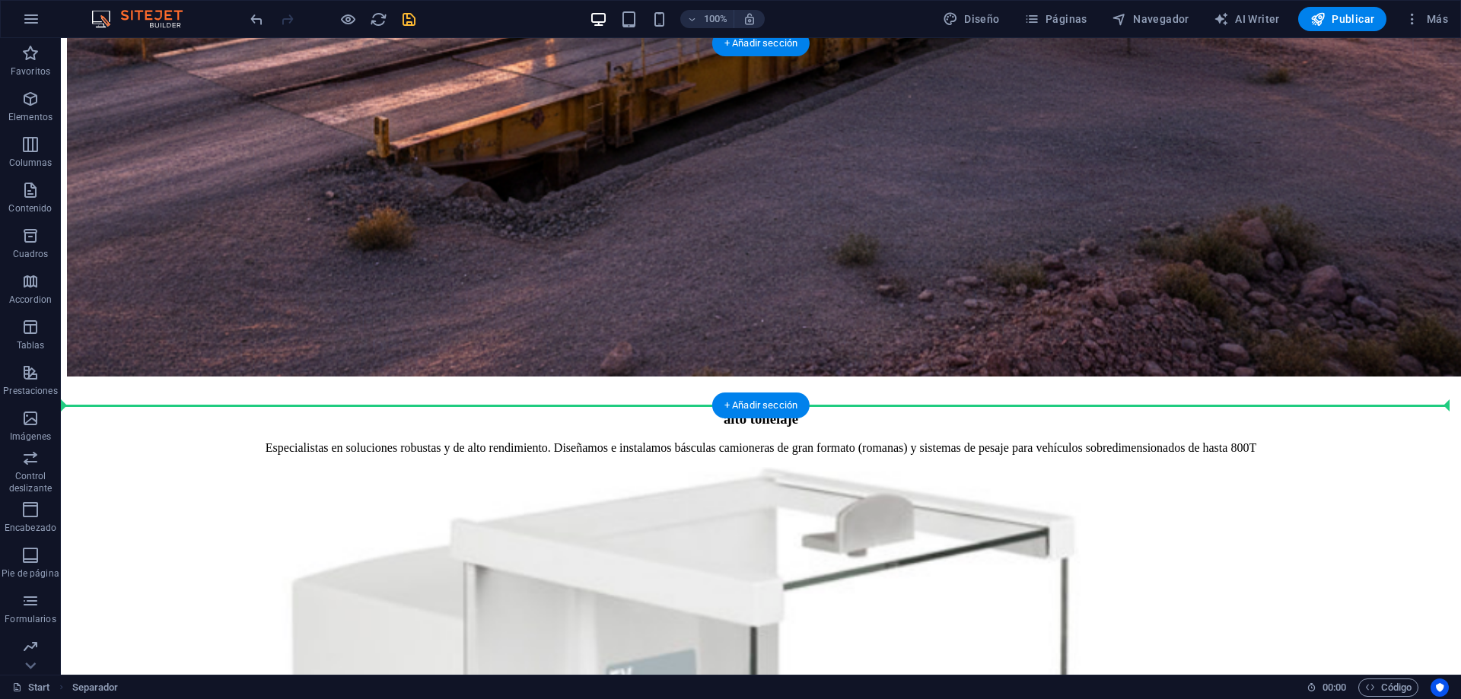
scroll to position [4042, 0]
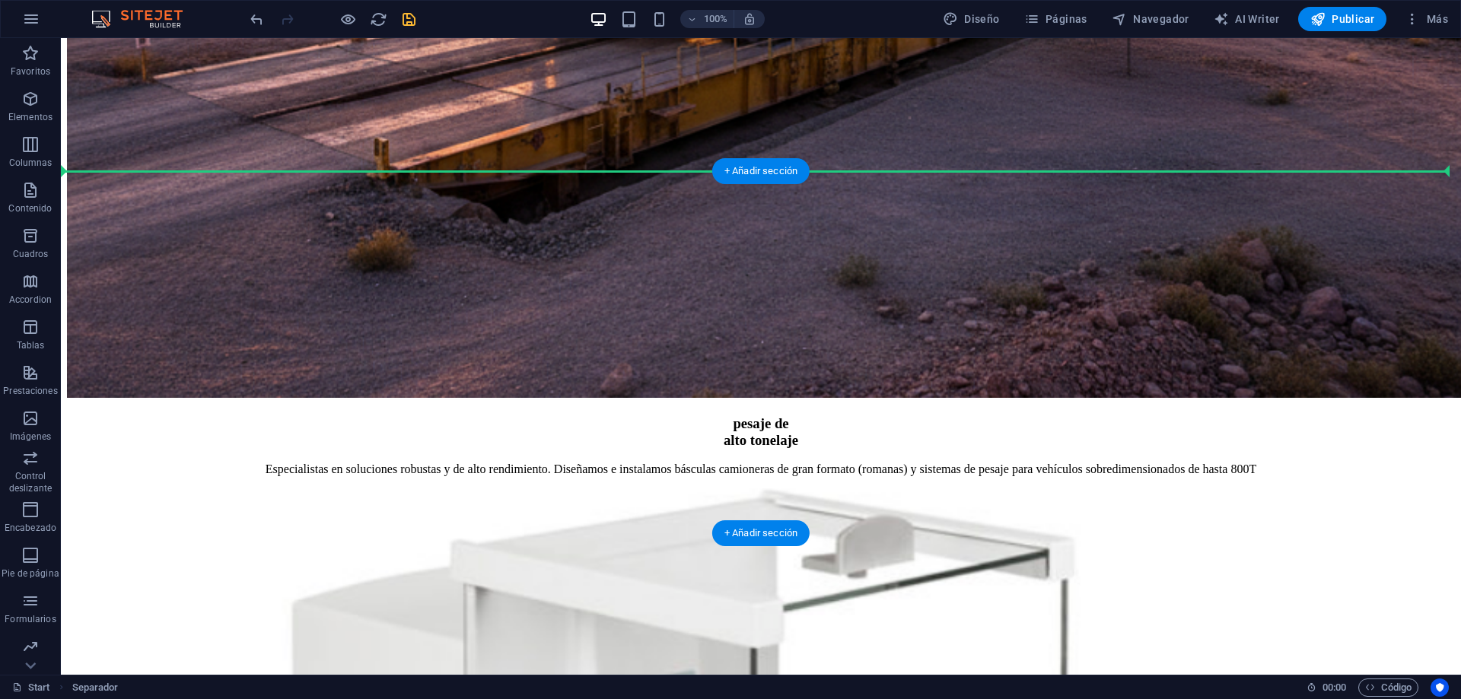
drag, startPoint x: 651, startPoint y: 630, endPoint x: 781, endPoint y: 253, distance: 398.6
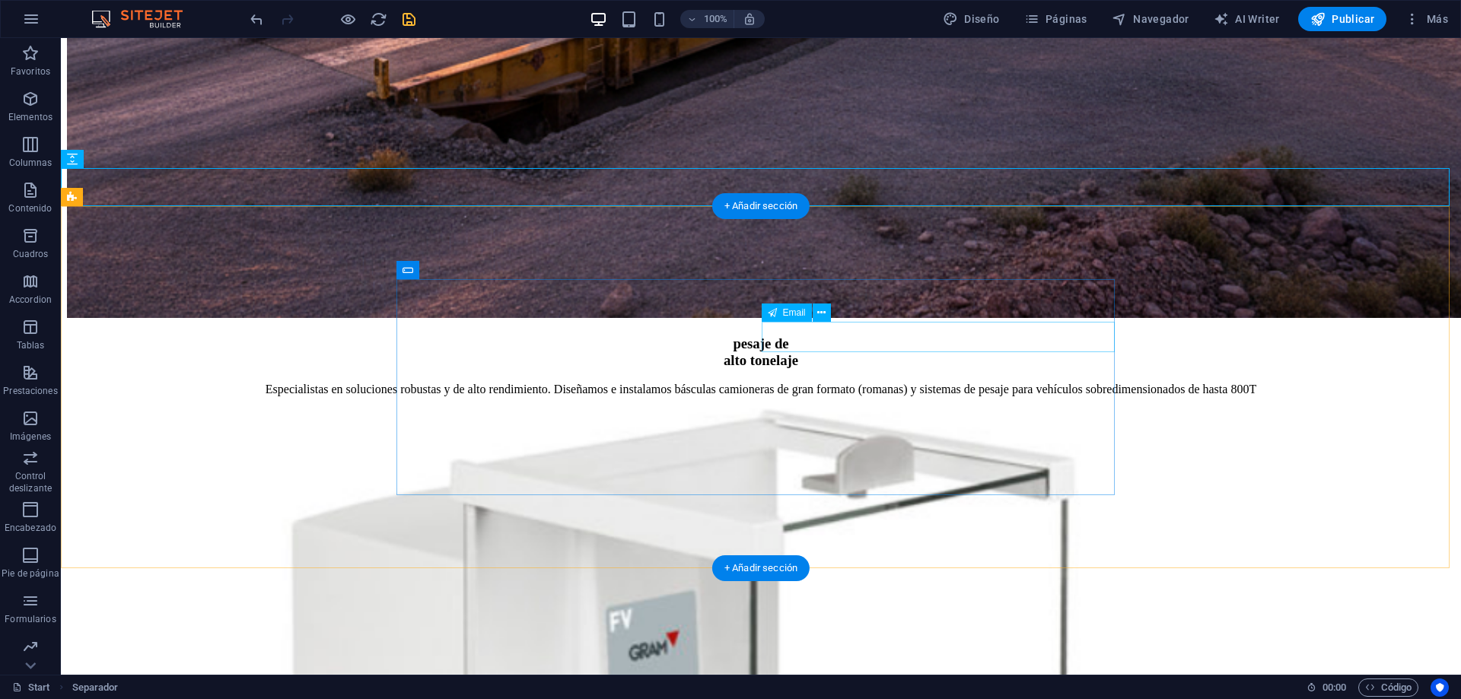
scroll to position [4270, 0]
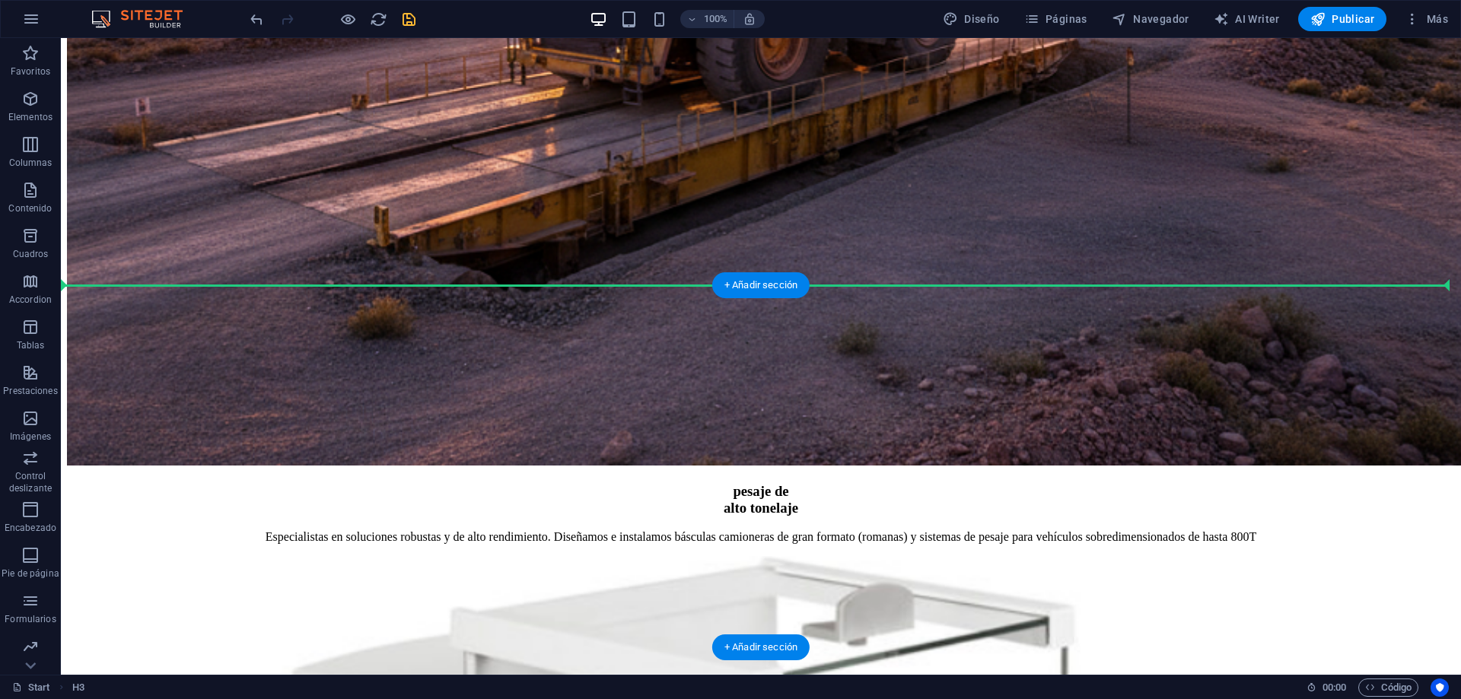
scroll to position [3966, 0]
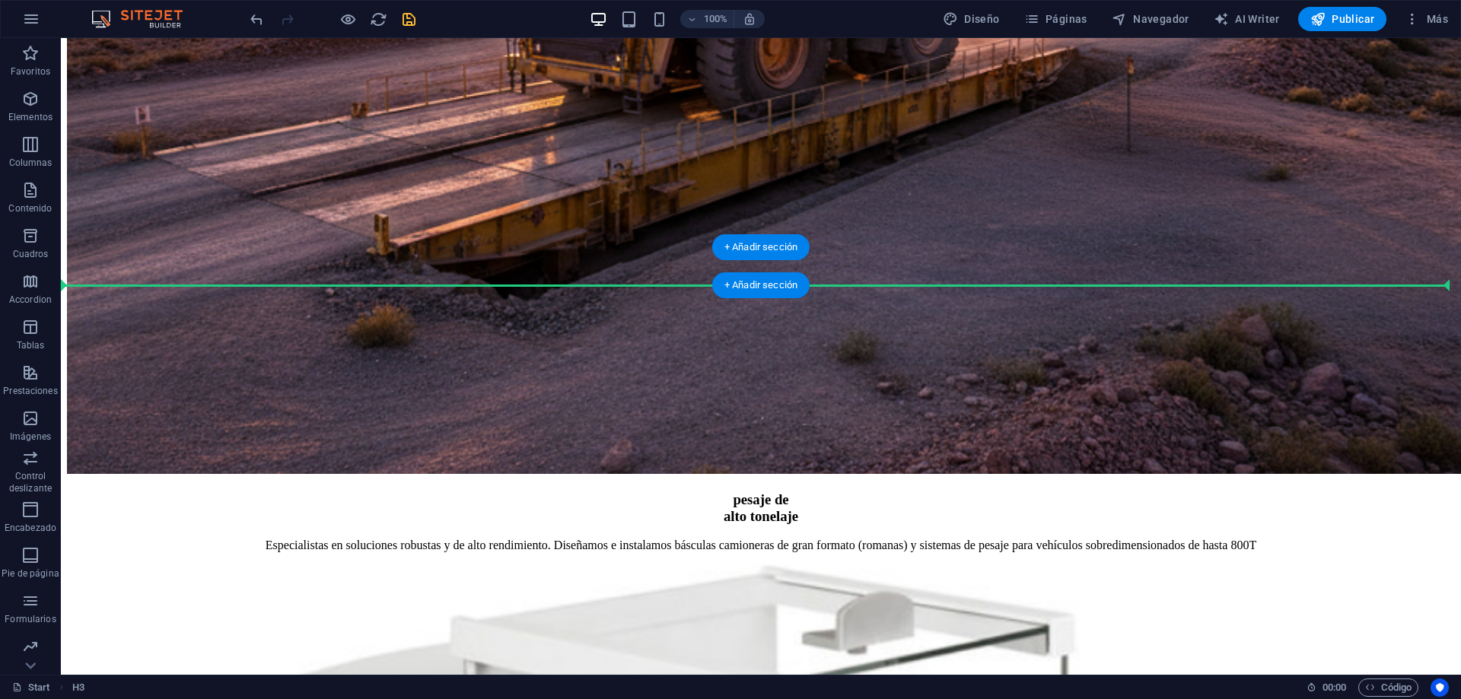
drag, startPoint x: 688, startPoint y: 660, endPoint x: 798, endPoint y: 326, distance: 350.9
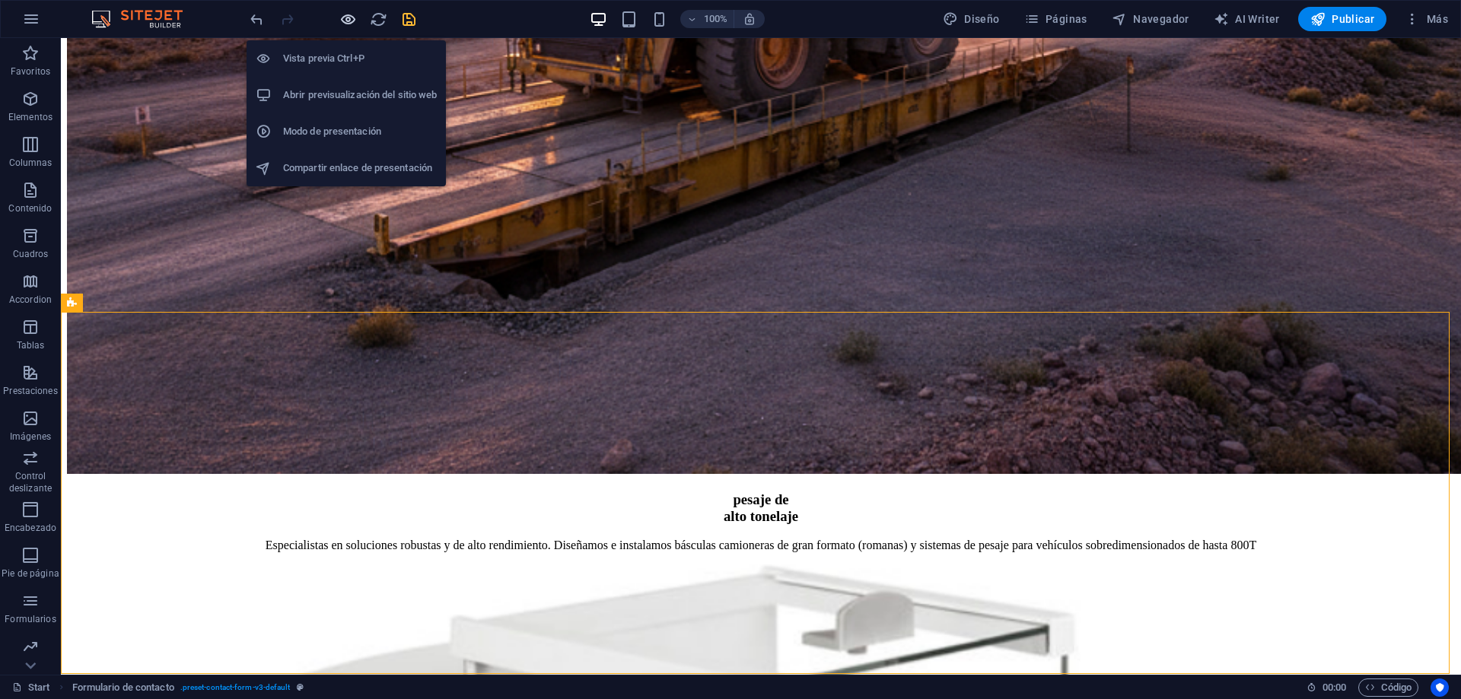
click at [343, 21] on icon "button" at bounding box center [348, 20] width 18 height 18
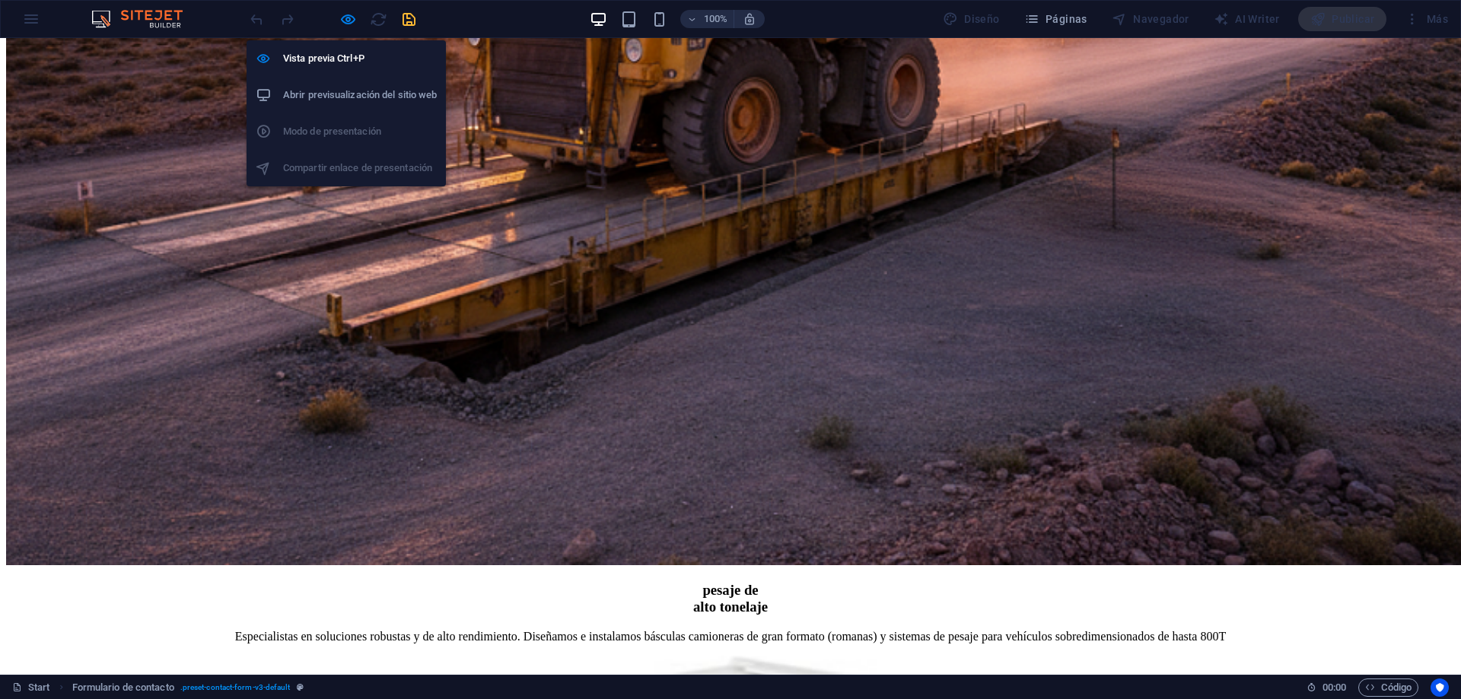
scroll to position [3691, 0]
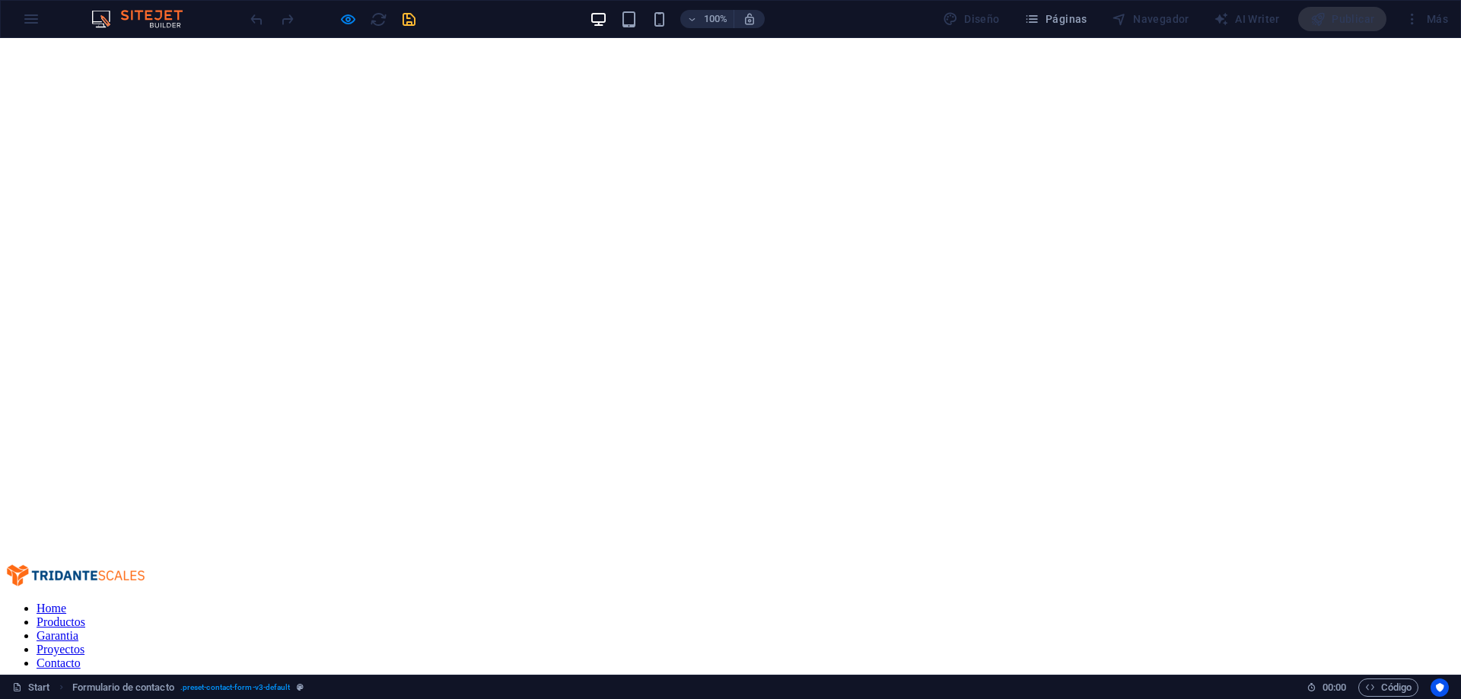
scroll to position [0, 0]
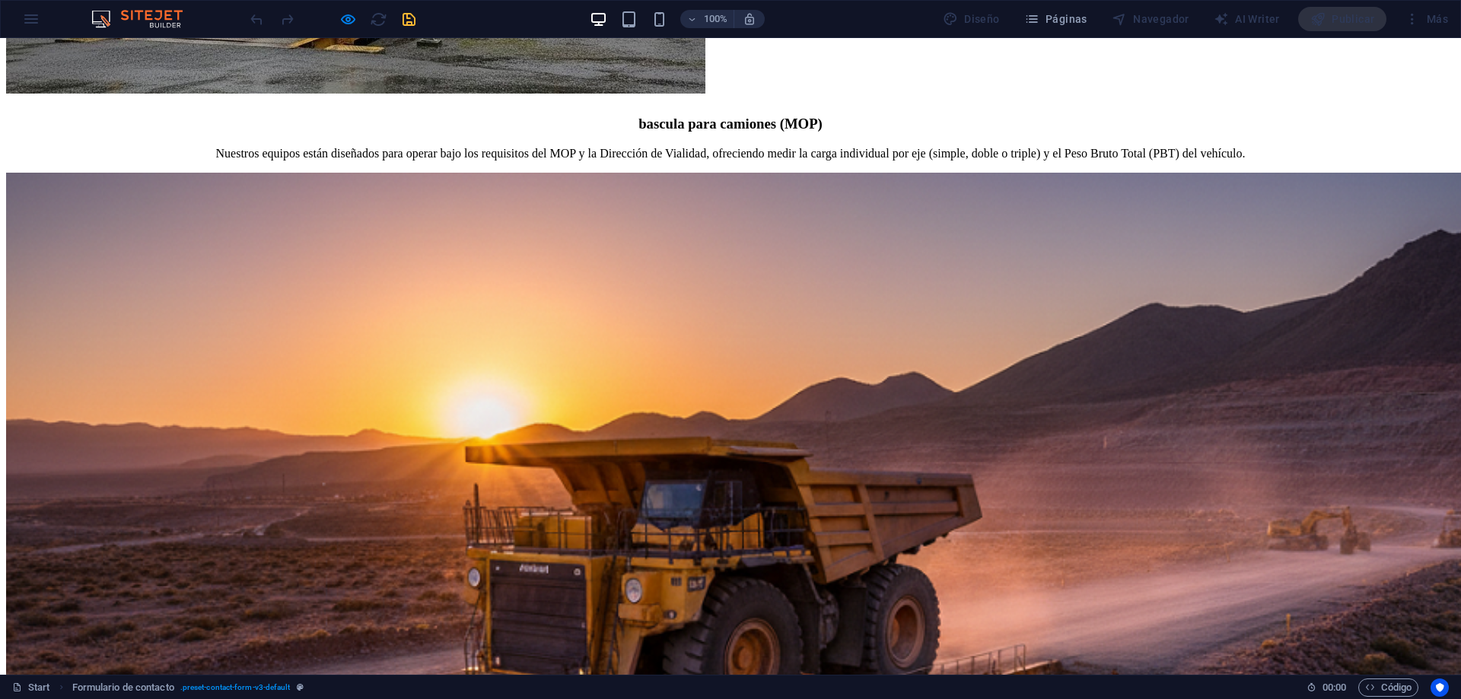
scroll to position [3995, 0]
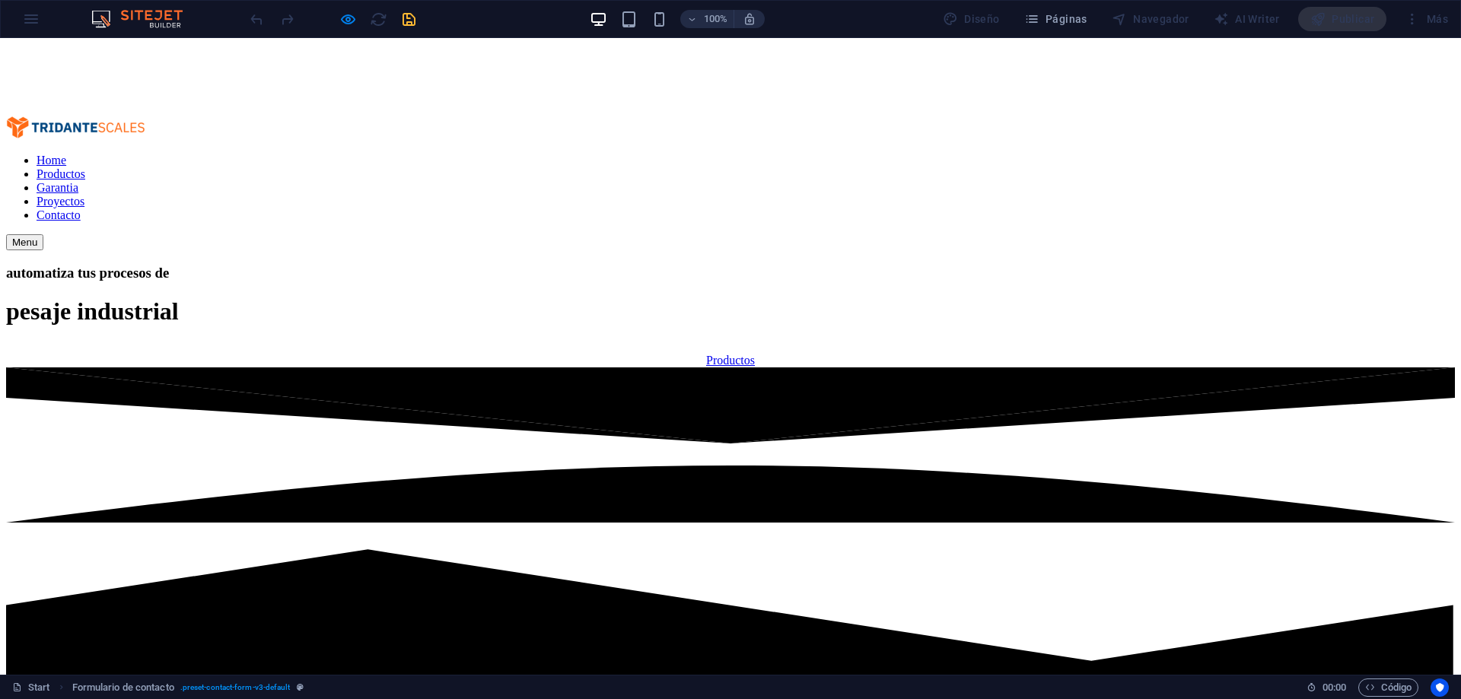
click at [84, 195] on link "Proyectos" at bounding box center [61, 201] width 48 height 13
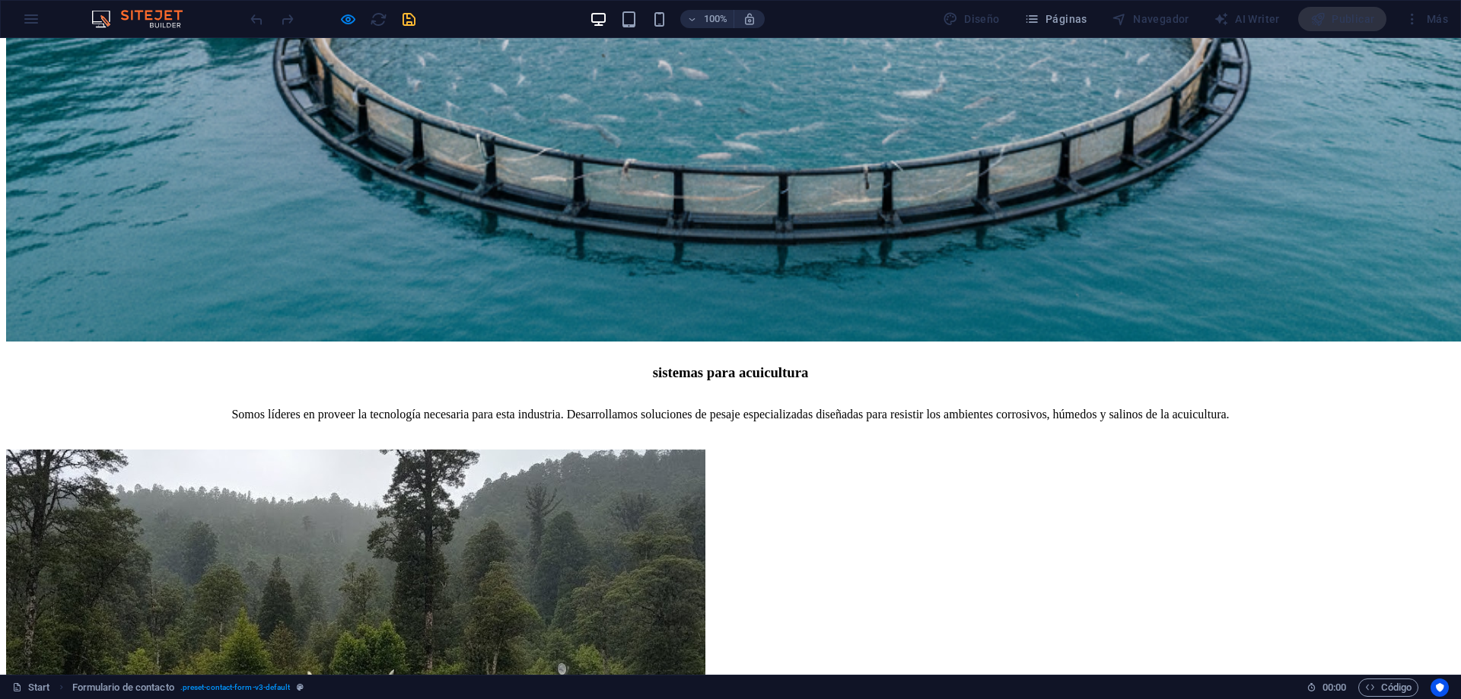
scroll to position [3212, 0]
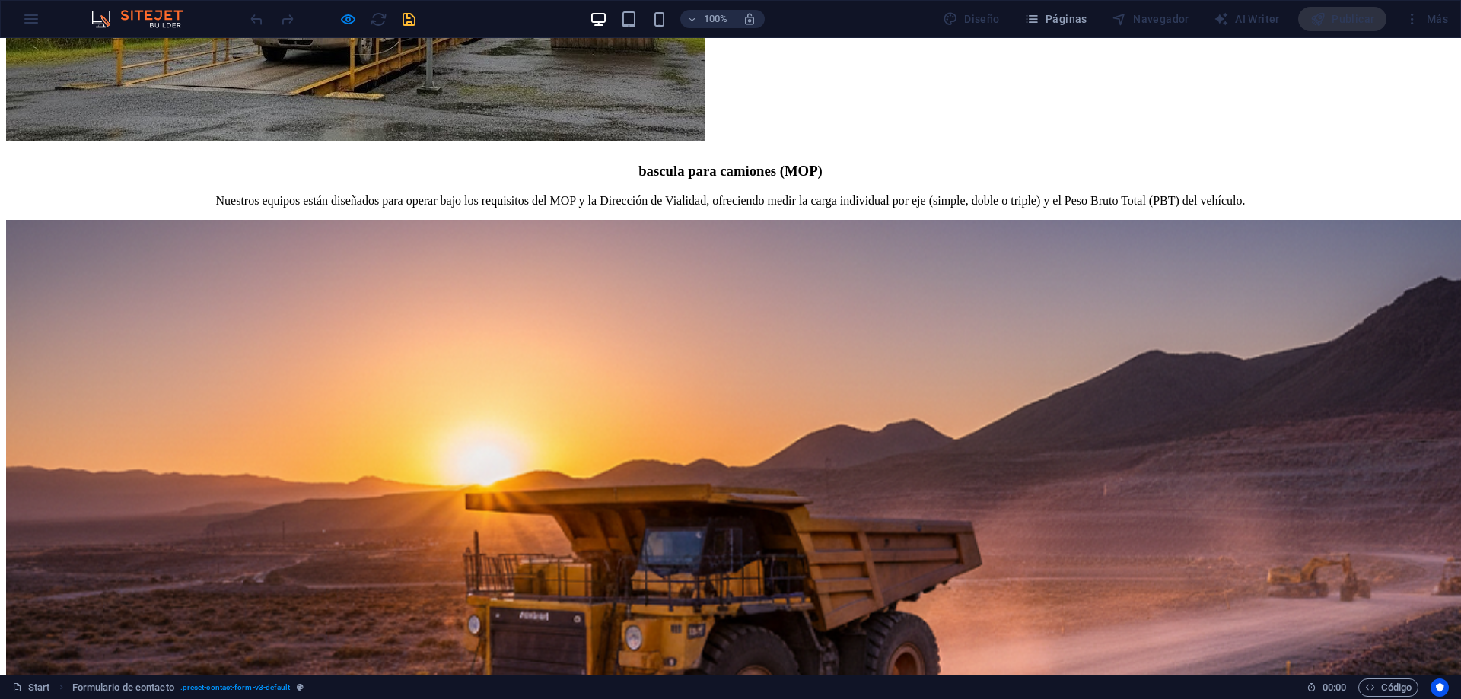
scroll to position [3387, 0]
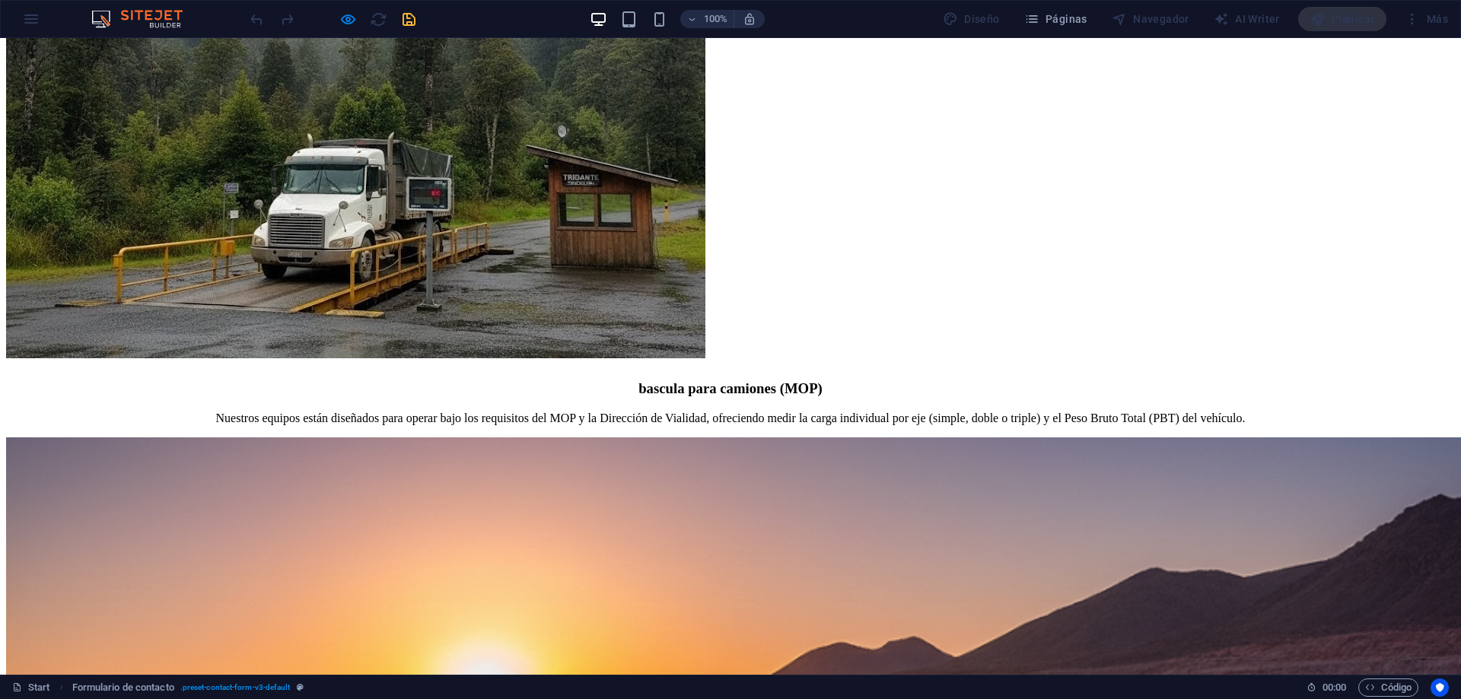
scroll to position [3158, 0]
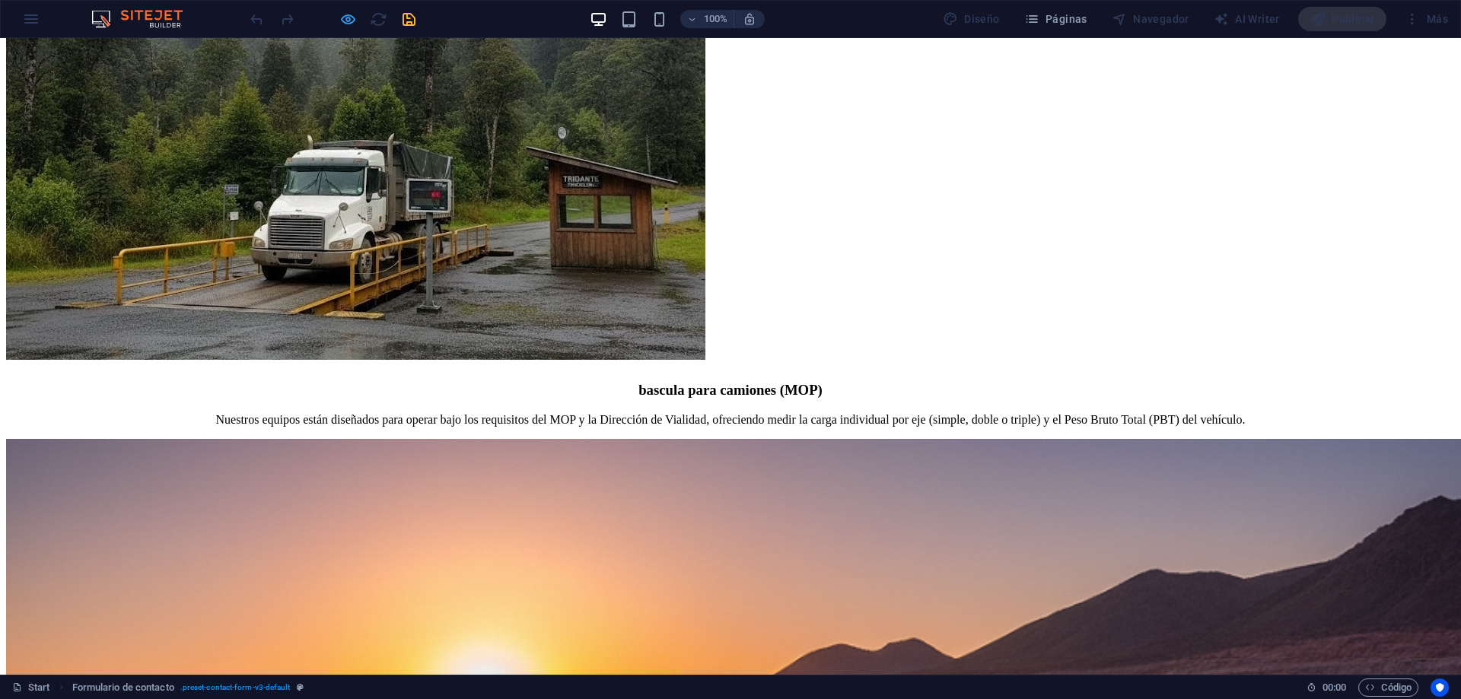
click at [342, 21] on icon "button" at bounding box center [348, 20] width 18 height 18
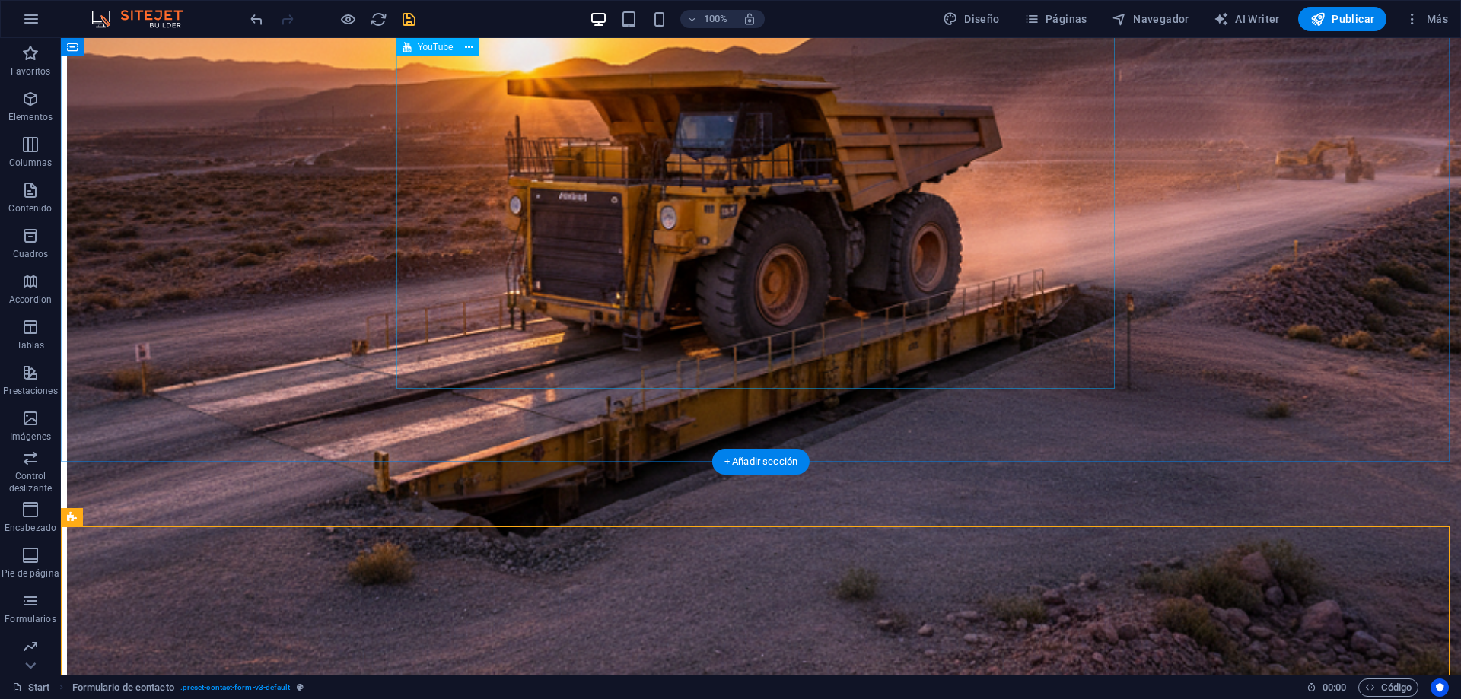
scroll to position [3722, 0]
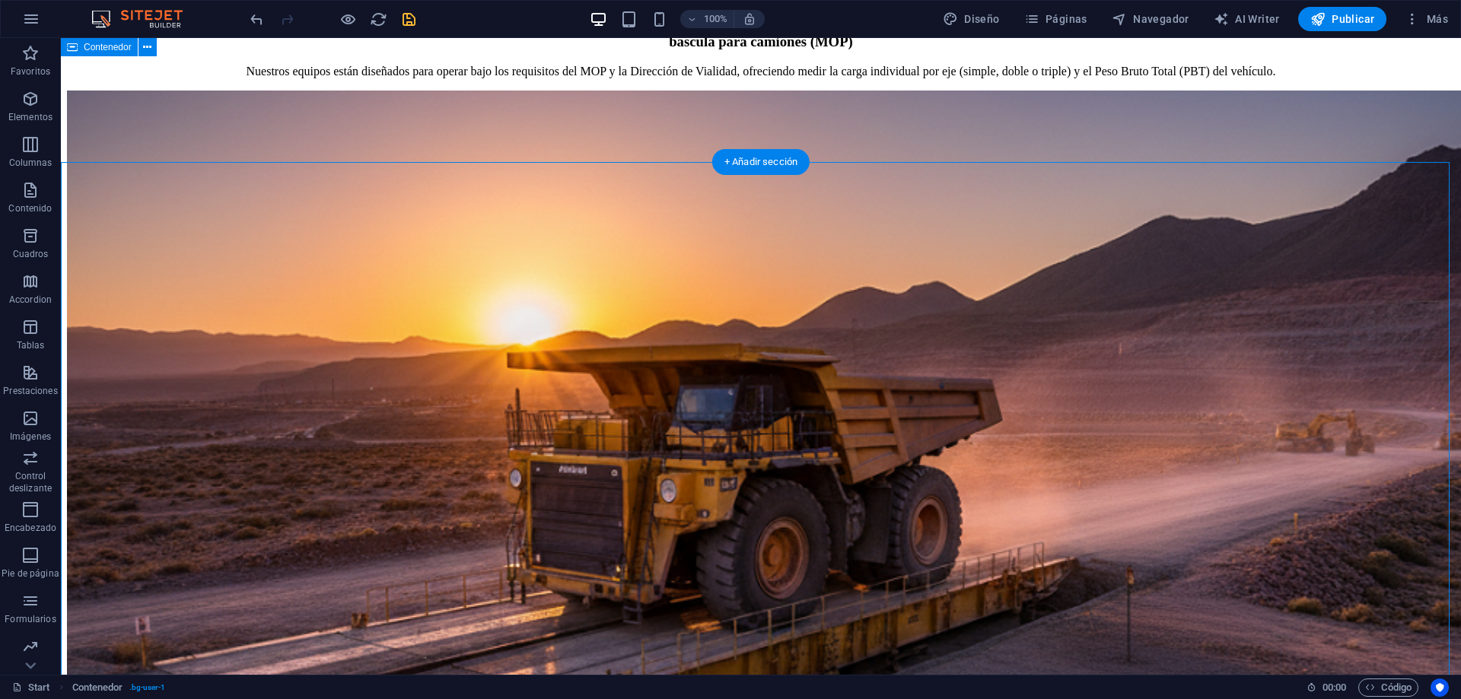
scroll to position [3418, 0]
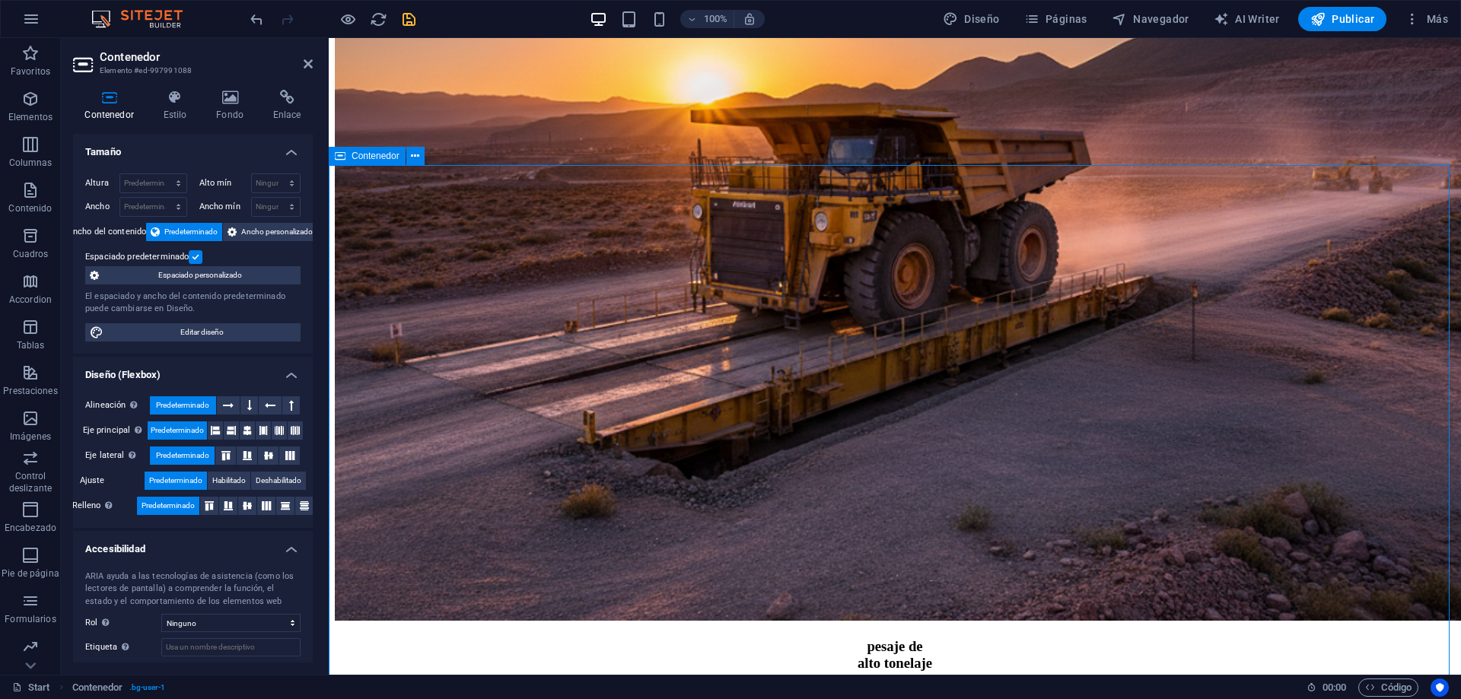
click at [235, 100] on icon at bounding box center [230, 97] width 51 height 15
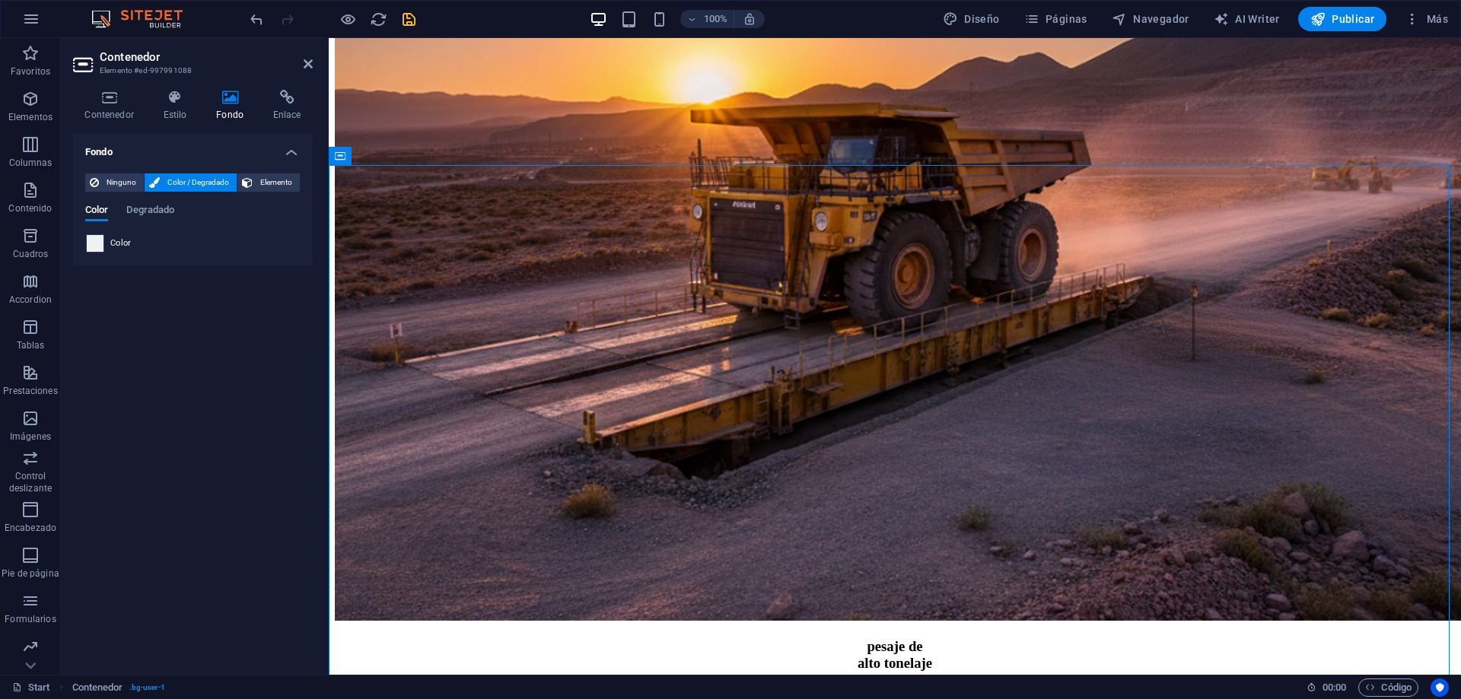
click at [100, 243] on span at bounding box center [95, 243] width 17 height 17
type input "#f0f2f1"
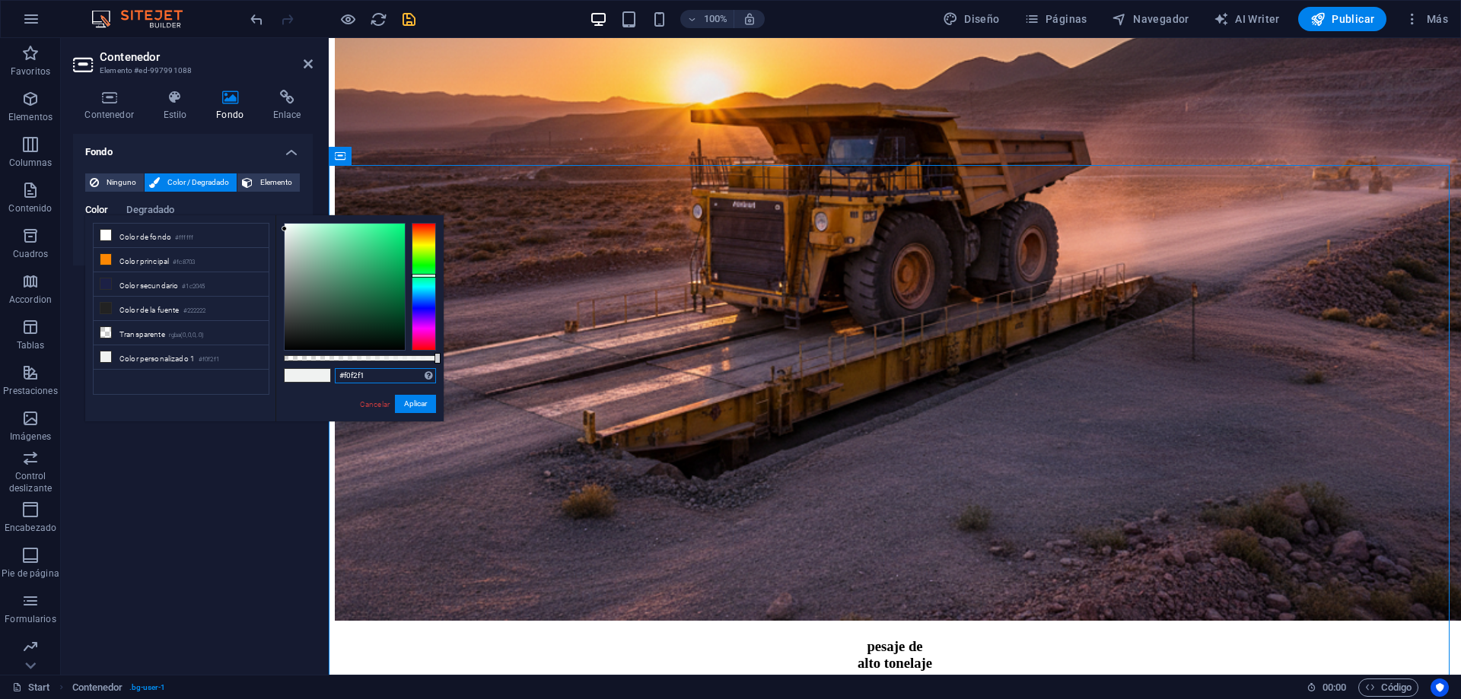
click at [361, 377] on input "#f0f2f1" at bounding box center [385, 375] width 101 height 15
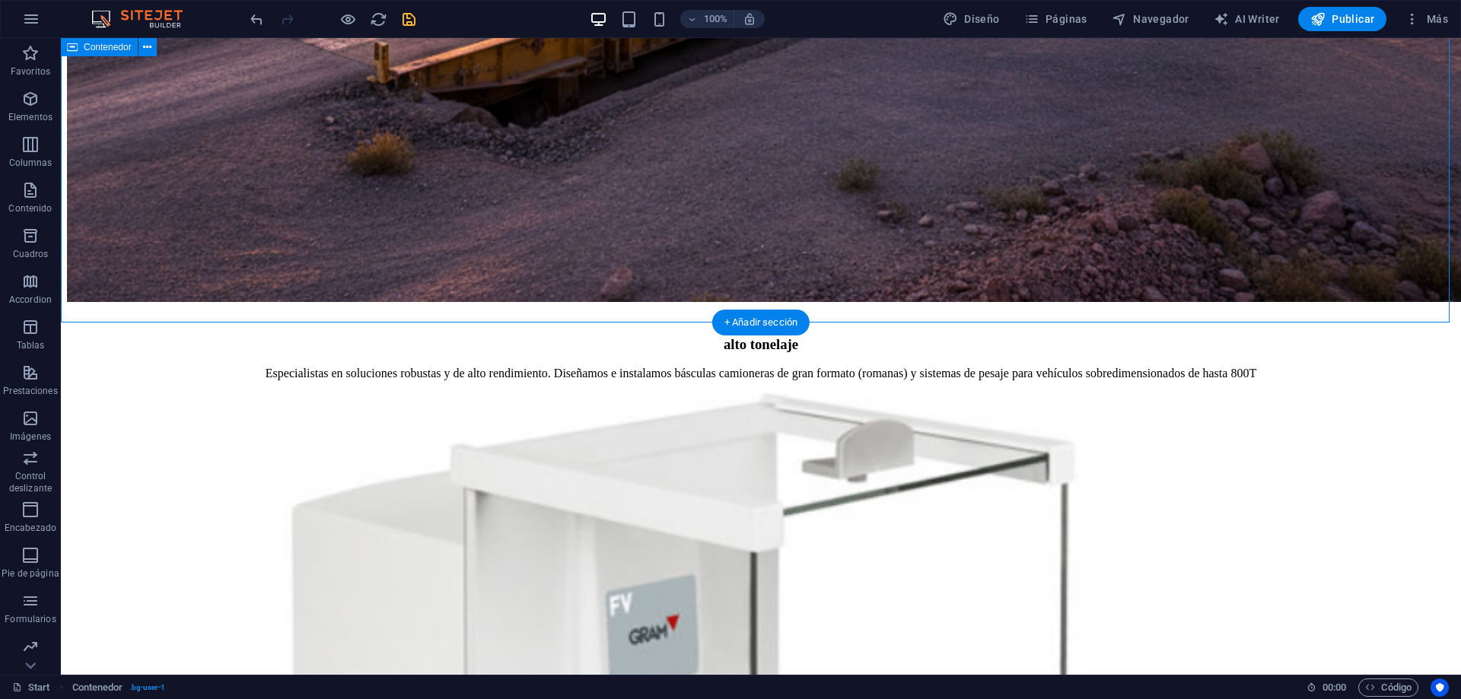
scroll to position [3890, 0]
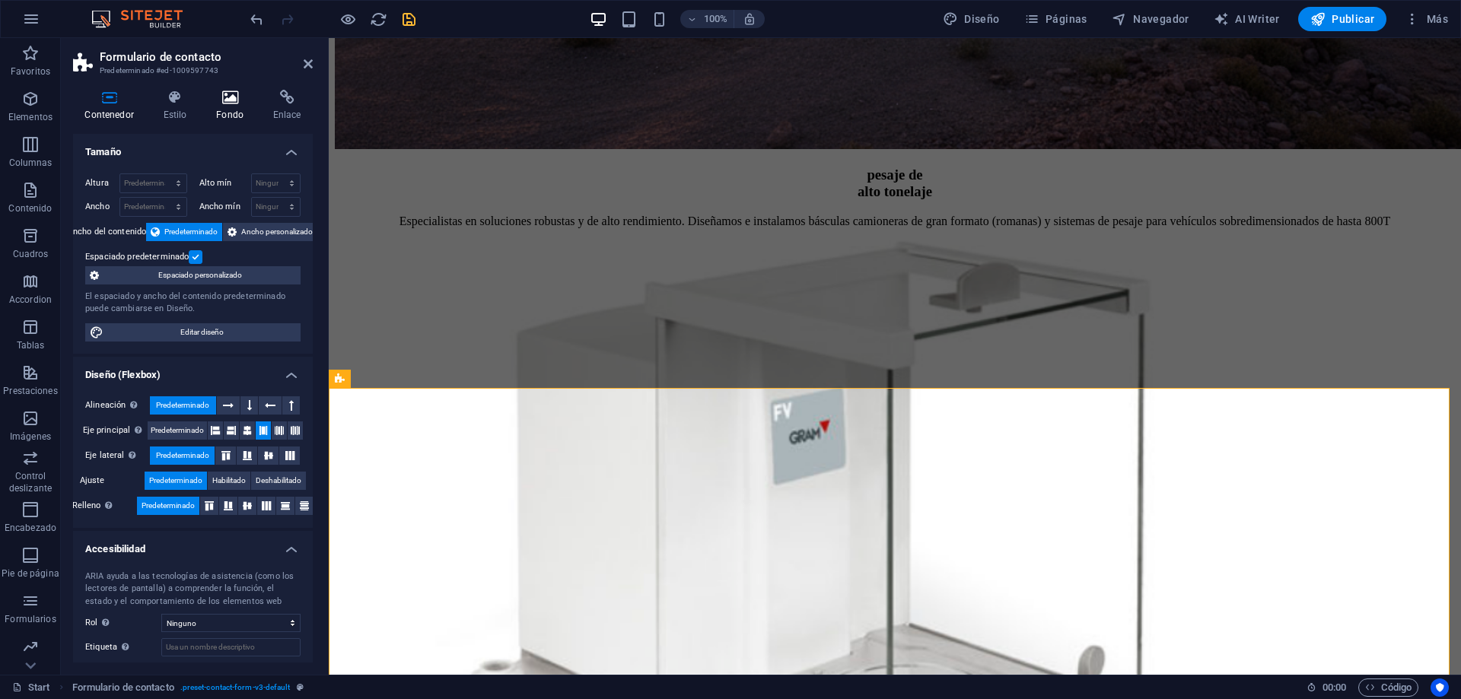
click at [225, 102] on icon at bounding box center [230, 97] width 51 height 15
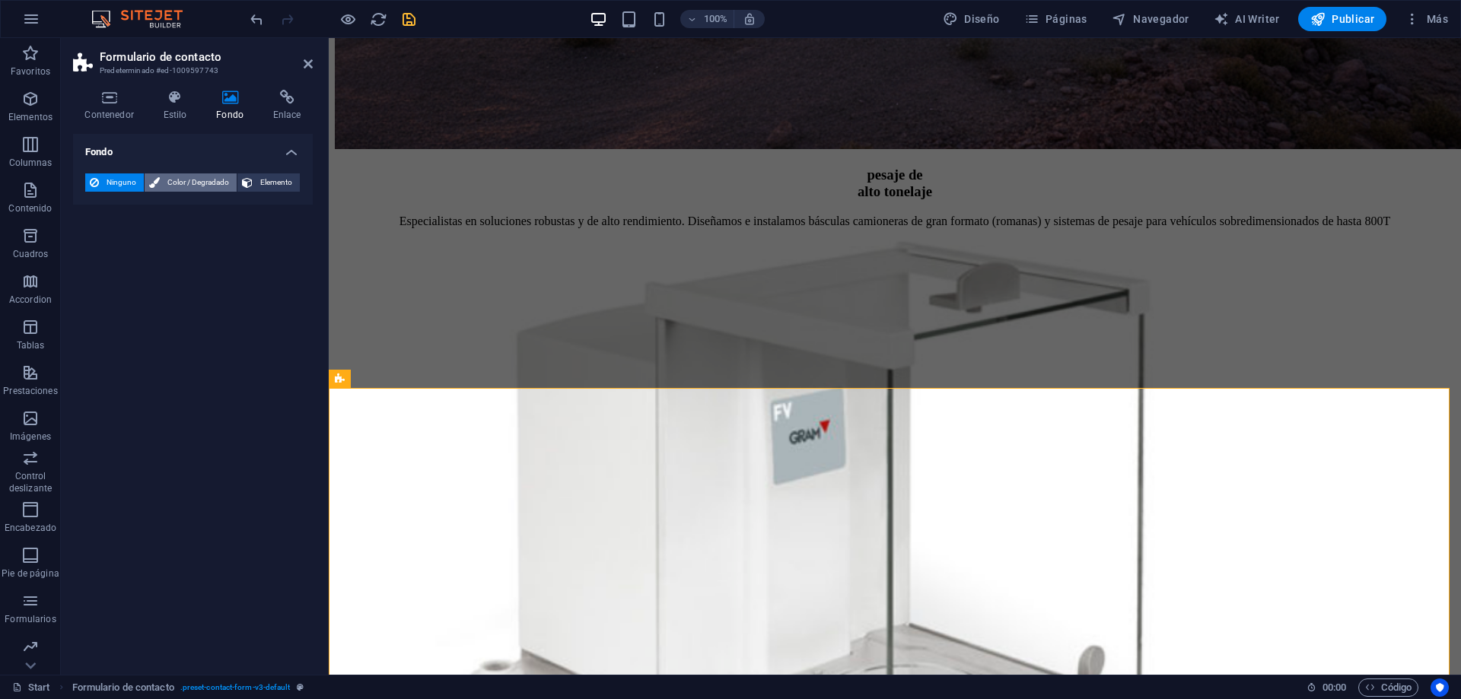
click at [181, 182] on span "Color / Degradado" at bounding box center [198, 183] width 68 height 18
click at [99, 240] on span at bounding box center [95, 243] width 17 height 17
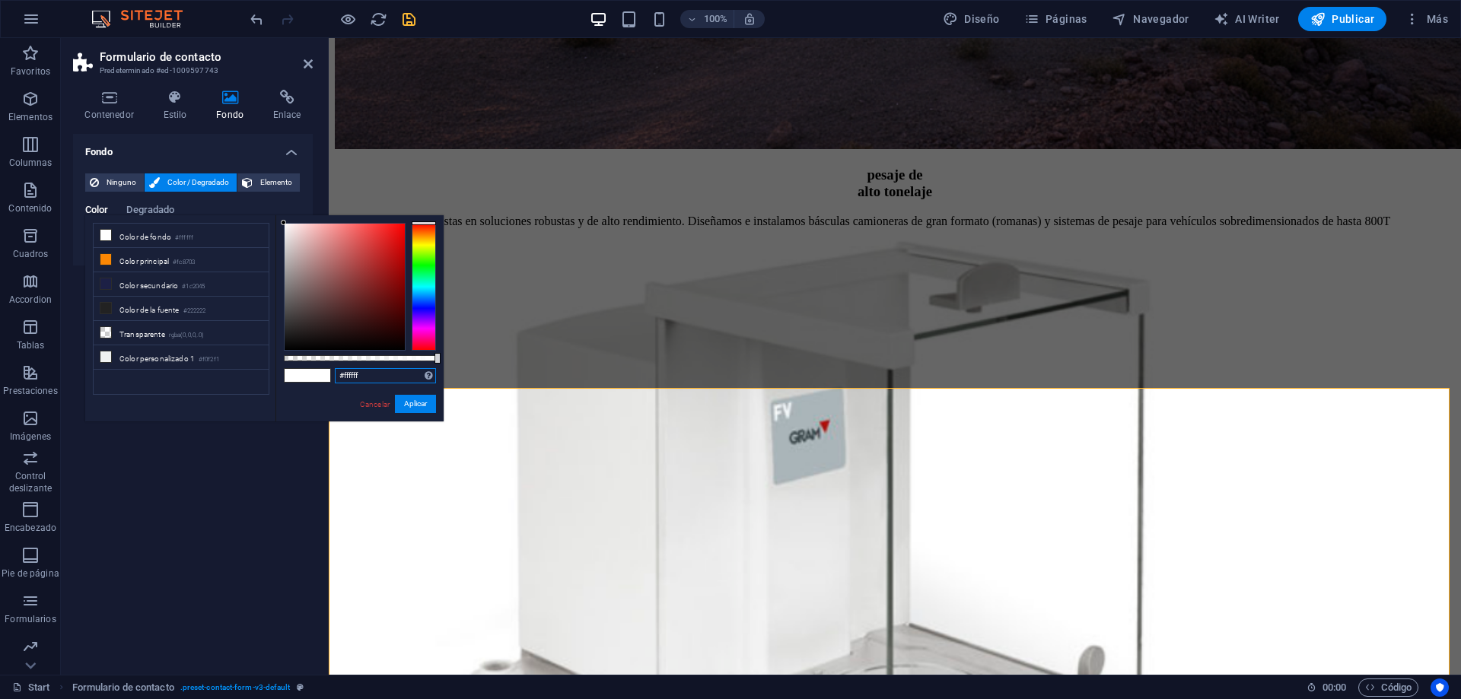
click at [382, 375] on input "#ffffff" at bounding box center [385, 375] width 101 height 15
paste input "#f0f2f1"
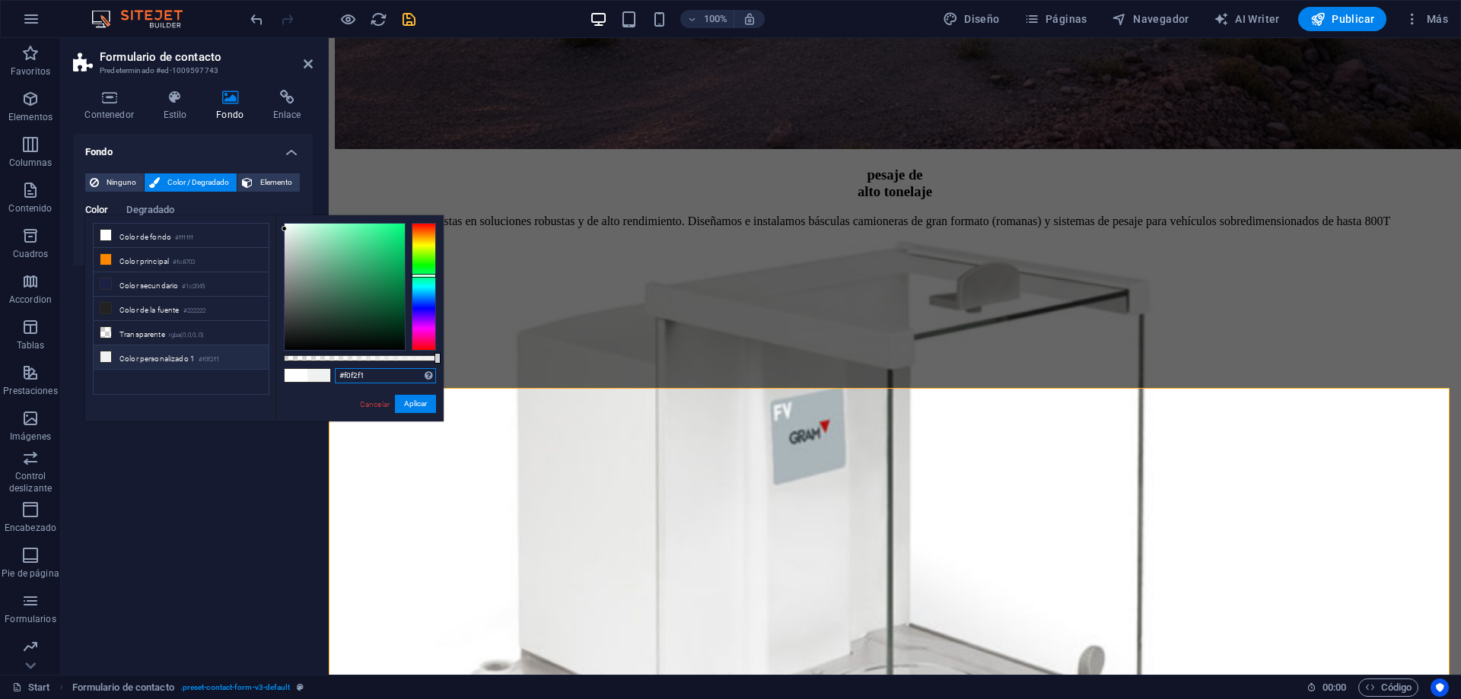
drag, startPoint x: 381, startPoint y: 374, endPoint x: 315, endPoint y: 370, distance: 65.6
click at [315, 370] on div "#f0f2f1 Formatos soportados #0852ed rgb(8, 82, 237) rgba(8, 82, 237, 90%) hsv(2…" at bounding box center [359, 428] width 168 height 427
paste input "text"
type input "#f0f2f1"
click at [422, 403] on button "Aplicar" at bounding box center [415, 404] width 41 height 18
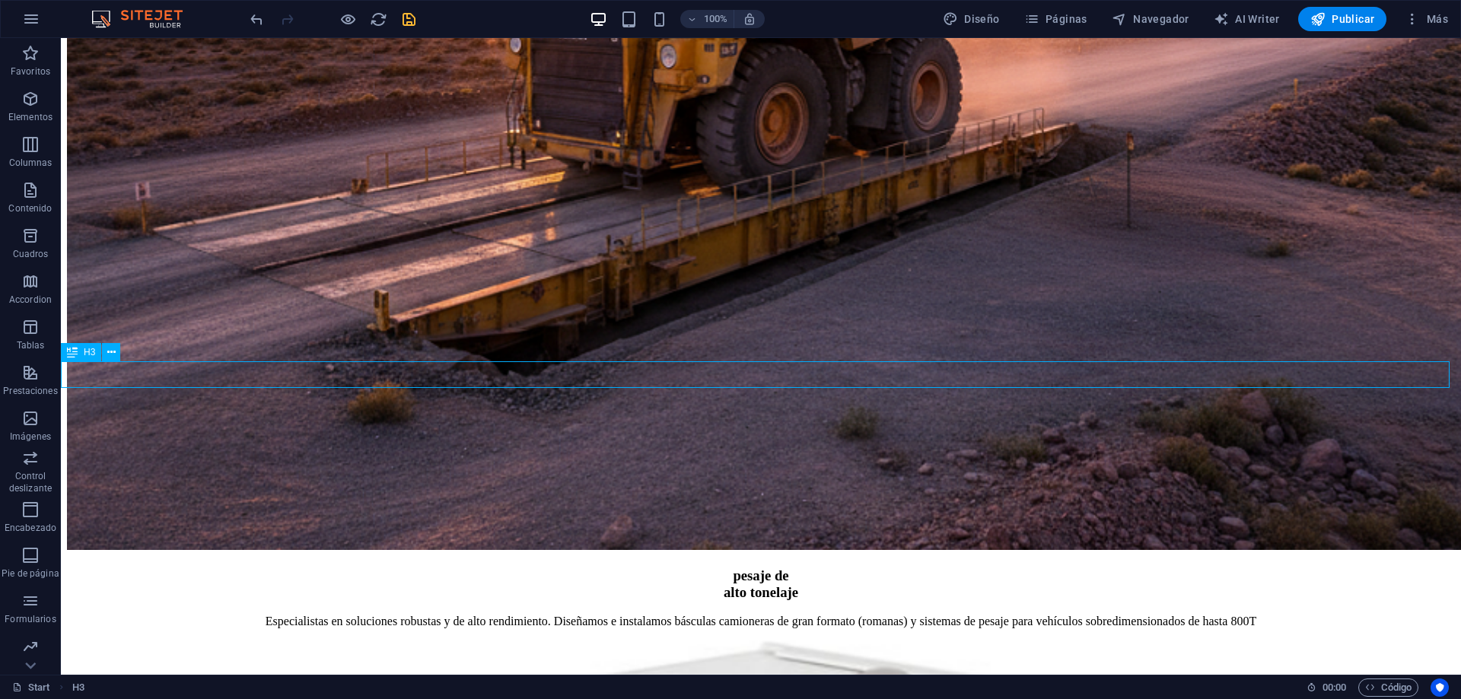
click at [111, 352] on icon at bounding box center [111, 353] width 8 height 16
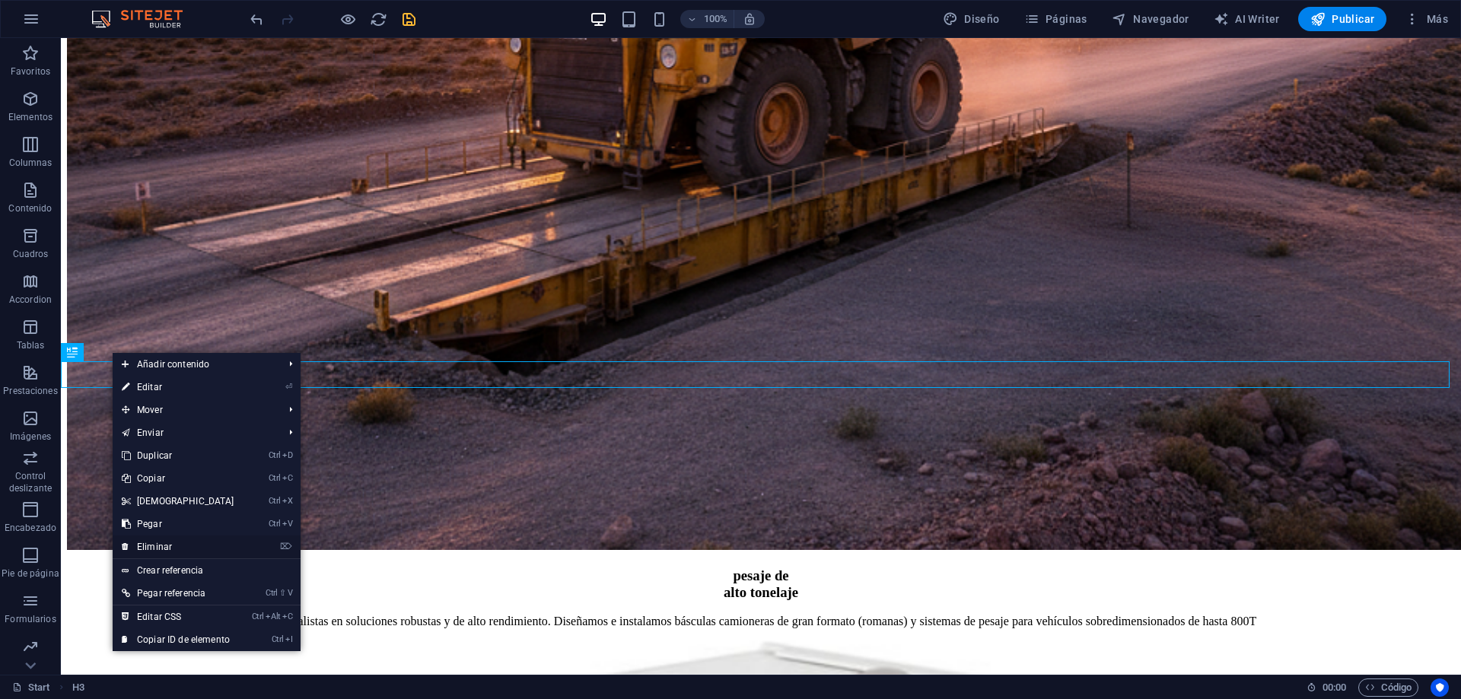
click at [170, 540] on link "⌦ Eliminar" at bounding box center [178, 547] width 131 height 23
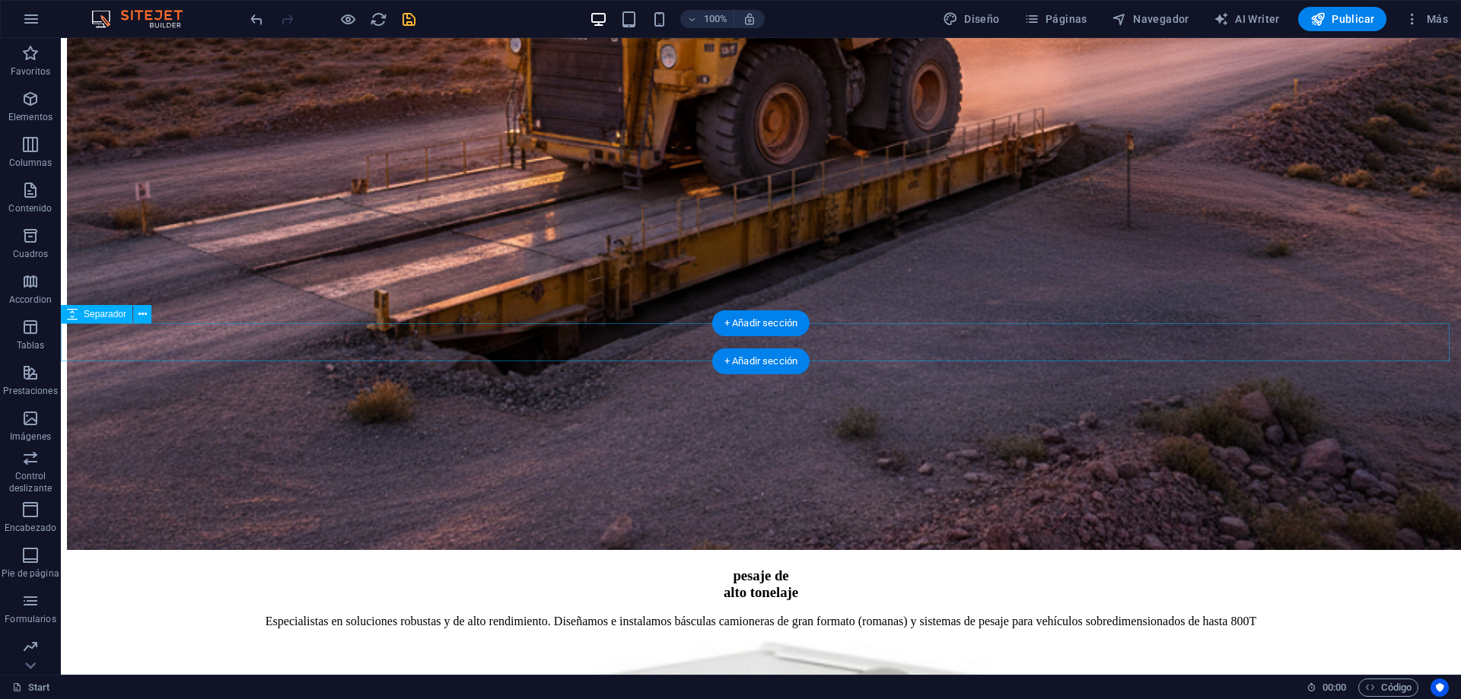
select select "px"
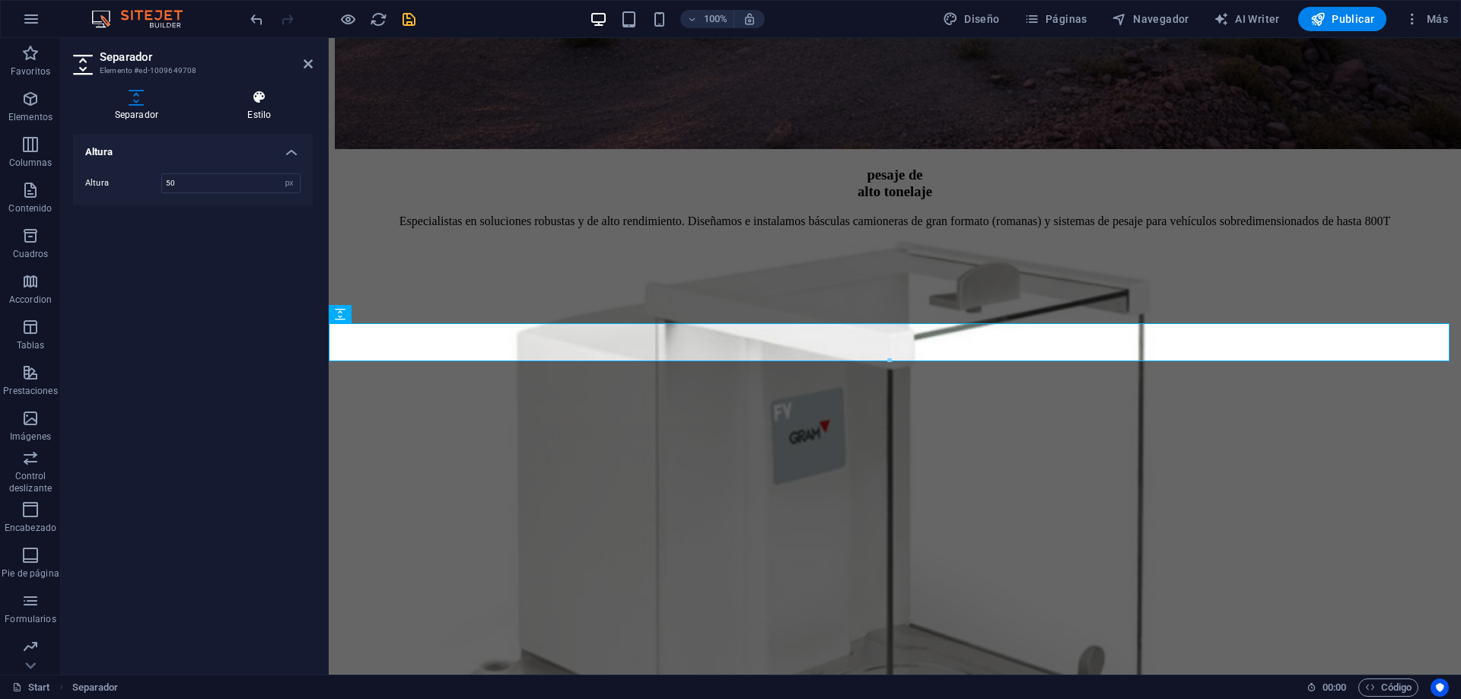
click at [256, 105] on h4 "Estilo" at bounding box center [259, 106] width 107 height 32
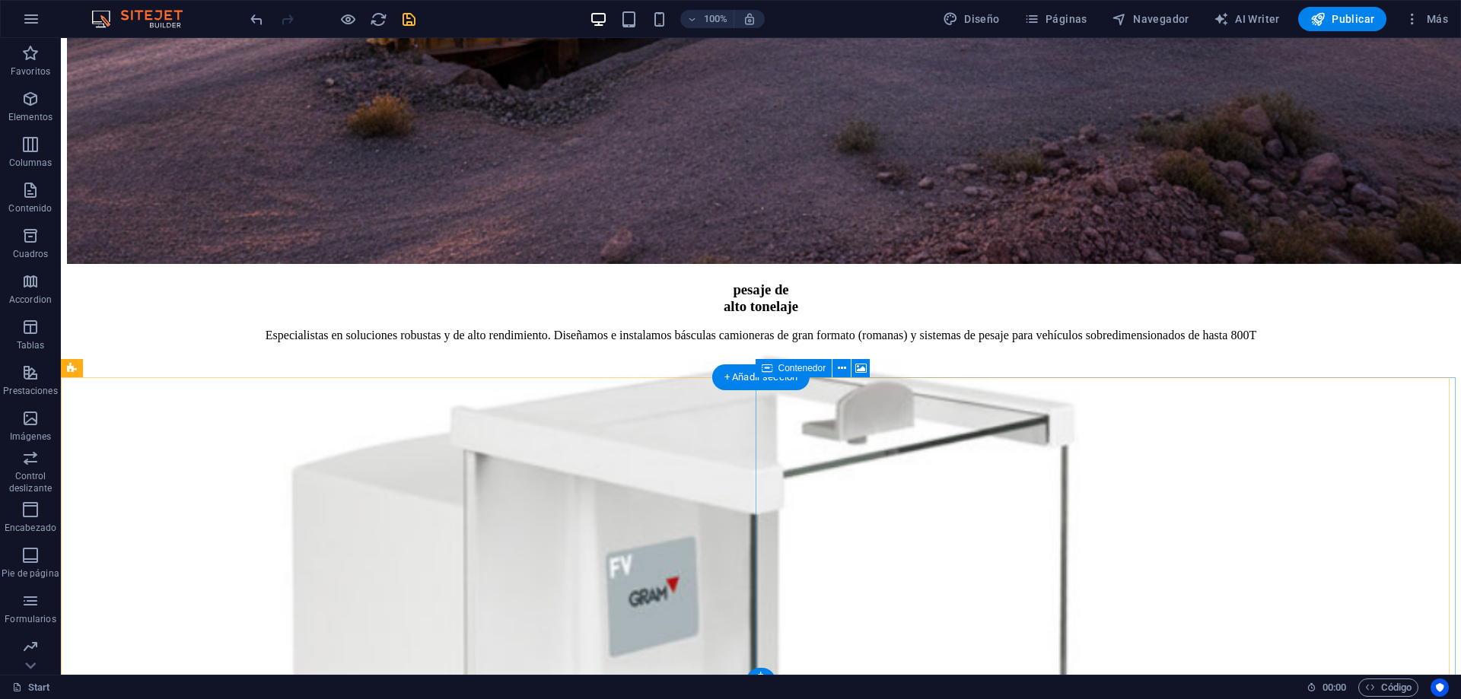
scroll to position [4205, 0]
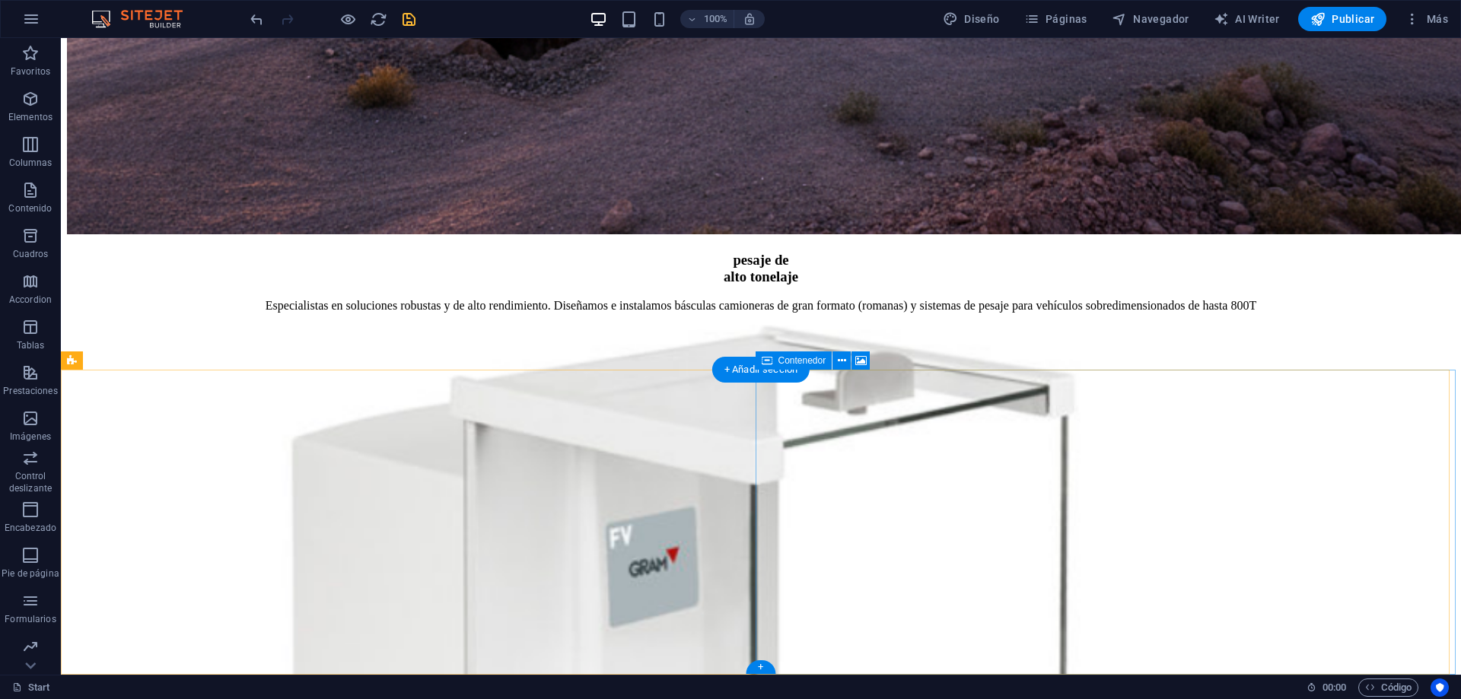
click at [842, 362] on icon at bounding box center [842, 361] width 8 height 16
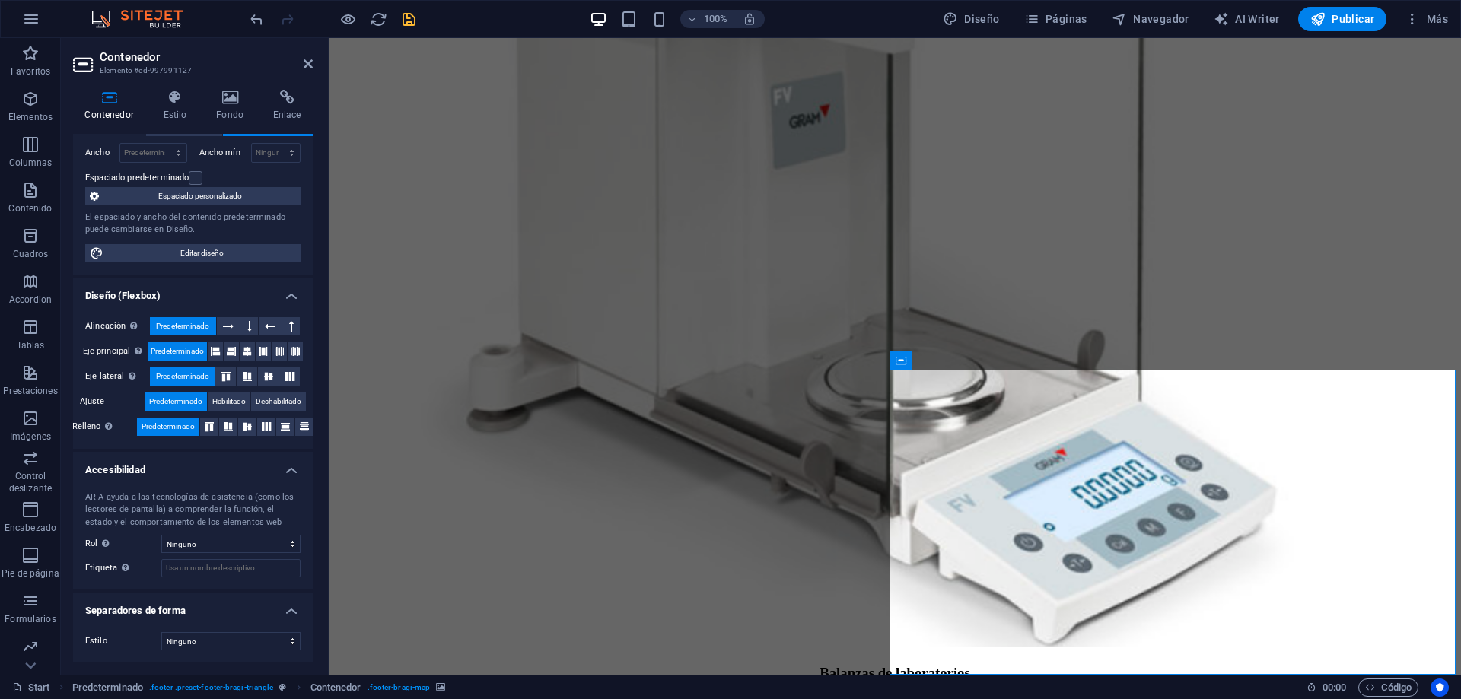
scroll to position [0, 0]
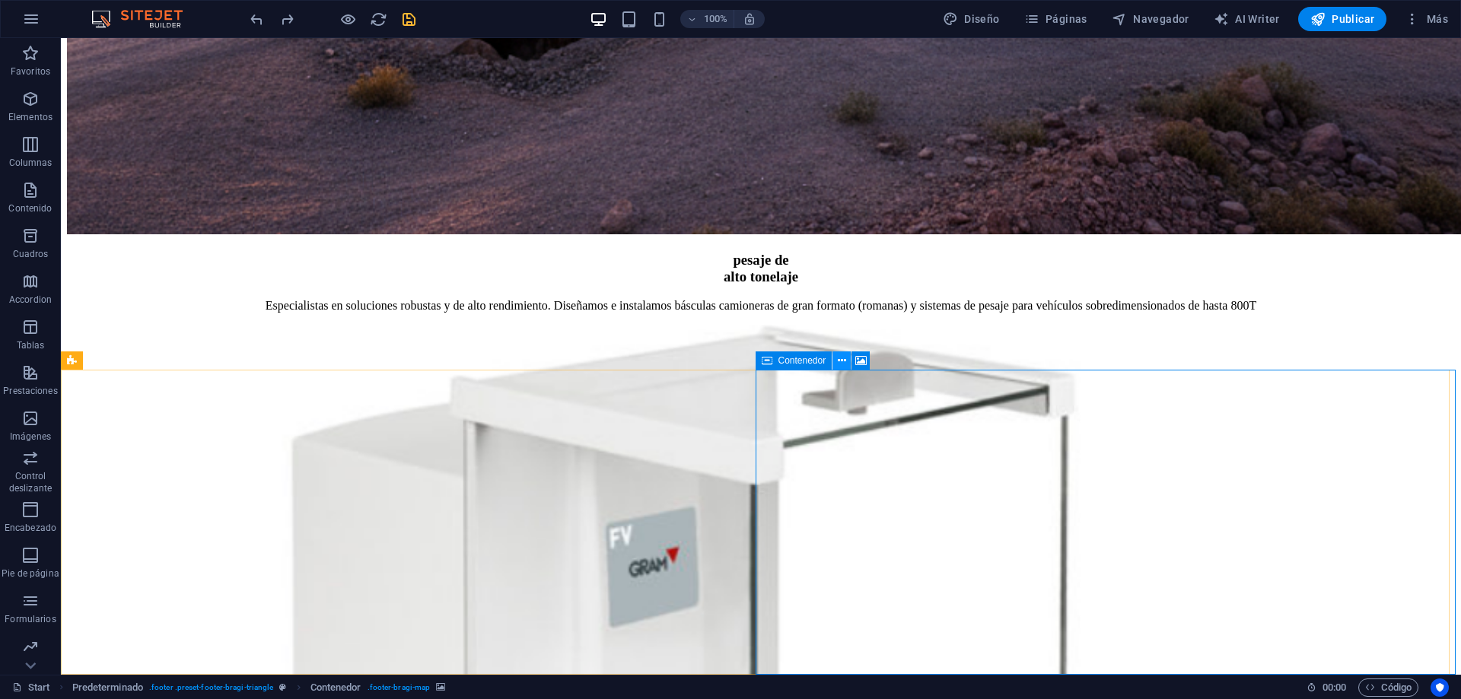
click at [839, 363] on icon at bounding box center [842, 361] width 8 height 16
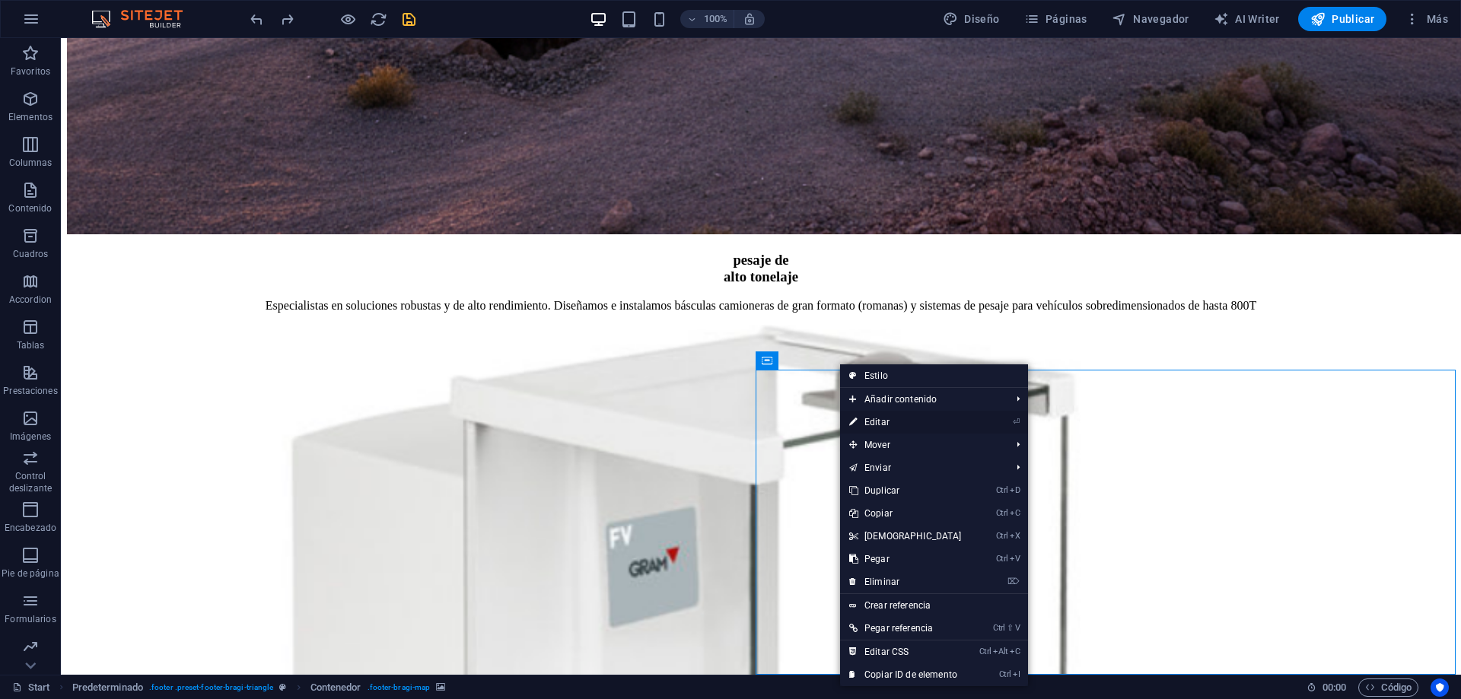
click at [900, 415] on link "⏎ Editar" at bounding box center [905, 422] width 131 height 23
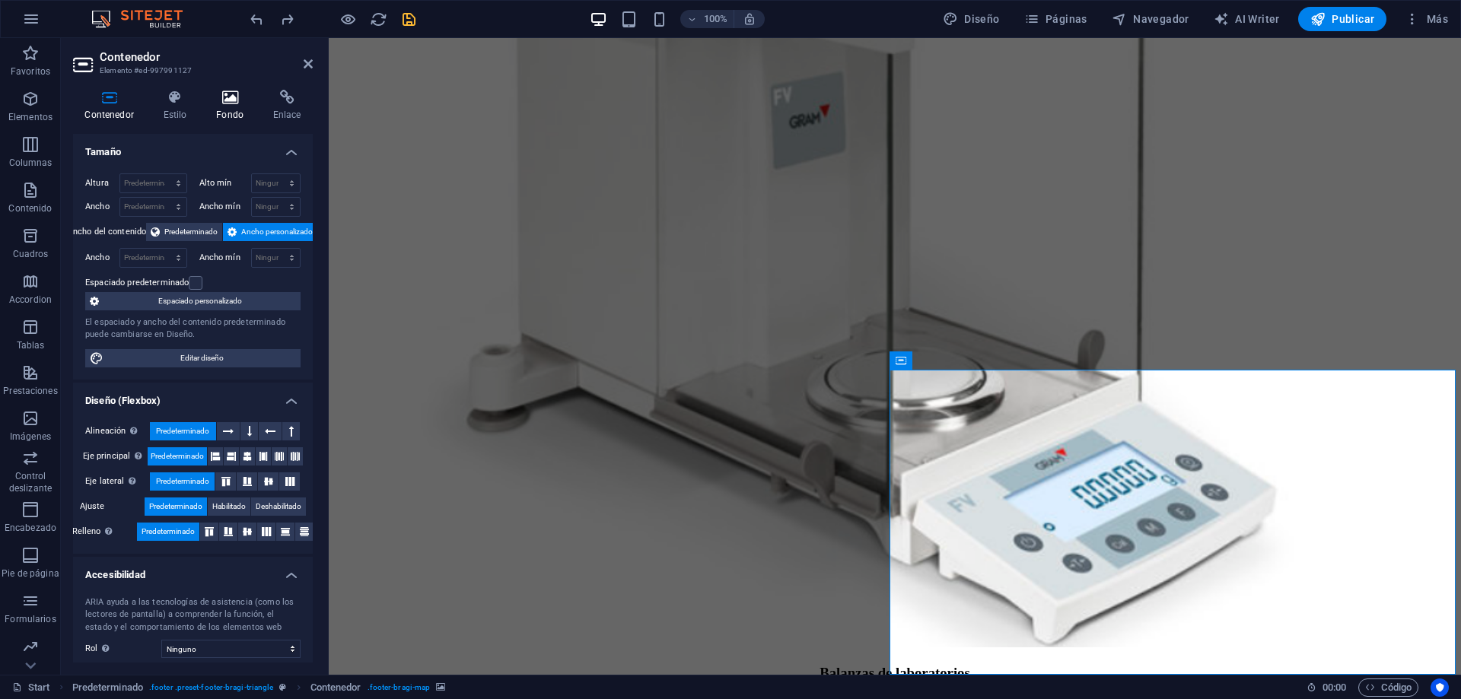
click at [212, 97] on icon at bounding box center [230, 97] width 51 height 15
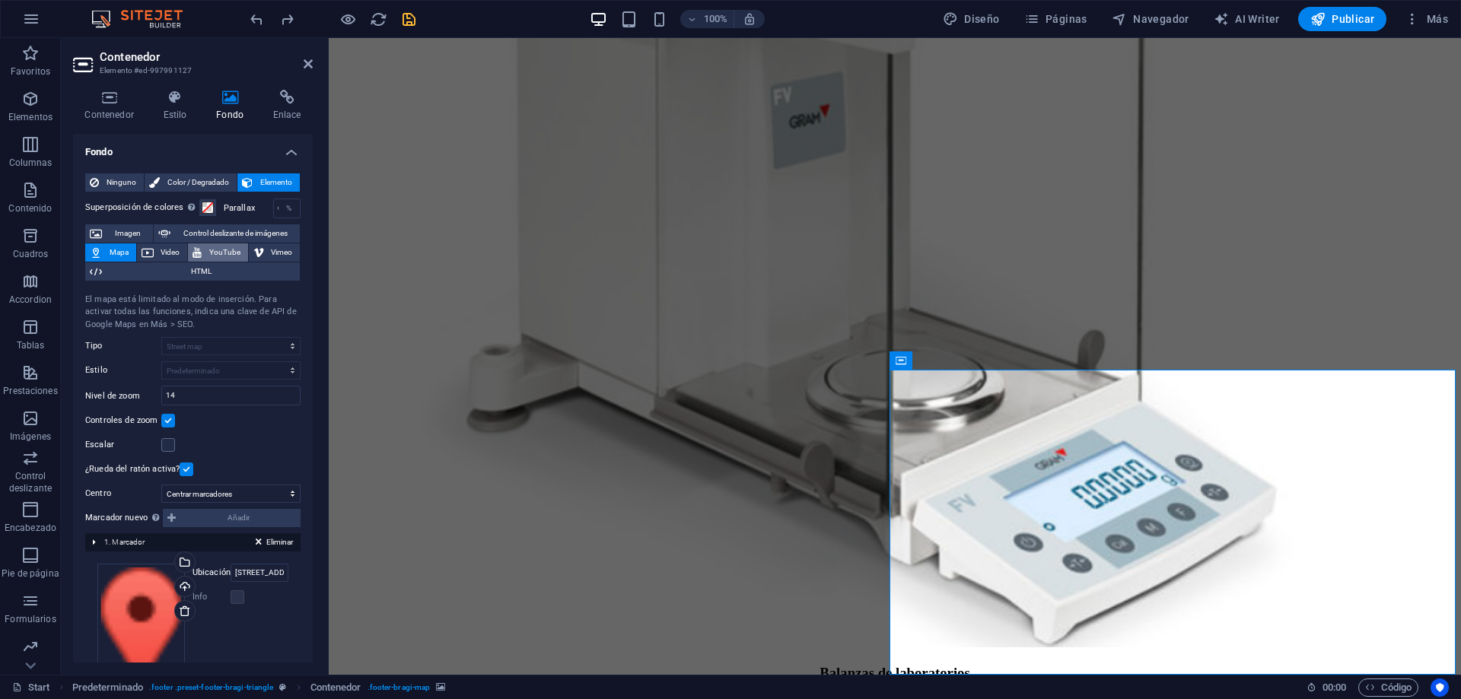
click at [219, 254] on span "YouTube" at bounding box center [224, 253] width 37 height 18
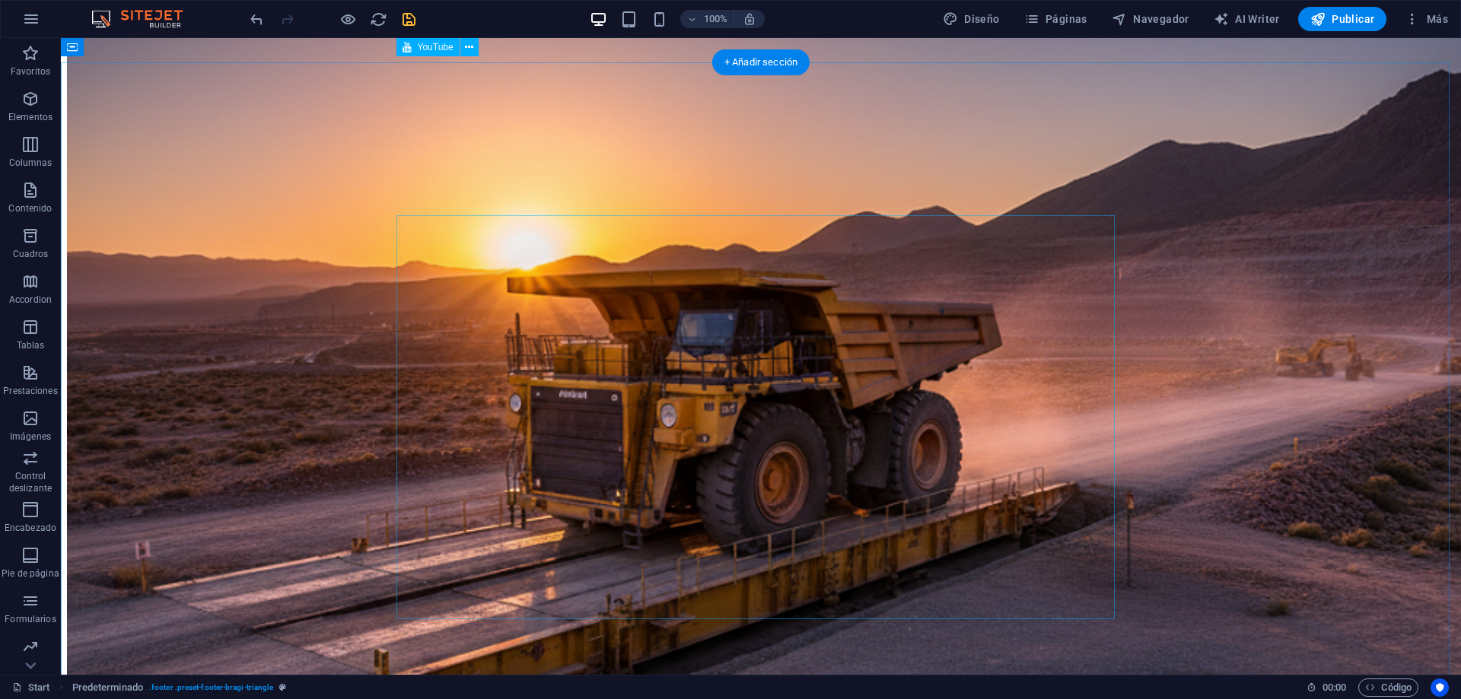
scroll to position [3521, 0]
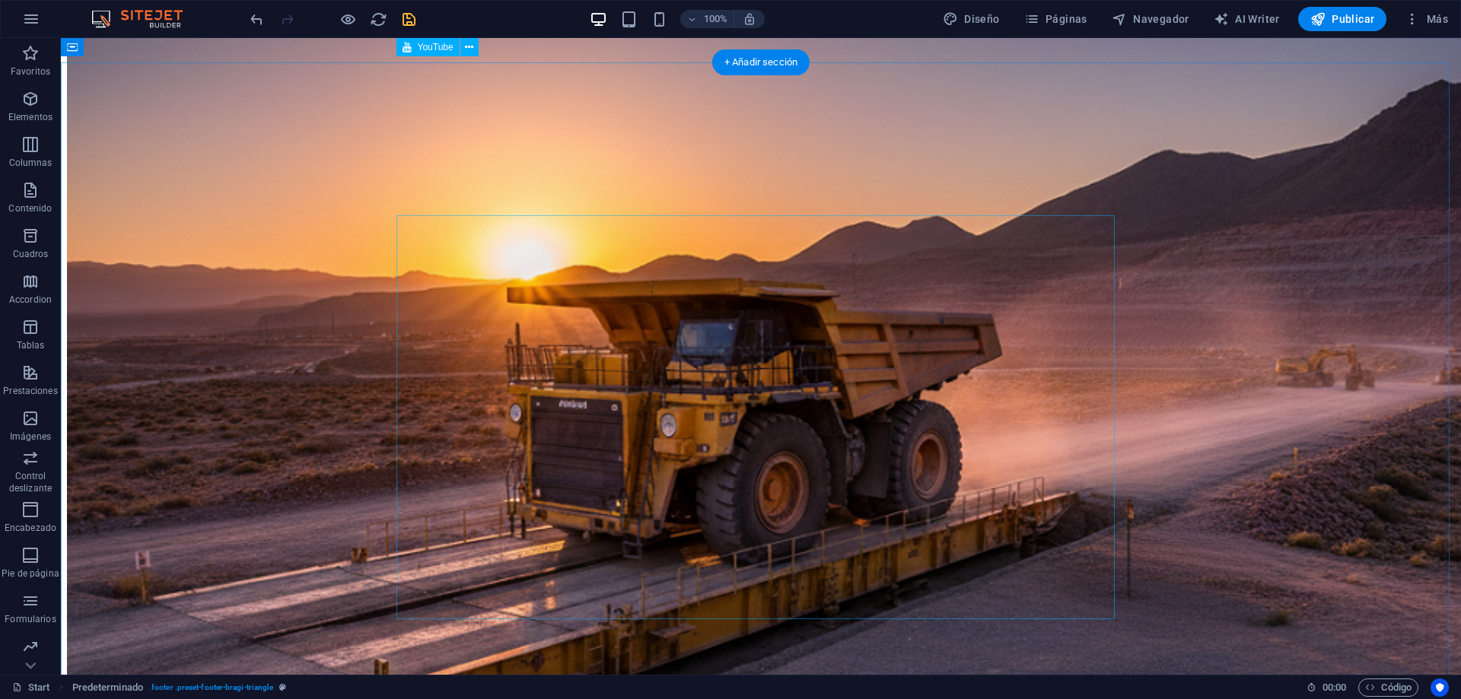
select select "ar16_9"
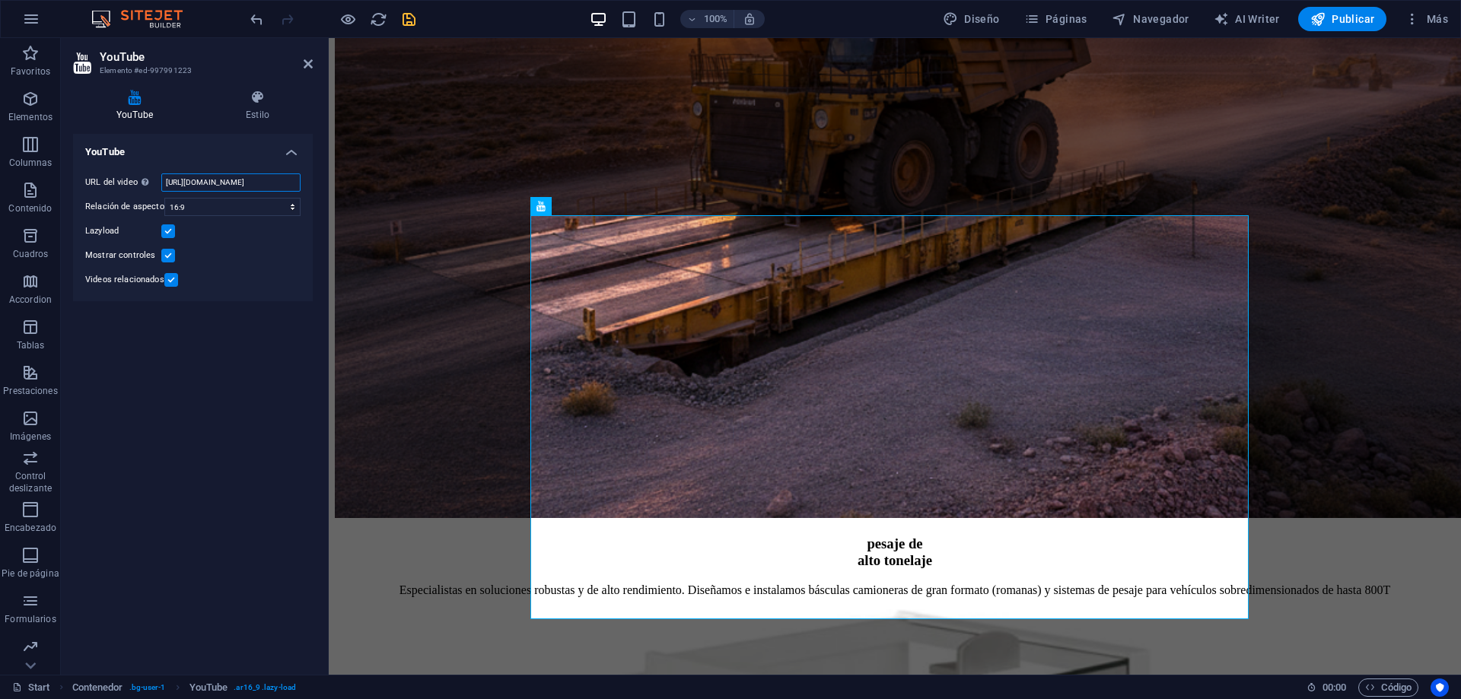
click at [256, 183] on input "[URL][DOMAIN_NAME]" at bounding box center [230, 183] width 139 height 18
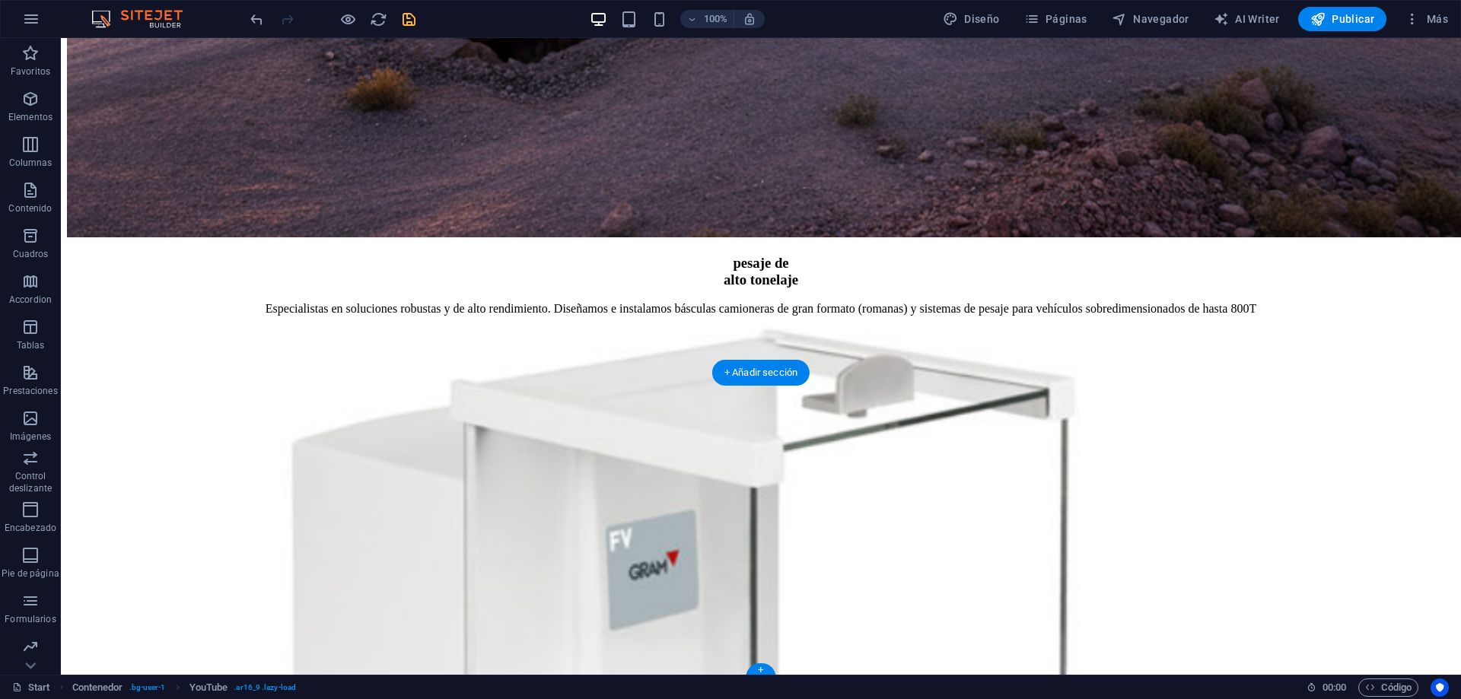
scroll to position [4205, 0]
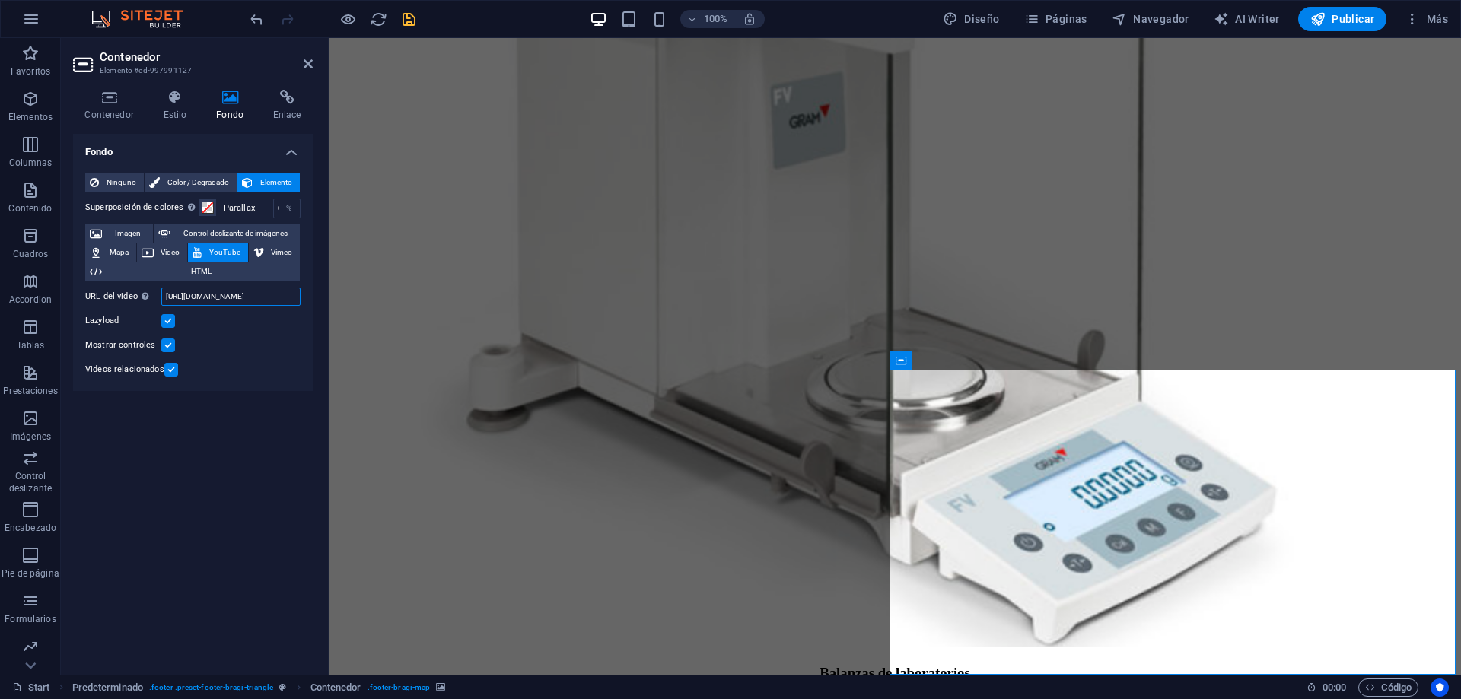
click at [215, 297] on input "[URL][DOMAIN_NAME]" at bounding box center [230, 297] width 139 height 18
paste input "aQlQm45LeA"
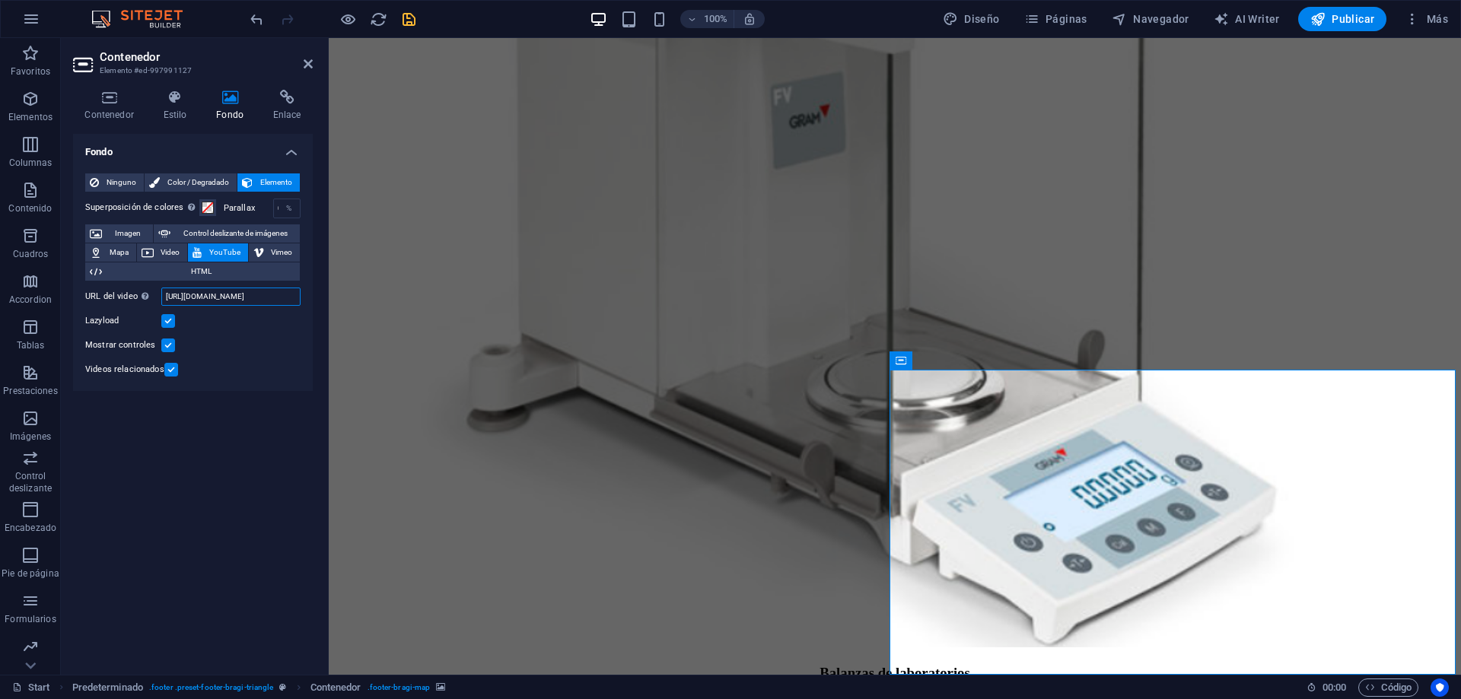
type input "[URL][DOMAIN_NAME]"
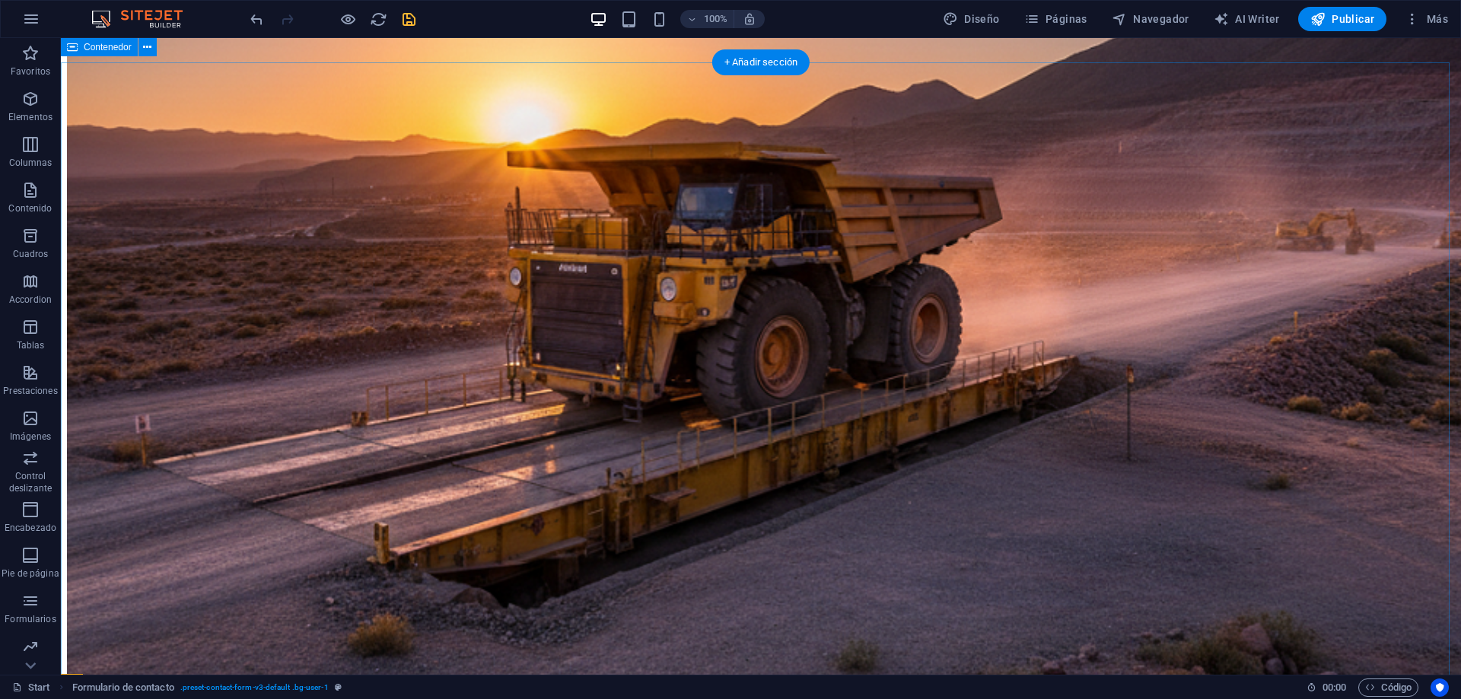
scroll to position [3521, 0]
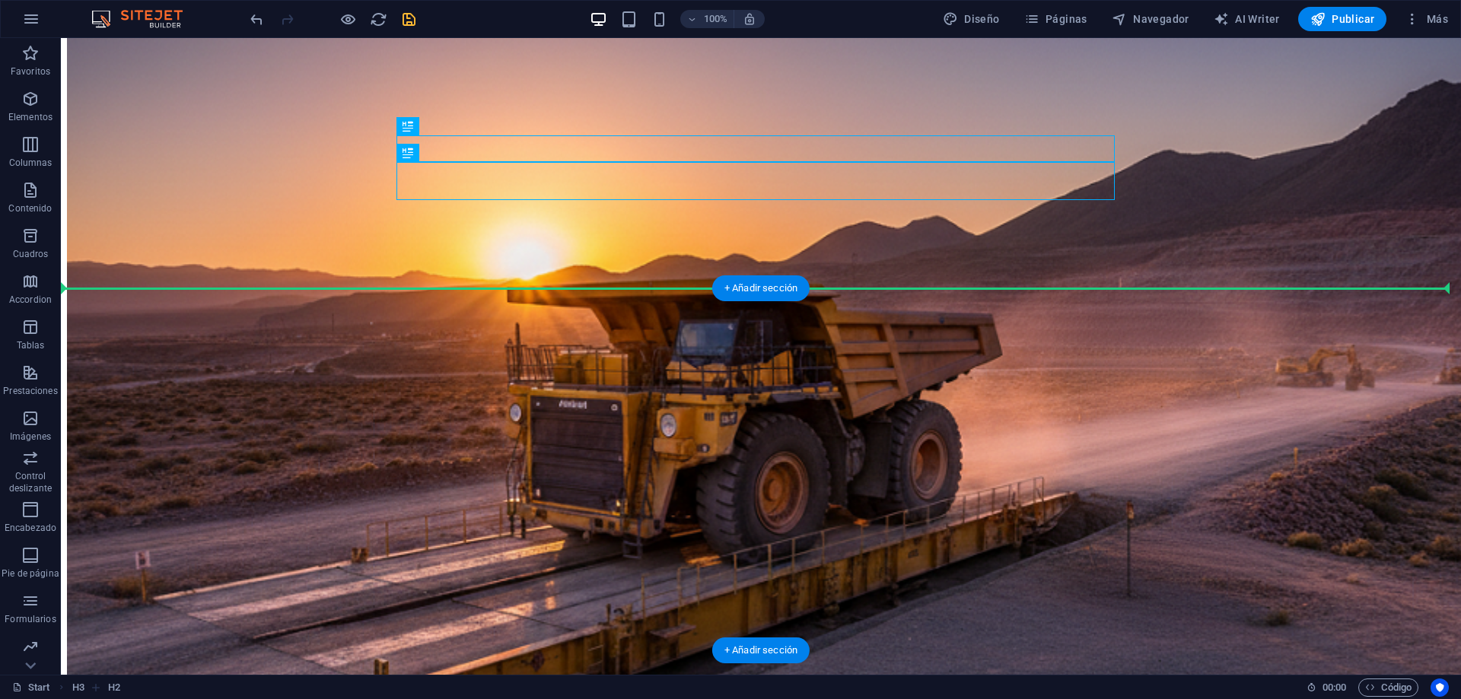
drag, startPoint x: 922, startPoint y: 154, endPoint x: 878, endPoint y: 336, distance: 186.2
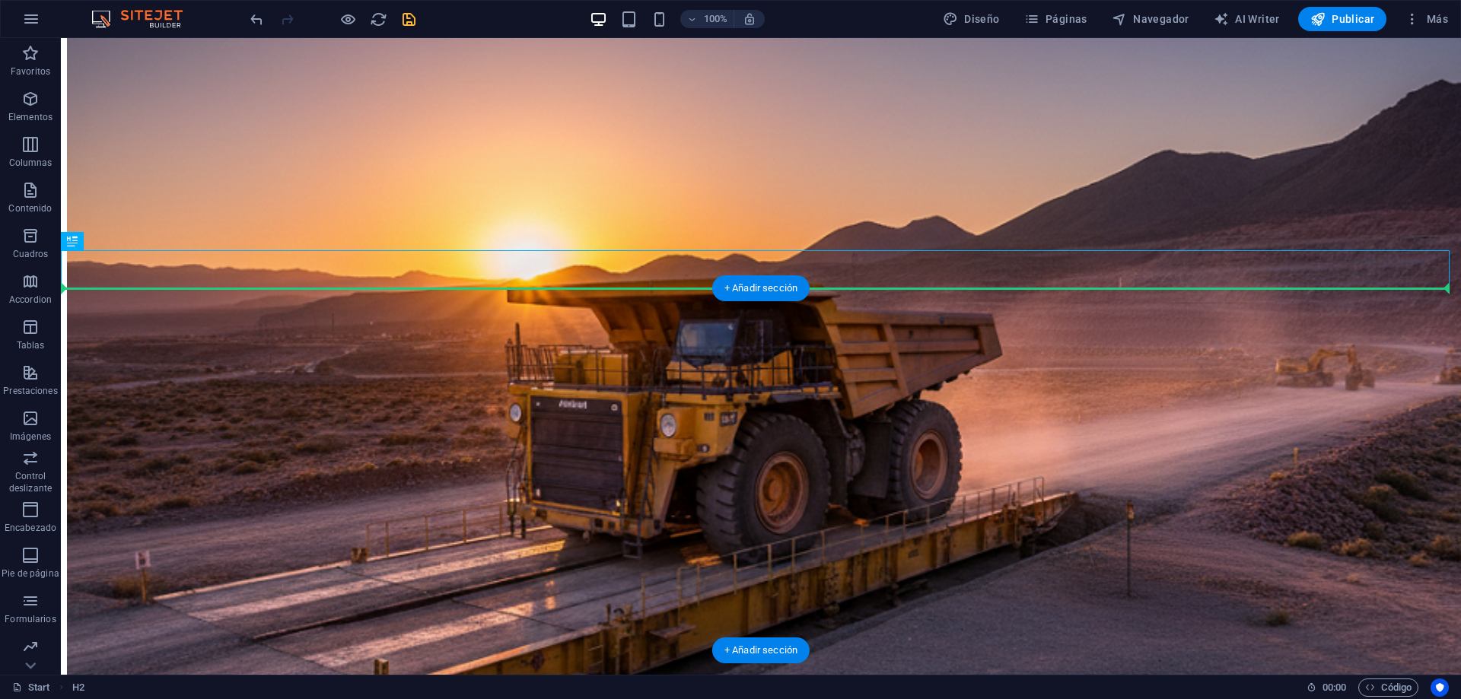
drag, startPoint x: 849, startPoint y: 269, endPoint x: 835, endPoint y: 342, distance: 74.3
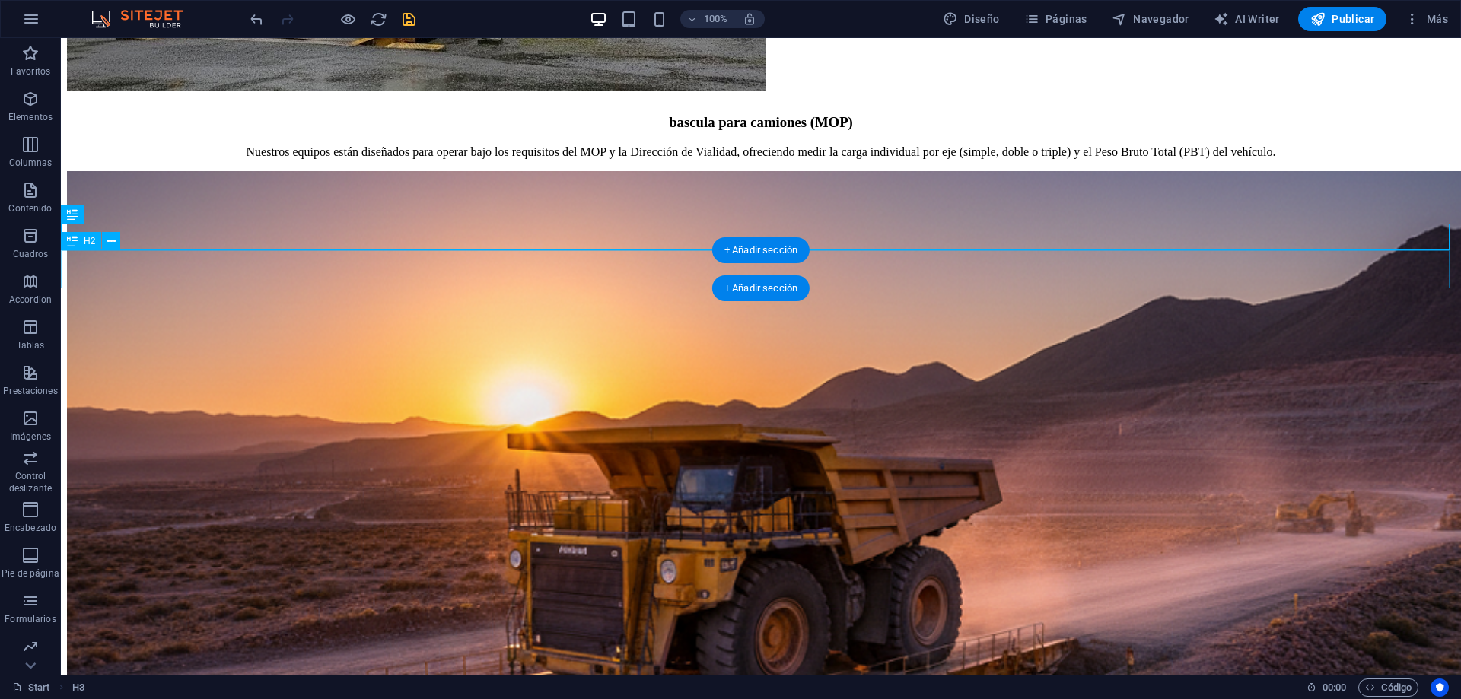
scroll to position [3140, 0]
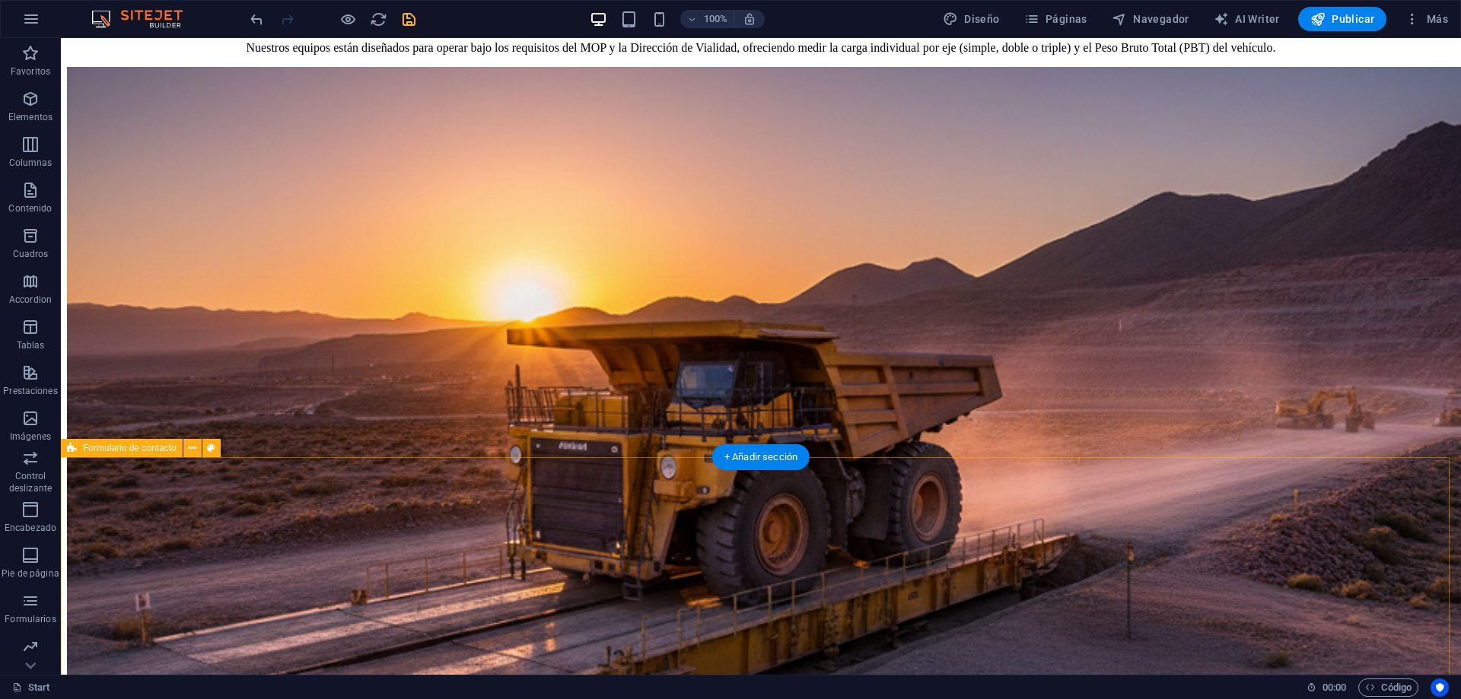
scroll to position [3444, 0]
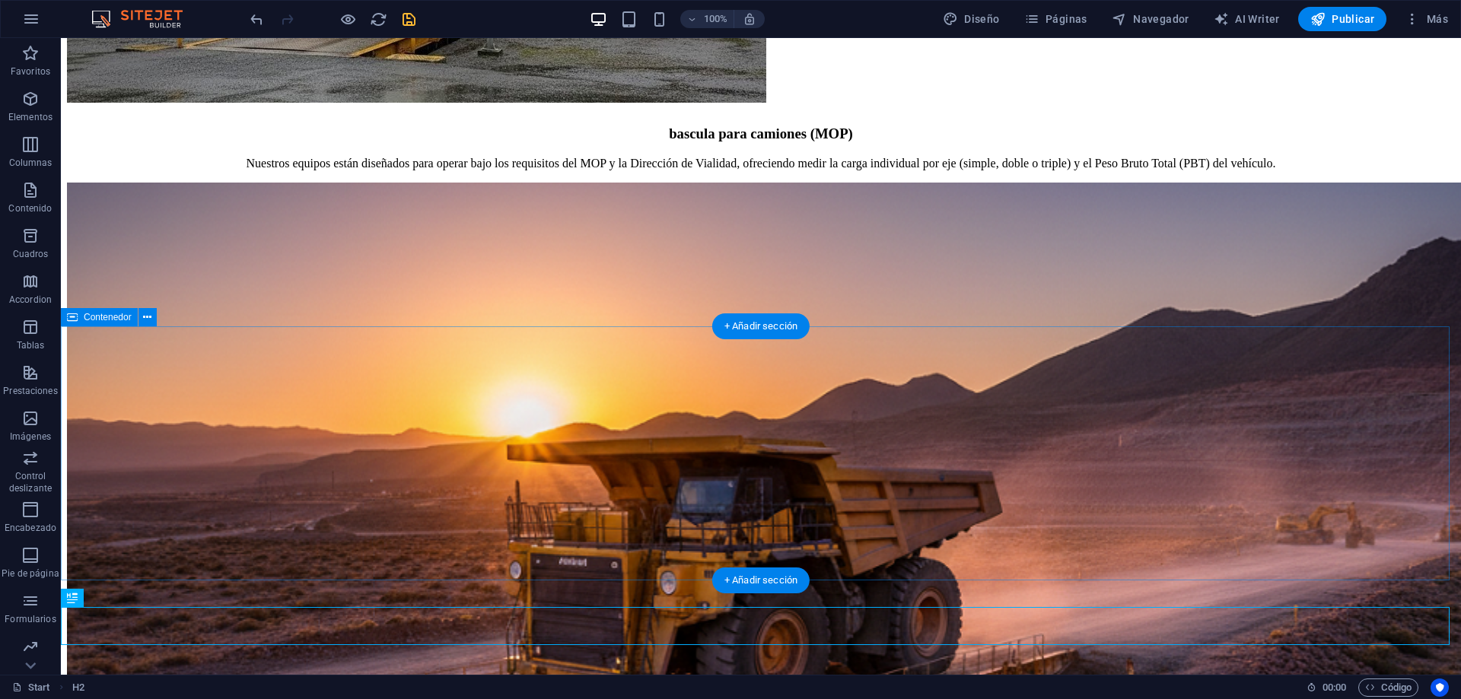
scroll to position [3216, 0]
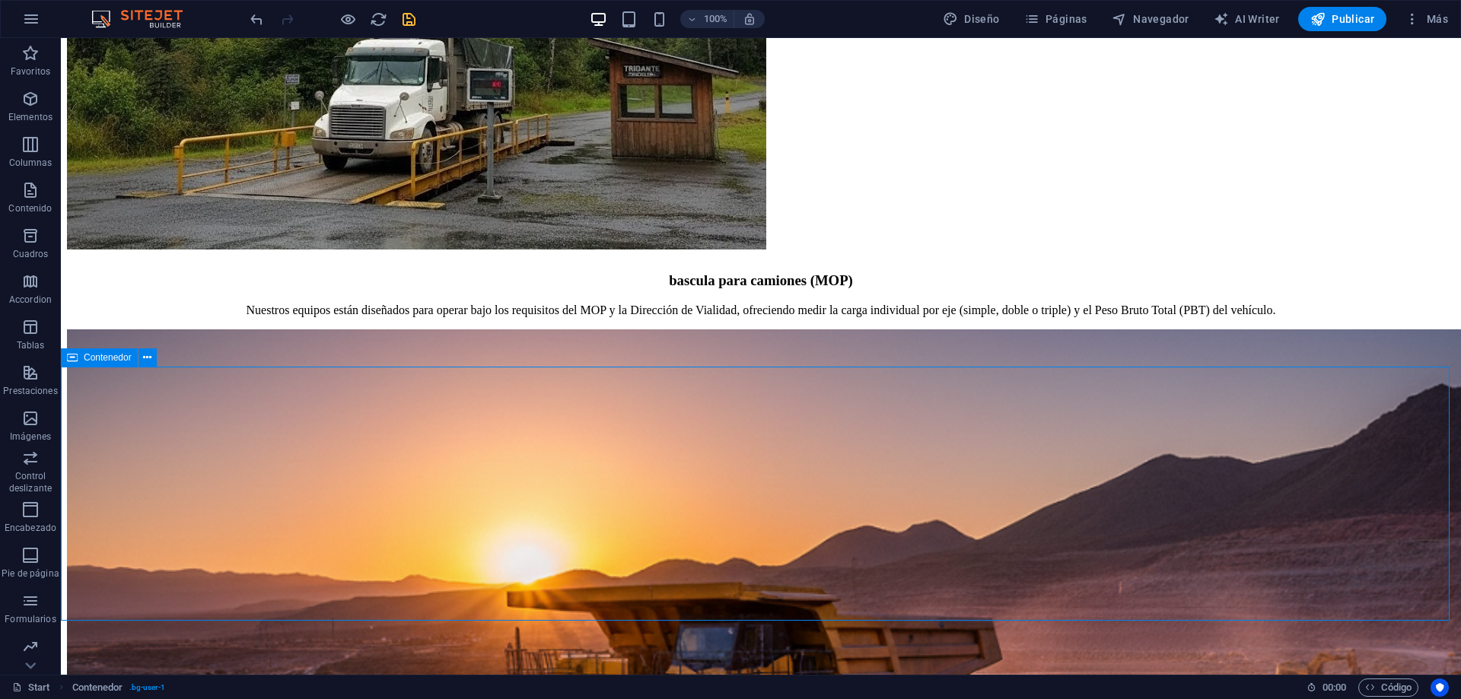
click at [135, 356] on div "Contenedor" at bounding box center [99, 358] width 77 height 18
click at [143, 361] on icon at bounding box center [147, 358] width 8 height 16
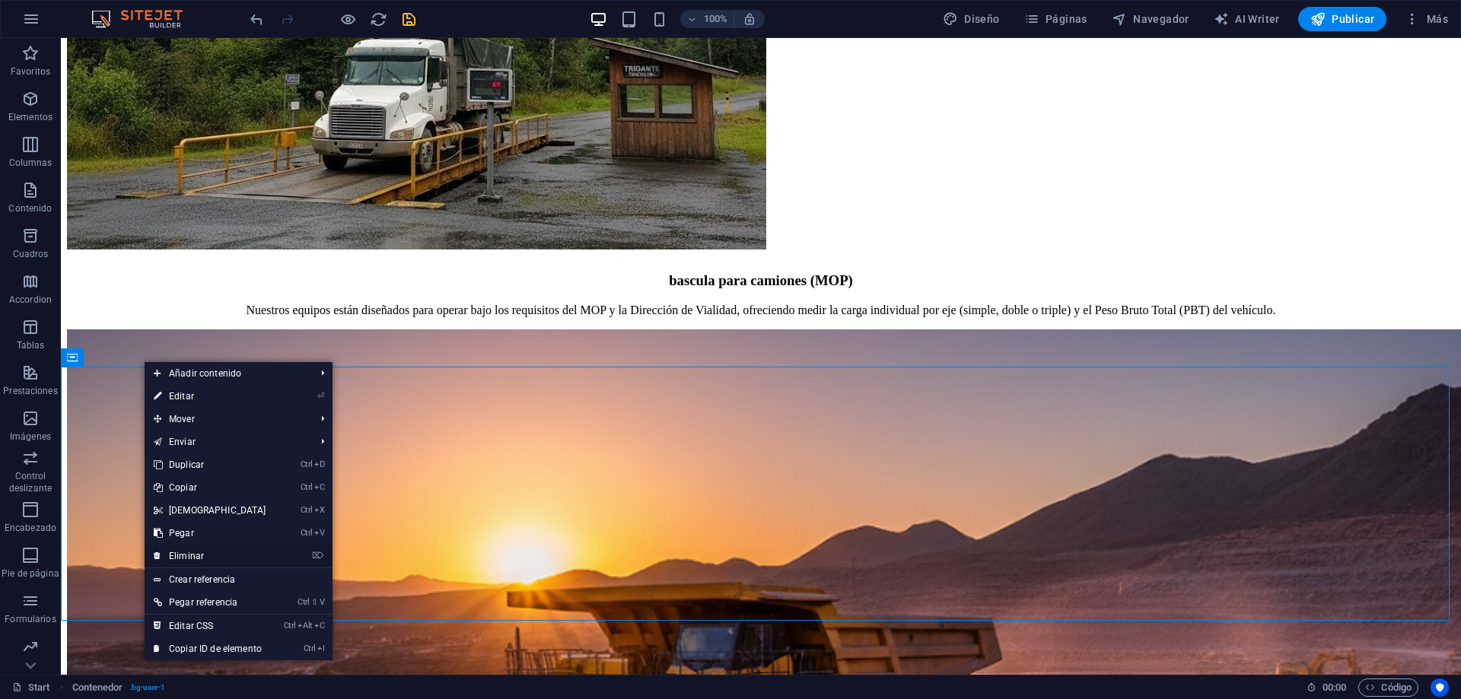
click at [194, 561] on link "⌦ Eliminar" at bounding box center [210, 556] width 131 height 23
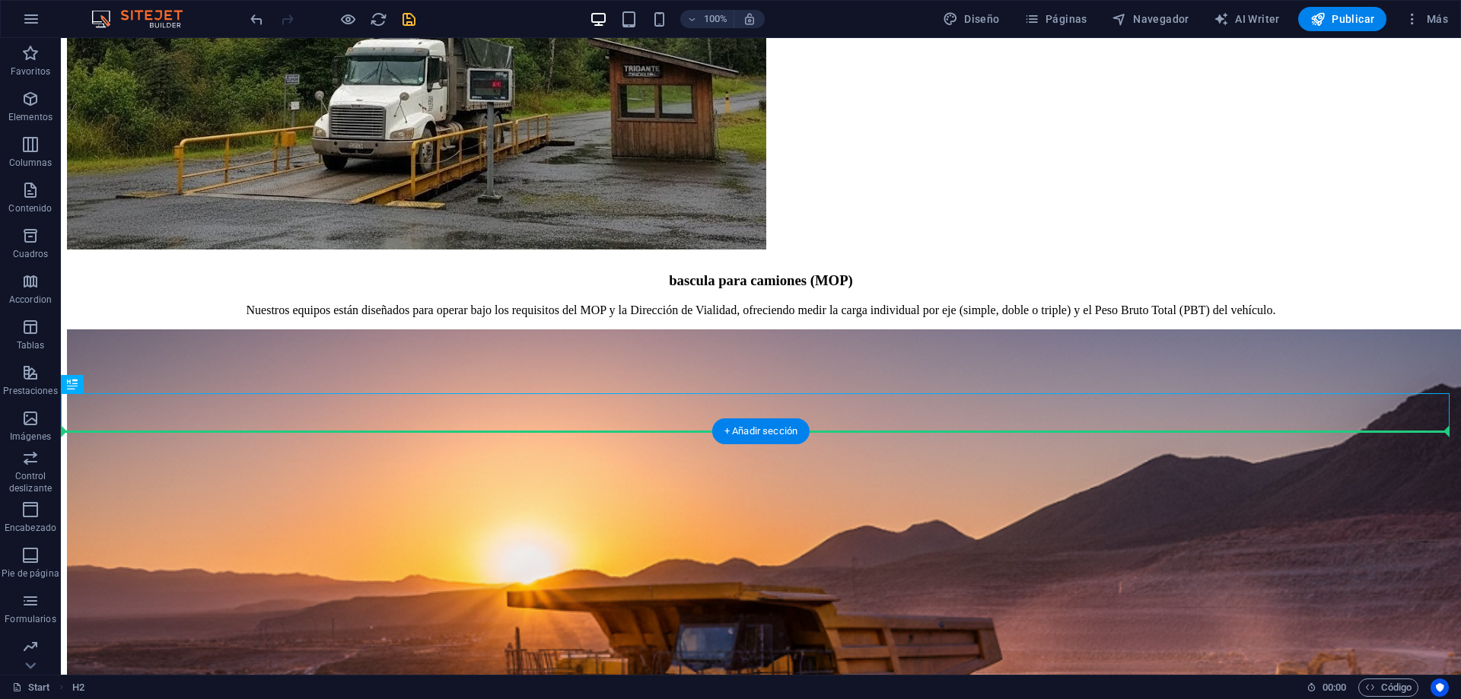
drag, startPoint x: 902, startPoint y: 410, endPoint x: 895, endPoint y: 441, distance: 31.9
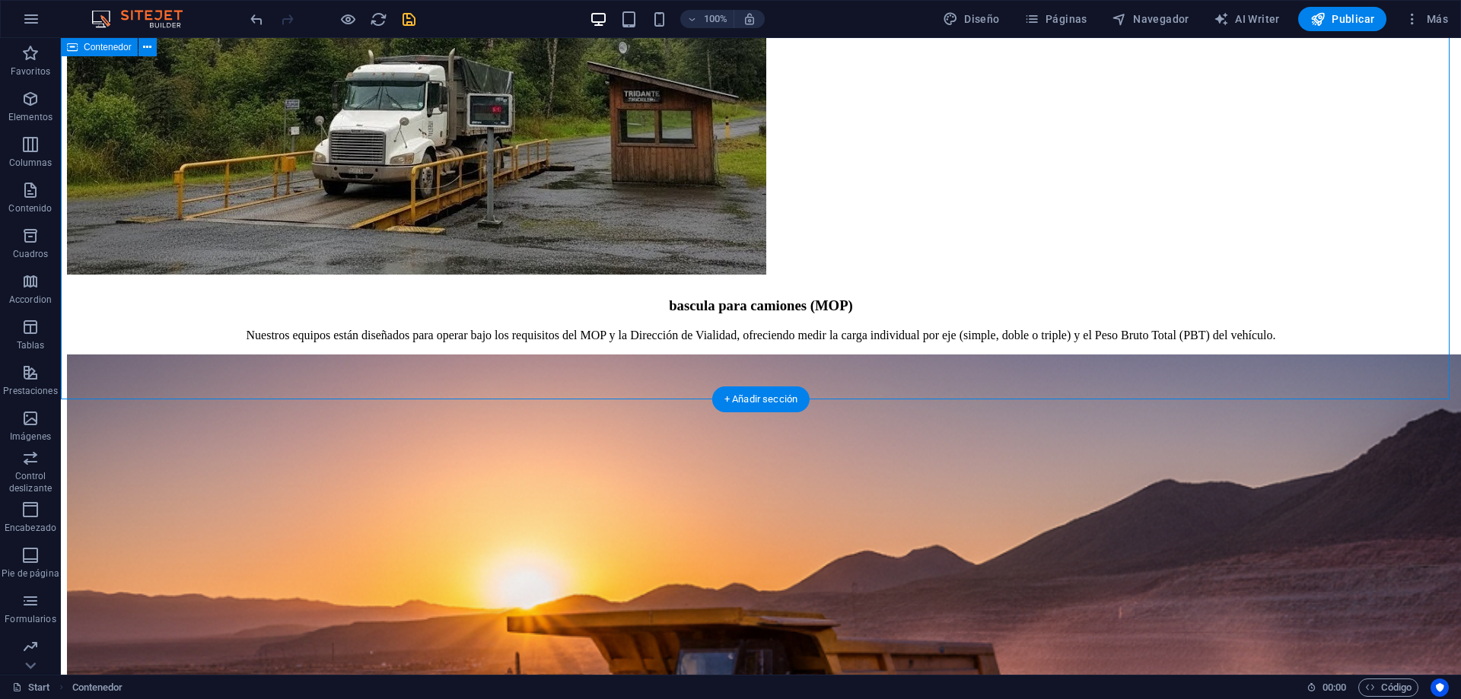
scroll to position [3183, 0]
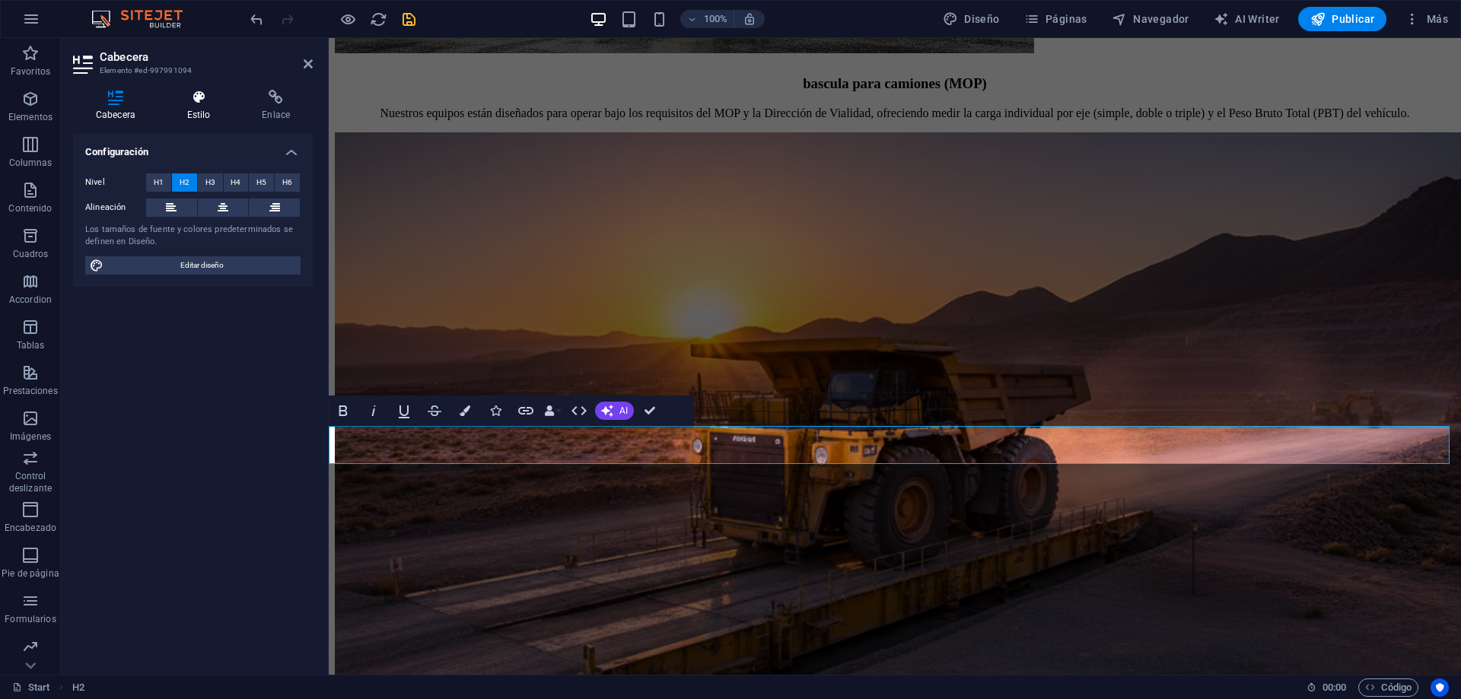
click at [205, 109] on h4 "Estilo" at bounding box center [201, 106] width 75 height 32
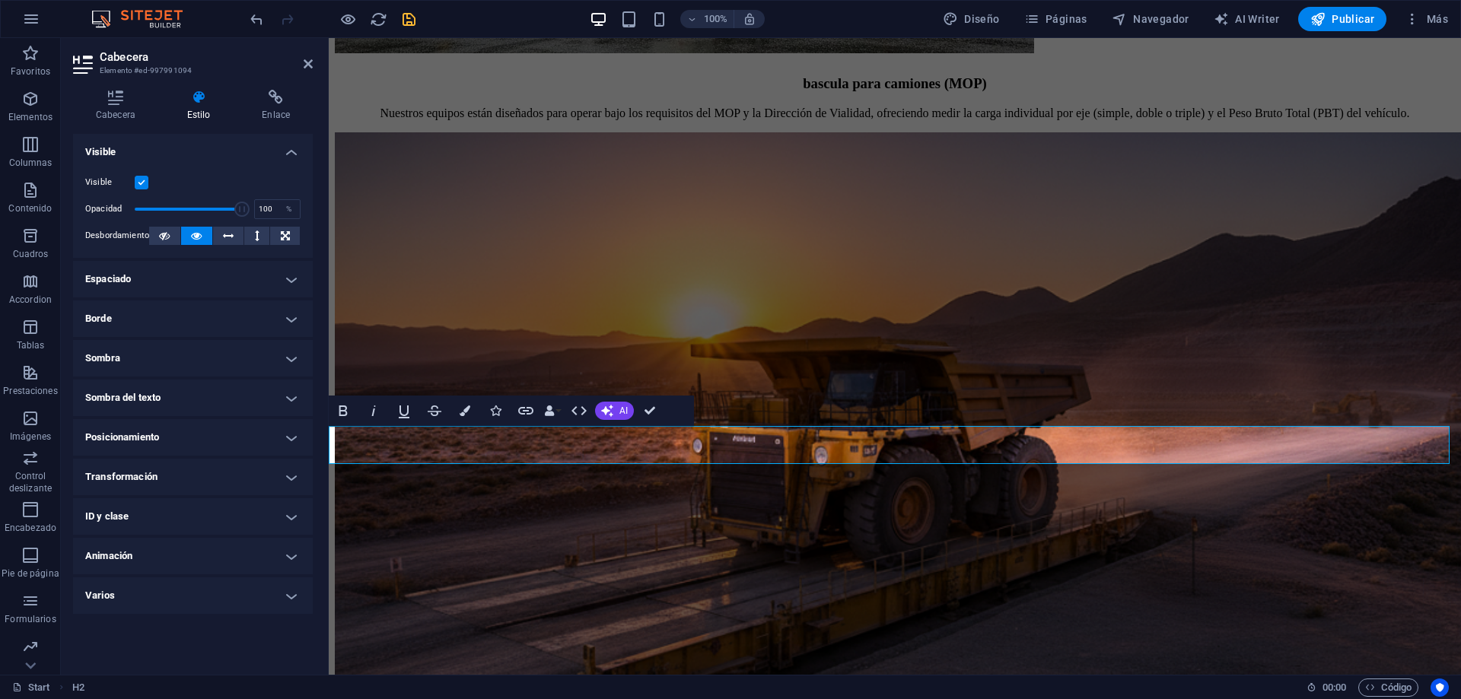
click at [201, 102] on icon at bounding box center [198, 97] width 69 height 15
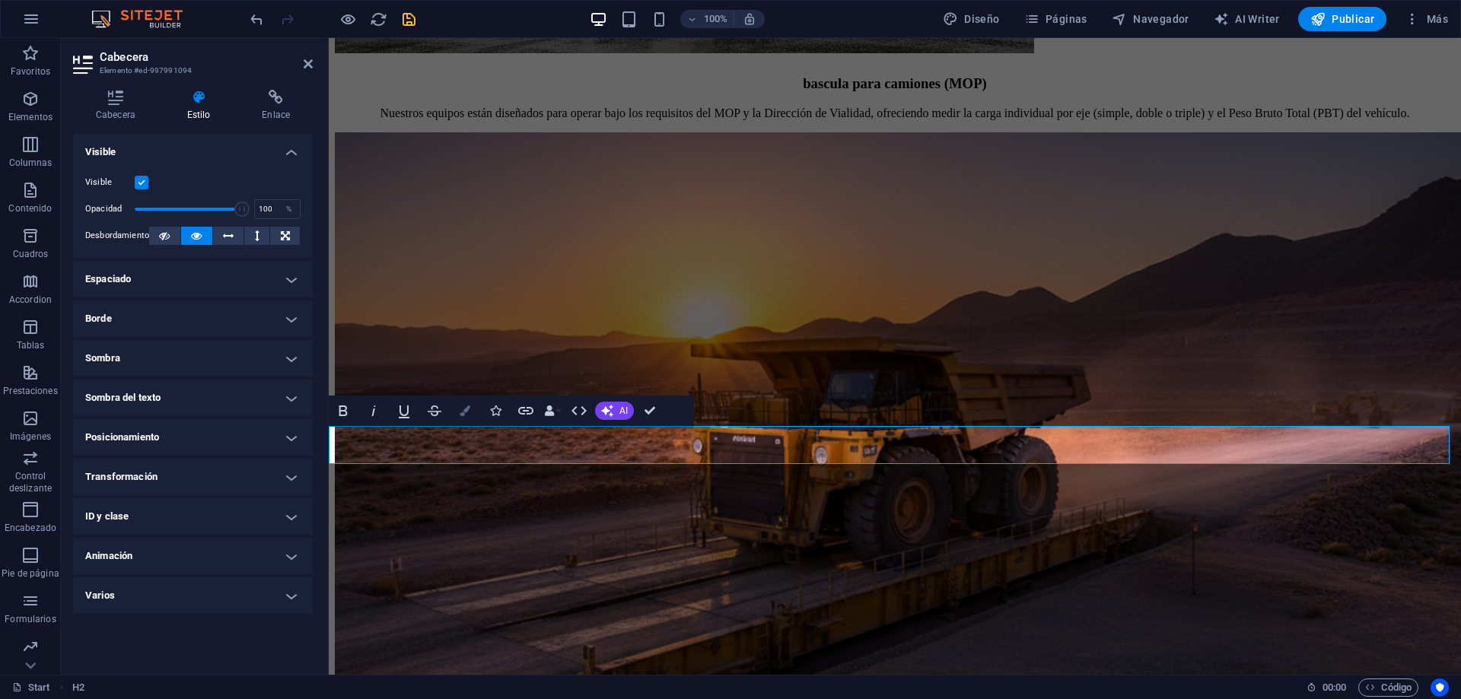
click at [470, 419] on button "Colors" at bounding box center [465, 411] width 29 height 30
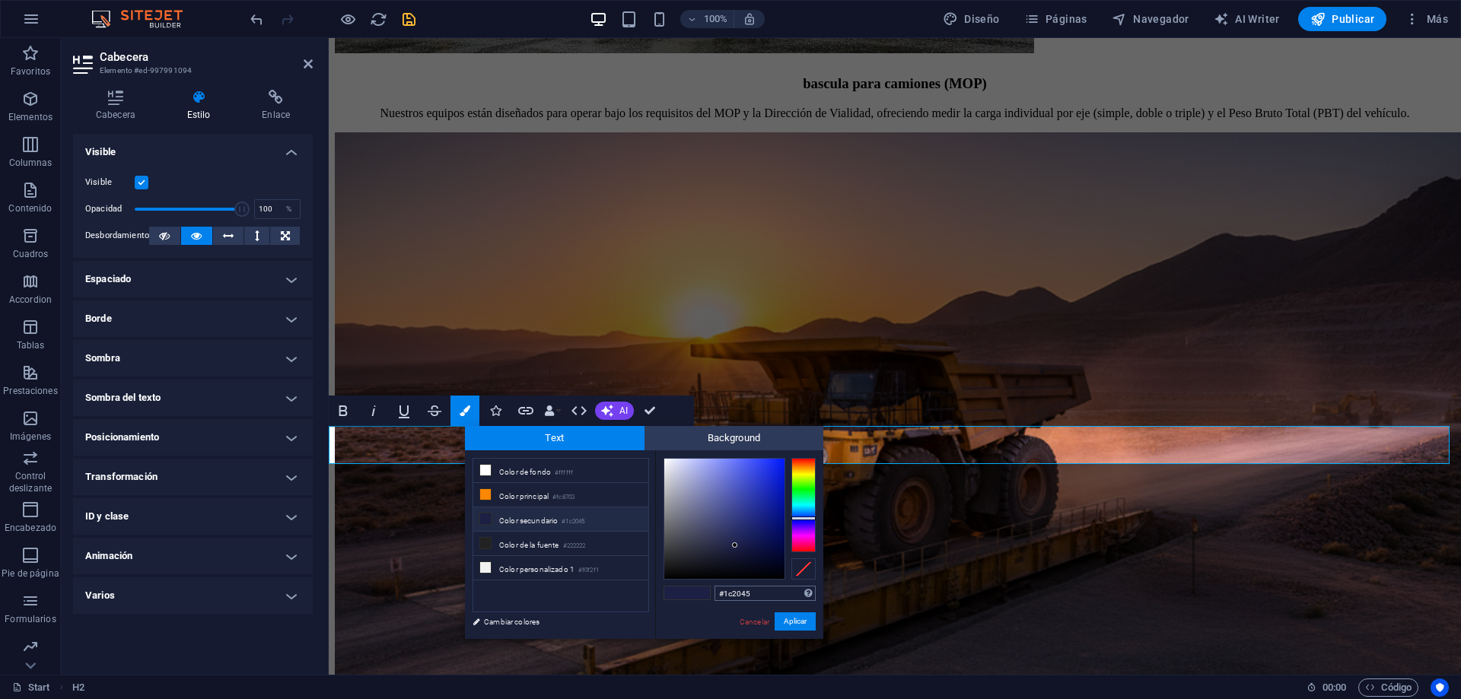
click at [750, 591] on input "#1c2045" at bounding box center [765, 593] width 101 height 15
type input "#f0f2f1"
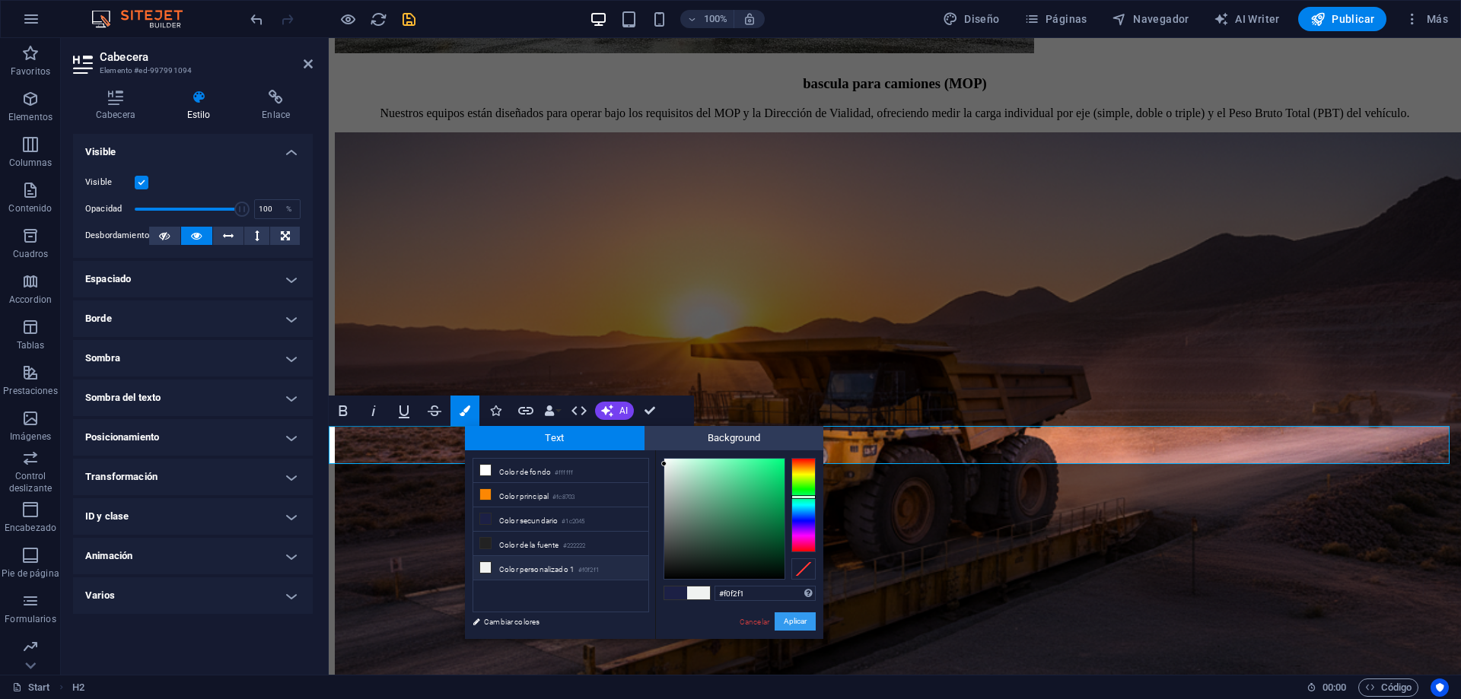
drag, startPoint x: 800, startPoint y: 626, endPoint x: 470, endPoint y: 588, distance: 331.7
click at [799, 626] on button "Aplicar" at bounding box center [795, 622] width 41 height 18
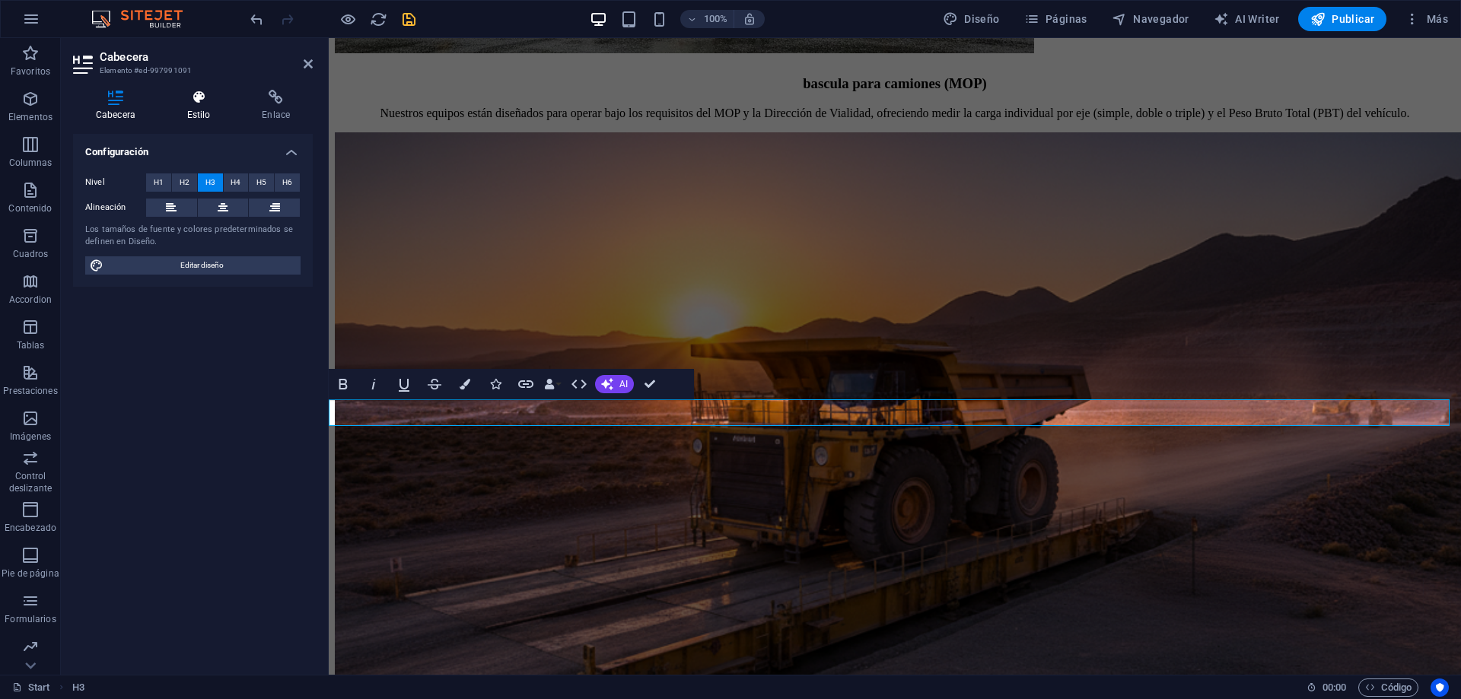
click at [206, 116] on h4 "Estilo" at bounding box center [201, 106] width 75 height 32
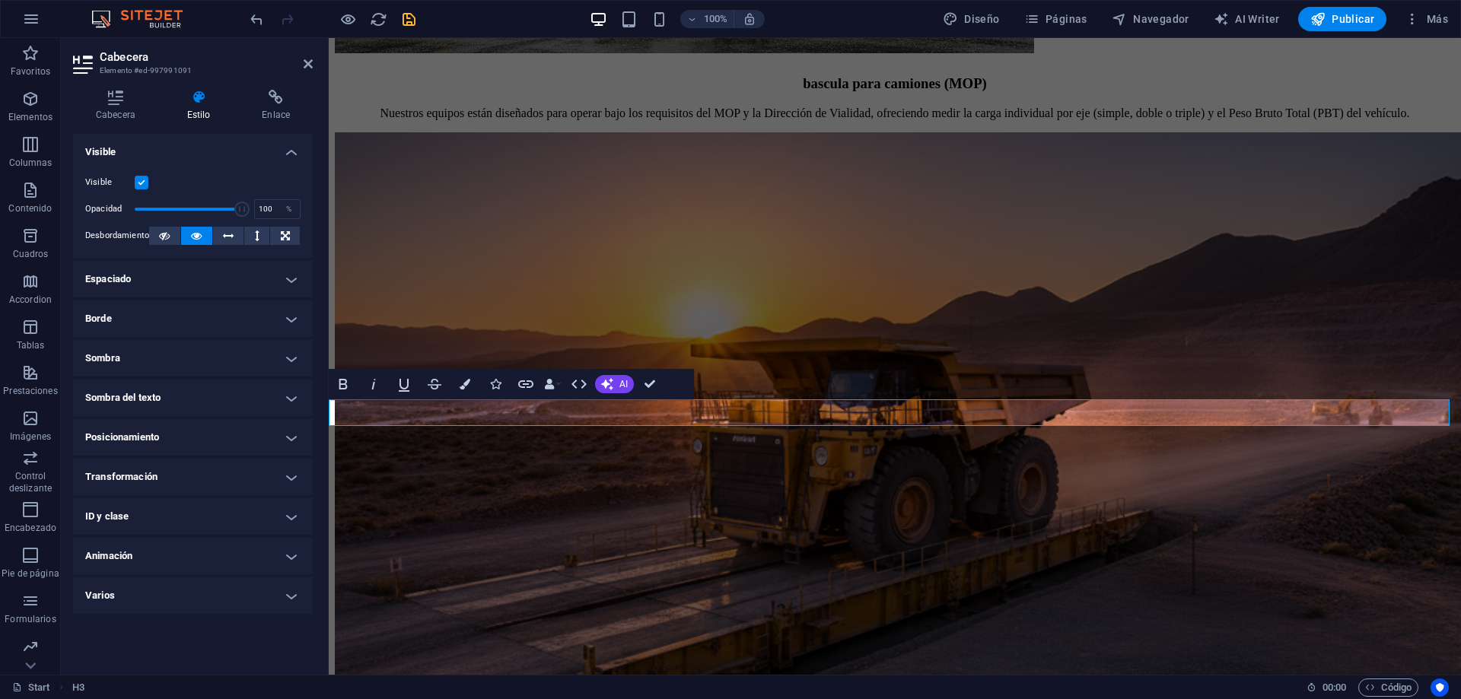
click at [290, 282] on h4 "Espaciado" at bounding box center [193, 279] width 240 height 37
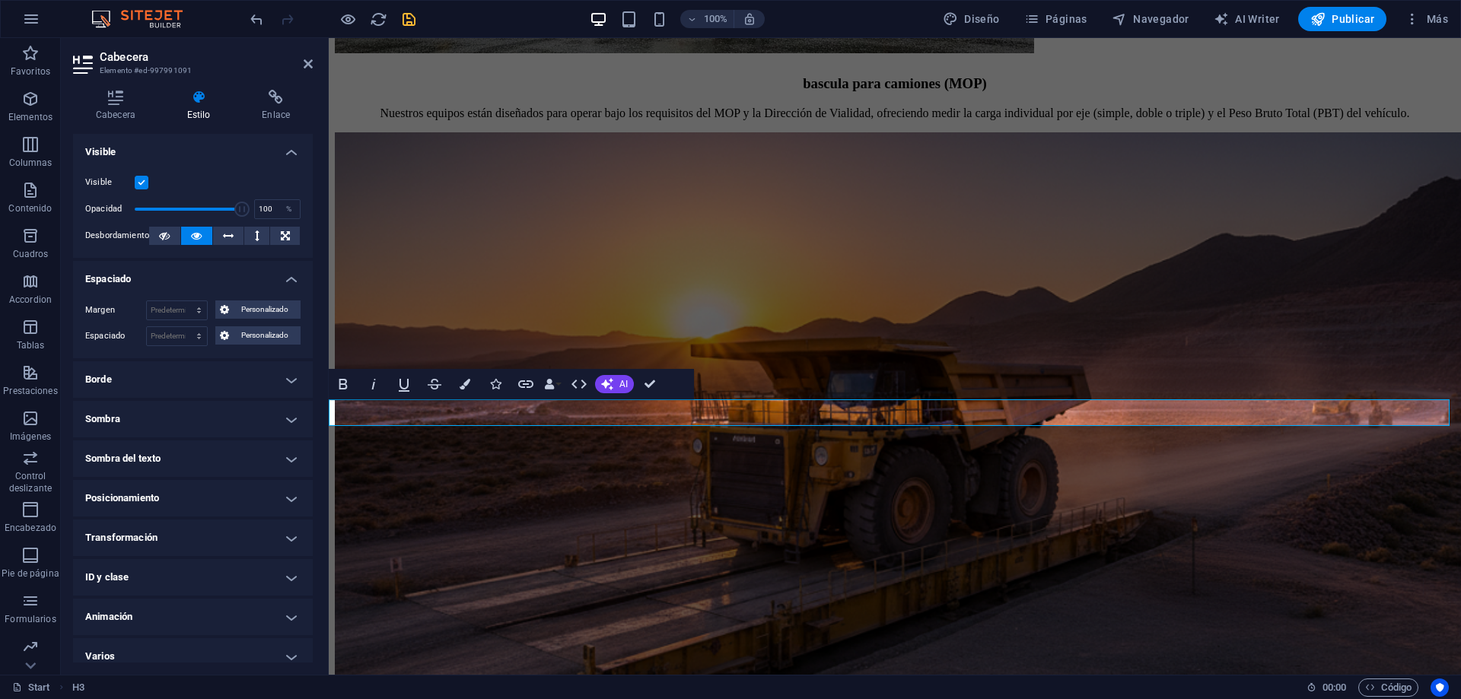
click at [291, 383] on h4 "Borde" at bounding box center [193, 379] width 240 height 37
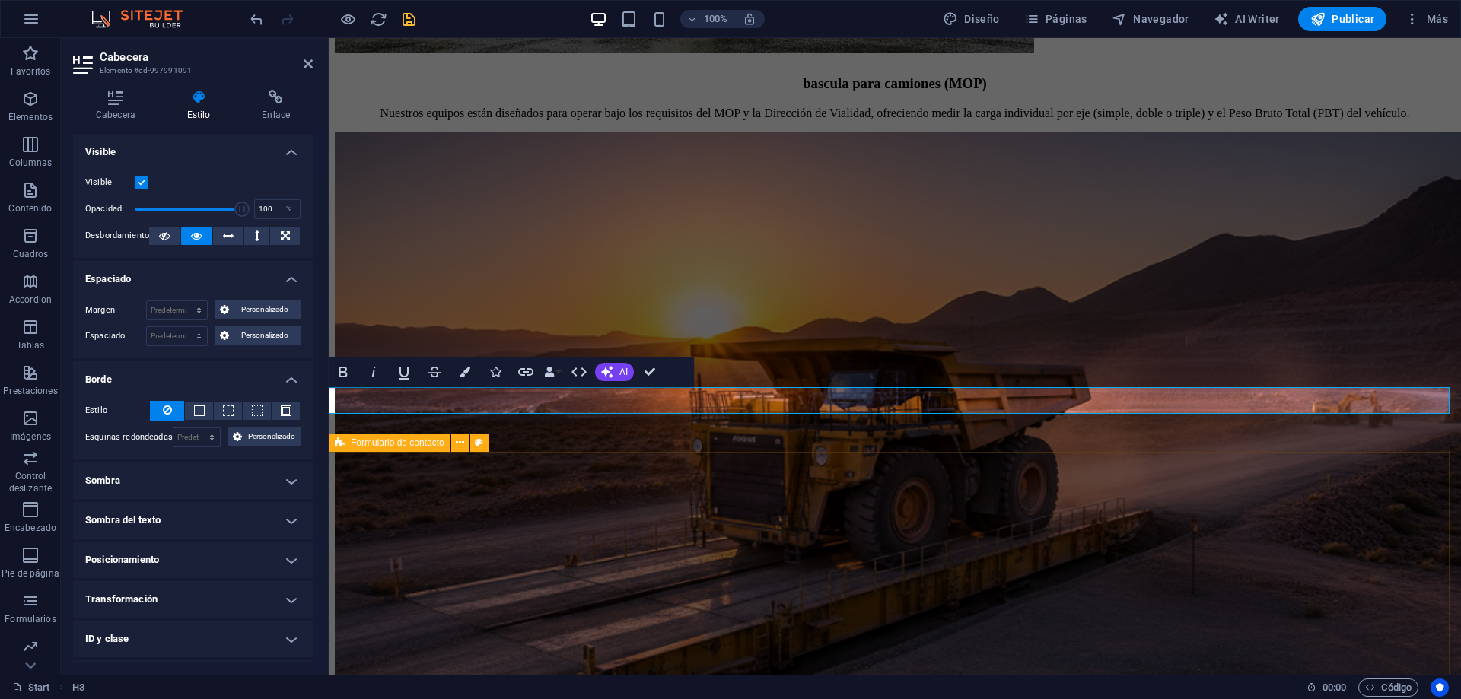
scroll to position [3412, 0]
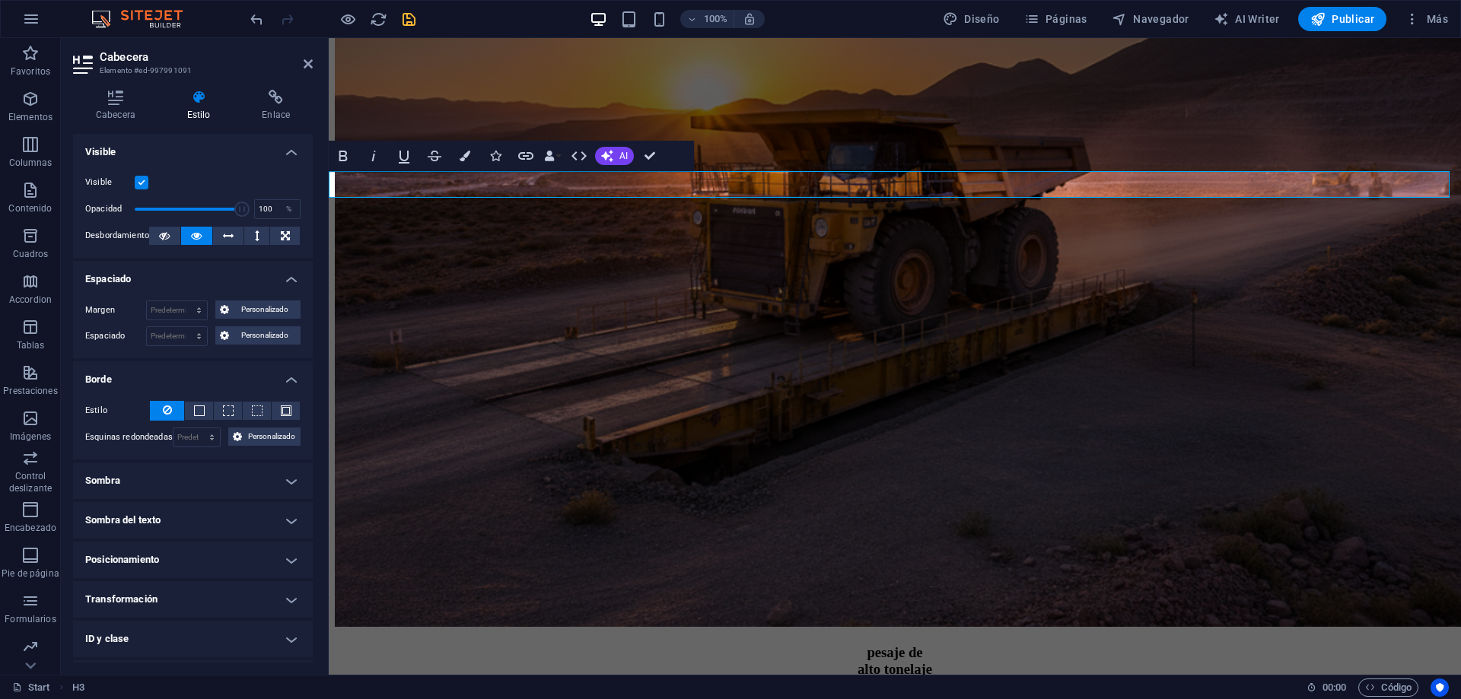
click at [198, 479] on h4 "Sombra" at bounding box center [193, 481] width 240 height 37
click at [210, 549] on h4 "Sombra del texto" at bounding box center [193, 555] width 240 height 37
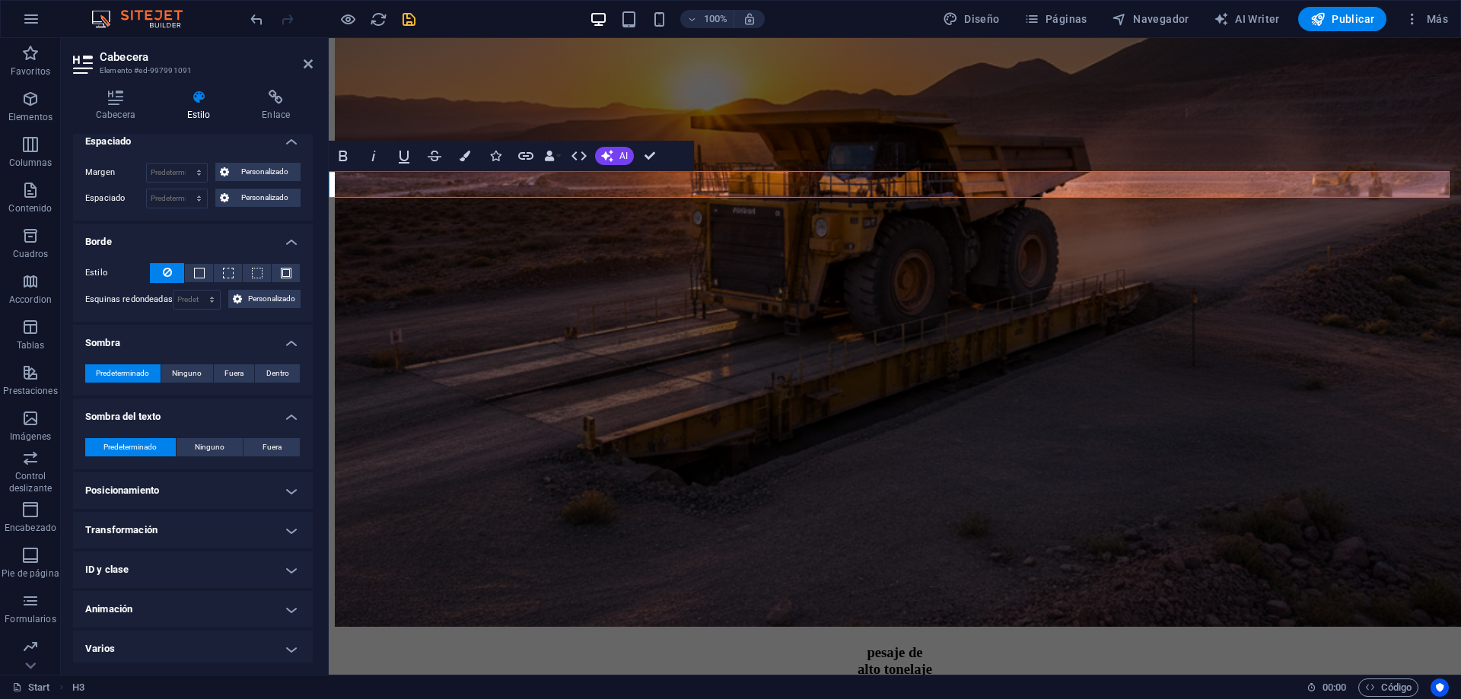
scroll to position [142, 0]
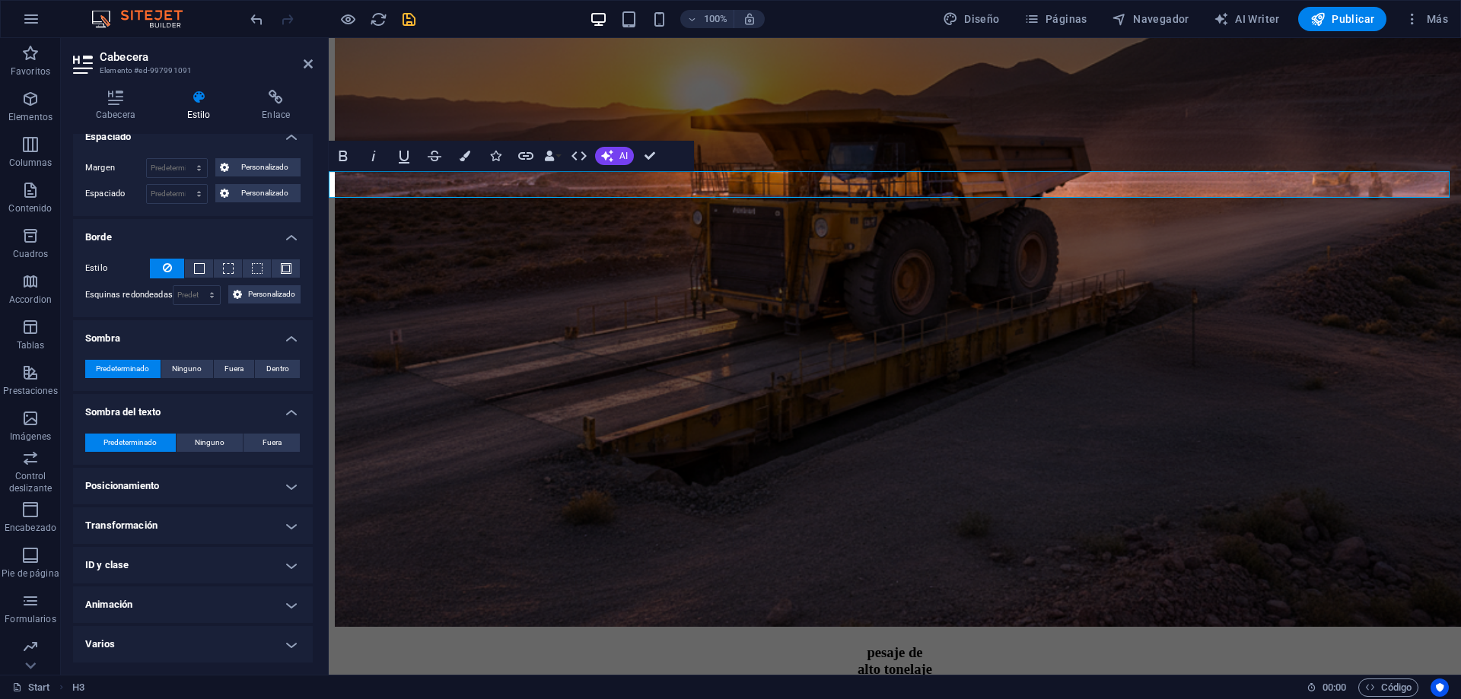
click at [262, 482] on h4 "Posicionamiento" at bounding box center [193, 486] width 240 height 37
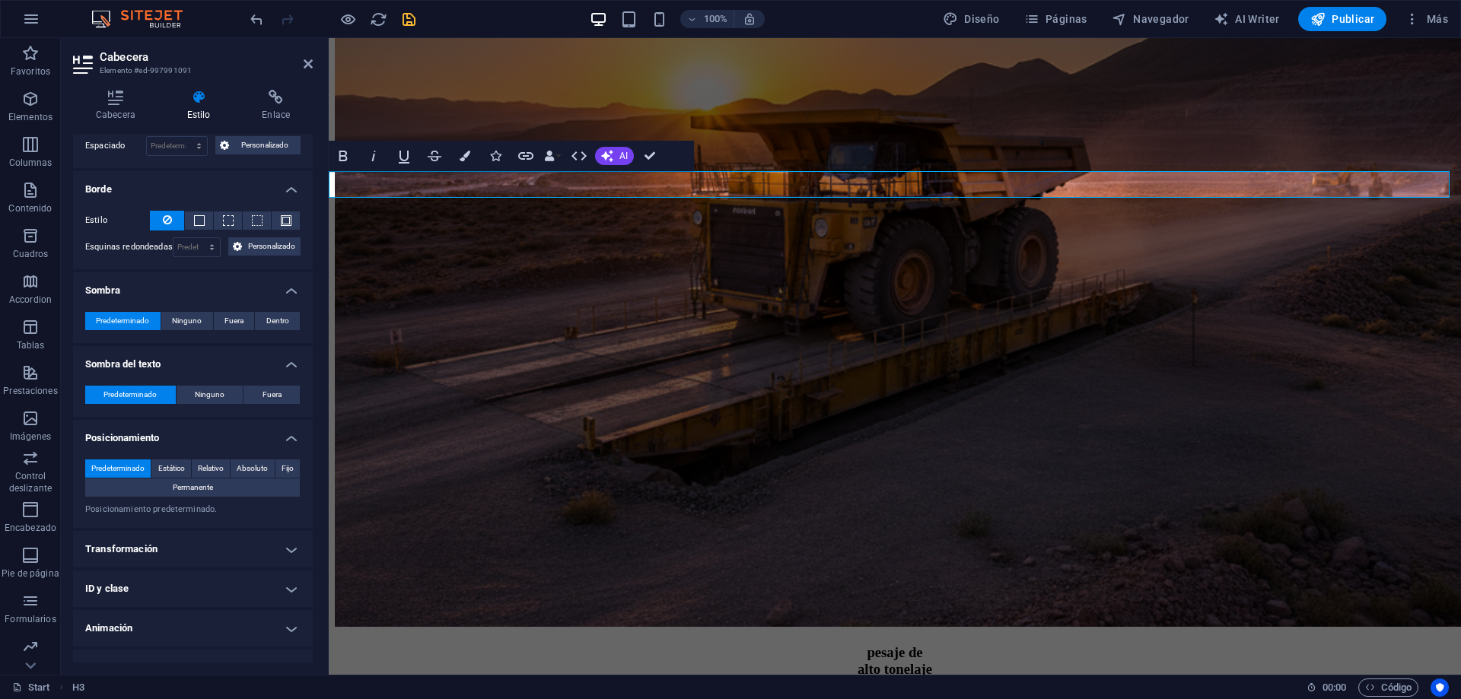
scroll to position [214, 0]
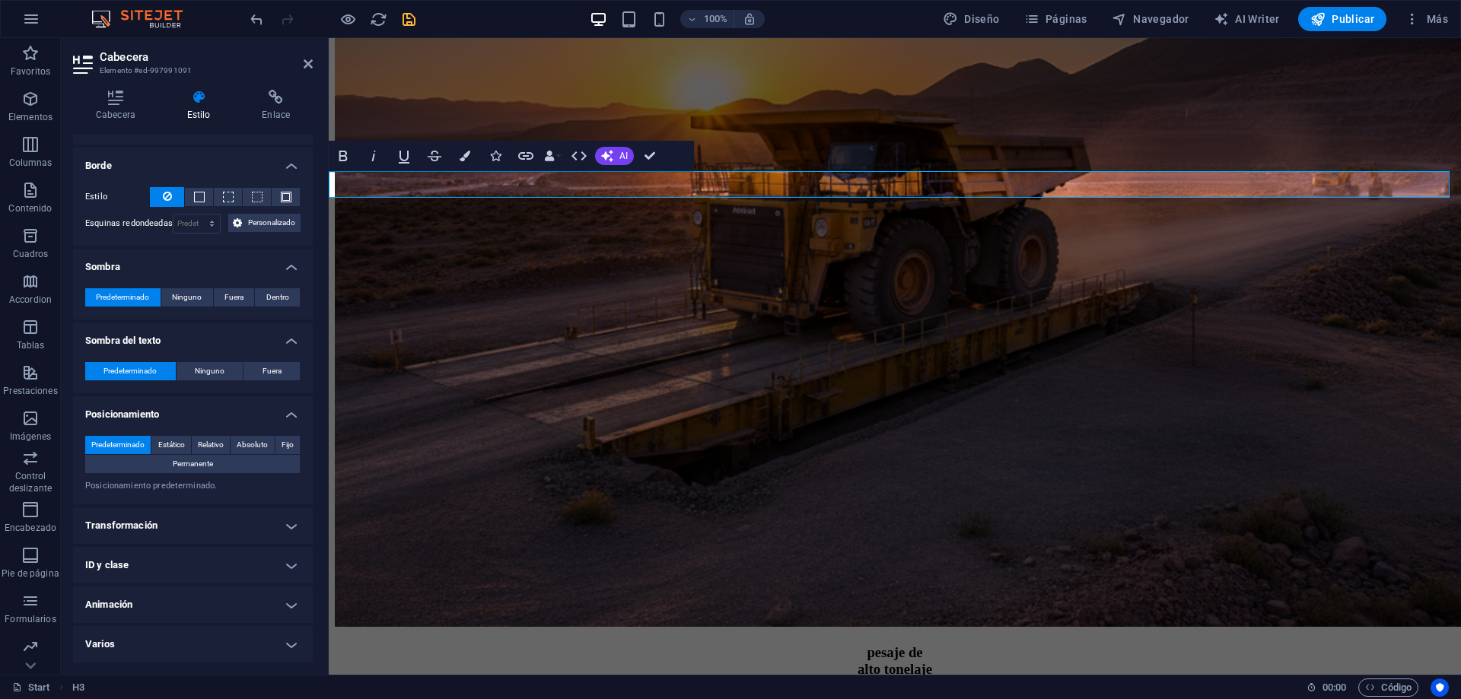
click at [263, 529] on h4 "Transformación" at bounding box center [193, 526] width 240 height 37
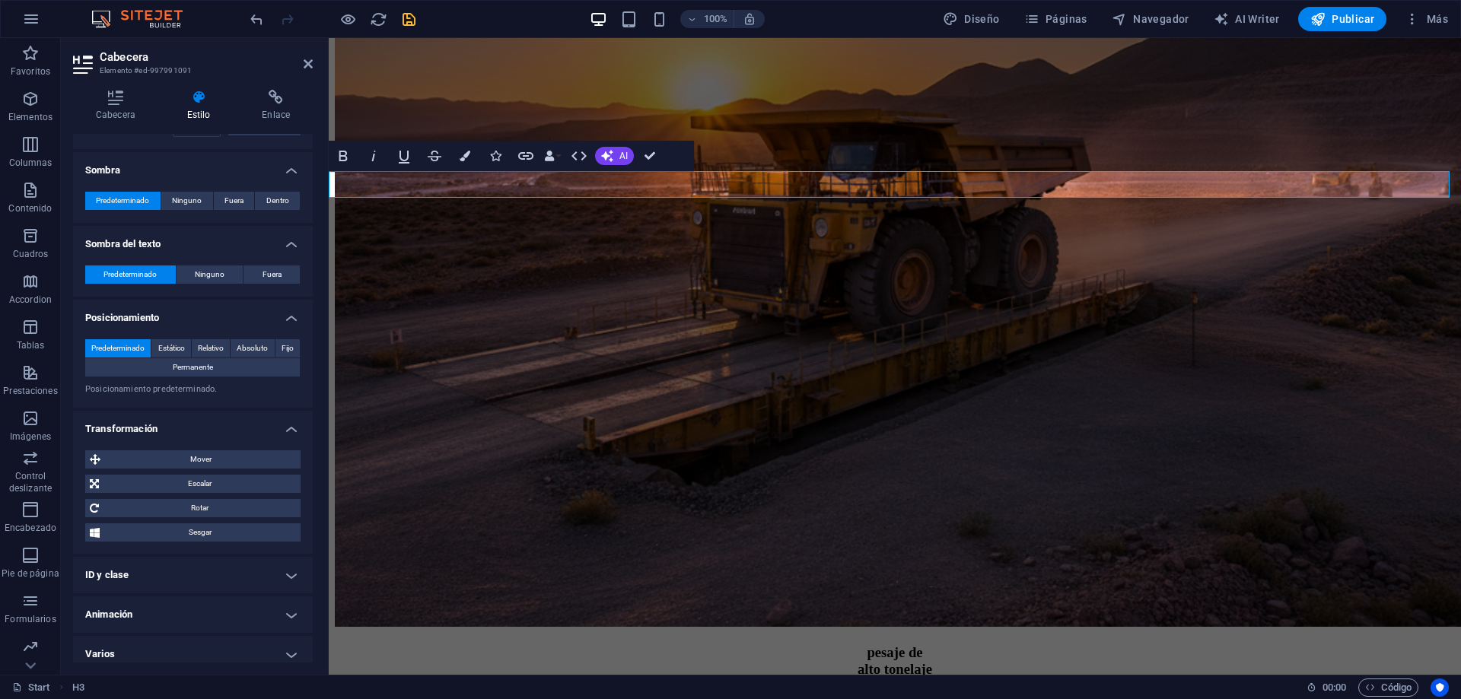
scroll to position [320, 0]
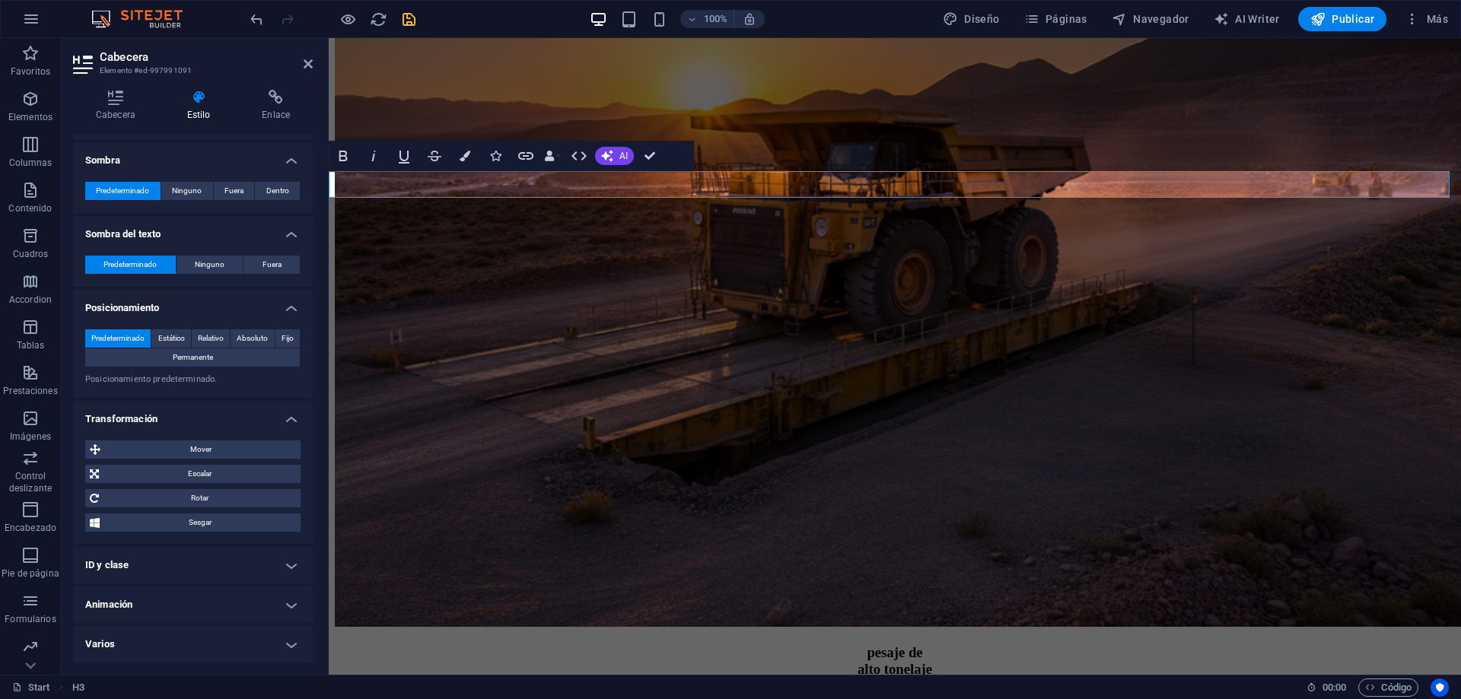
click at [174, 565] on h4 "ID y clase" at bounding box center [193, 565] width 240 height 37
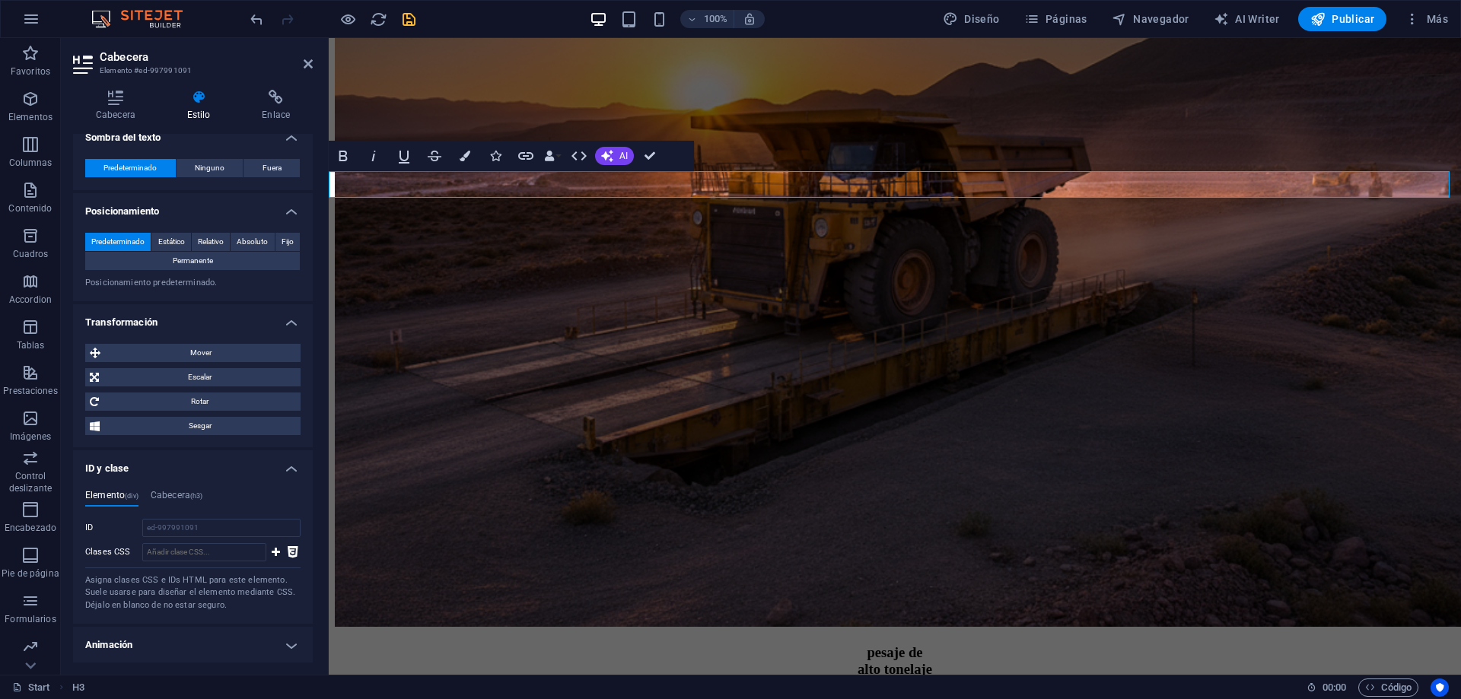
scroll to position [457, 0]
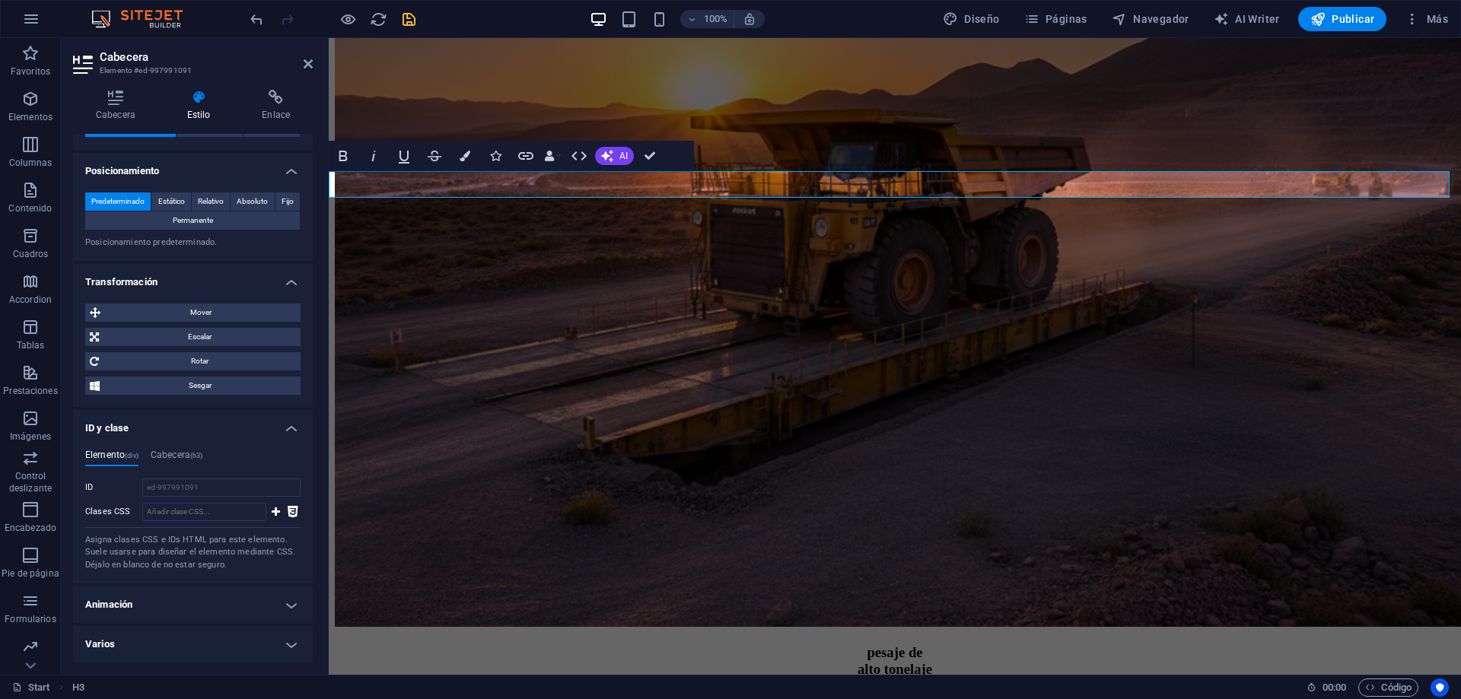
click at [142, 606] on h4 "Animación" at bounding box center [193, 605] width 240 height 37
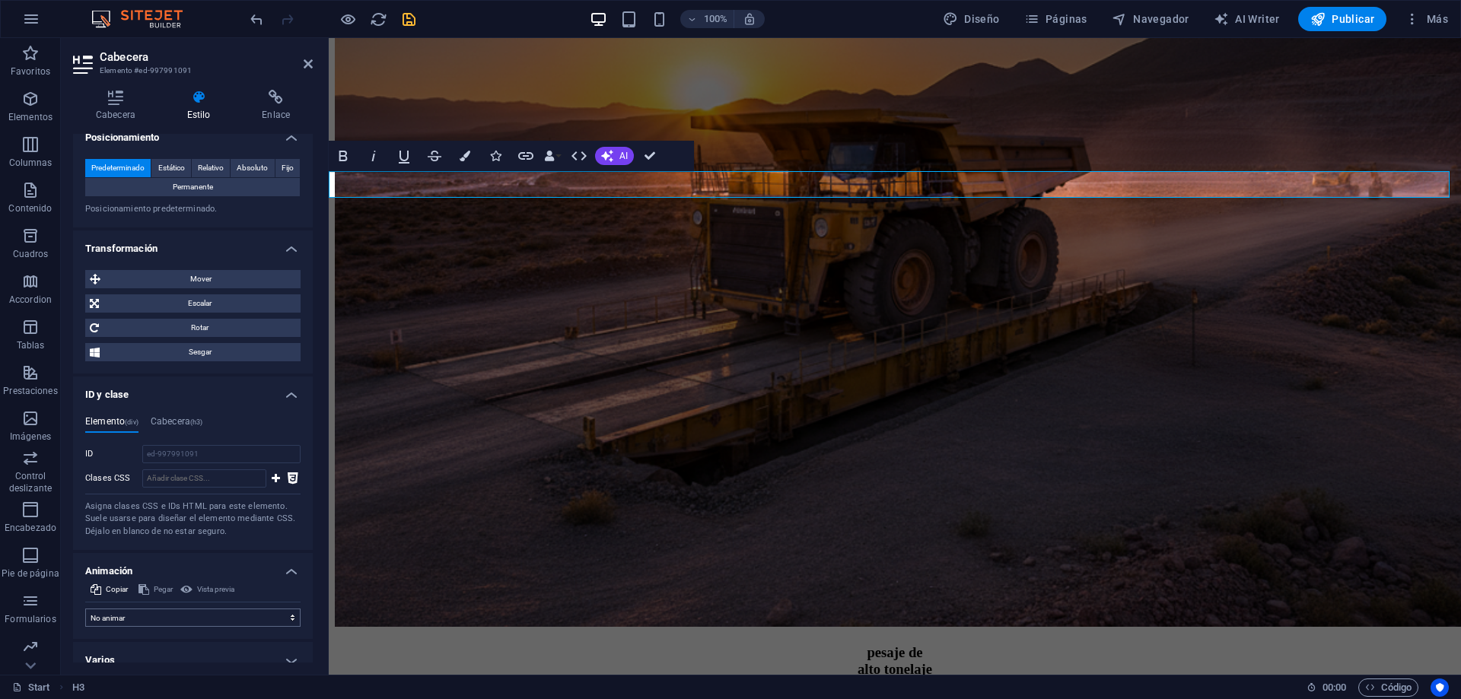
scroll to position [507, 0]
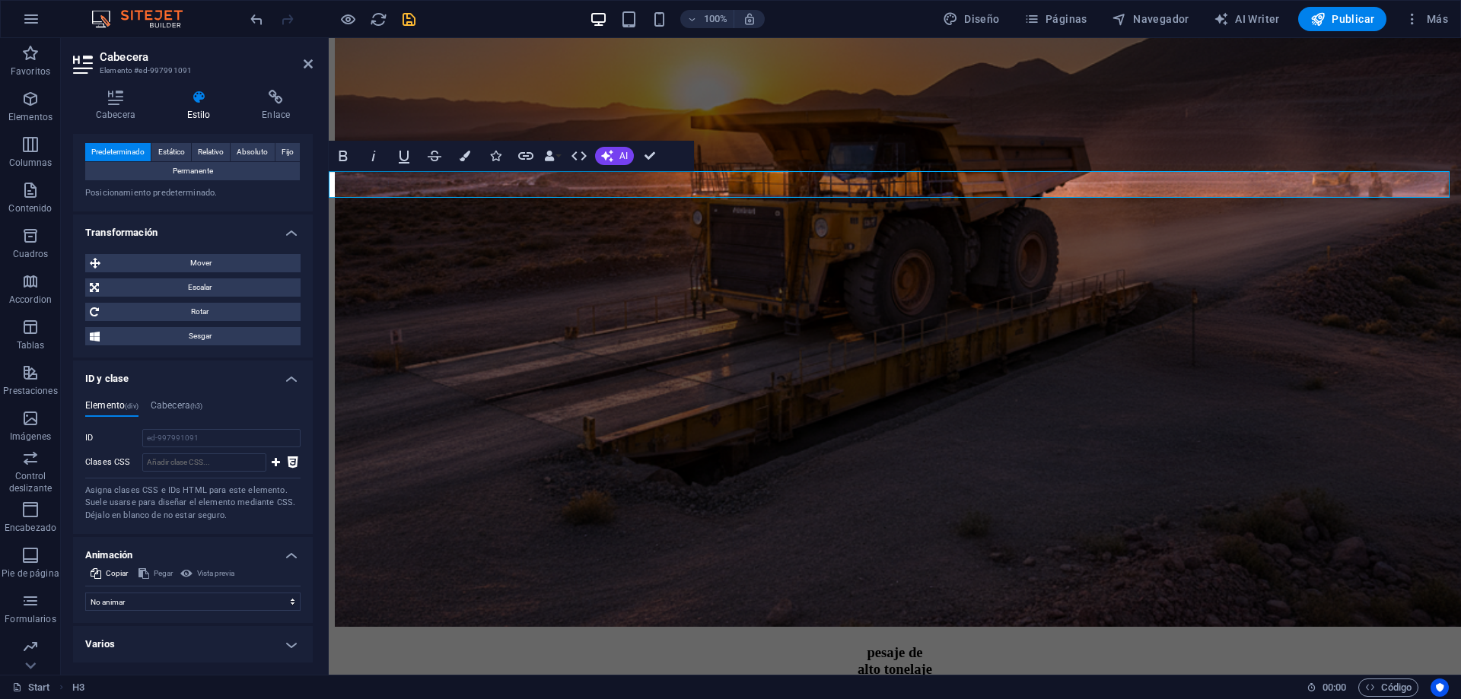
click at [160, 652] on h4 "Varios" at bounding box center [193, 644] width 240 height 37
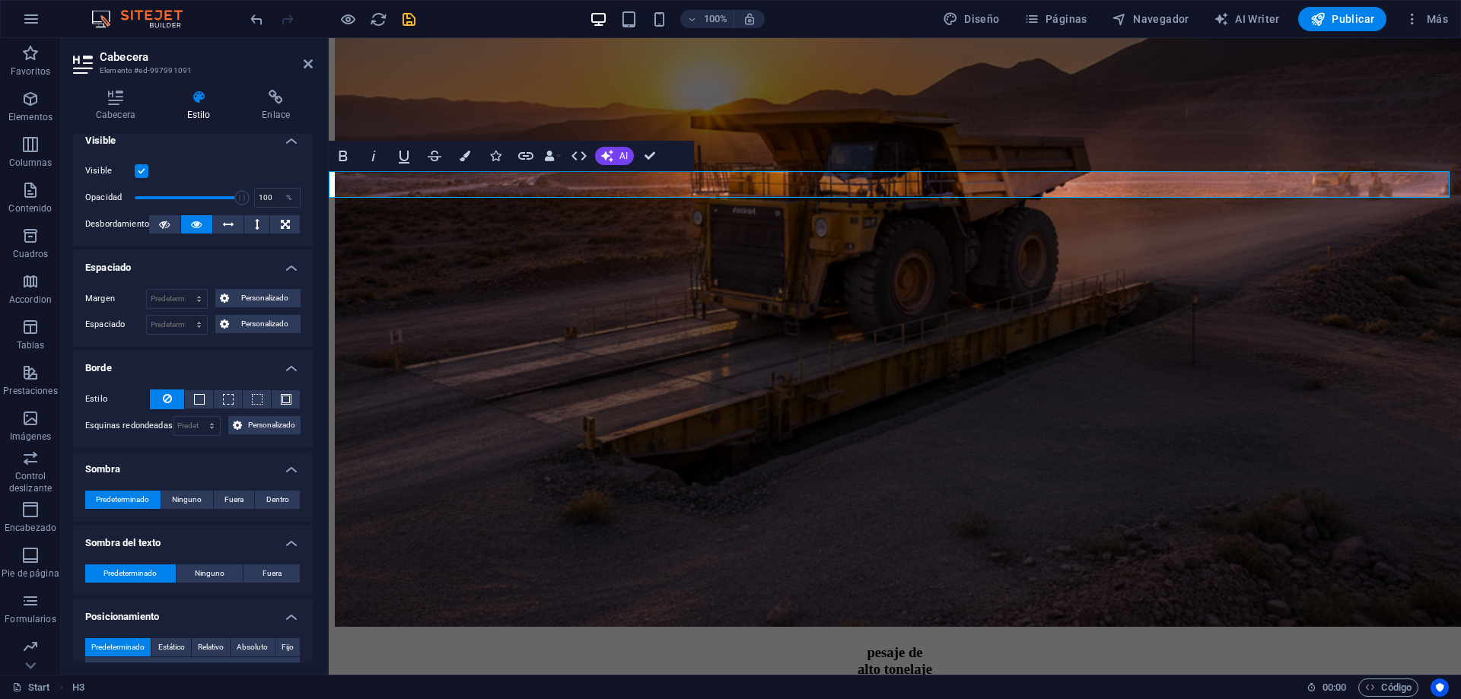
scroll to position [0, 0]
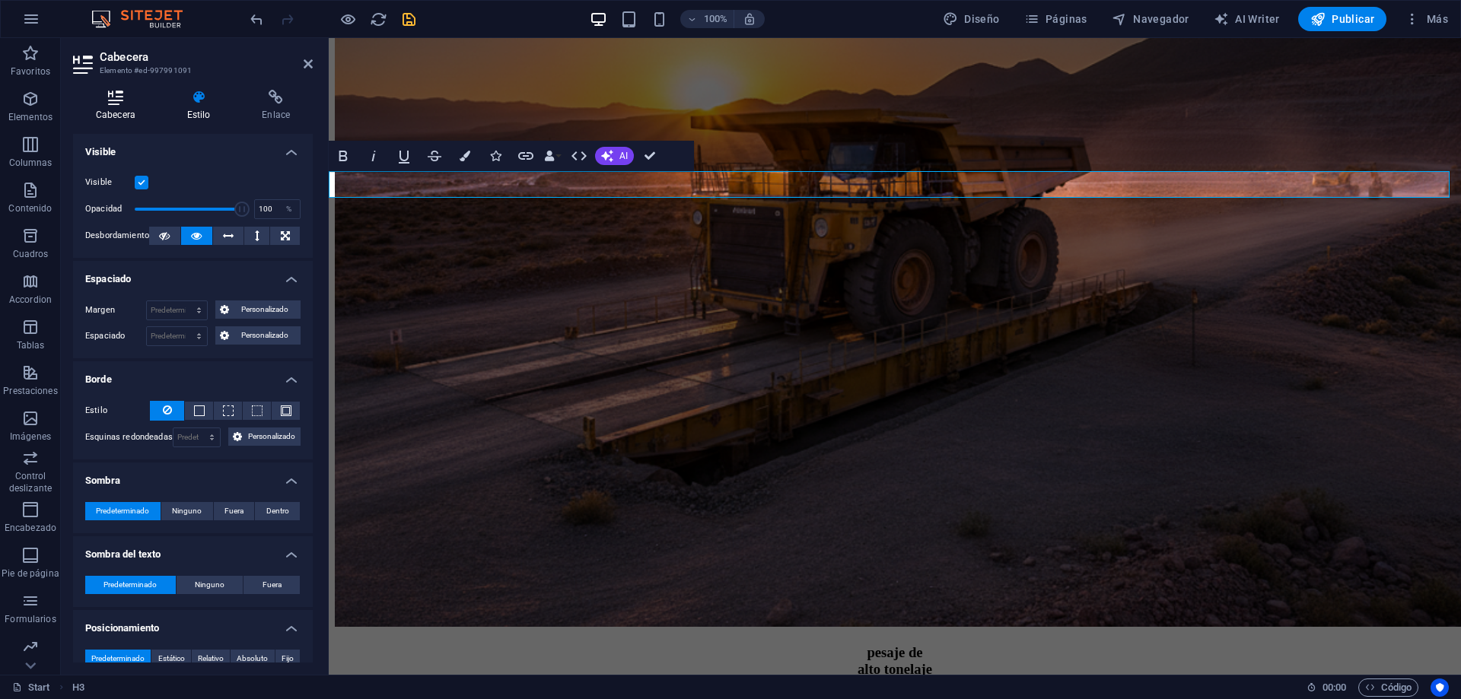
click at [117, 98] on icon at bounding box center [115, 97] width 85 height 15
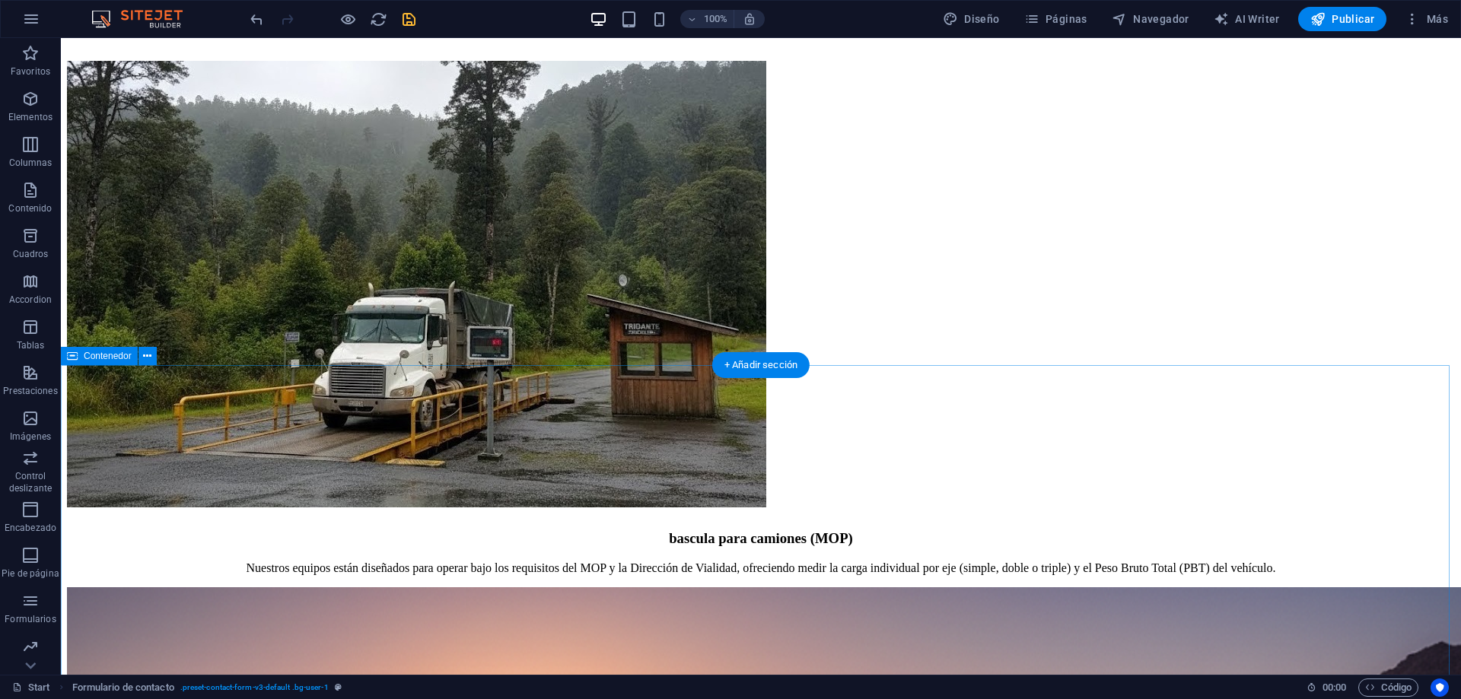
scroll to position [3183, 0]
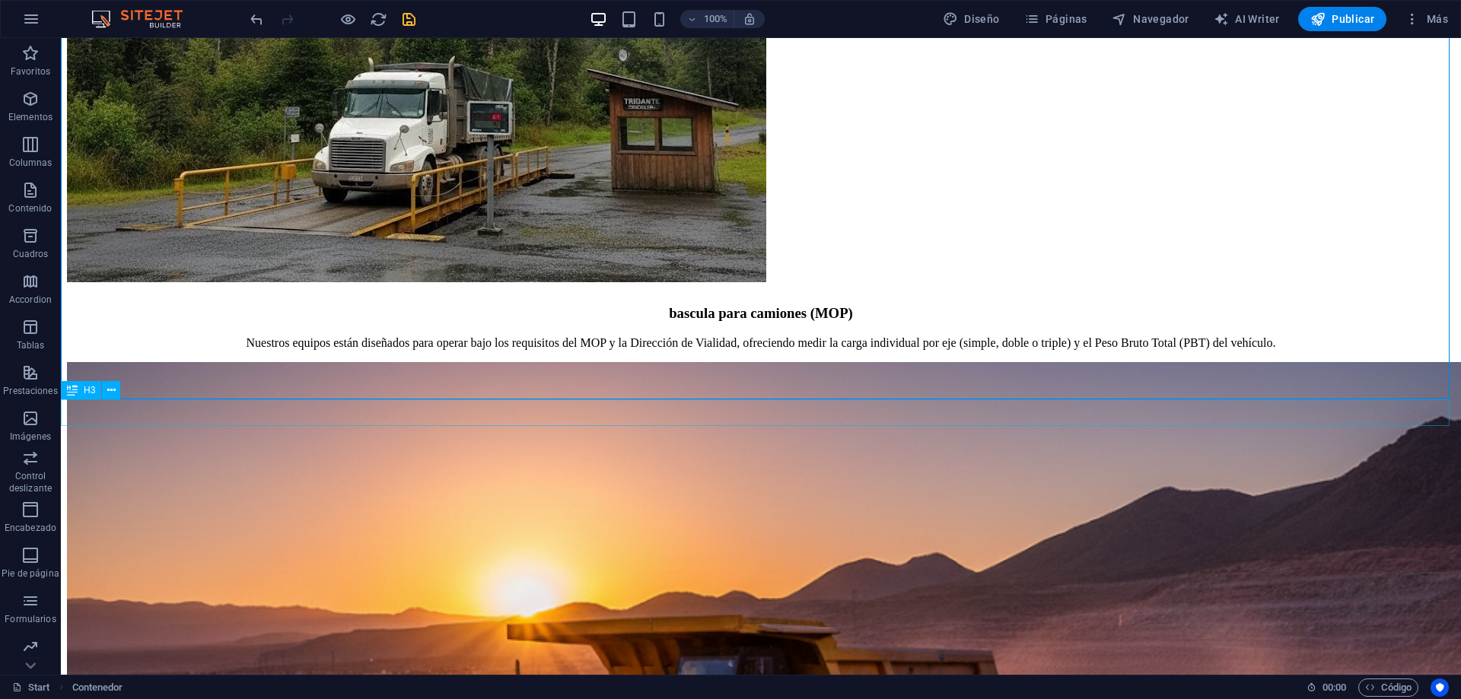
click at [110, 391] on icon at bounding box center [111, 391] width 8 height 16
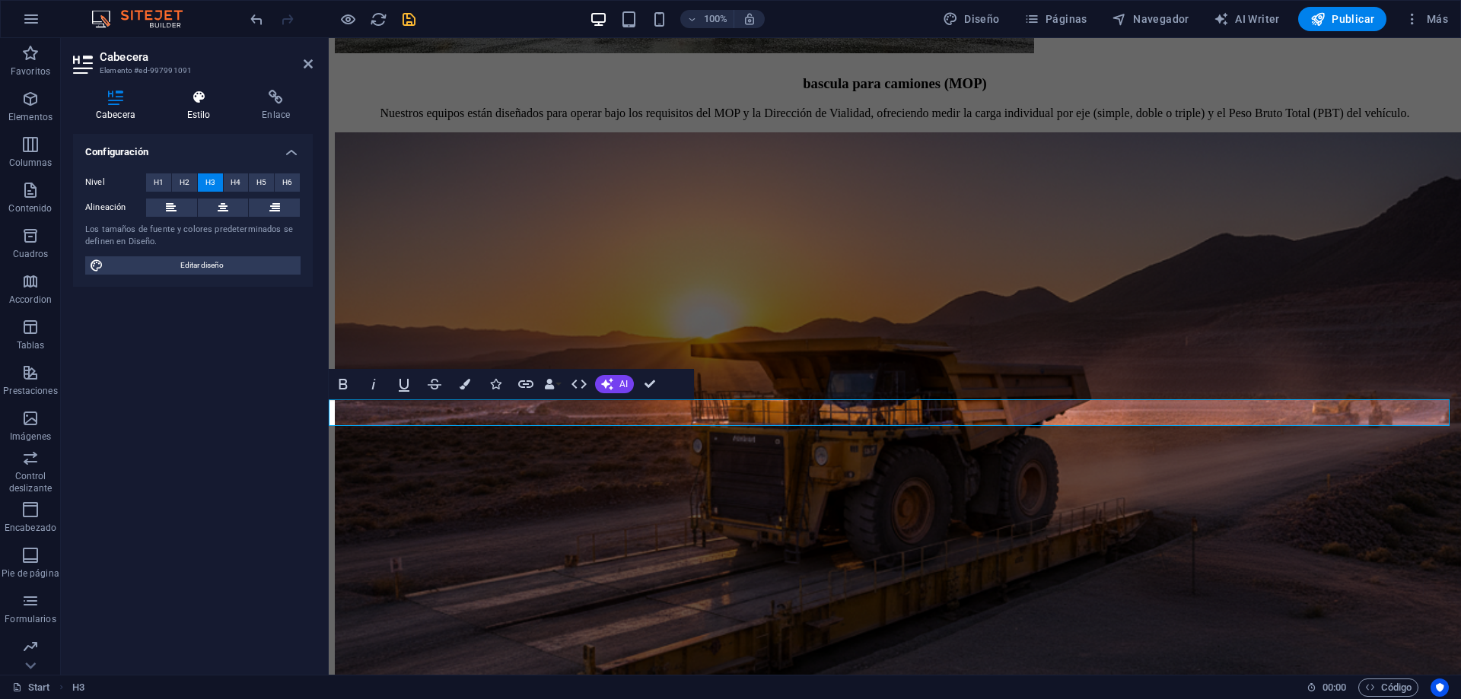
click at [202, 104] on icon at bounding box center [198, 97] width 69 height 15
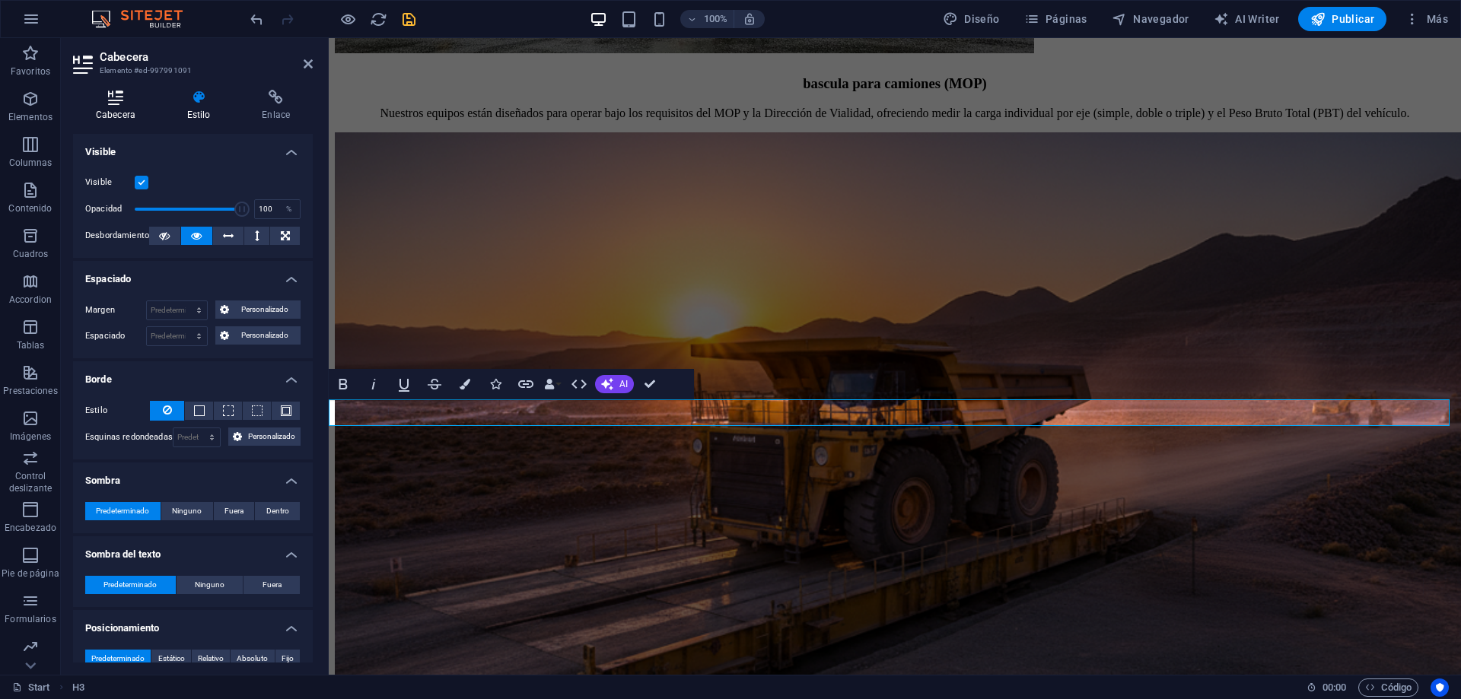
click at [115, 107] on h4 "Cabecera" at bounding box center [118, 106] width 91 height 32
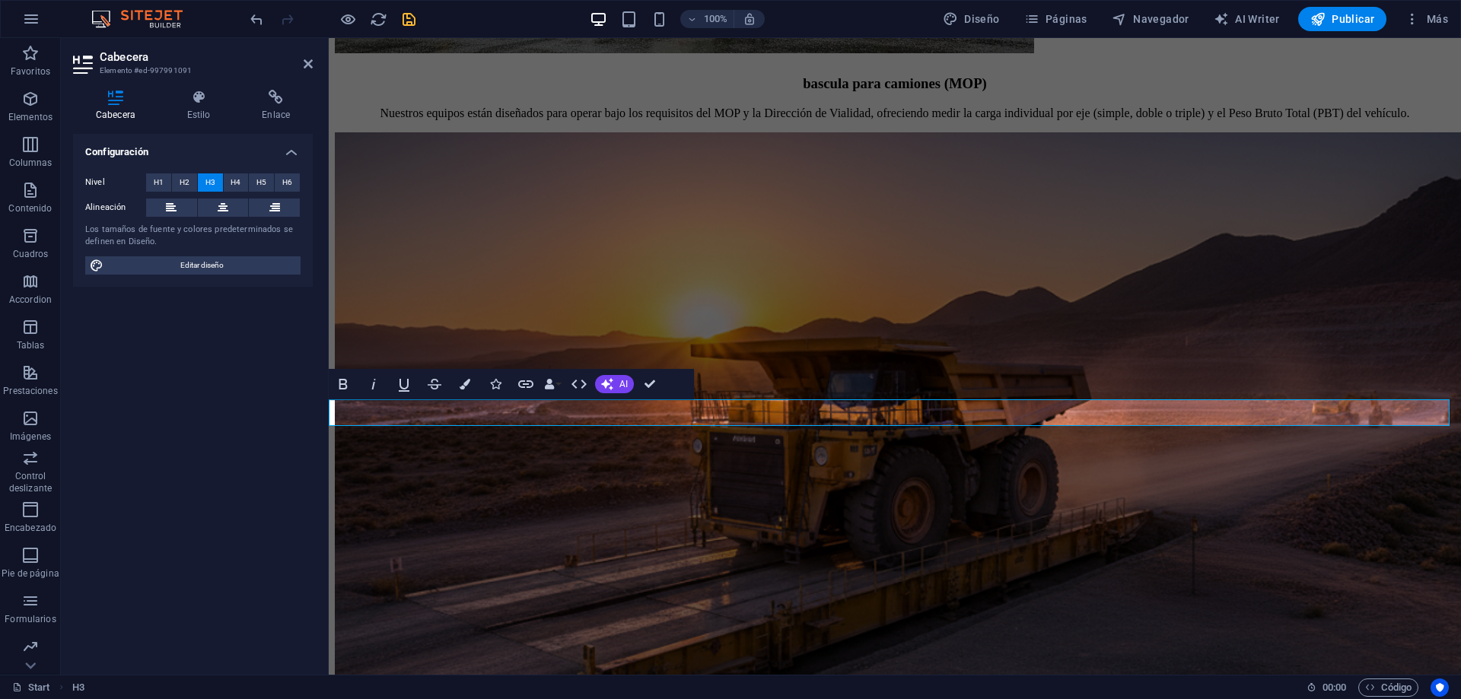
drag, startPoint x: 224, startPoint y: 263, endPoint x: 312, endPoint y: 352, distance: 125.4
click at [225, 263] on span "Editar diseño" at bounding box center [202, 265] width 188 height 18
select select "px"
select select "300"
select select "px"
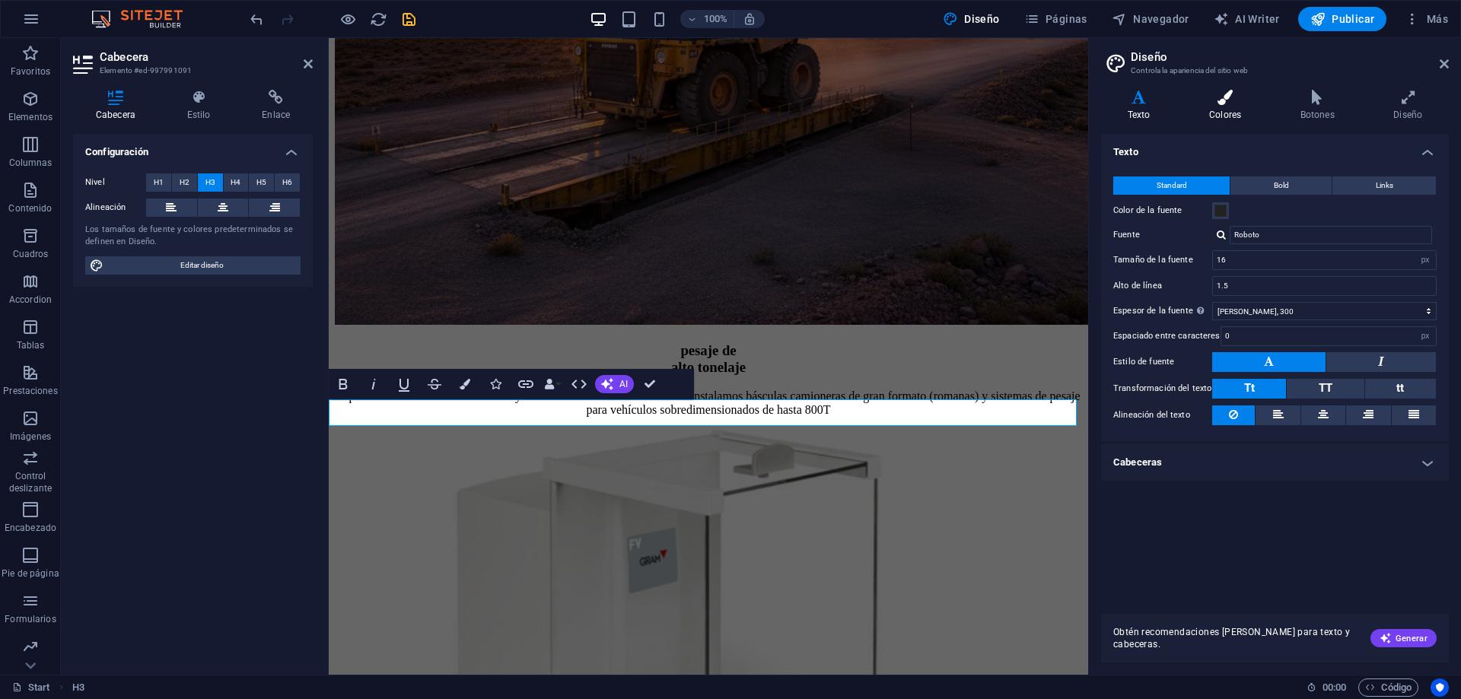
click at [1244, 111] on h4 "Colores" at bounding box center [1228, 106] width 91 height 32
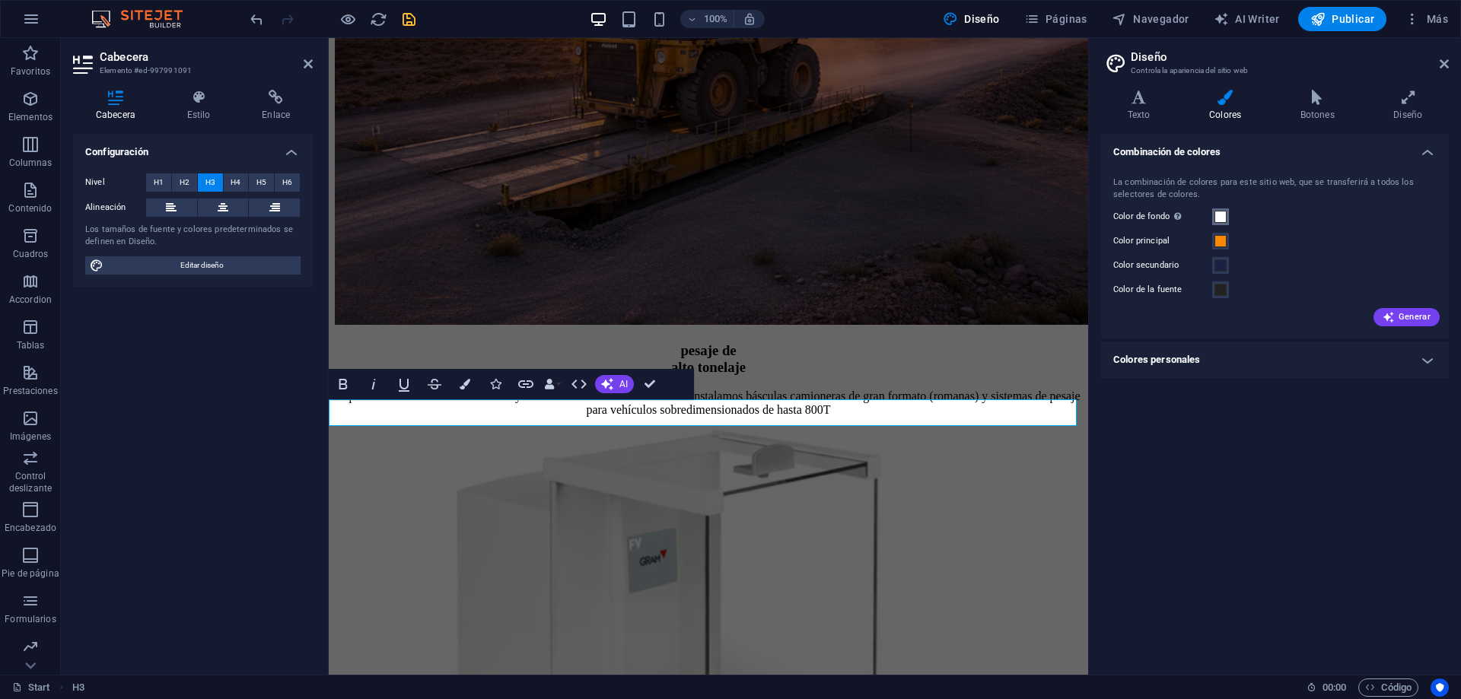
click at [1224, 214] on span at bounding box center [1221, 217] width 12 height 12
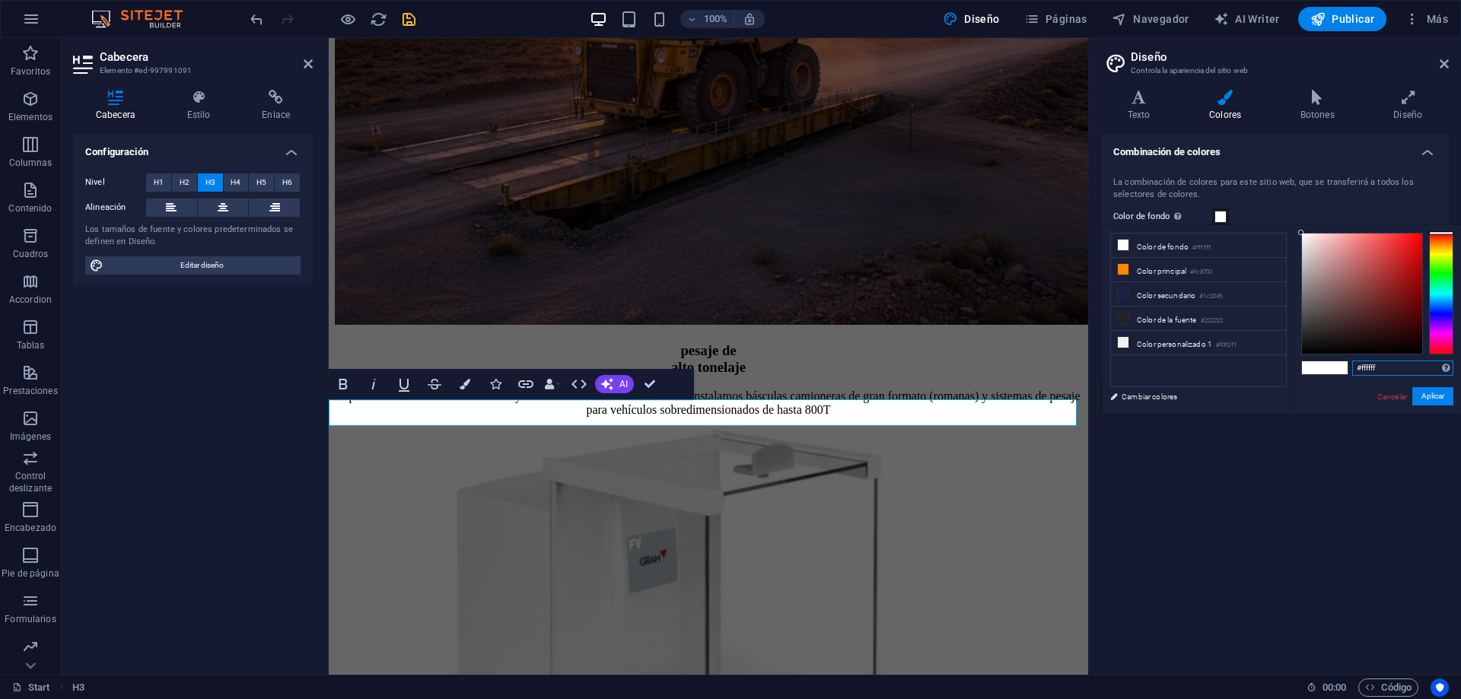
click at [1372, 368] on input "#ffffff" at bounding box center [1402, 368] width 101 height 15
click at [1397, 370] on input "#ffffff" at bounding box center [1402, 368] width 101 height 15
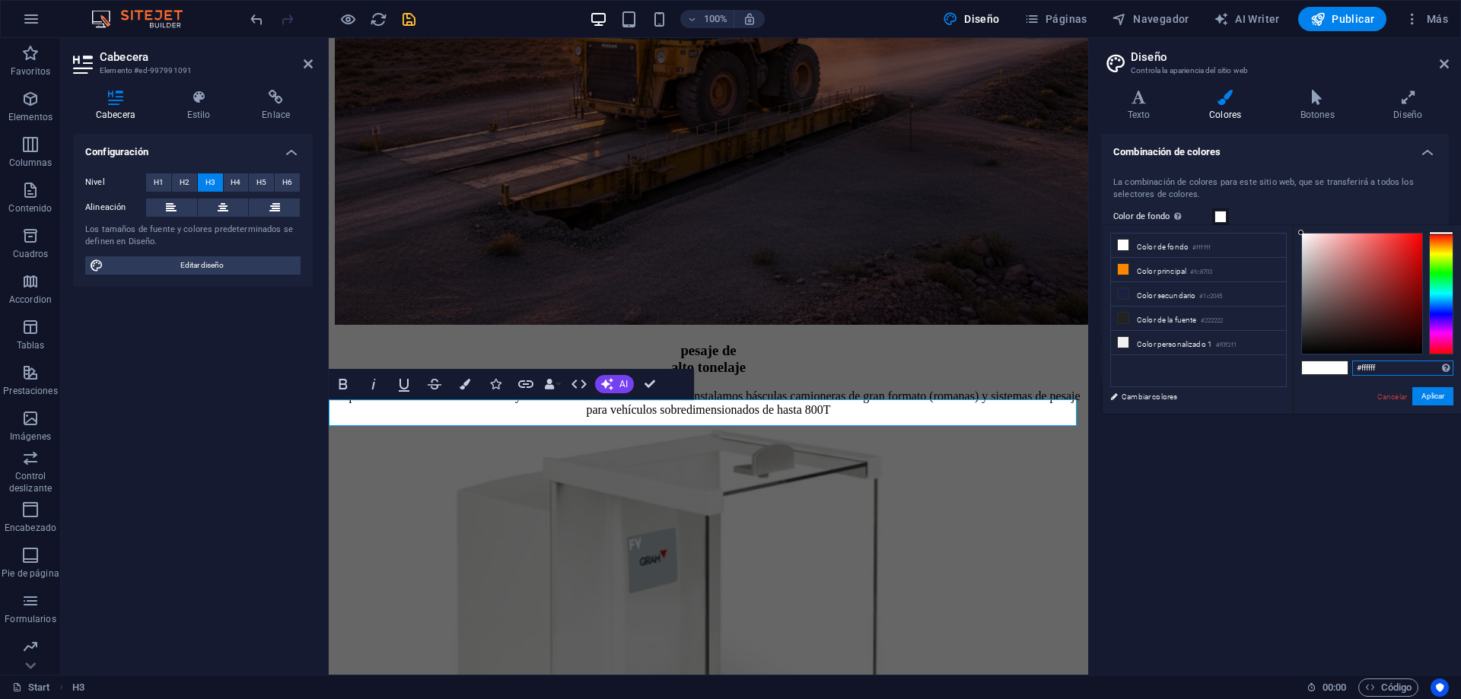
drag, startPoint x: 1396, startPoint y: 370, endPoint x: 1355, endPoint y: 370, distance: 41.1
click at [1355, 370] on input "#ffffff" at bounding box center [1402, 368] width 101 height 15
paste input "0f2f1"
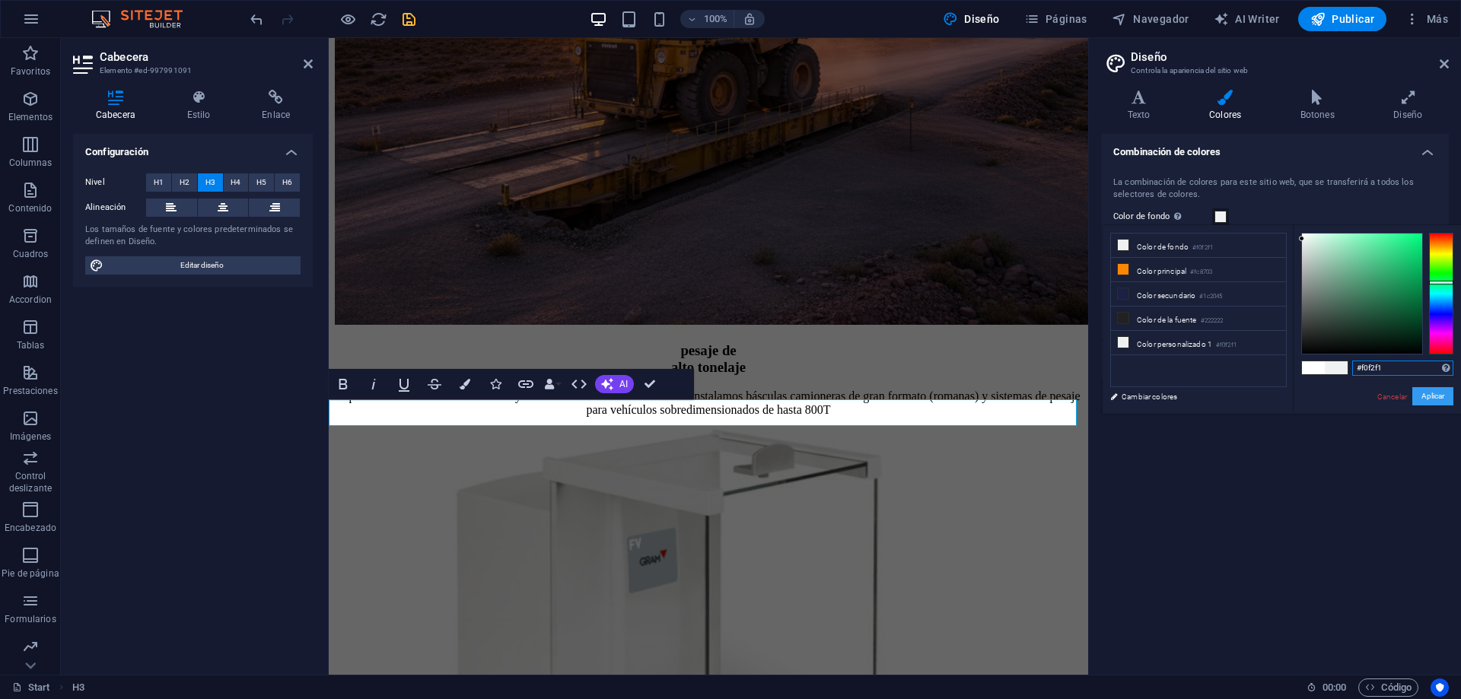
type input "#f0f2f1"
click at [1433, 397] on button "Aplicar" at bounding box center [1432, 396] width 41 height 18
